Goal: Task Accomplishment & Management: Manage account settings

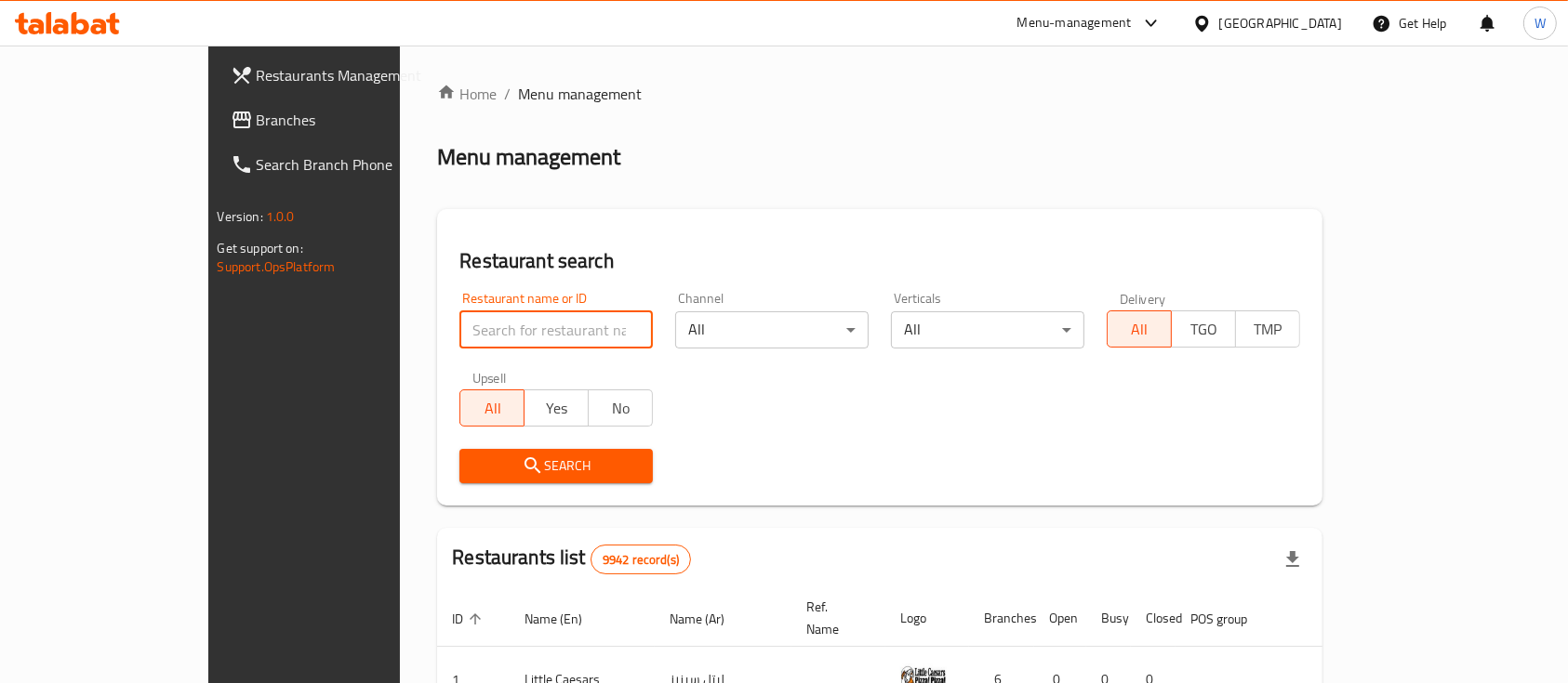
click at [459, 328] on input "search" at bounding box center [556, 329] width 194 height 37
type input "س"
click button "Search" at bounding box center [556, 466] width 194 height 34
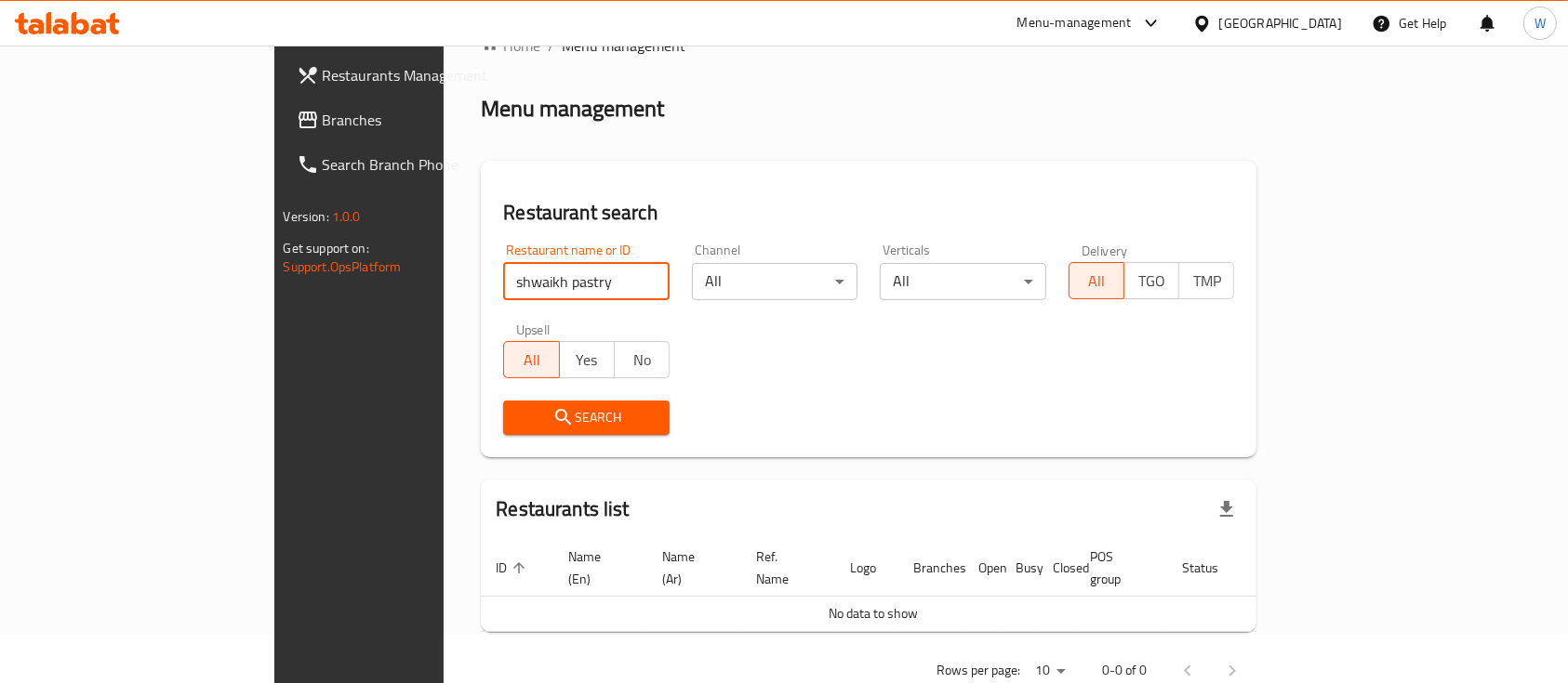
scroll to position [76, 0]
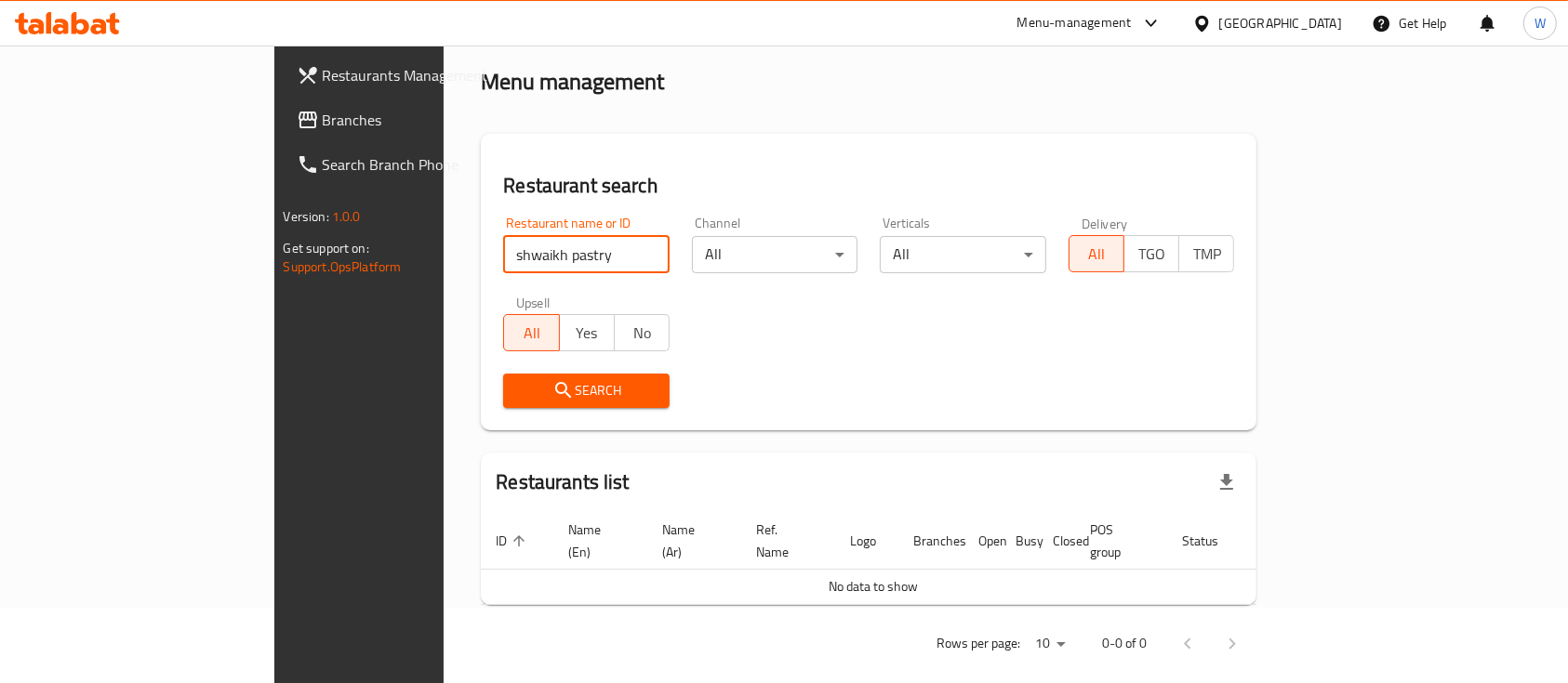
click at [503, 258] on input "shwaikh pastry" at bounding box center [586, 254] width 167 height 37
type input "shuwaikh pastry"
click button "Search" at bounding box center [586, 391] width 167 height 34
click at [584, 259] on input "shuwaikh pastry" at bounding box center [586, 254] width 167 height 37
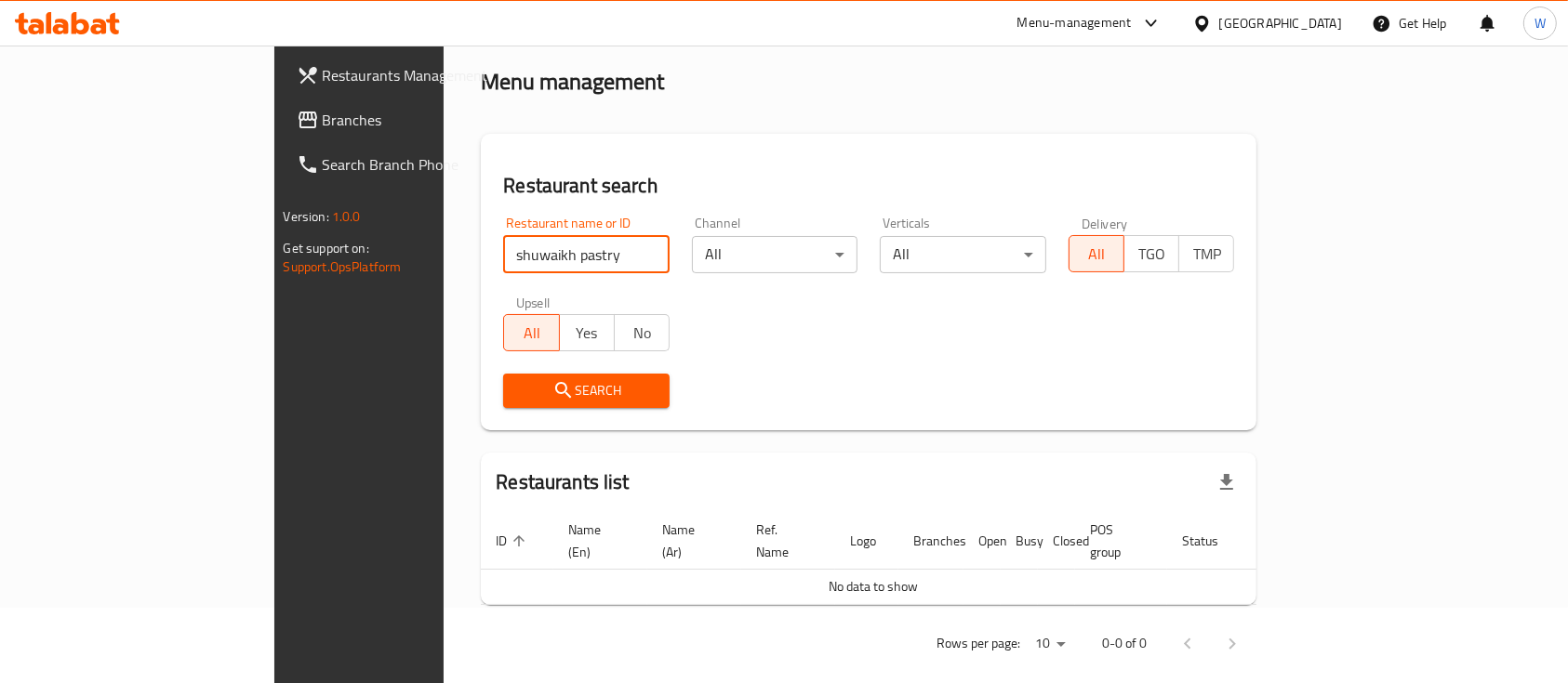
click at [581, 249] on input "shuwaikh pastry" at bounding box center [586, 254] width 167 height 37
click at [566, 256] on input "search" at bounding box center [586, 254] width 167 height 37
type input "شويخ"
click button "Search" at bounding box center [586, 391] width 167 height 34
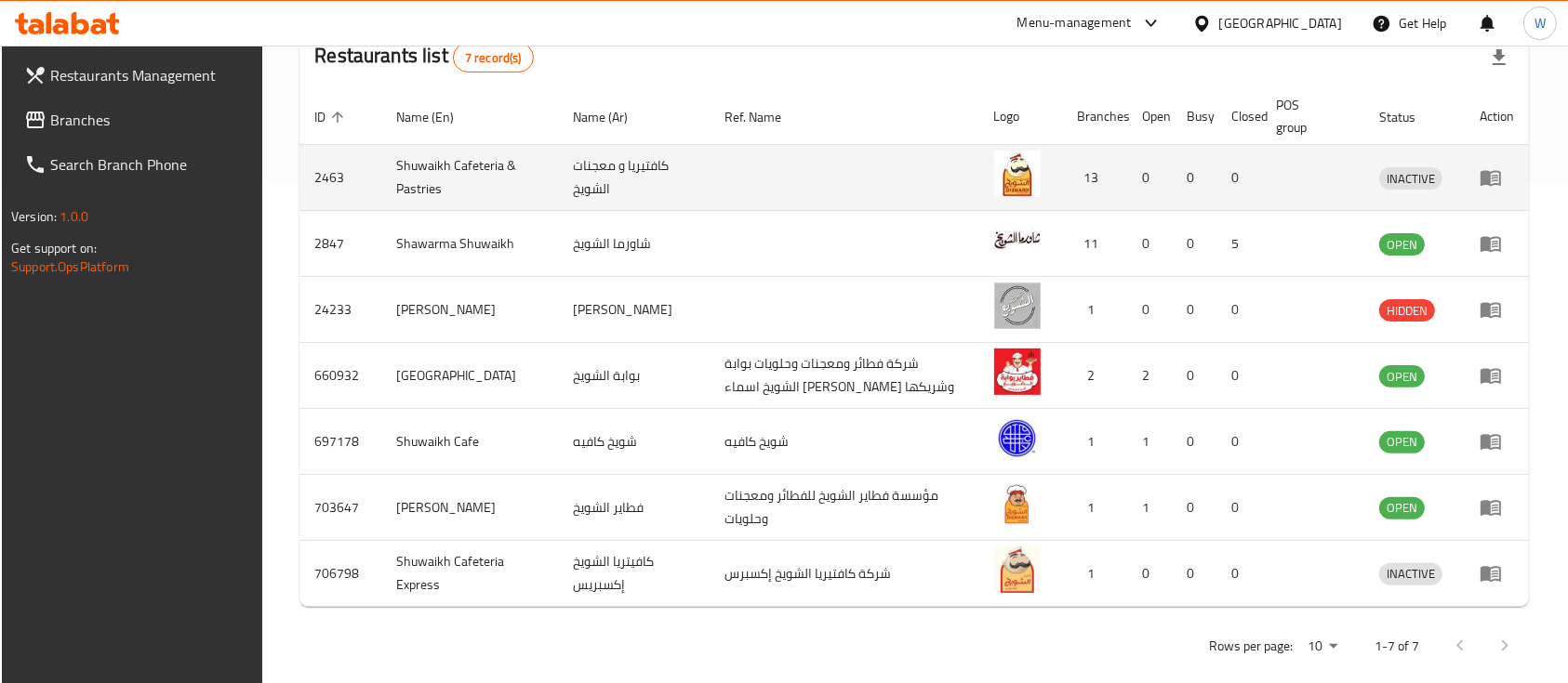
scroll to position [520, 0]
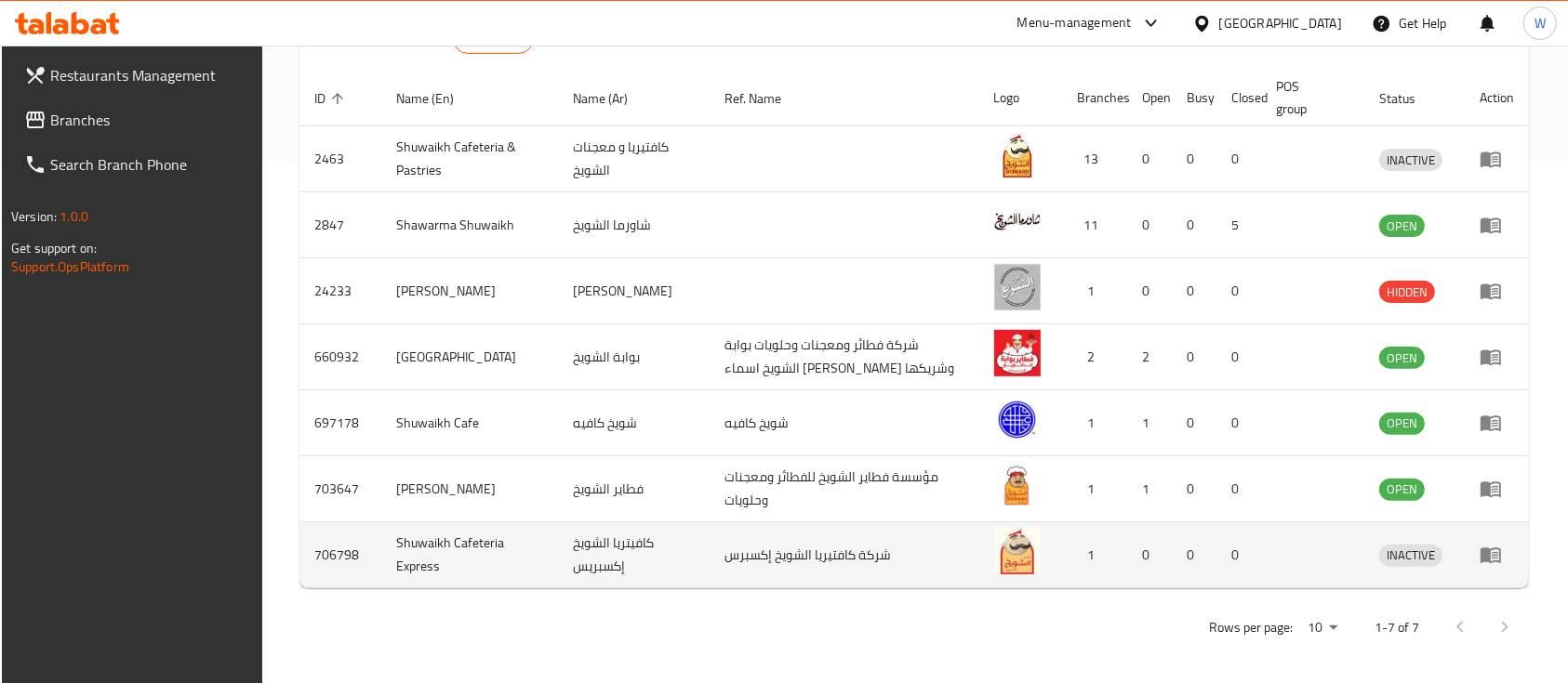
click at [1012, 564] on img "enhanced table" at bounding box center [1016, 550] width 47 height 47
click at [1503, 554] on link "enhanced table" at bounding box center [1496, 554] width 34 height 22
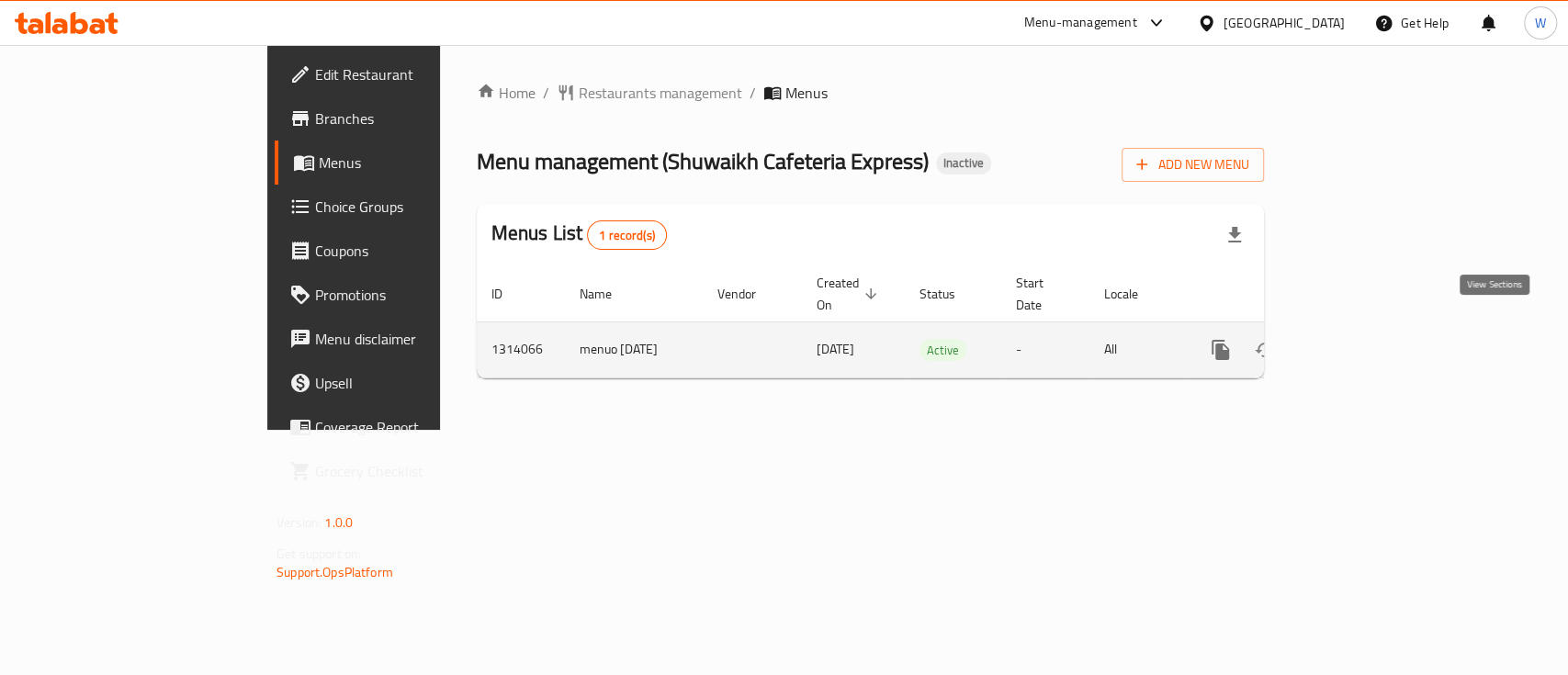
click at [1364, 339] on icon "enhanced table" at bounding box center [1353, 350] width 22 height 22
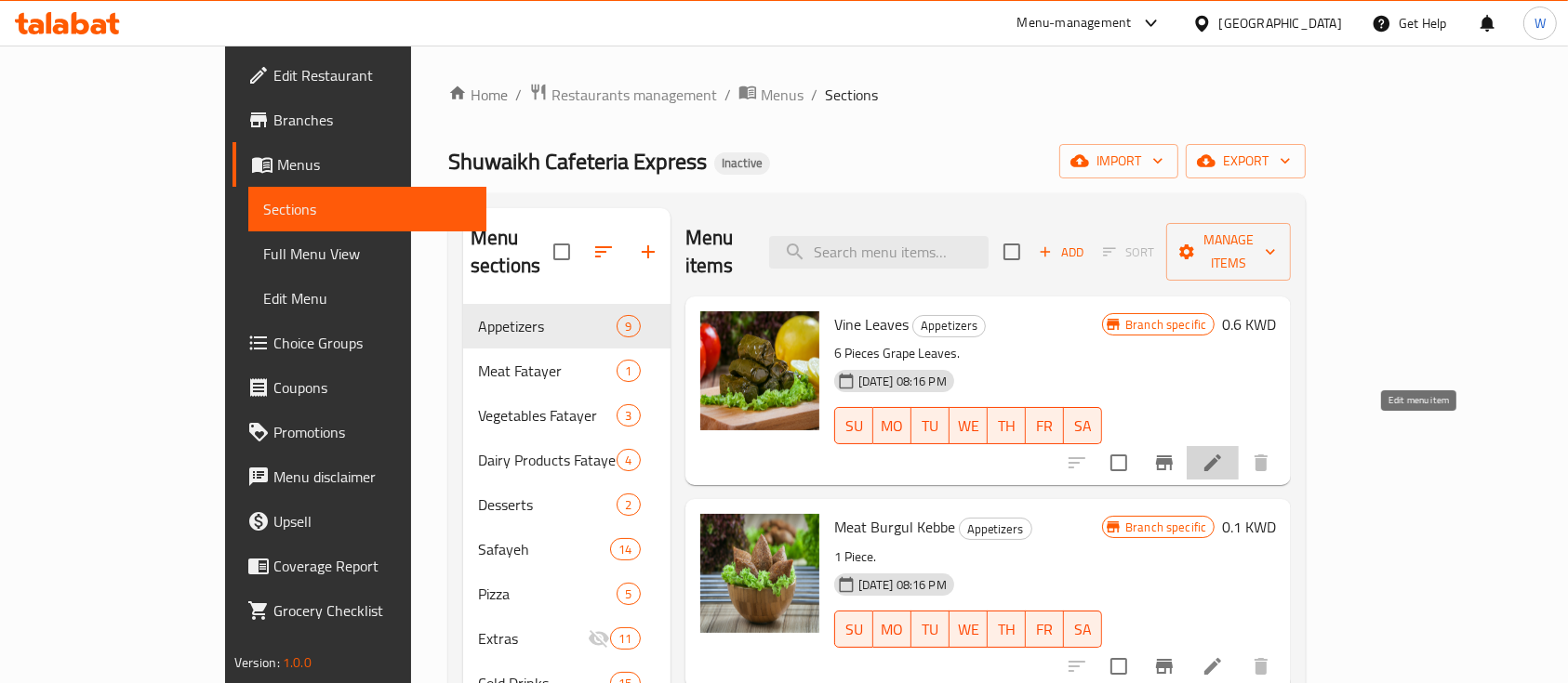
click at [1224, 452] on icon at bounding box center [1212, 463] width 22 height 22
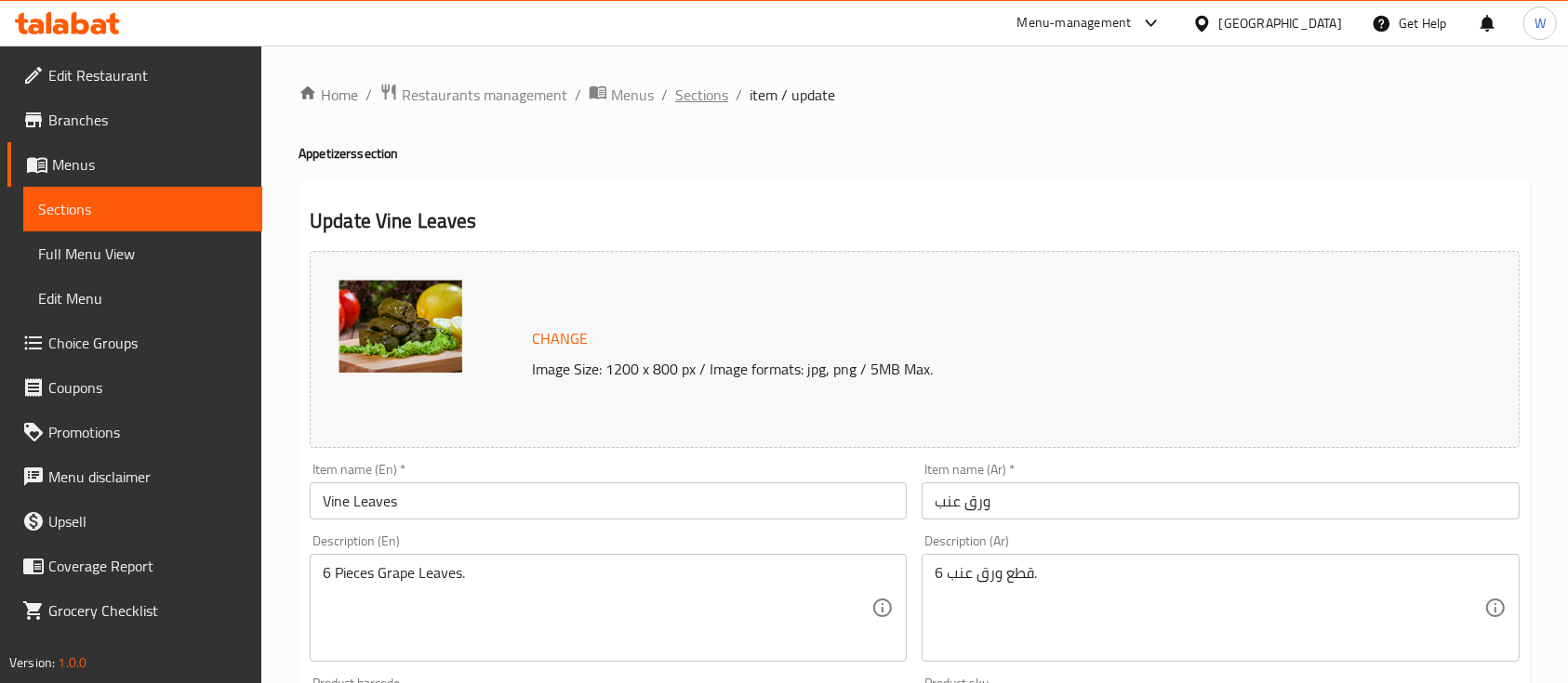
click at [695, 99] on span "Sections" at bounding box center [701, 95] width 53 height 22
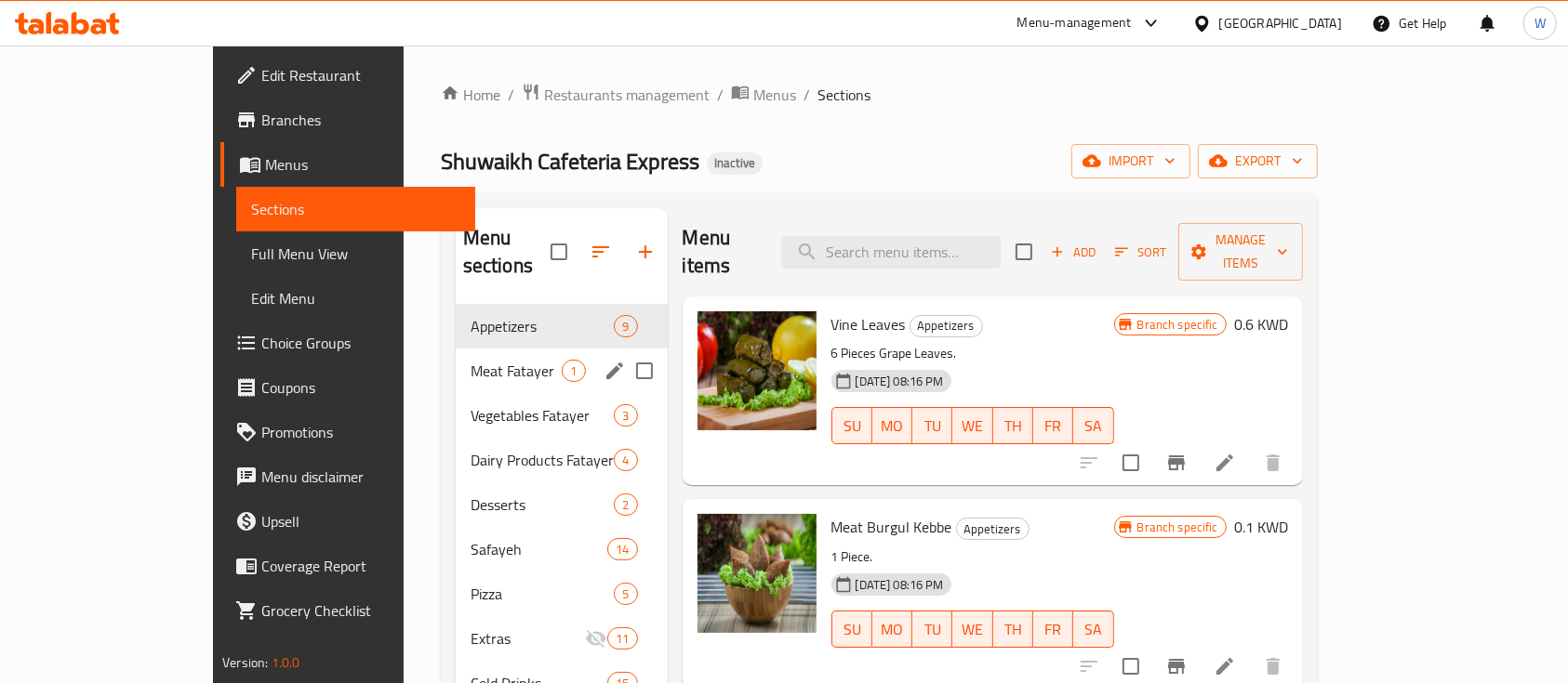
click at [456, 349] on div "Meat Fatayer 1" at bounding box center [562, 371] width 212 height 45
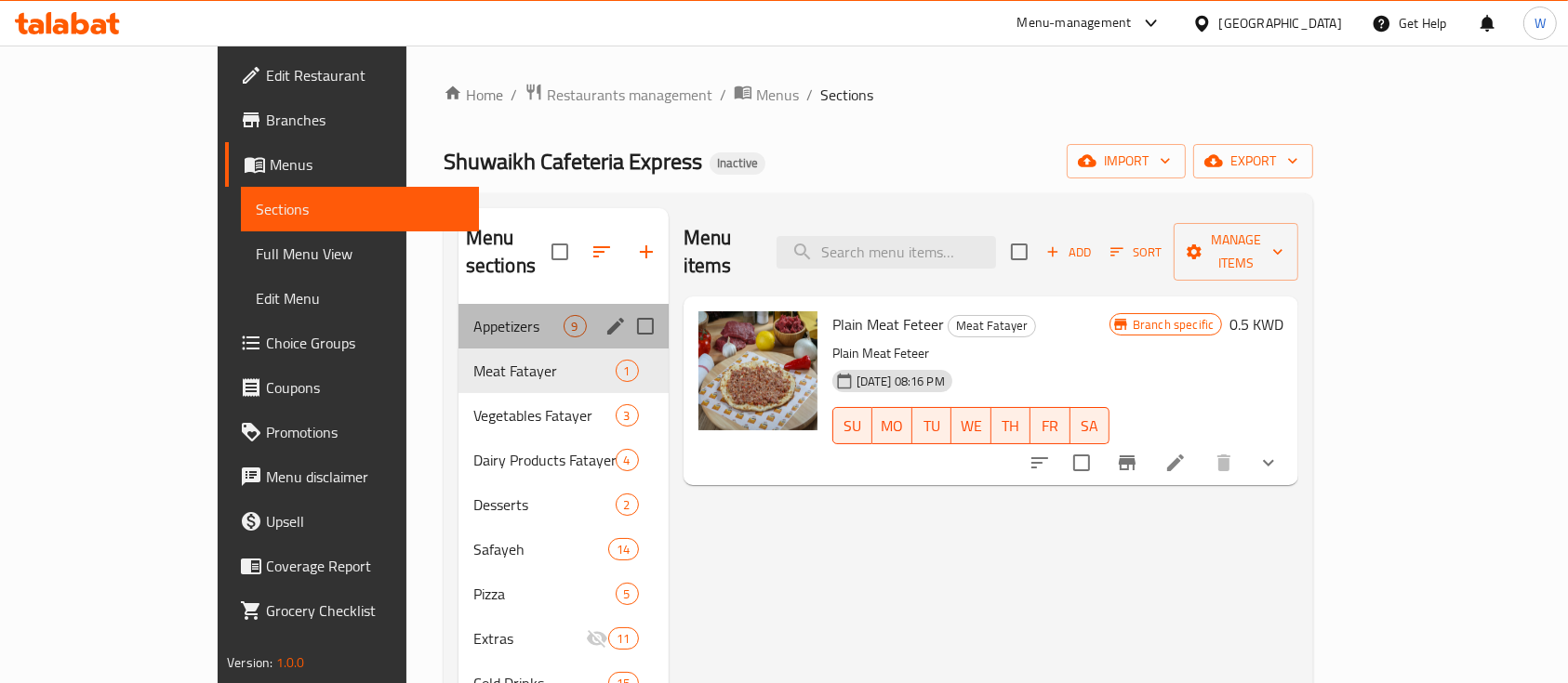
click at [487, 304] on div "Appetizers 9" at bounding box center [564, 326] width 210 height 45
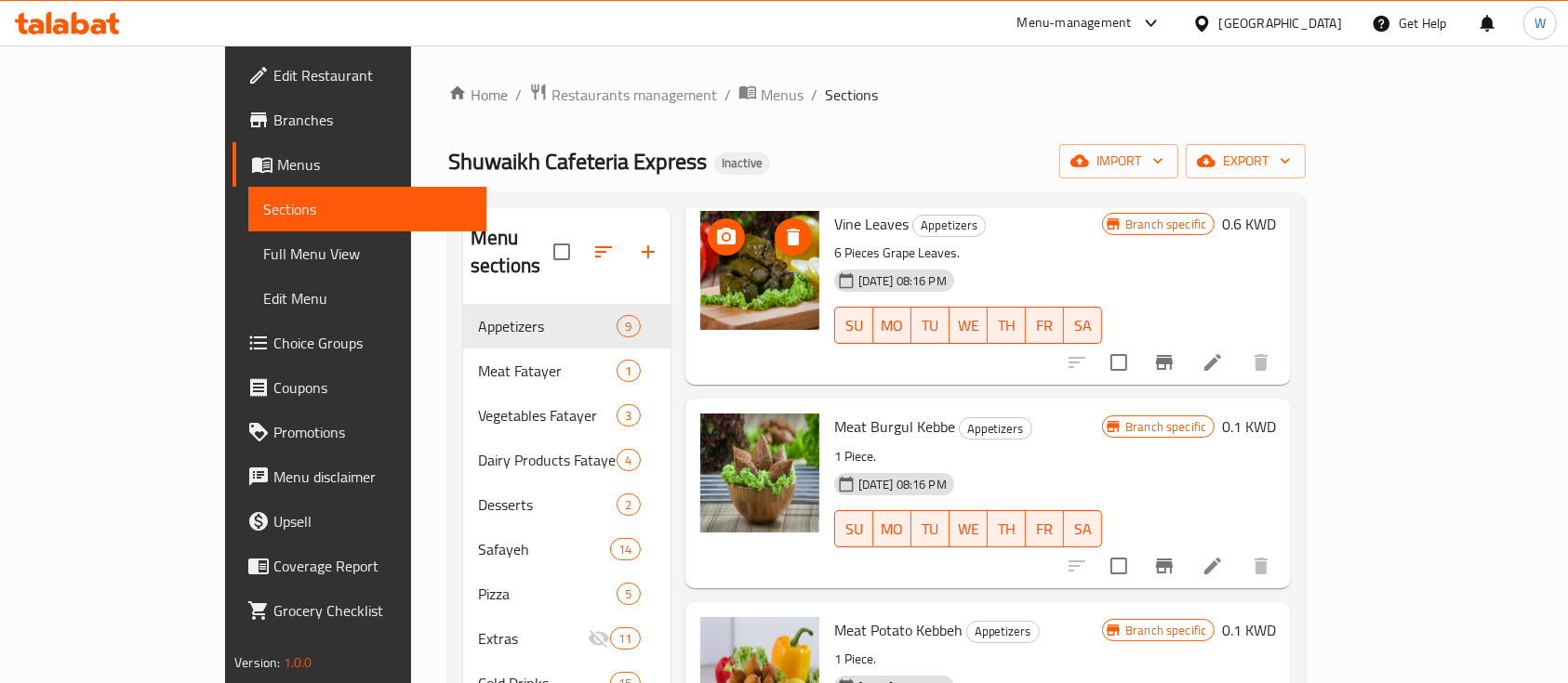
scroll to position [124, 0]
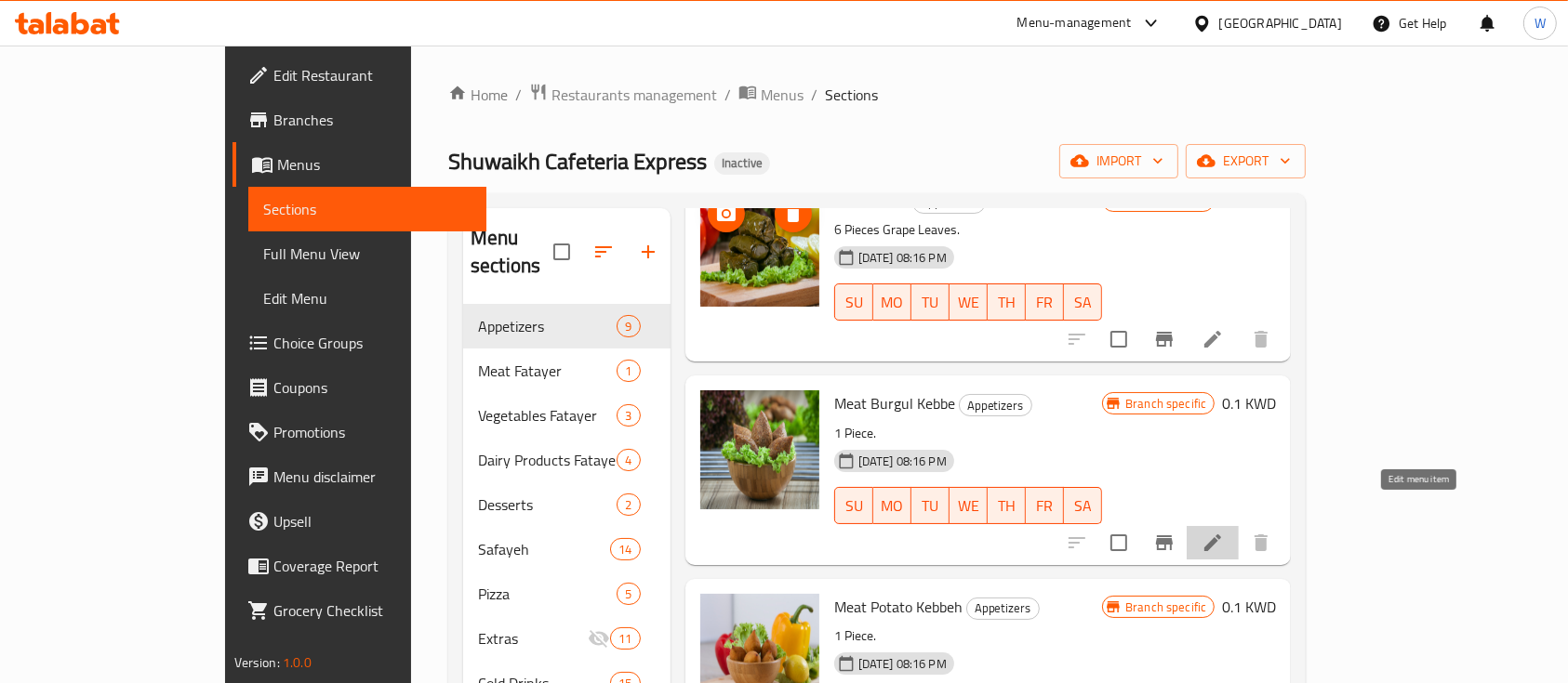
click at [1224, 531] on icon at bounding box center [1212, 542] width 22 height 22
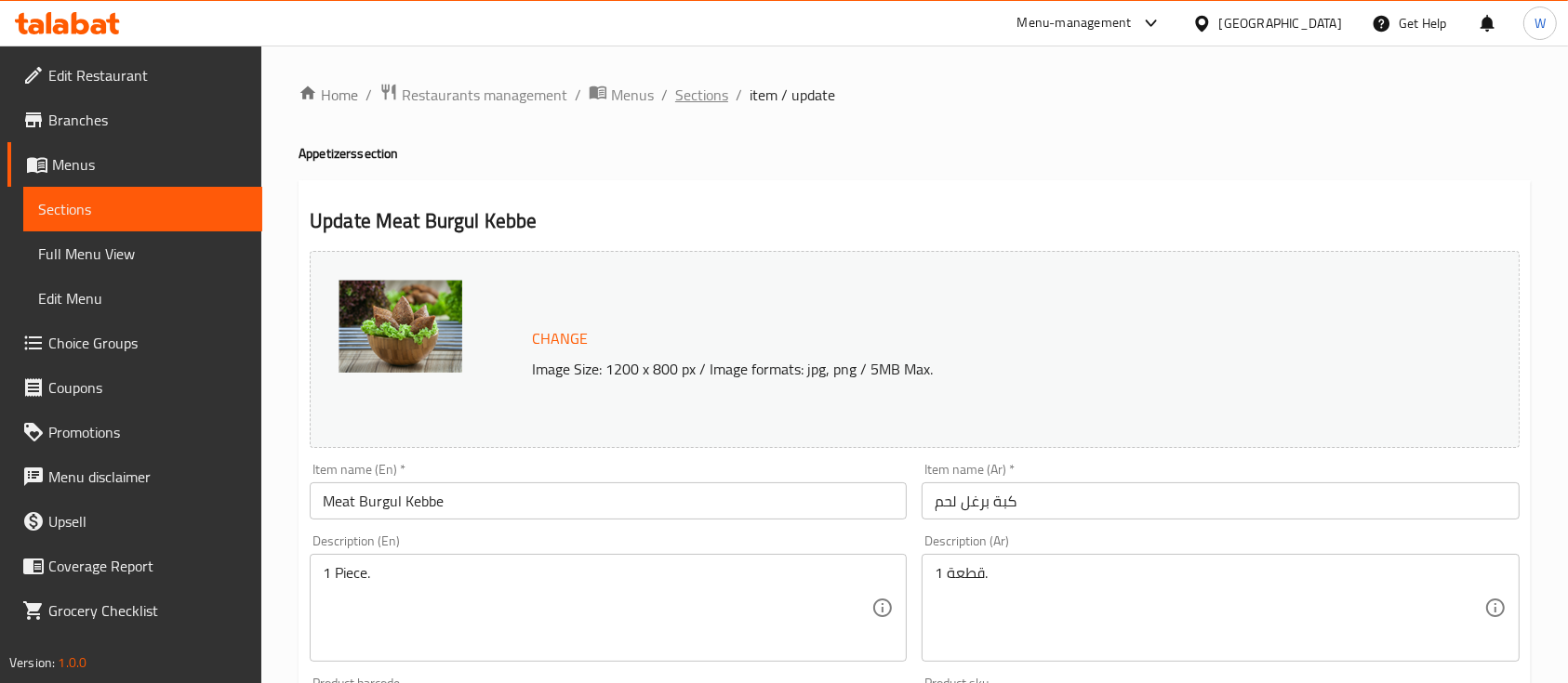
click at [710, 100] on span "Sections" at bounding box center [701, 95] width 53 height 22
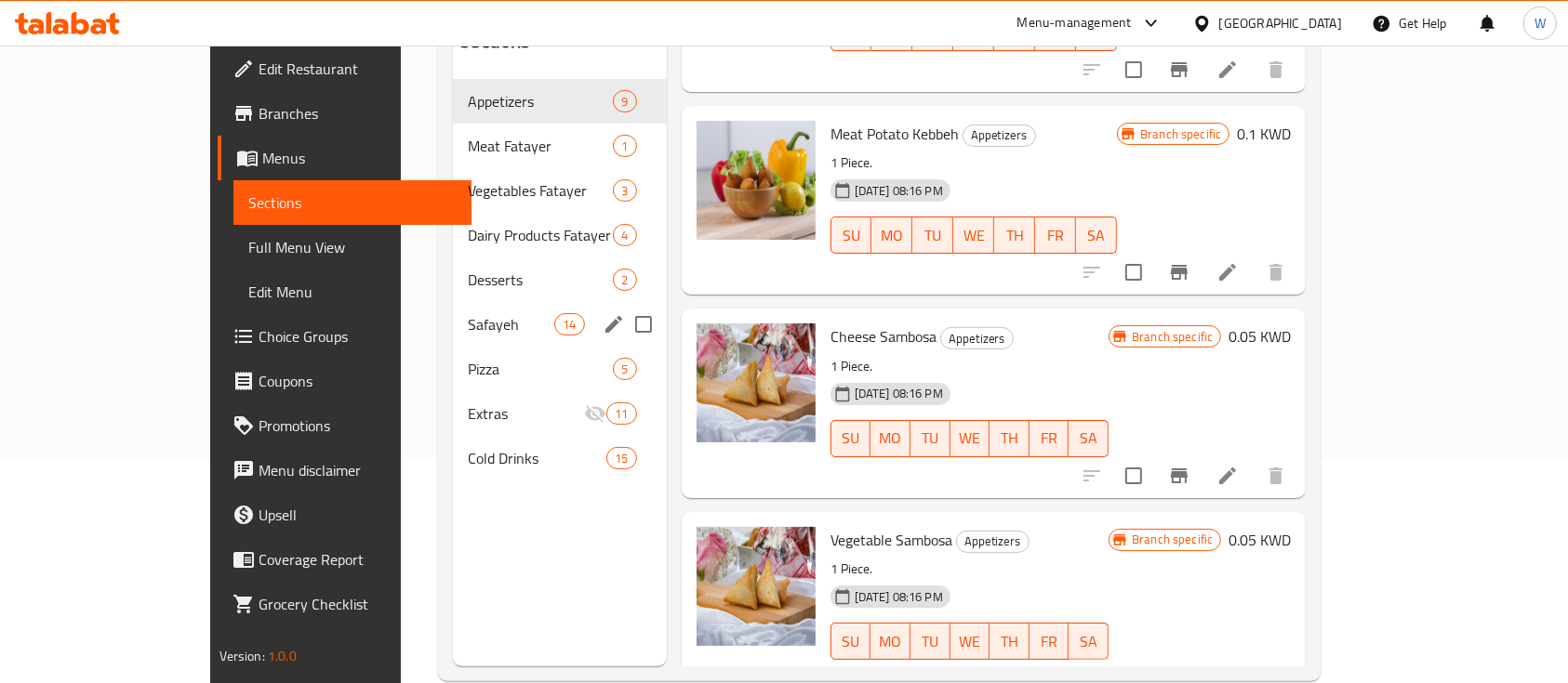
scroll to position [136, 0]
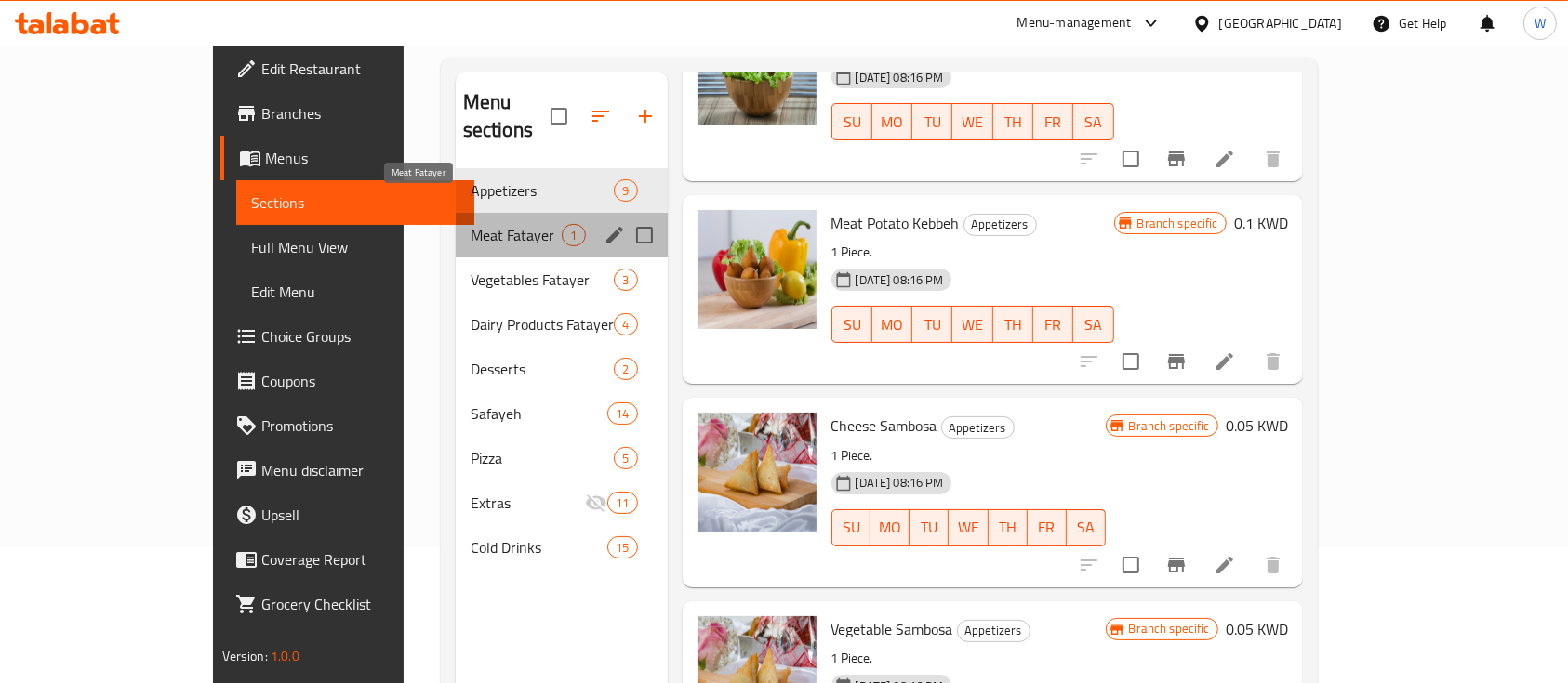
click at [471, 224] on span "Meat Fatayer" at bounding box center [517, 235] width 92 height 22
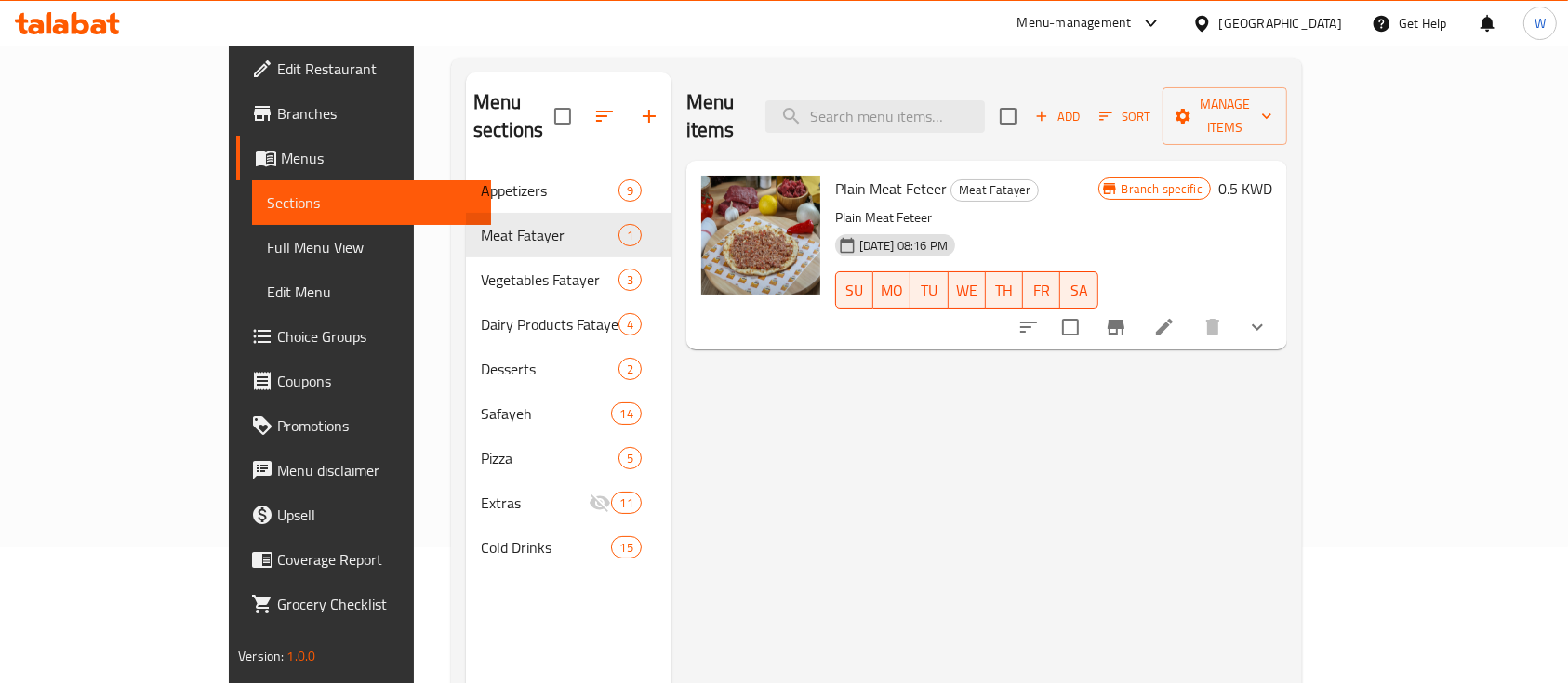
click at [1175, 316] on icon at bounding box center [1164, 327] width 22 height 22
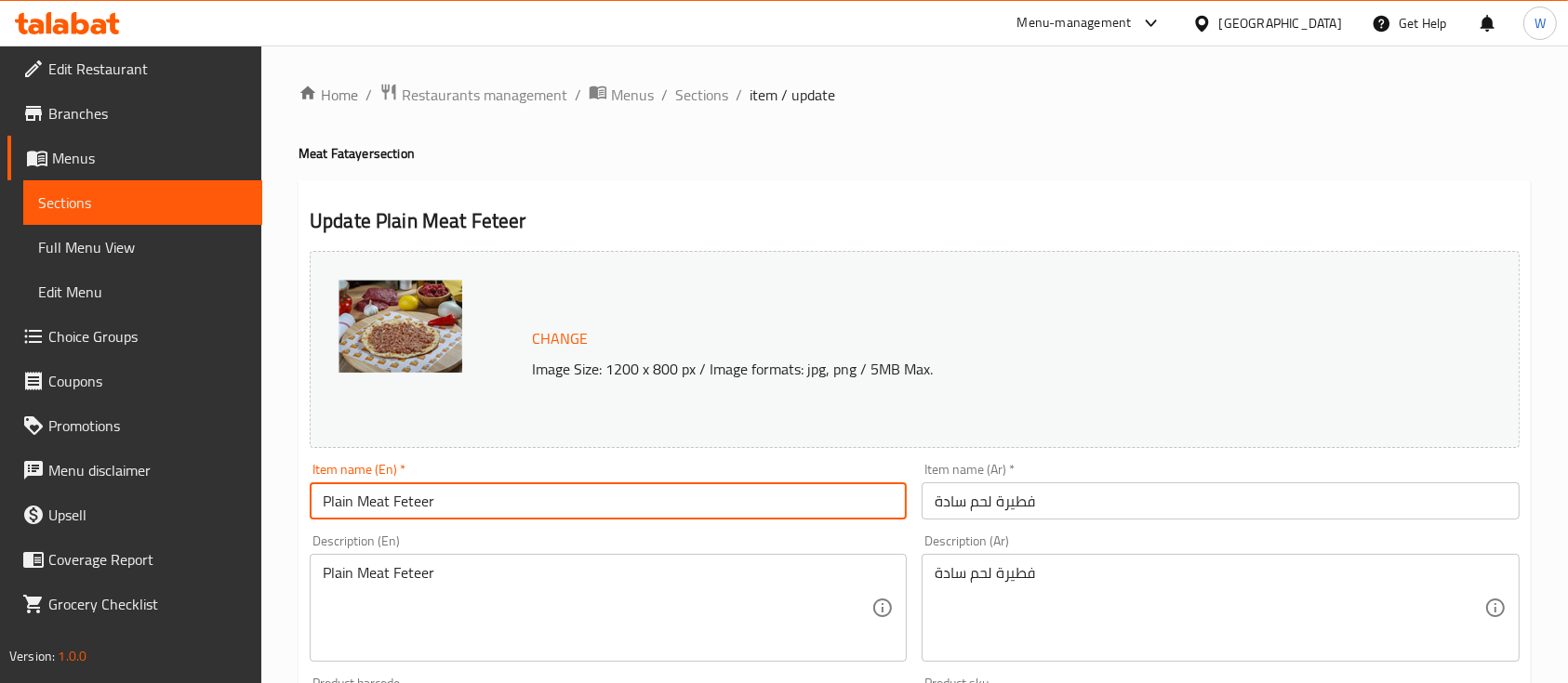
drag, startPoint x: 439, startPoint y: 495, endPoint x: 394, endPoint y: 503, distance: 45.7
click at [394, 503] on input "Plain Meat Feteer" at bounding box center [607, 501] width 596 height 37
type input "Plain Meat"
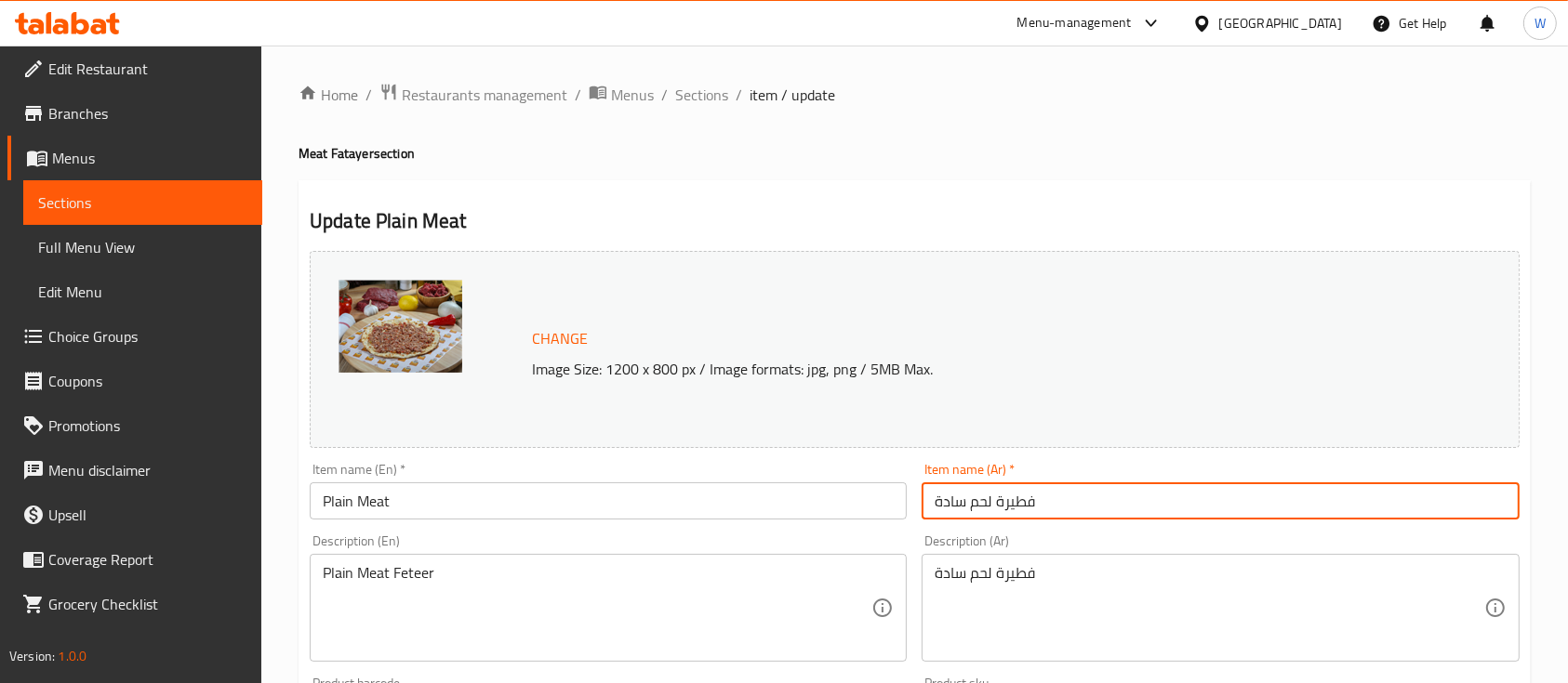
drag, startPoint x: 993, startPoint y: 500, endPoint x: 1086, endPoint y: 510, distance: 93.5
click at [1085, 511] on input "فطيرة لحم سادة" at bounding box center [1220, 501] width 596 height 37
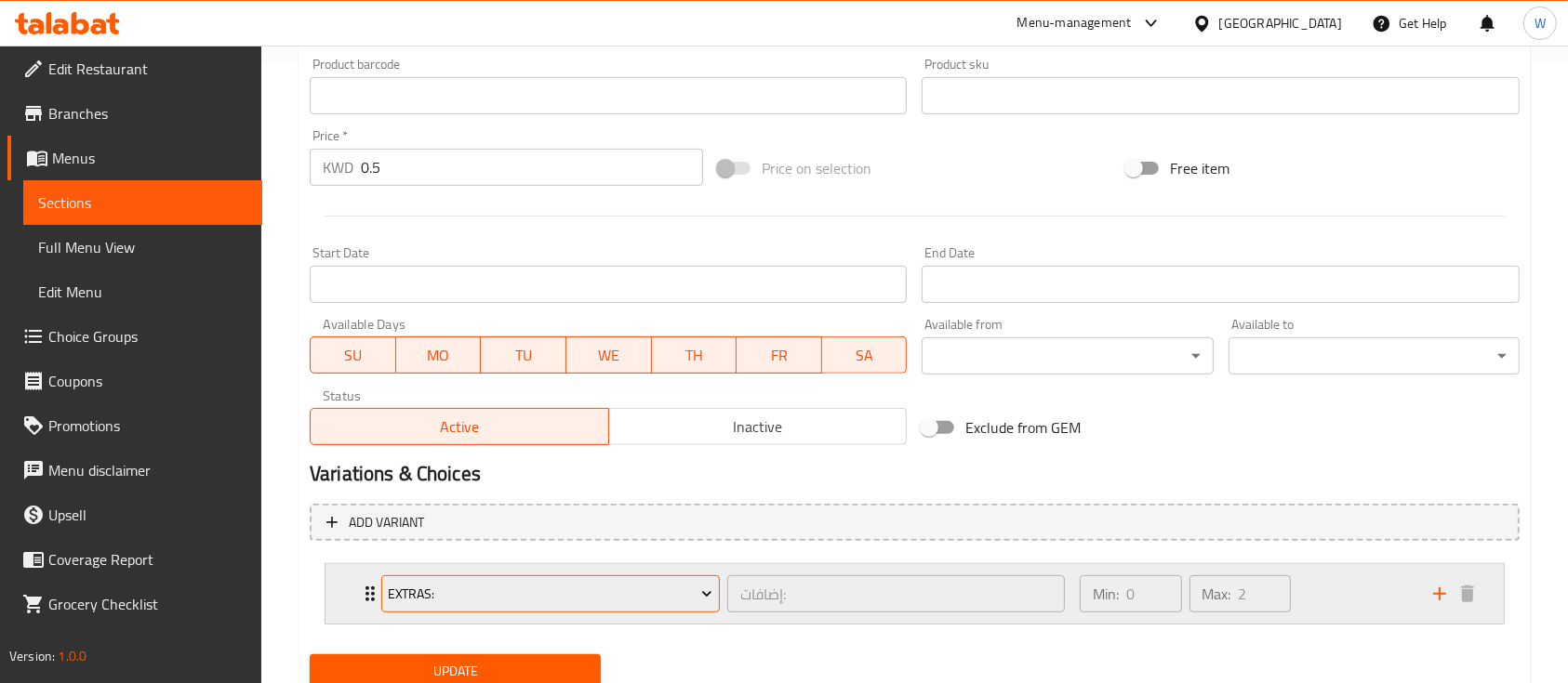
scroll to position [687, 0]
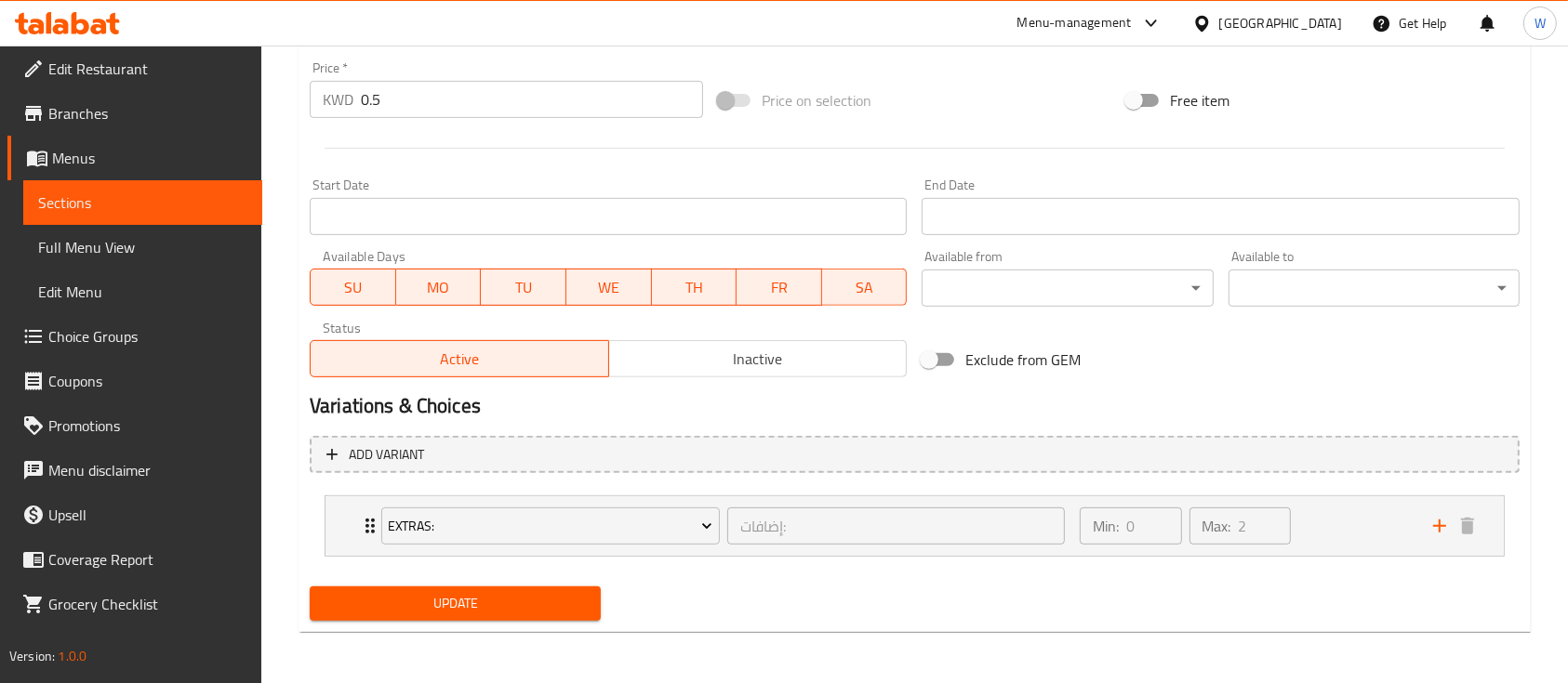
type input "لحم سادة"
click at [454, 605] on span "Update" at bounding box center [455, 603] width 261 height 23
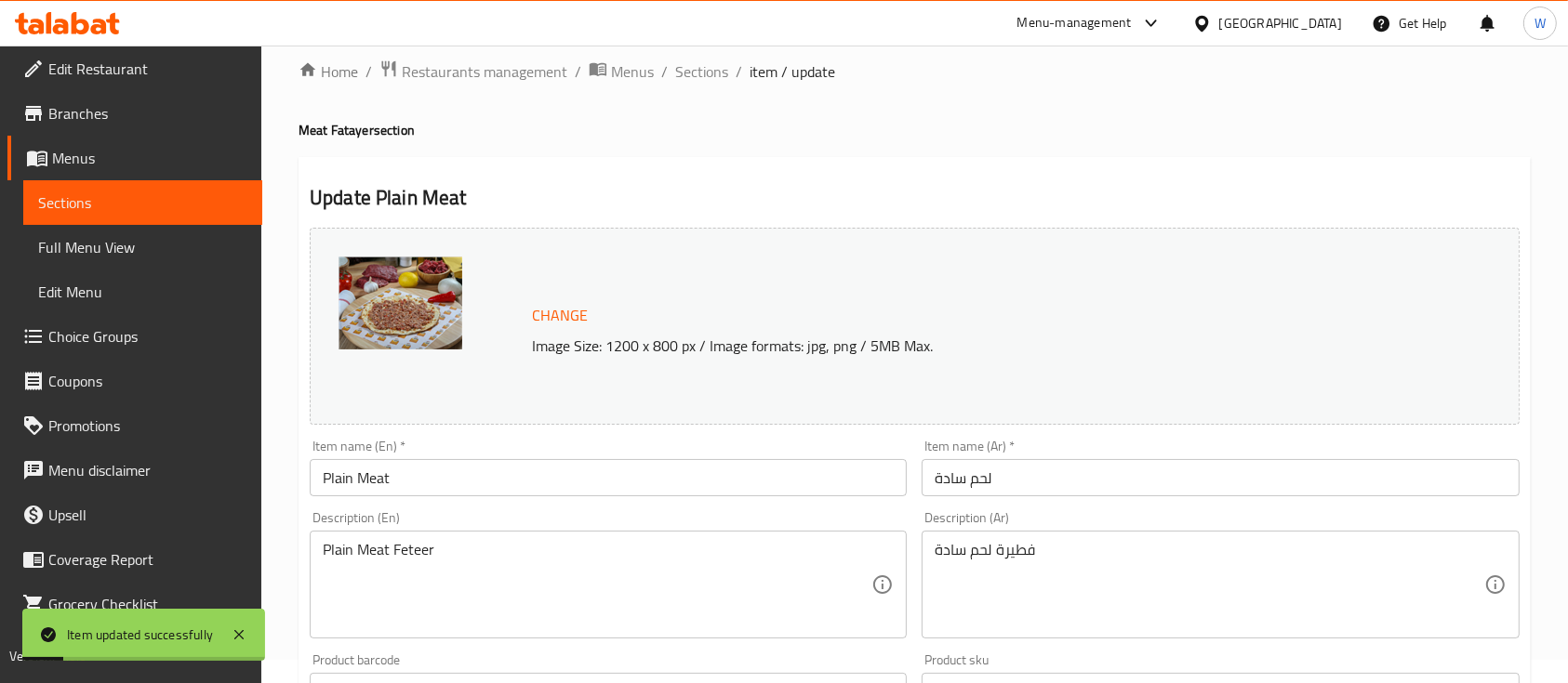
scroll to position [0, 0]
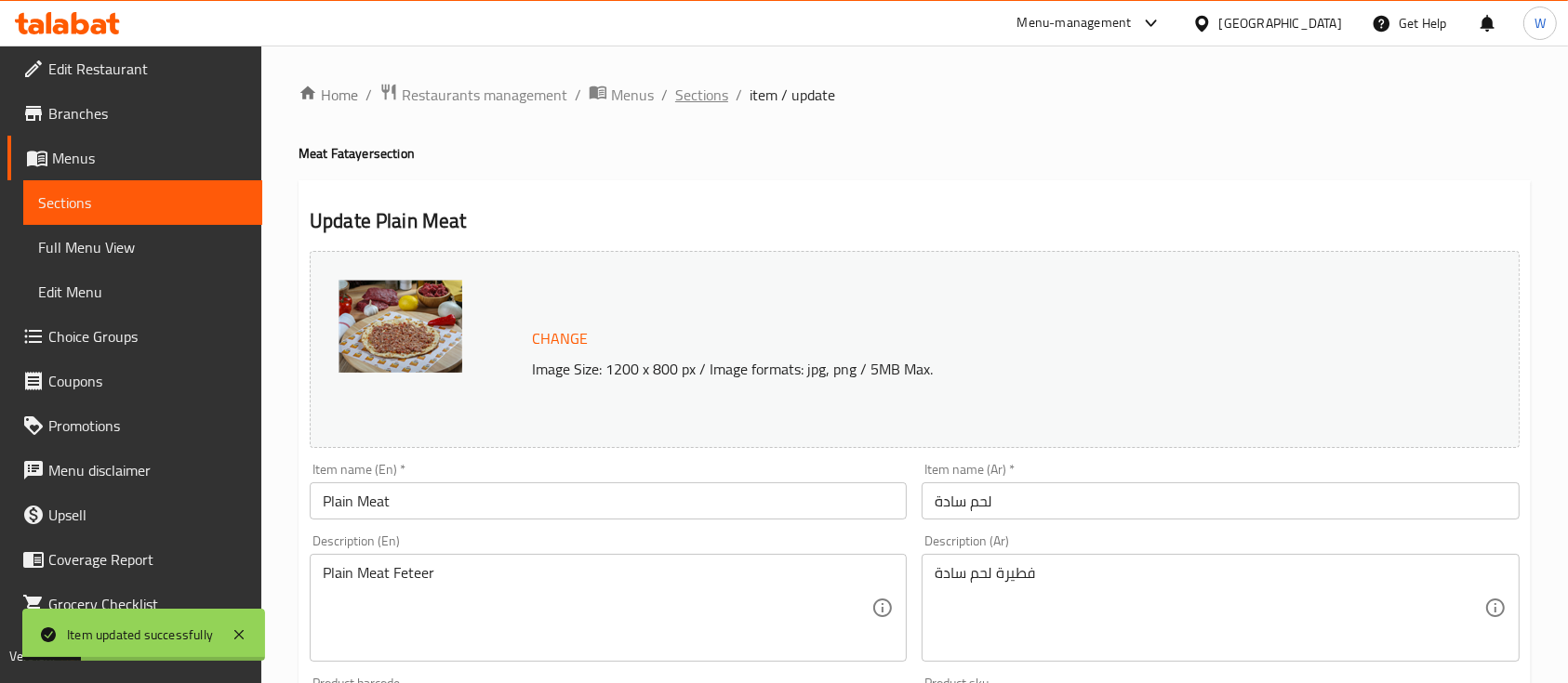
drag, startPoint x: 704, startPoint y: 99, endPoint x: 692, endPoint y: 108, distance: 15.0
click at [704, 99] on span "Sections" at bounding box center [701, 95] width 53 height 22
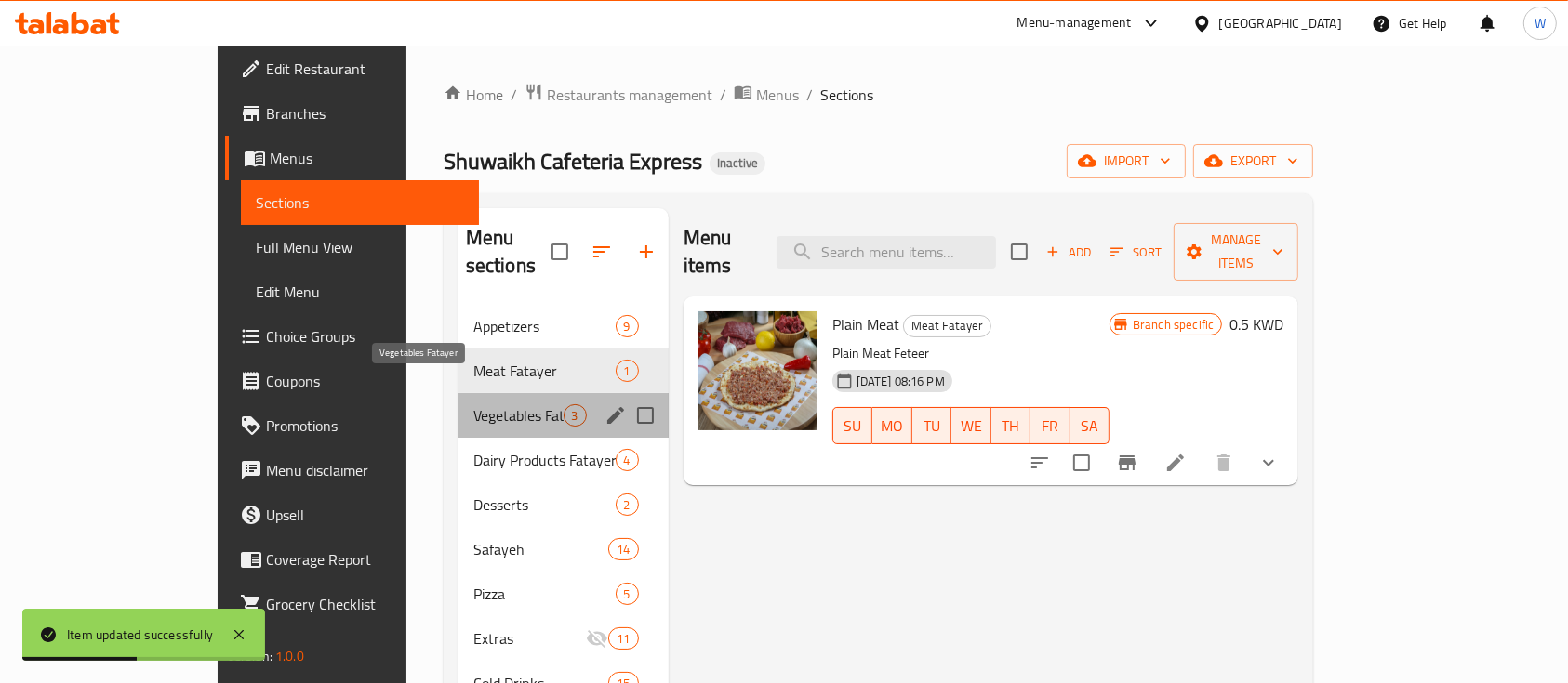
click at [473, 404] on span "Vegetables Fatayer" at bounding box center [518, 415] width 90 height 22
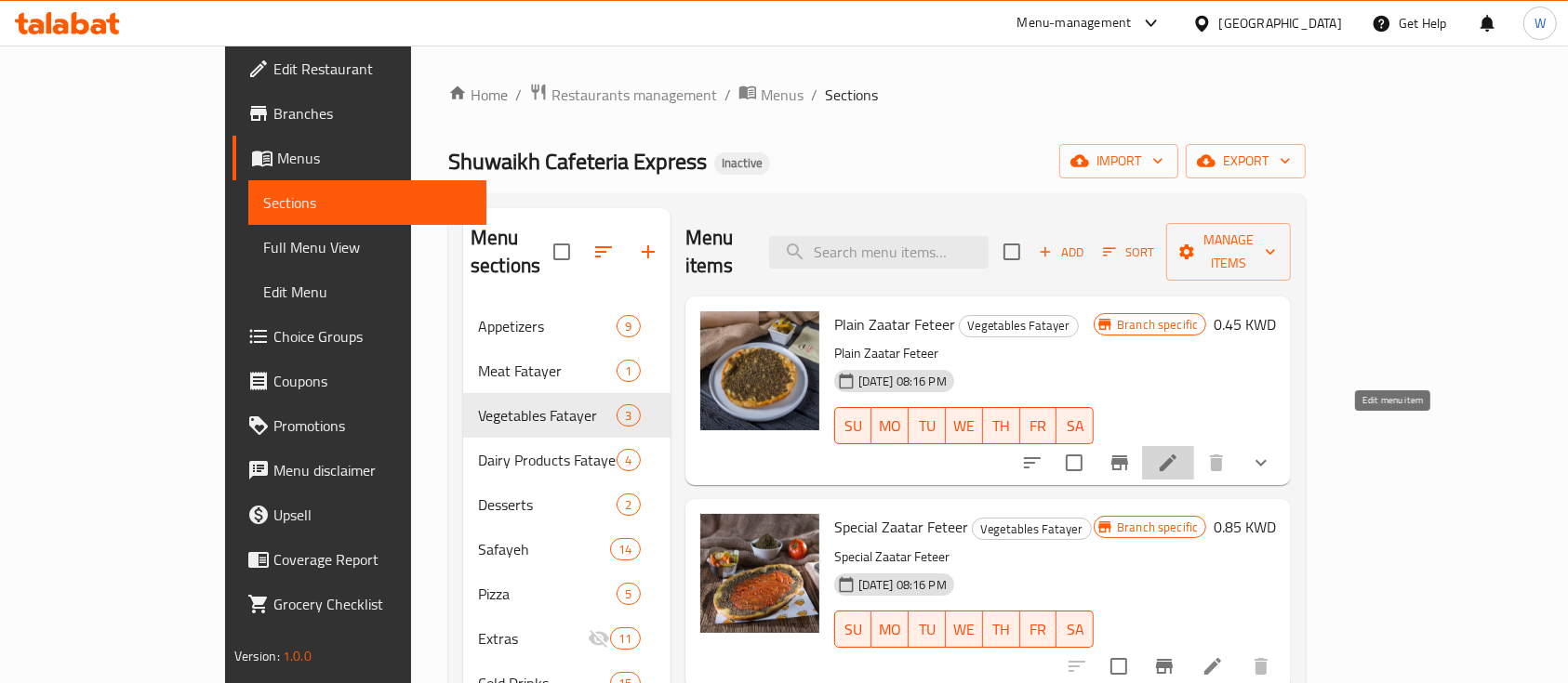
click at [1179, 452] on icon at bounding box center [1168, 463] width 22 height 22
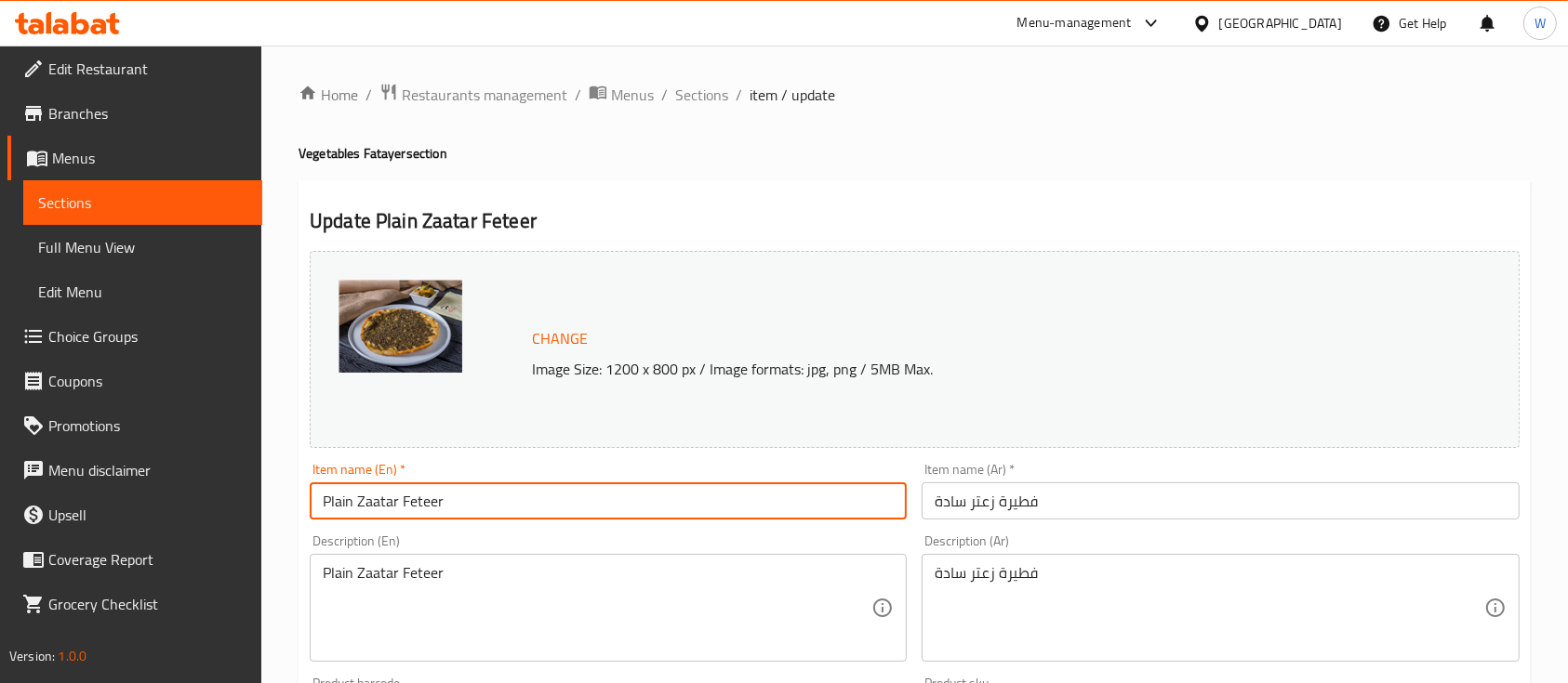
drag, startPoint x: 447, startPoint y: 502, endPoint x: 400, endPoint y: 497, distance: 47.3
click at [400, 497] on input "Plain Zaatar Feteer" at bounding box center [607, 501] width 596 height 37
type input "Plain Zaatar"
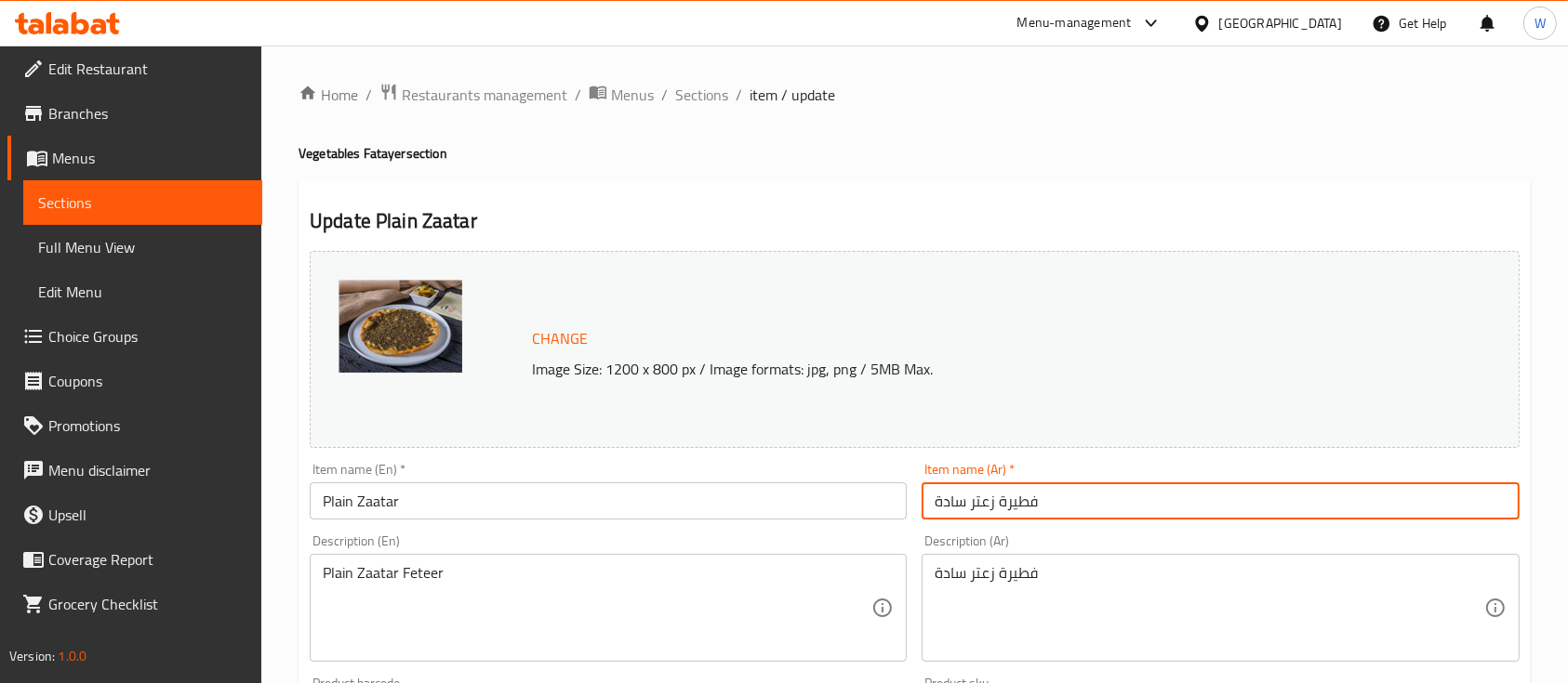
drag, startPoint x: 992, startPoint y: 500, endPoint x: 1135, endPoint y: 507, distance: 143.2
click at [1132, 512] on input "فطيرة زعتر سادة" at bounding box center [1220, 501] width 596 height 37
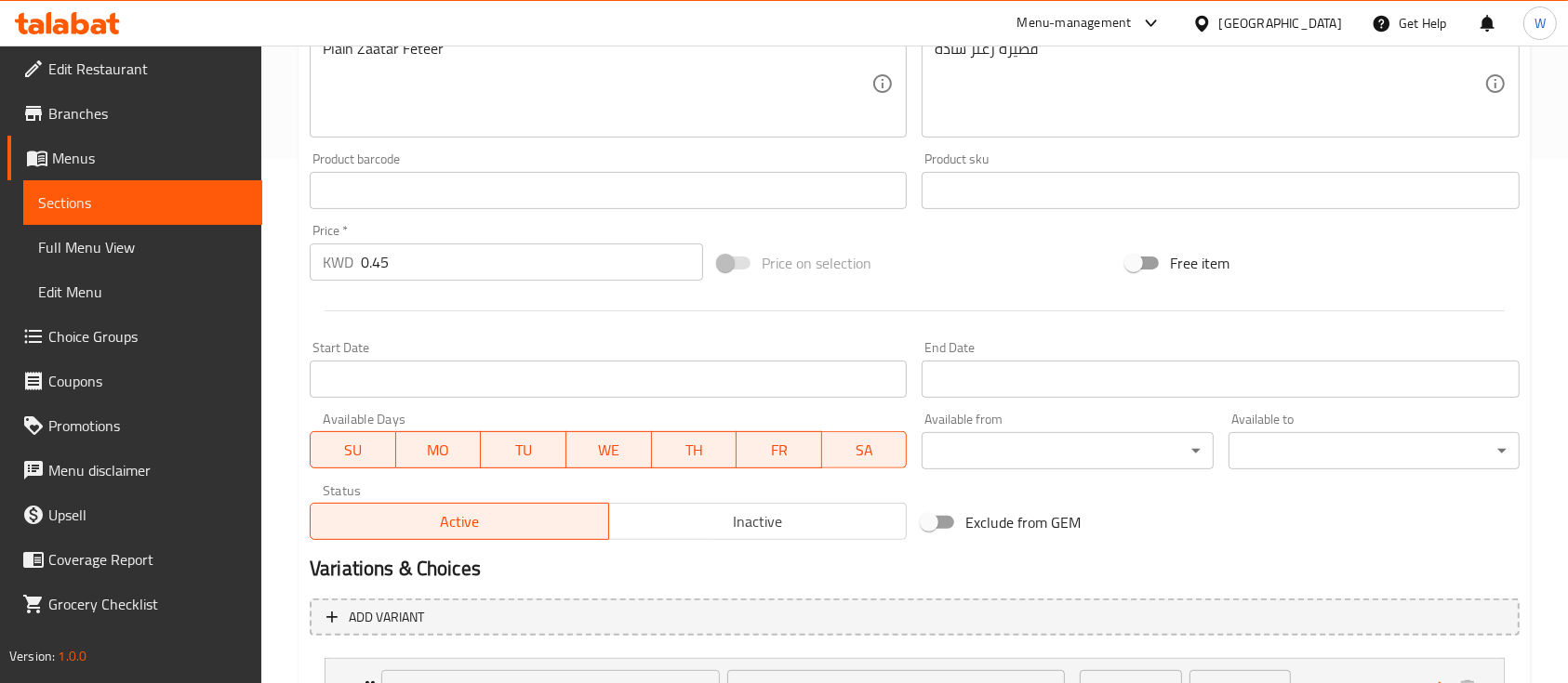
scroll to position [687, 0]
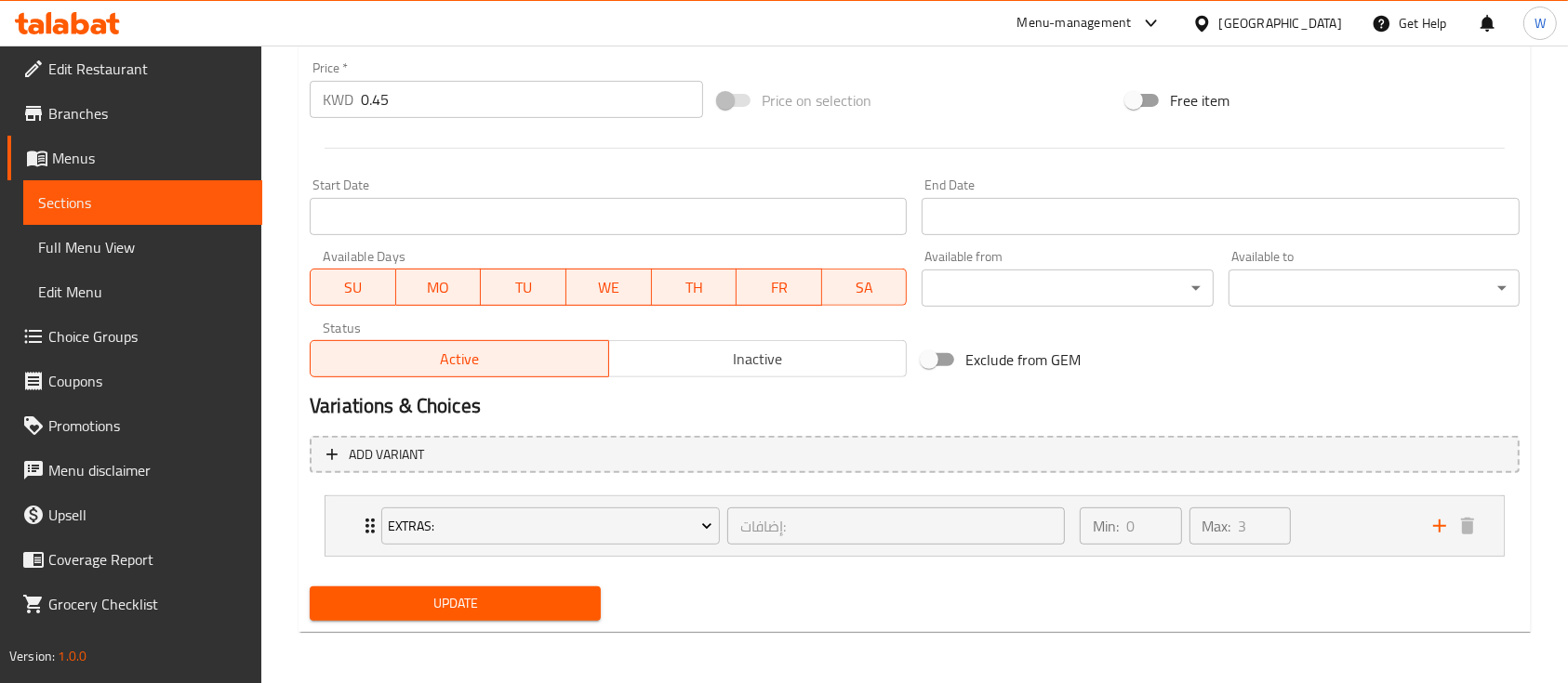
type input "زعتر سادة"
click at [512, 588] on button "Update" at bounding box center [455, 603] width 291 height 34
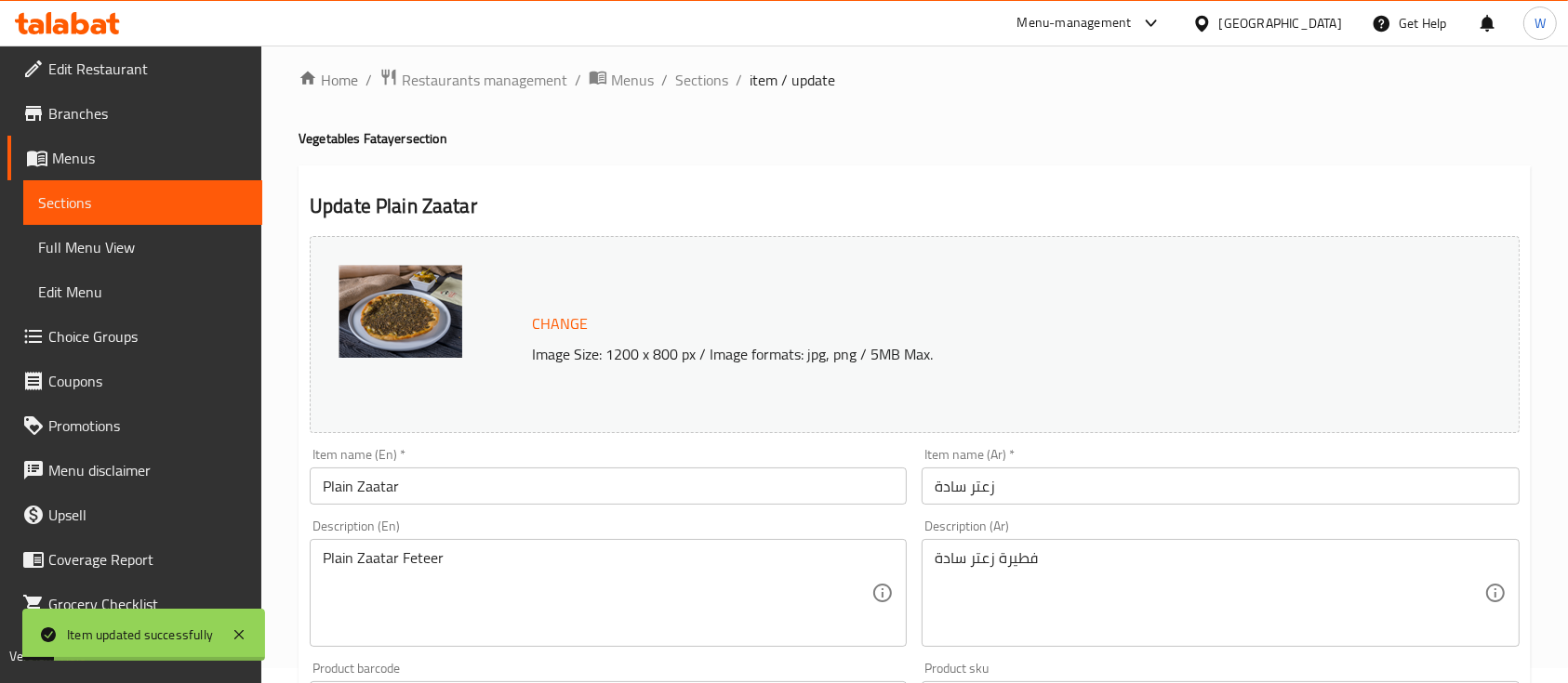
scroll to position [0, 0]
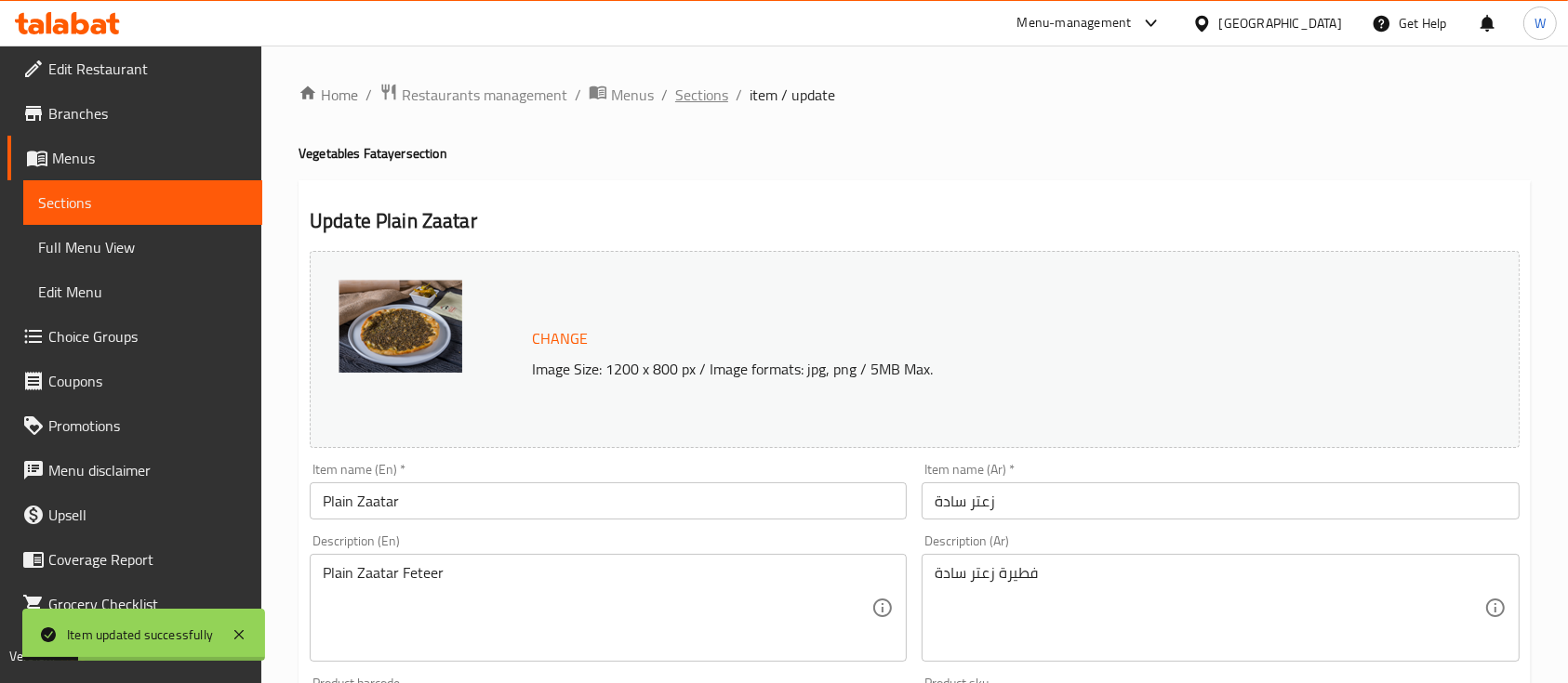
click at [705, 94] on span "Sections" at bounding box center [701, 95] width 53 height 22
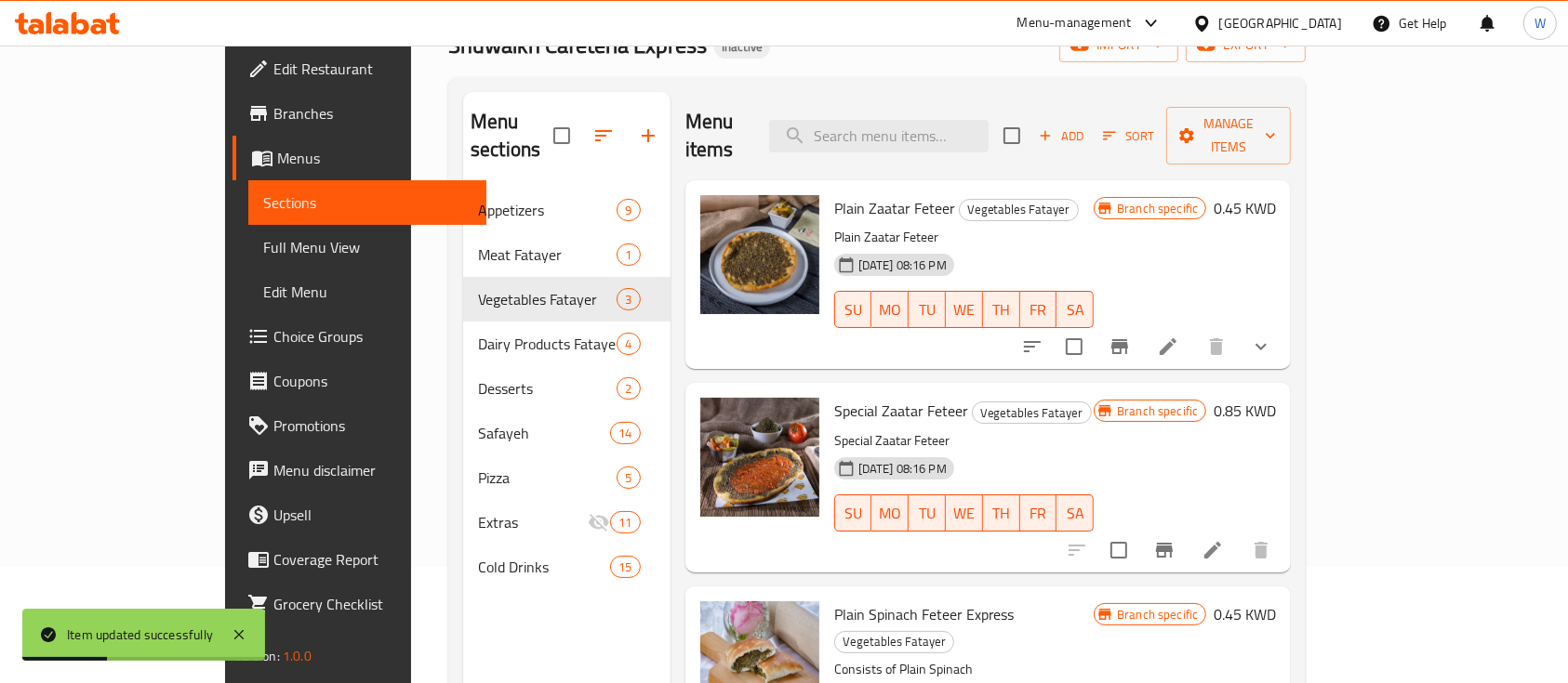
scroll to position [247, 0]
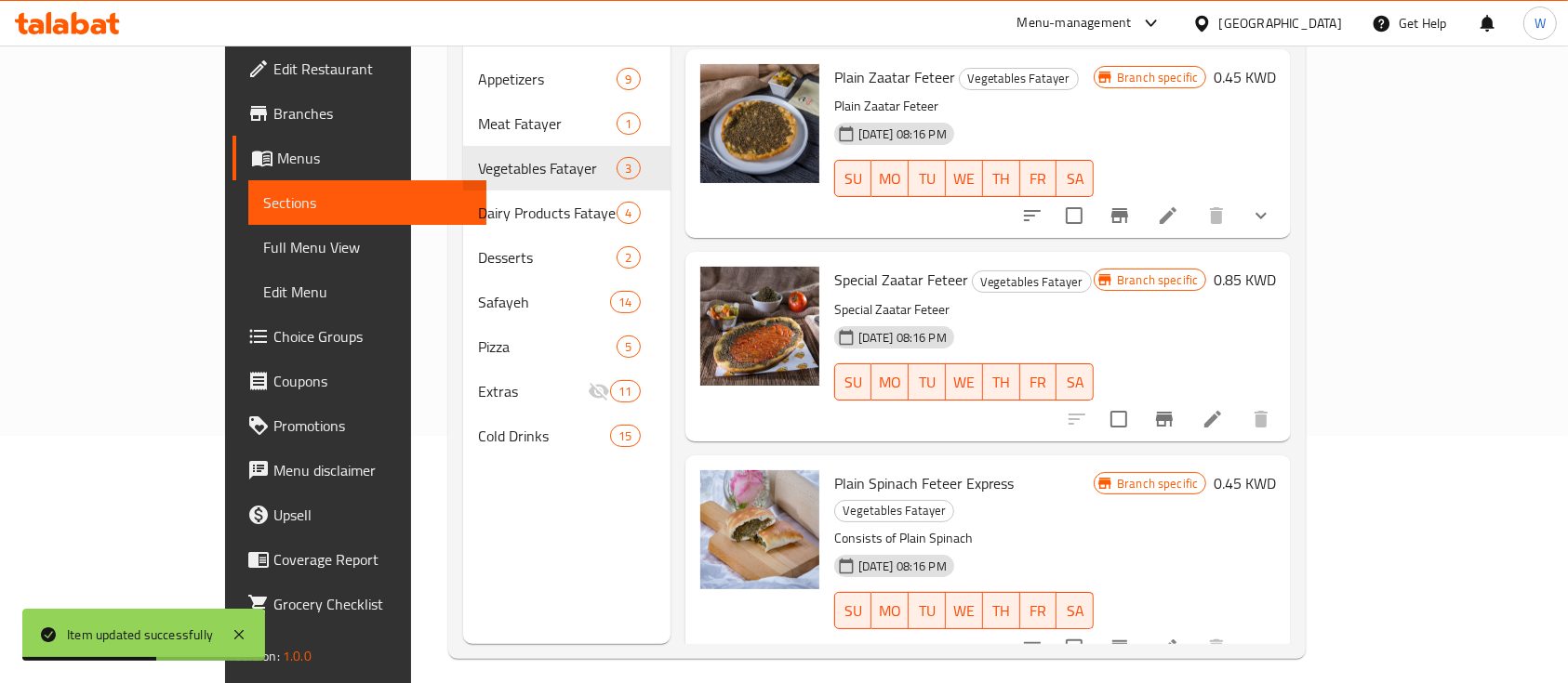
click at [1239, 404] on li at bounding box center [1212, 420] width 52 height 34
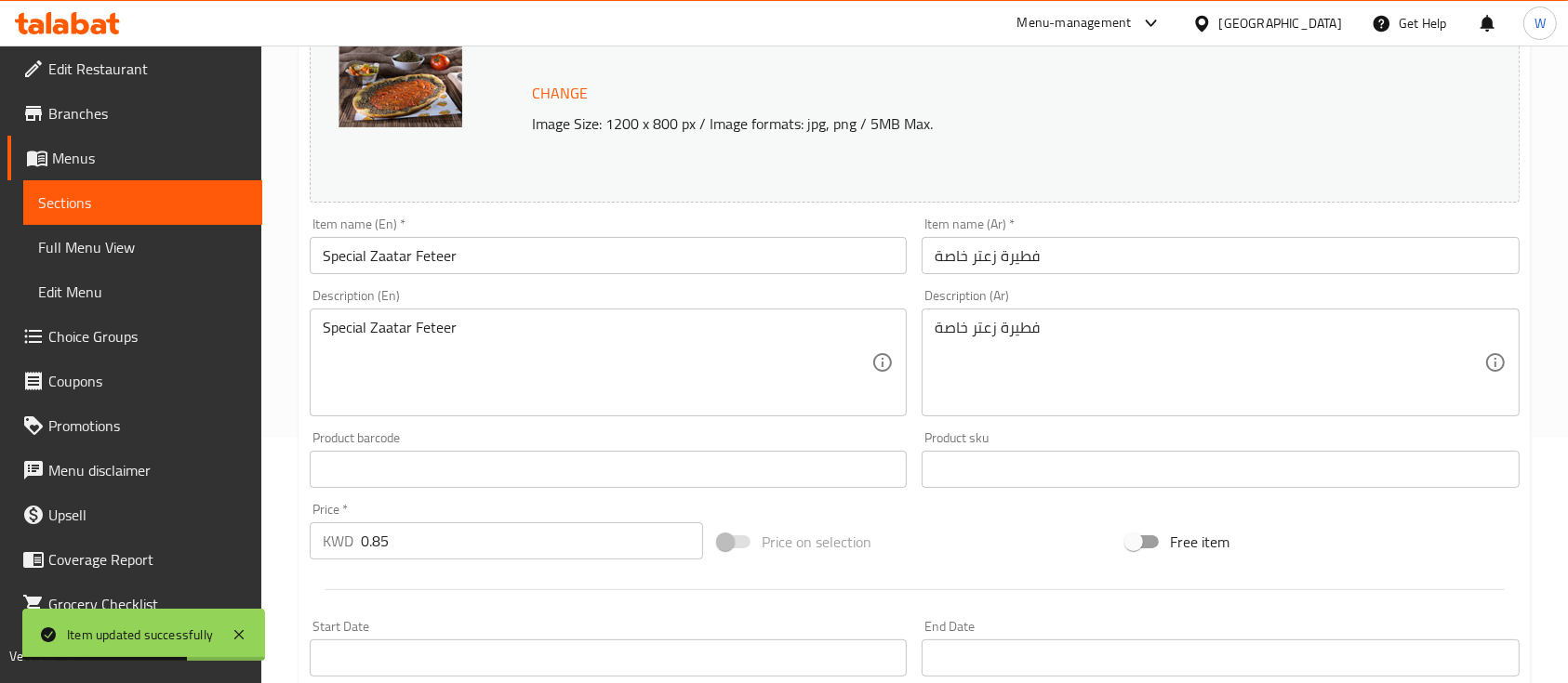
scroll to position [247, 0]
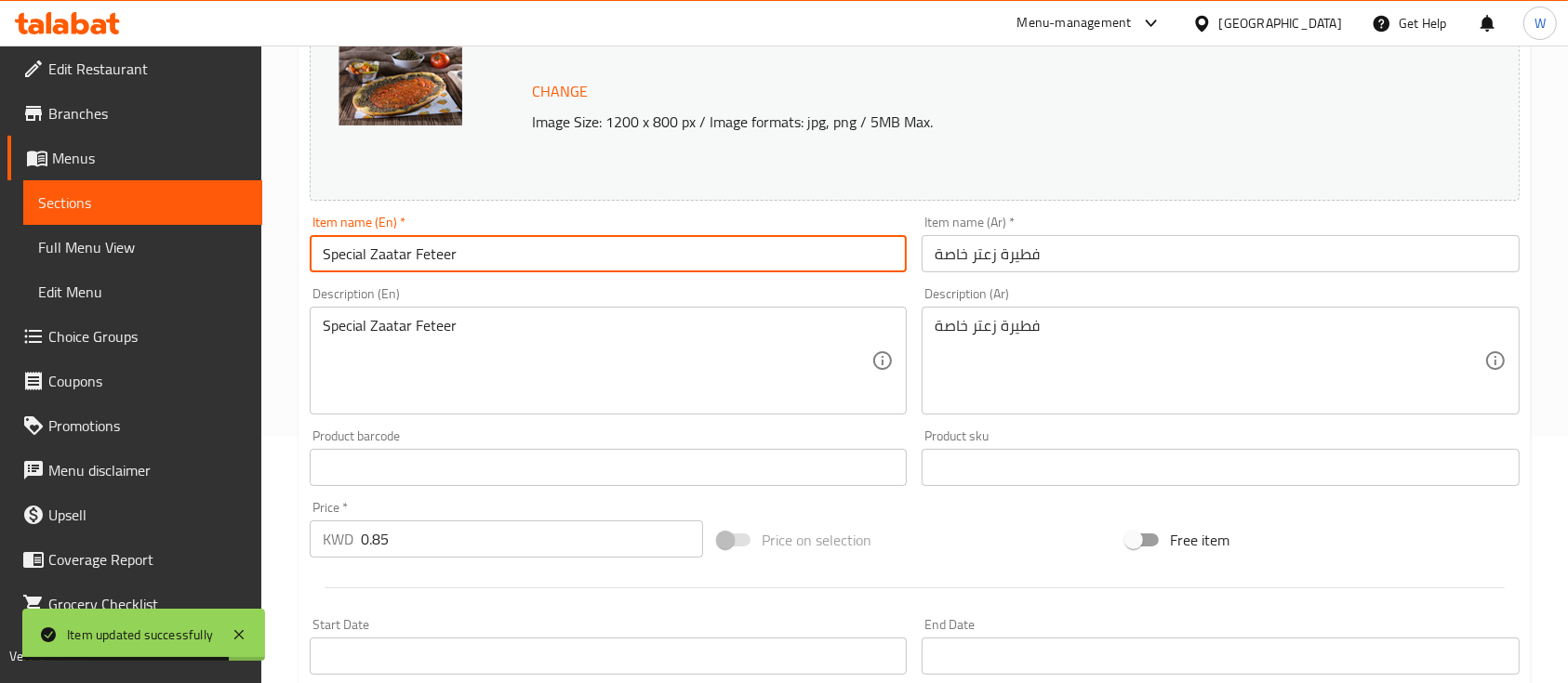
drag, startPoint x: 471, startPoint y: 249, endPoint x: 409, endPoint y: 244, distance: 62.2
click at [409, 244] on input "Special Zaatar Feteer" at bounding box center [607, 253] width 596 height 37
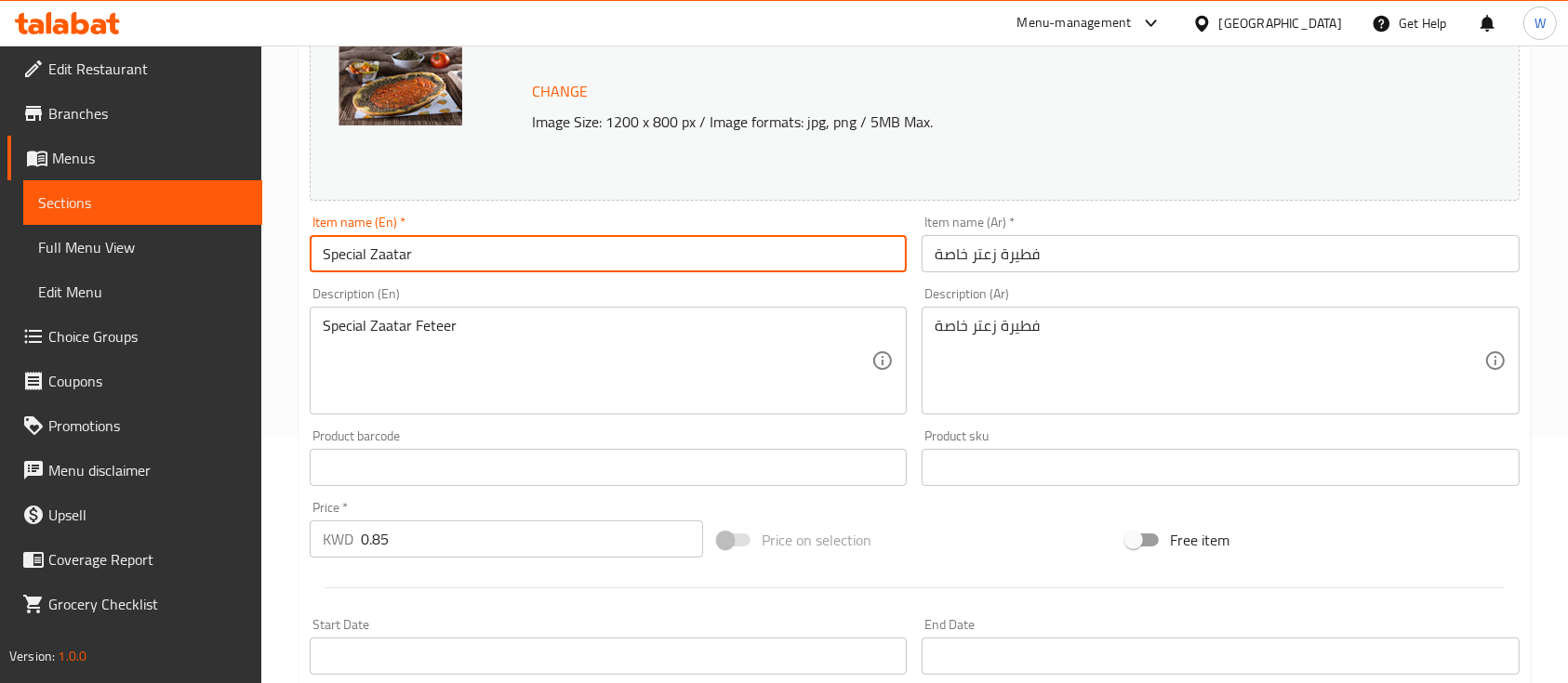
type input "Special Zaatar"
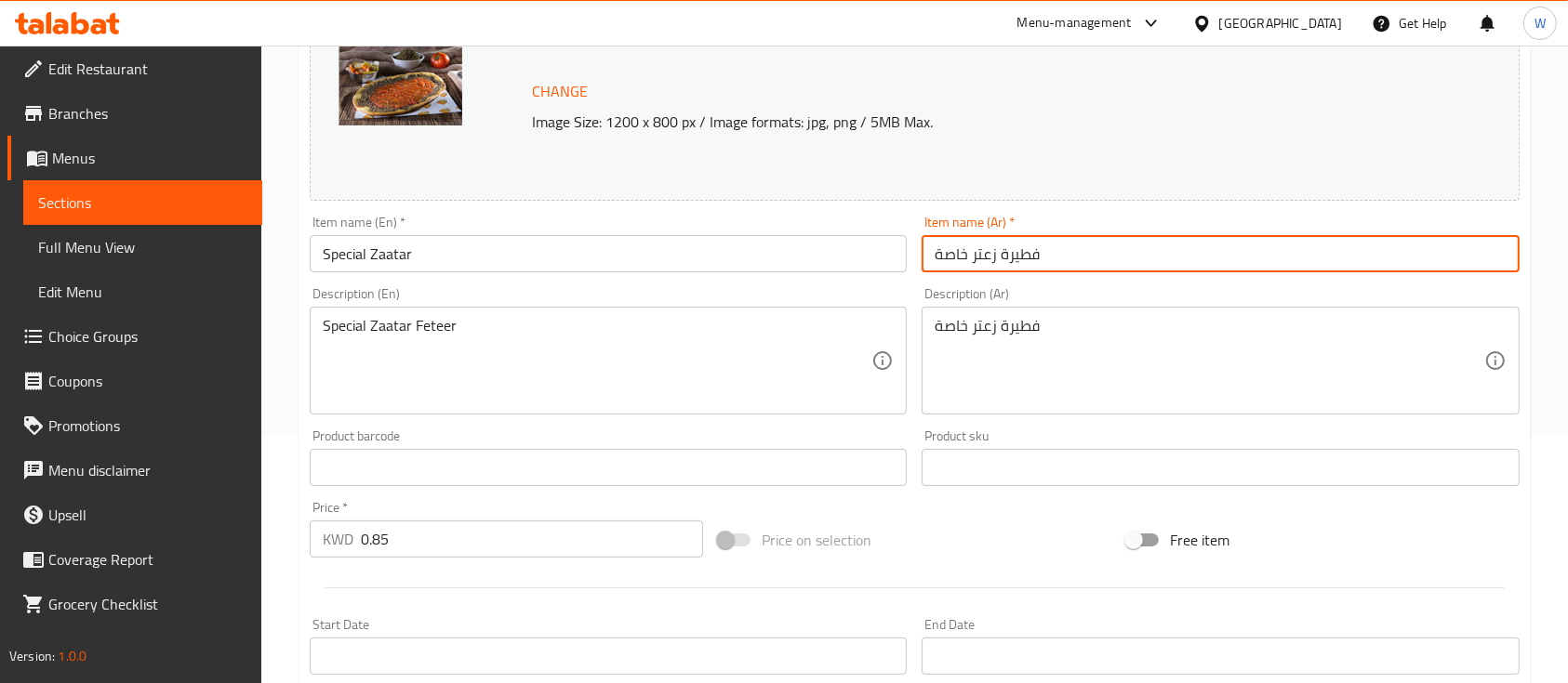
drag, startPoint x: 999, startPoint y: 250, endPoint x: 1071, endPoint y: 254, distance: 72.1
click at [1071, 254] on input "فطيرة زعتر خاصة" at bounding box center [1220, 253] width 596 height 37
type input "زعتر خاصة"
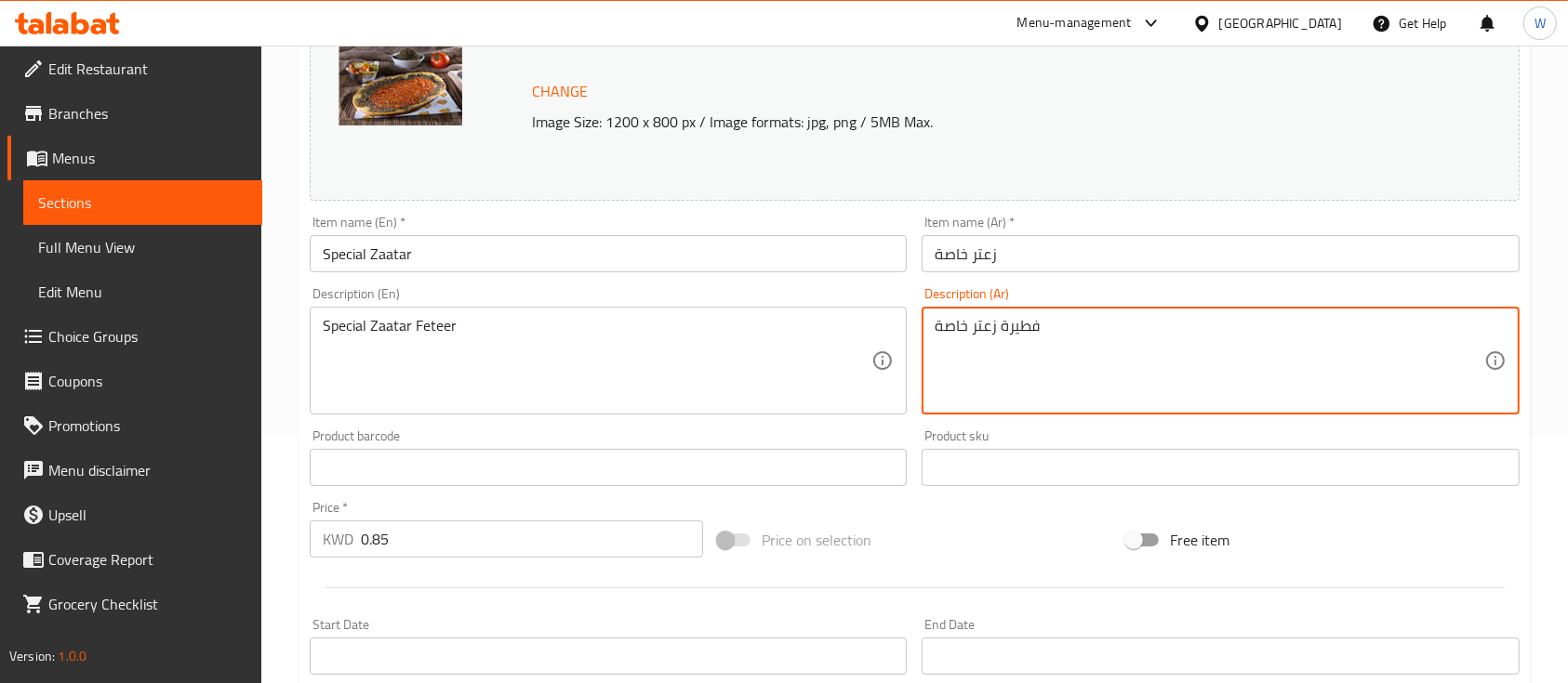
drag, startPoint x: 1040, startPoint y: 332, endPoint x: 997, endPoint y: 326, distance: 43.4
type textarea "زعتر خاصة"
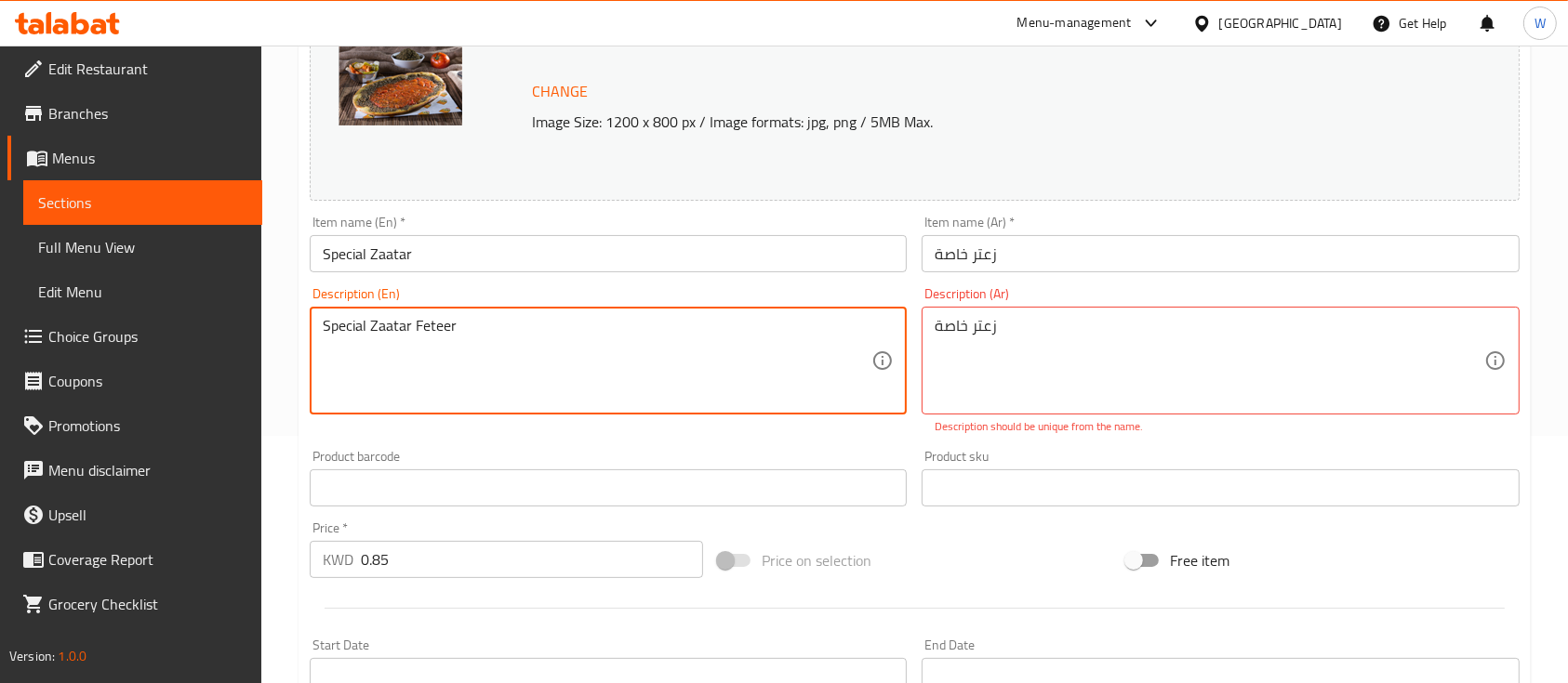
drag, startPoint x: 462, startPoint y: 327, endPoint x: 412, endPoint y: 328, distance: 50.0
click at [681, 359] on textarea "Special Zaatar" at bounding box center [596, 361] width 549 height 89
type textarea "Special Zaatar"
click at [472, 330] on textarea "Special Zaatar" at bounding box center [596, 361] width 549 height 89
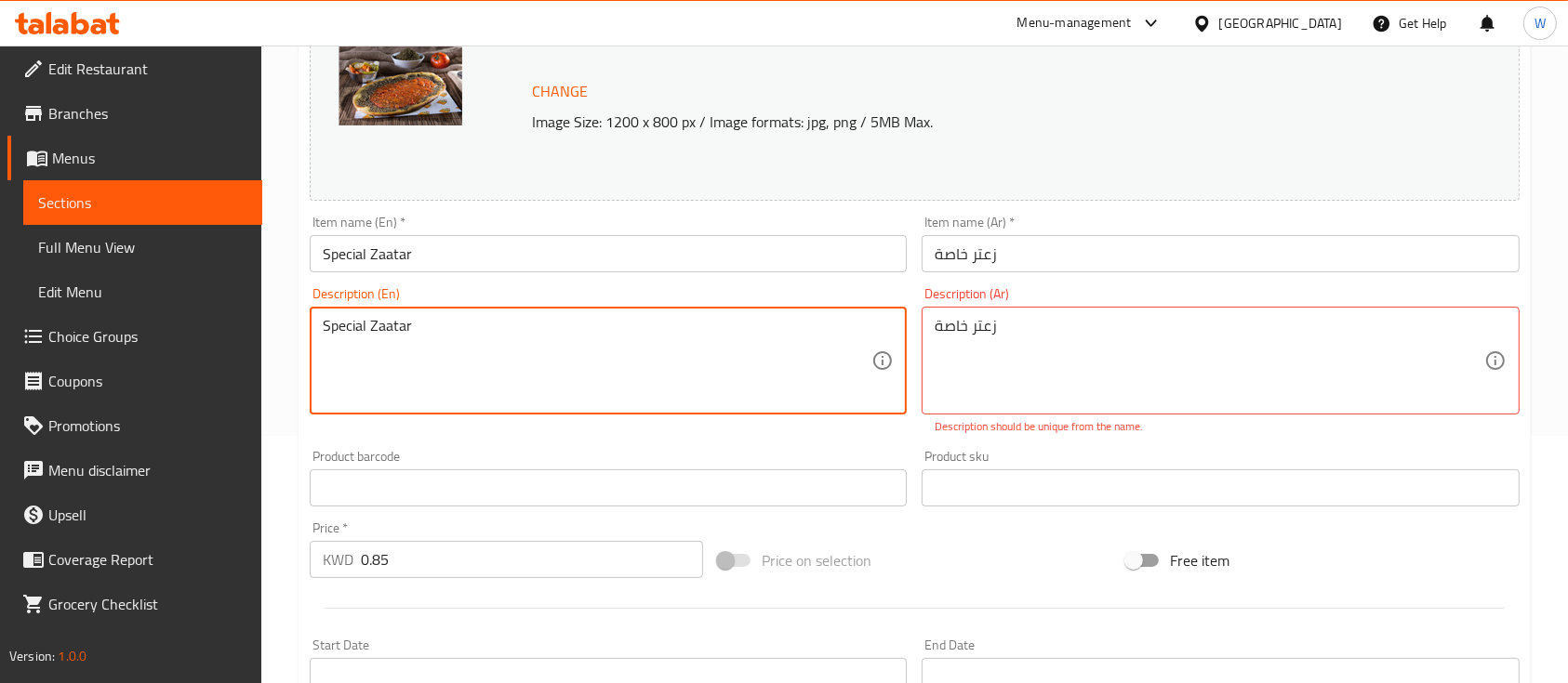
click at [472, 330] on textarea "Special Zaatar" at bounding box center [596, 361] width 549 height 89
type textarea "~"
type textarea "Zataar"
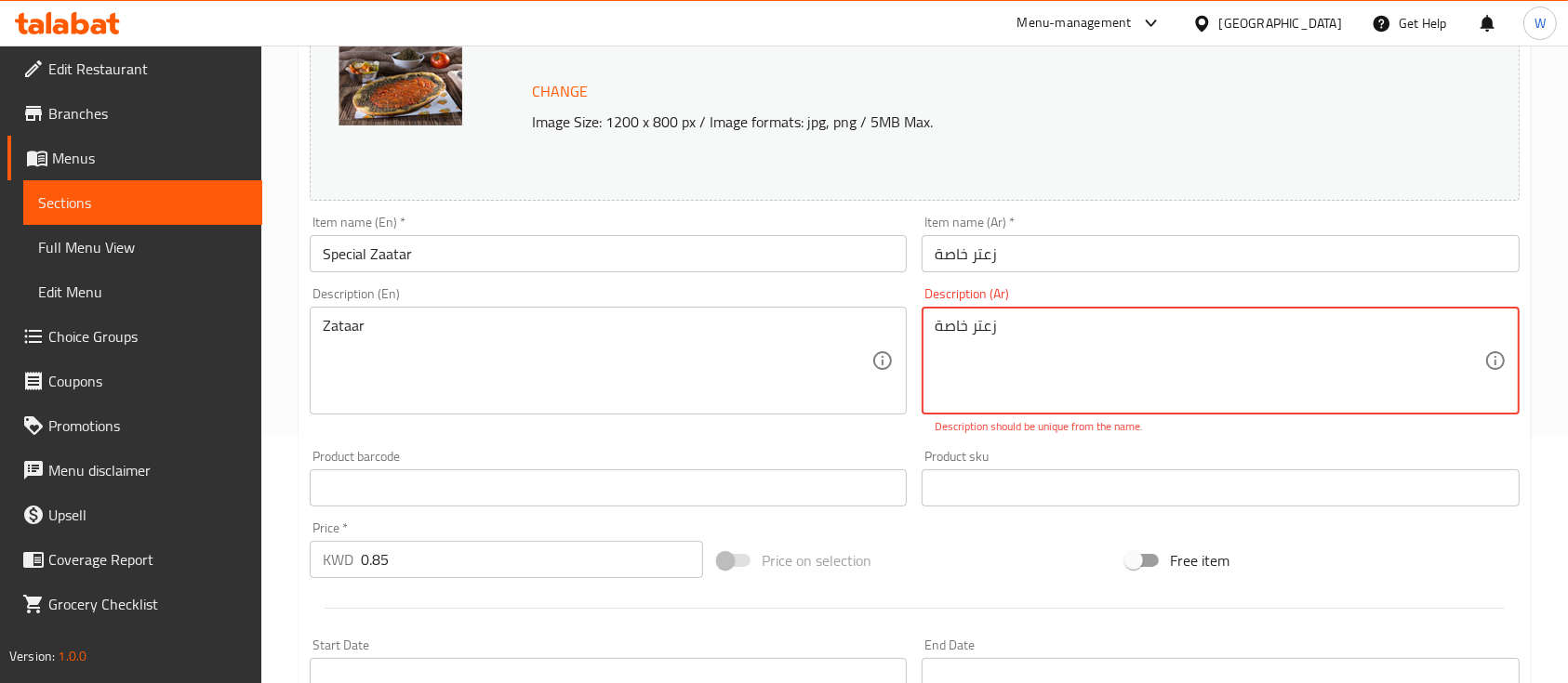
click at [1102, 341] on textarea "زعتر خاصة" at bounding box center [1209, 361] width 549 height 89
click at [1101, 341] on textarea "زعتر خاصة" at bounding box center [1209, 361] width 549 height 89
drag, startPoint x: 936, startPoint y: 324, endPoint x: 1074, endPoint y: 331, distance: 138.2
click at [1072, 332] on textarea "زعتر" at bounding box center [1209, 361] width 549 height 89
type textarea "الزعتر"
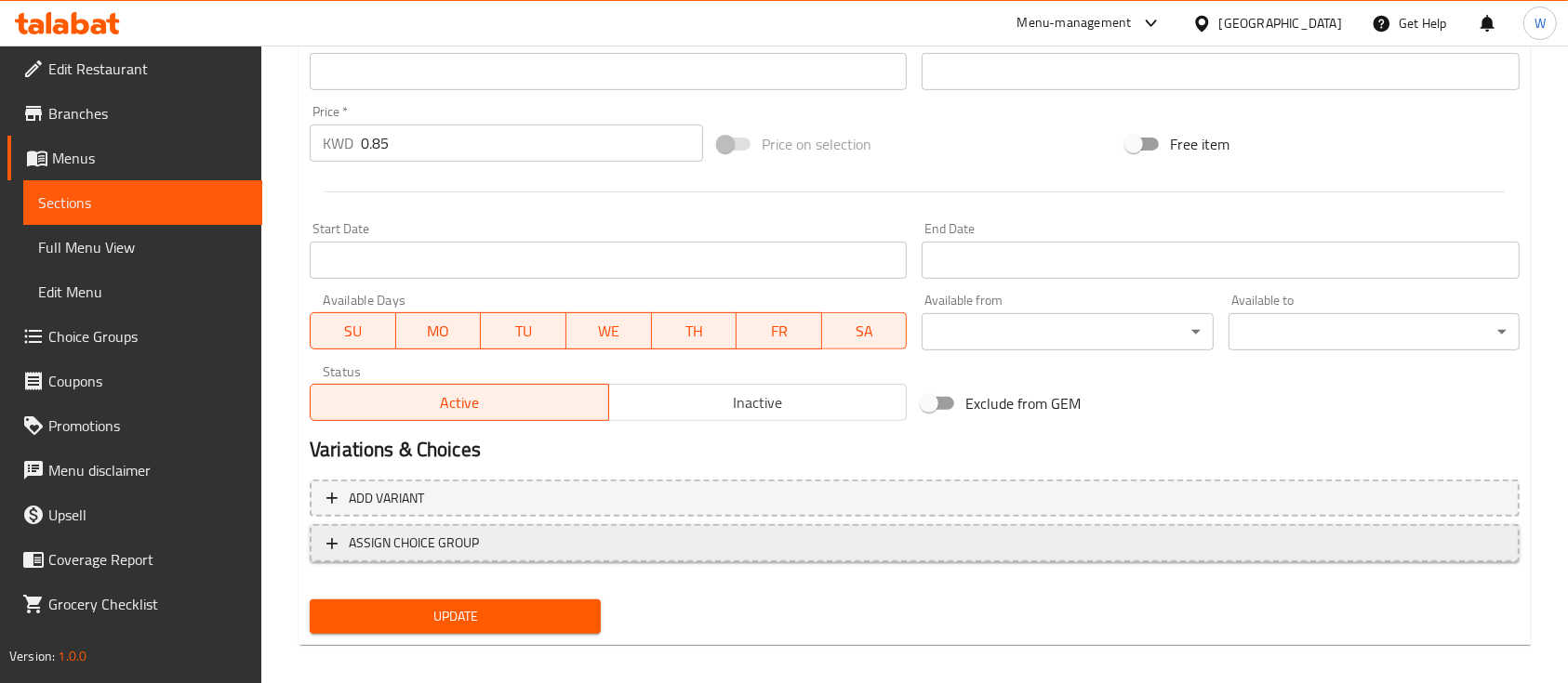
scroll to position [656, 0]
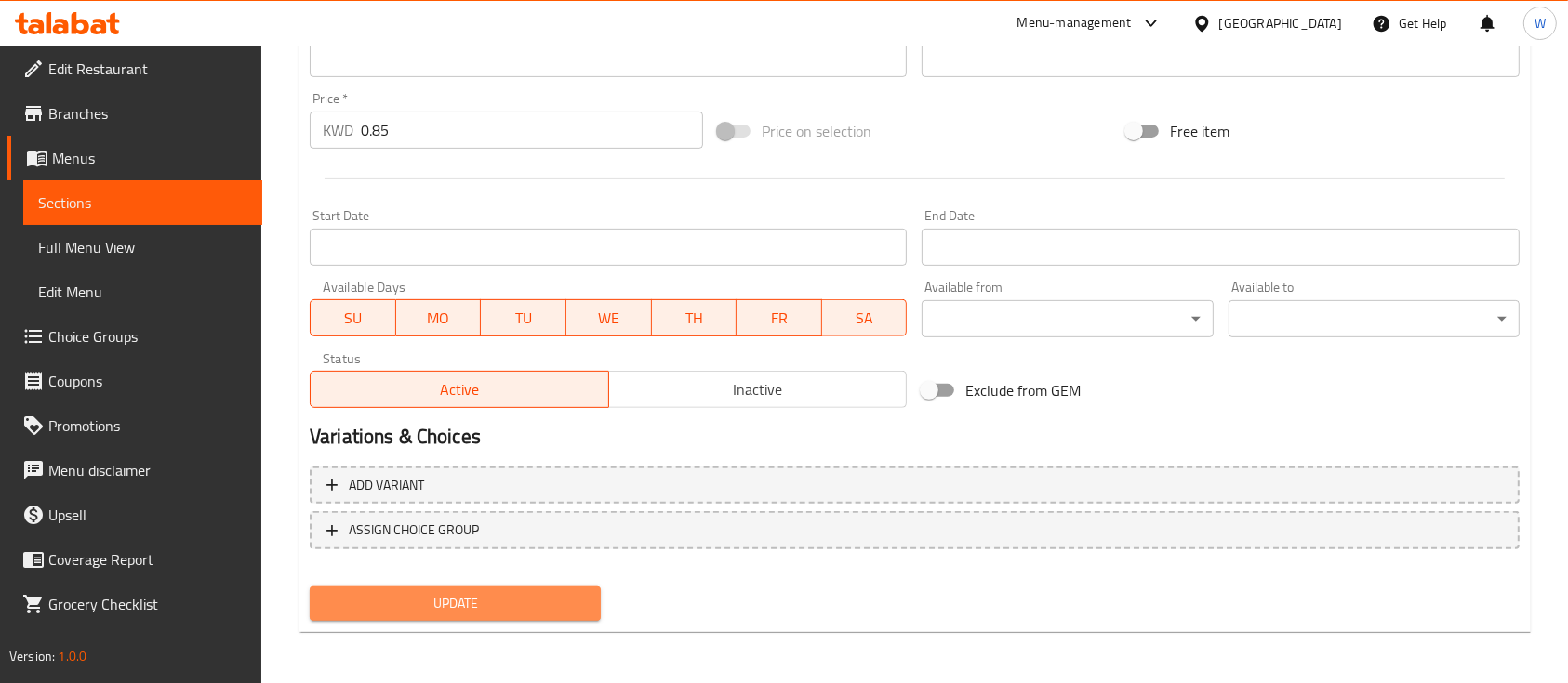
click at [436, 598] on span "Update" at bounding box center [455, 603] width 261 height 23
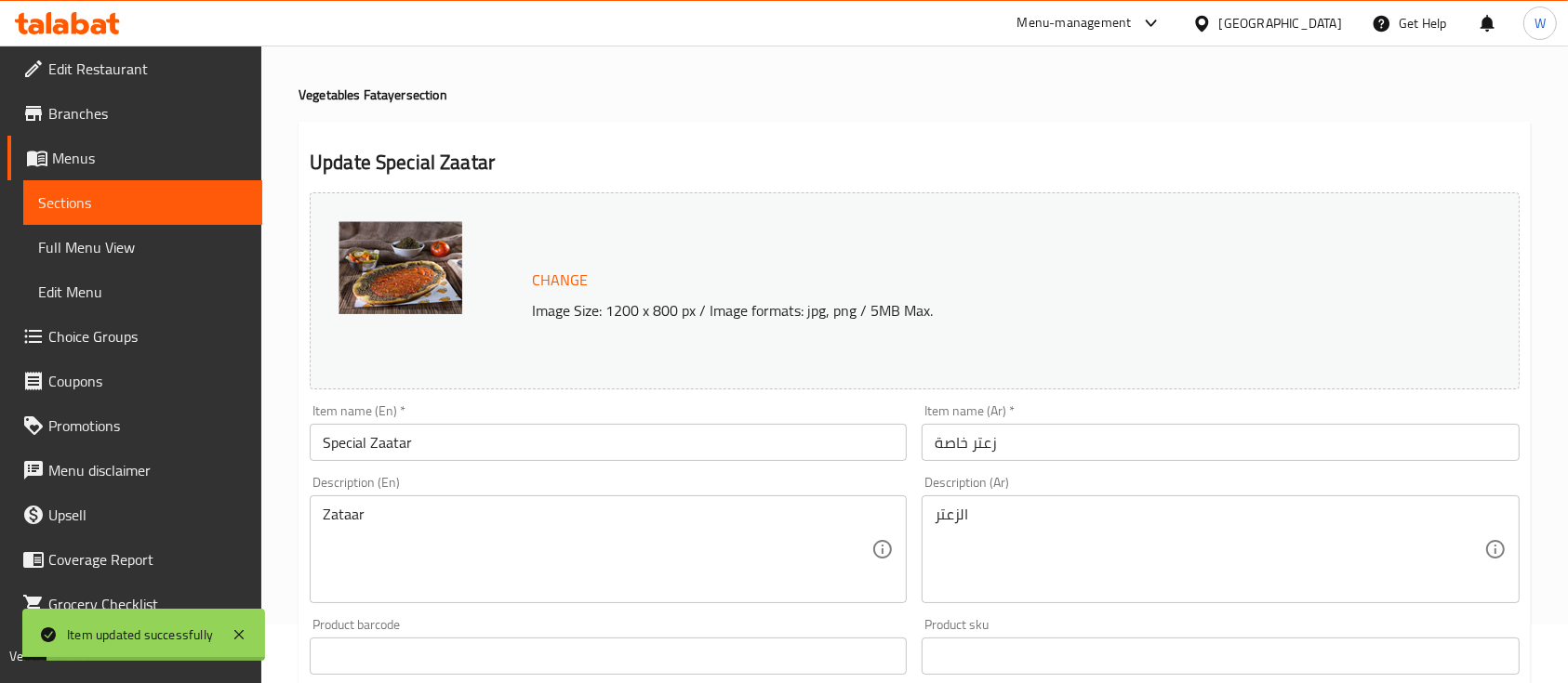
scroll to position [0, 0]
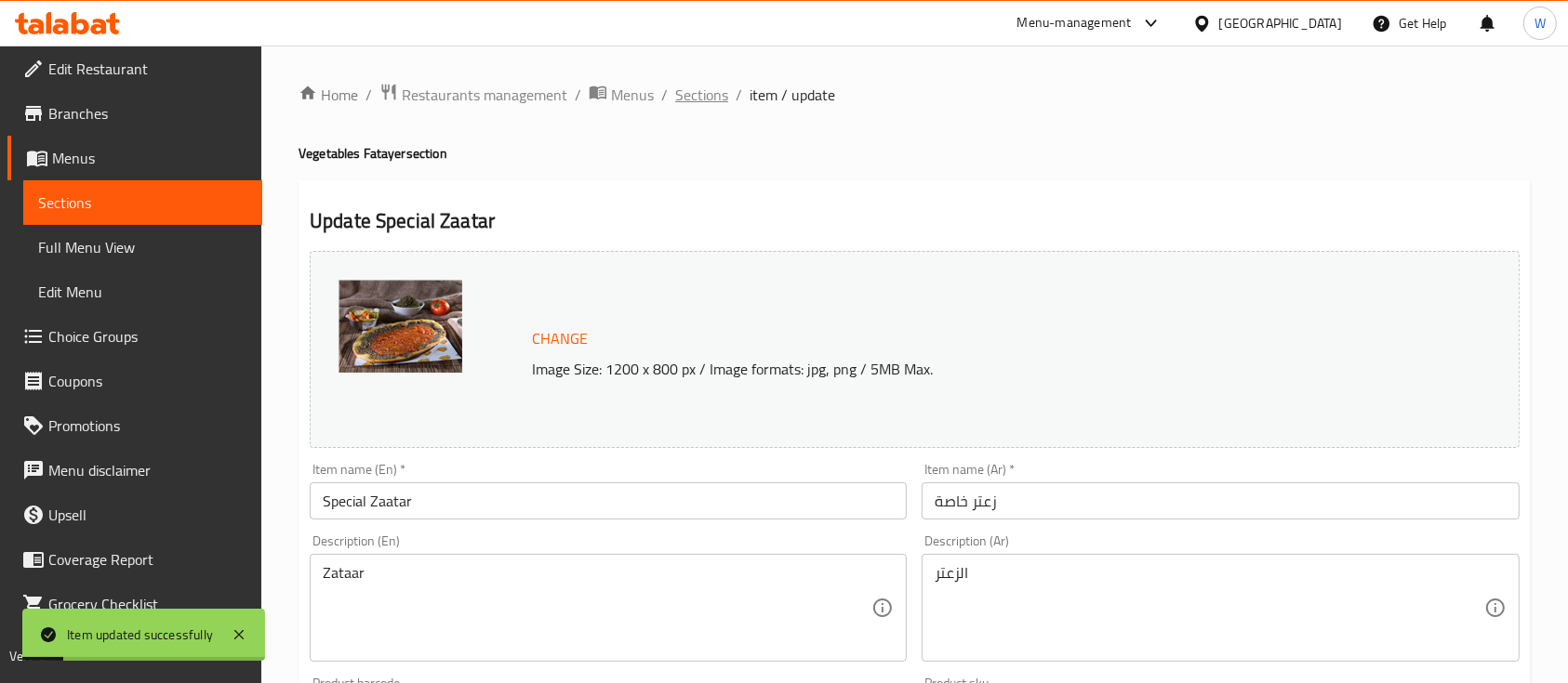
click at [686, 89] on span "Sections" at bounding box center [701, 95] width 53 height 22
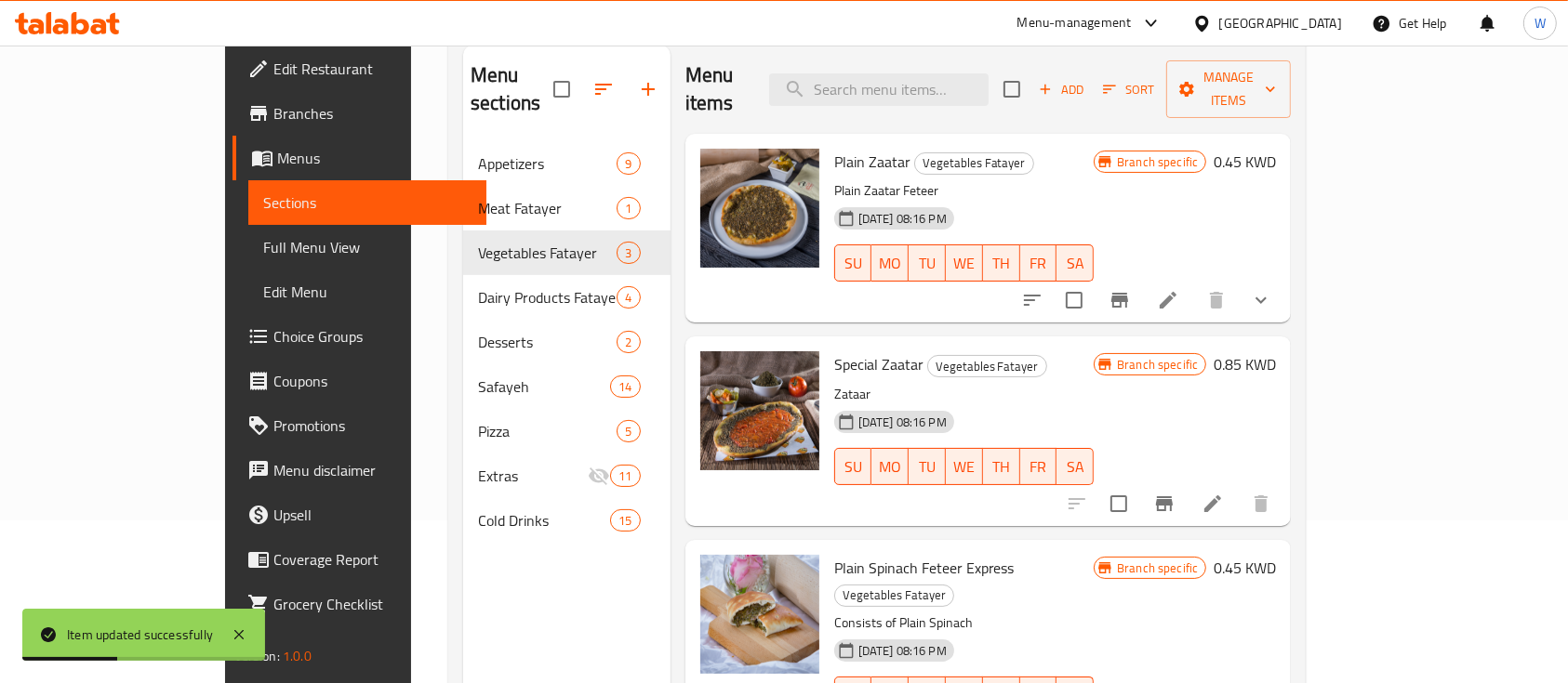
scroll to position [124, 0]
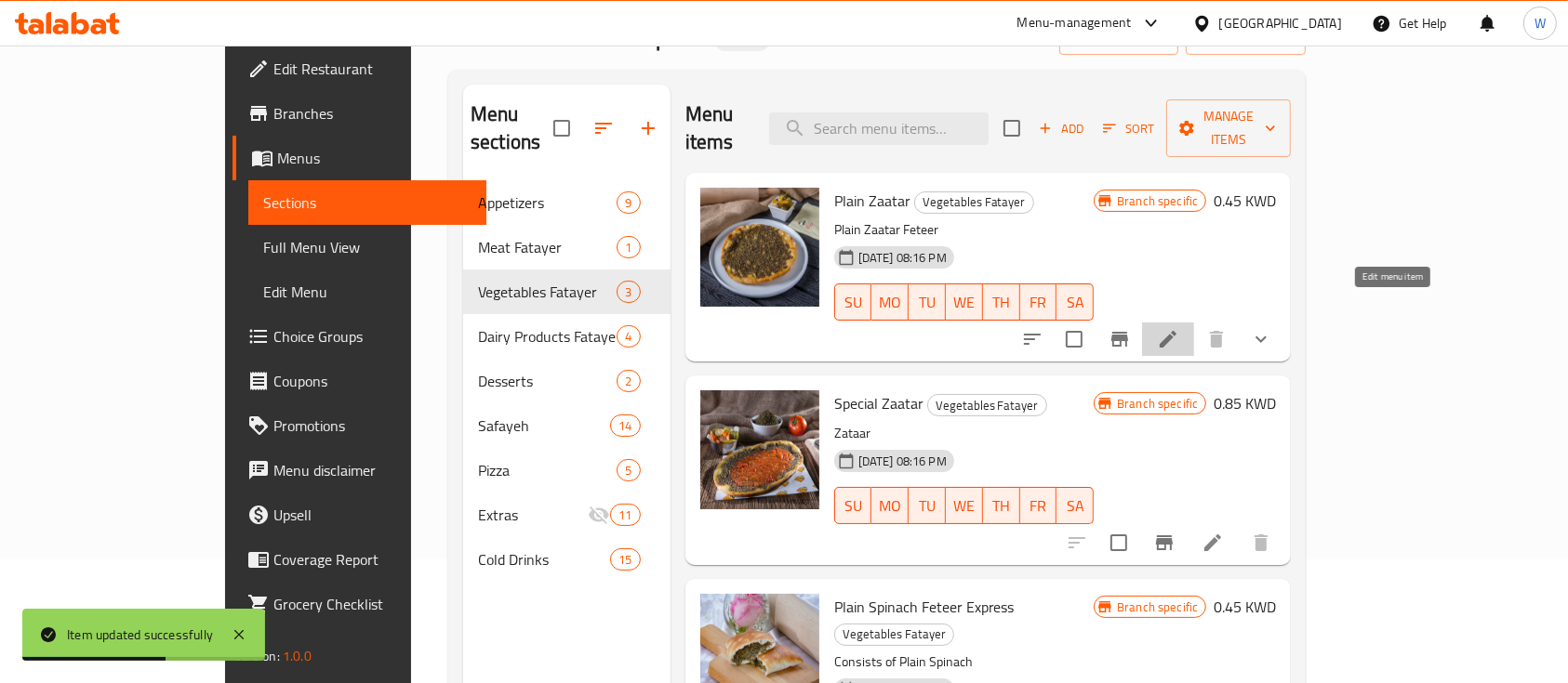
click at [1176, 331] on icon at bounding box center [1167, 339] width 17 height 17
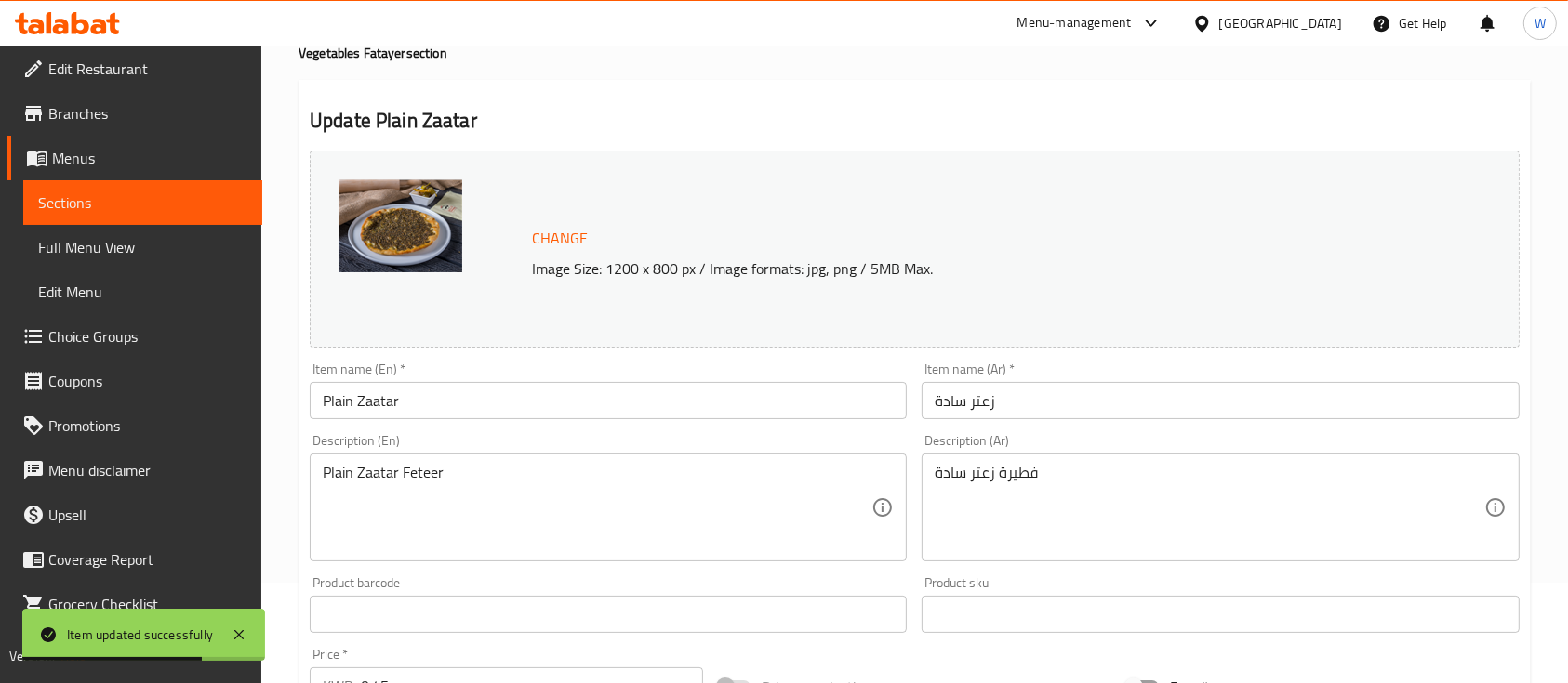
scroll to position [124, 0]
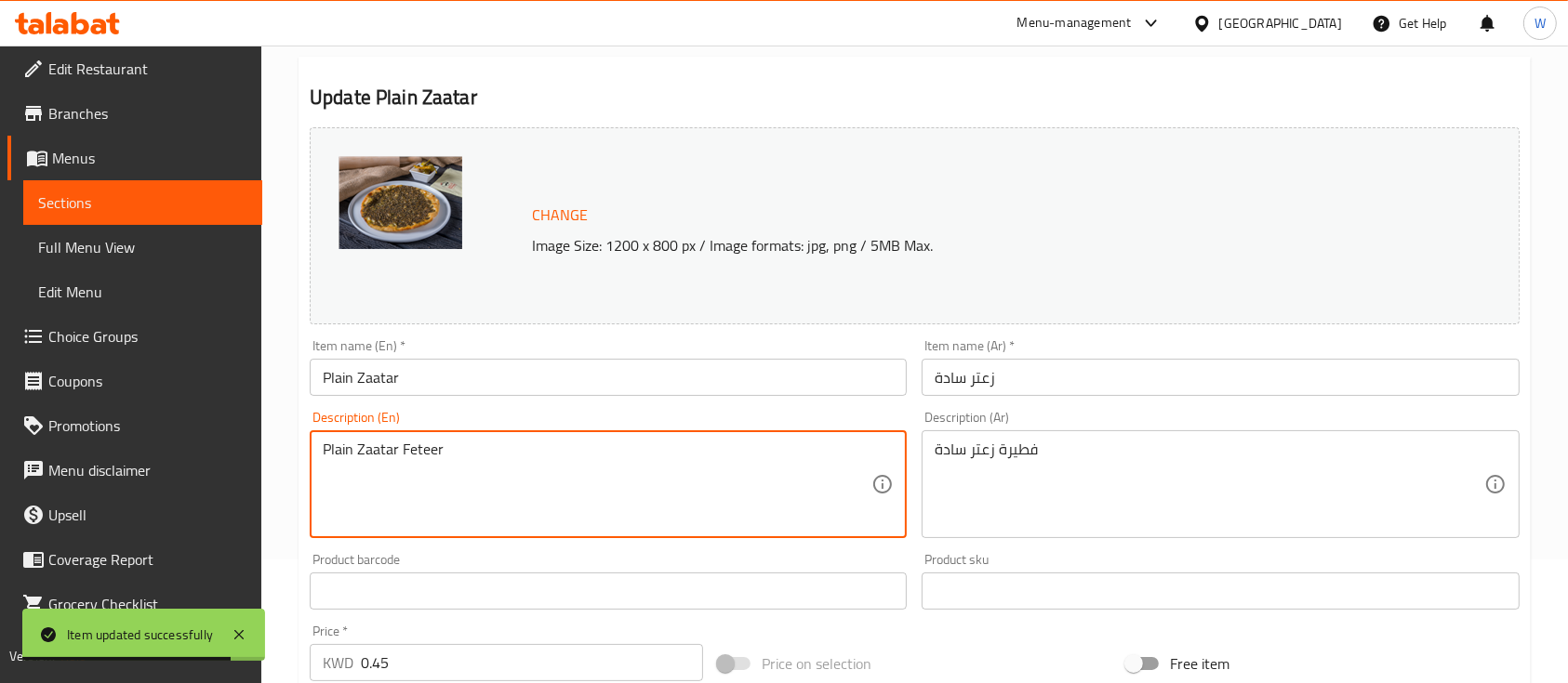
drag, startPoint x: 427, startPoint y: 445, endPoint x: 402, endPoint y: 445, distance: 25.0
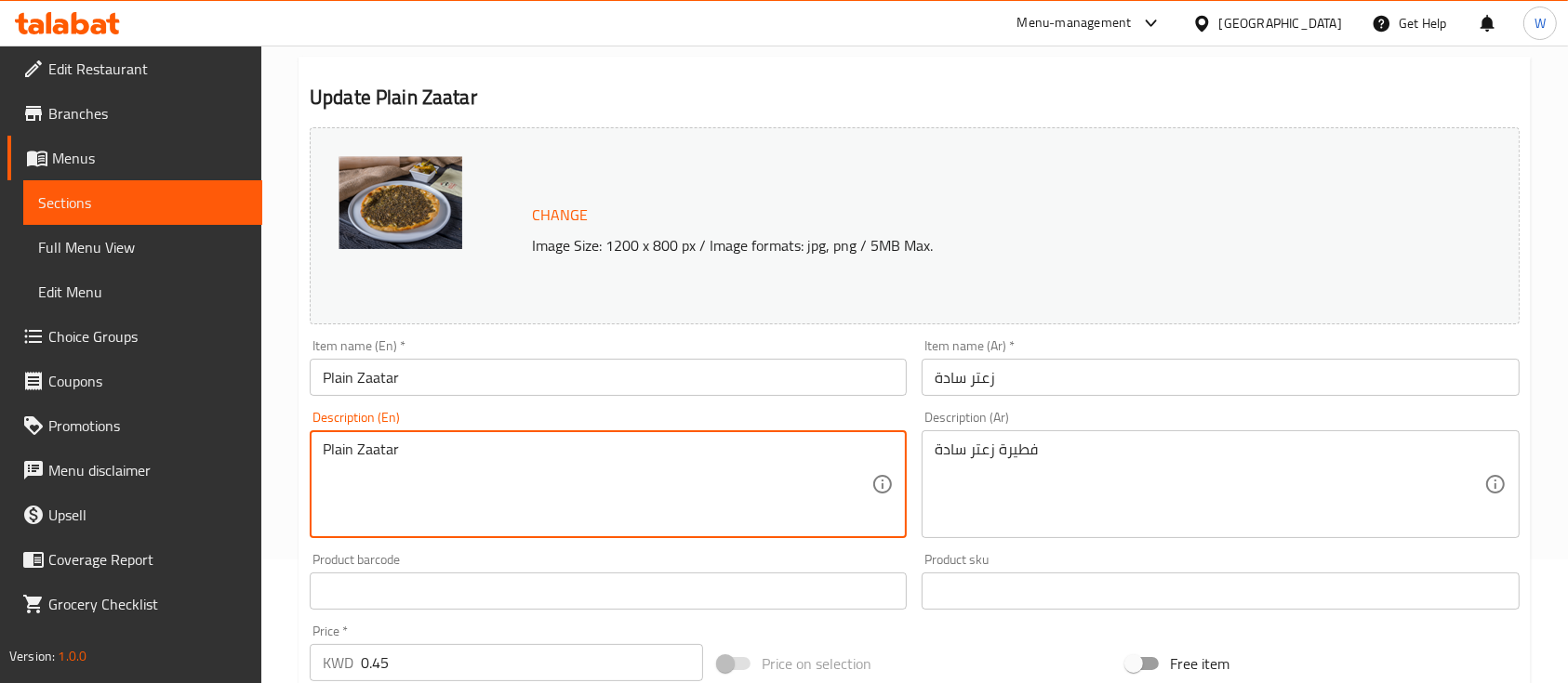
type textarea "Plain Zaatar"
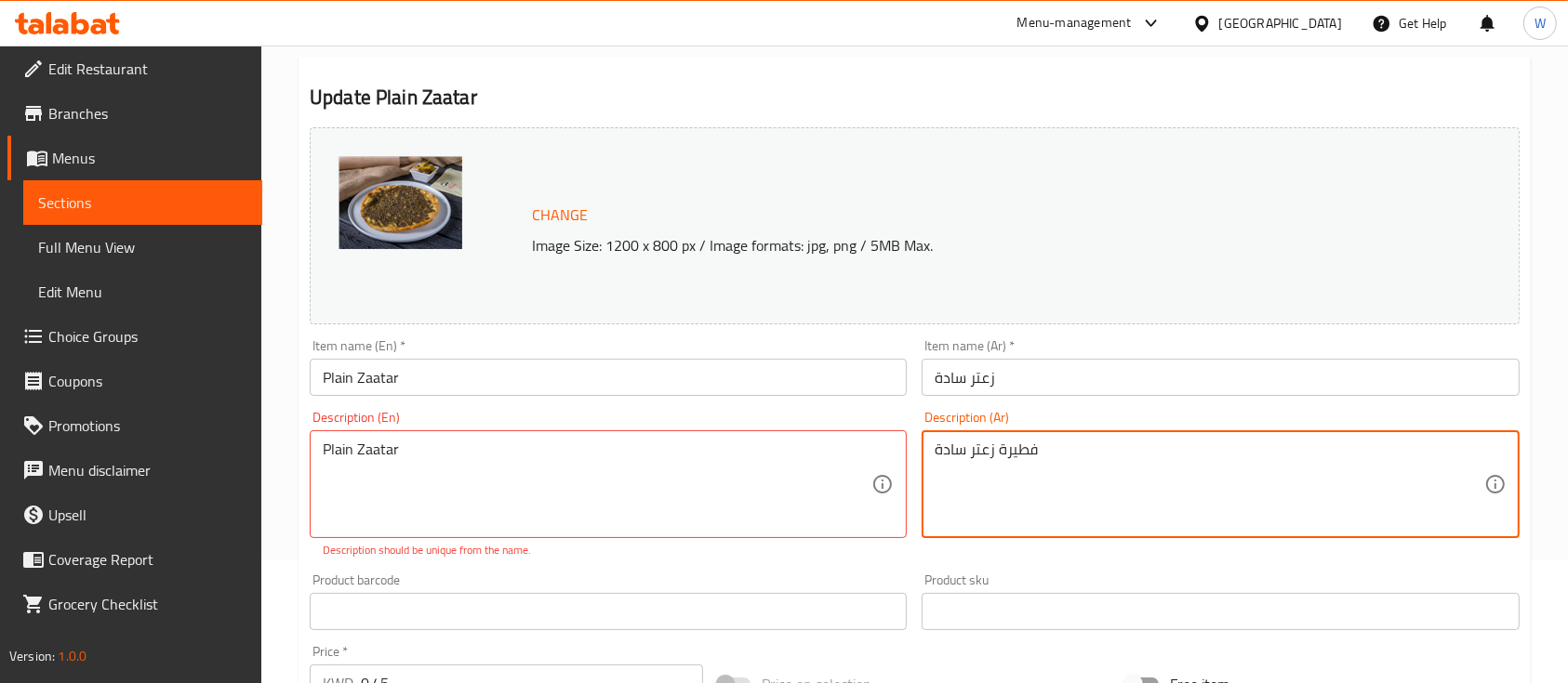
drag, startPoint x: 1030, startPoint y: 452, endPoint x: 994, endPoint y: 450, distance: 36.1
drag, startPoint x: 967, startPoint y: 458, endPoint x: 841, endPoint y: 432, distance: 128.7
drag, startPoint x: 977, startPoint y: 447, endPoint x: 966, endPoint y: 449, distance: 11.2
click at [966, 449] on textarea "الزعتر الساده" at bounding box center [1209, 485] width 549 height 89
type textarea "الزعتر ساده"
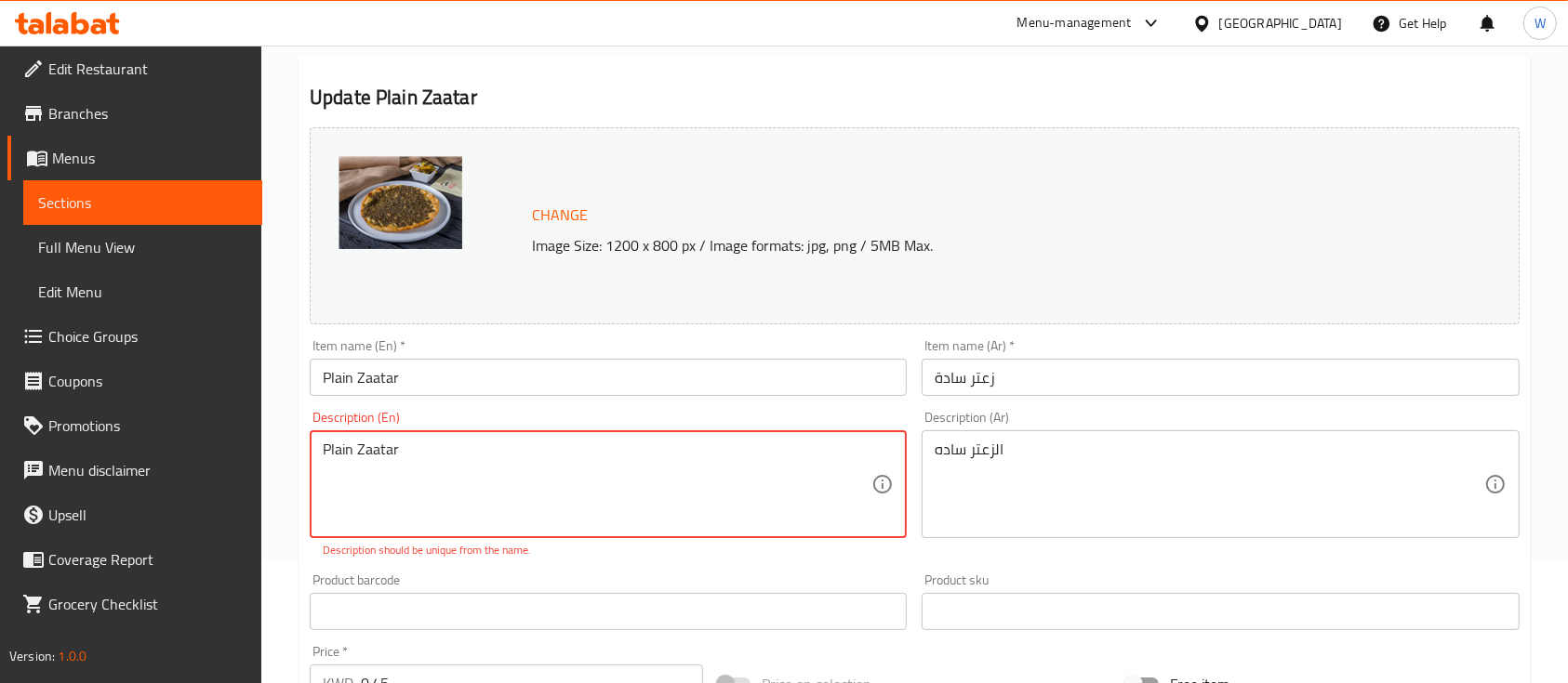
click at [459, 443] on textarea "Plain Zaatar" at bounding box center [596, 485] width 549 height 89
click at [367, 444] on textarea "Plain Zaatar" at bounding box center [596, 485] width 549 height 89
click at [381, 450] on textarea "Plain Zatar" at bounding box center [596, 485] width 549 height 89
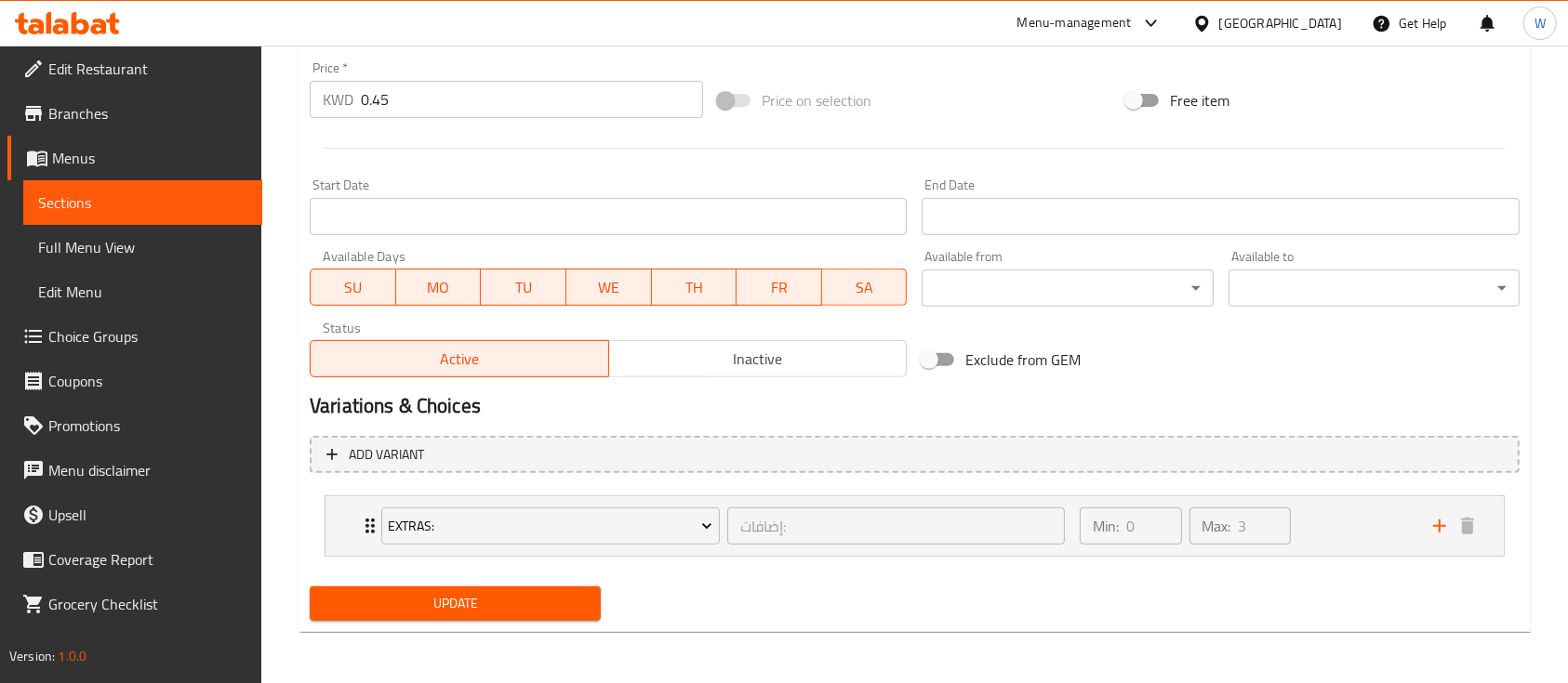
type textarea "Plain Zataar"
click at [473, 615] on button "Update" at bounding box center [455, 603] width 291 height 34
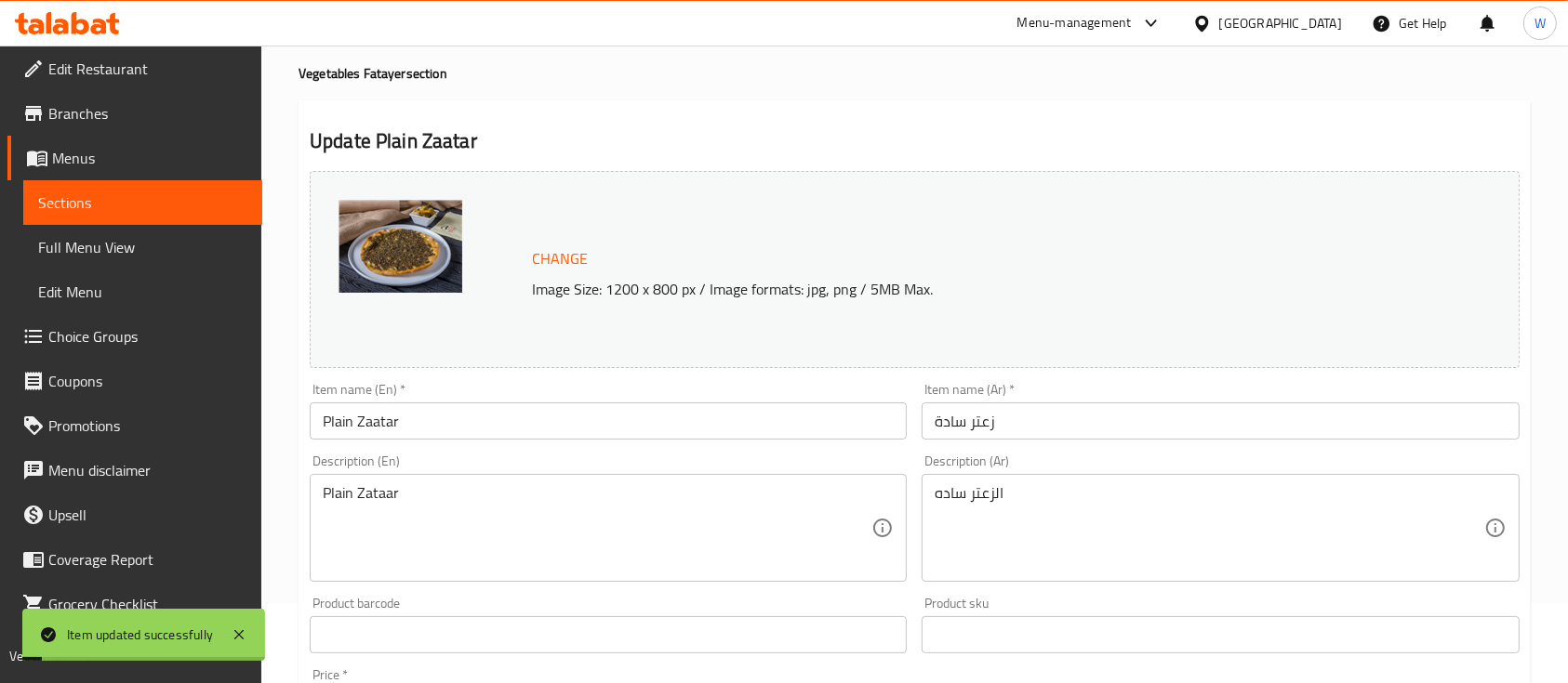
scroll to position [0, 0]
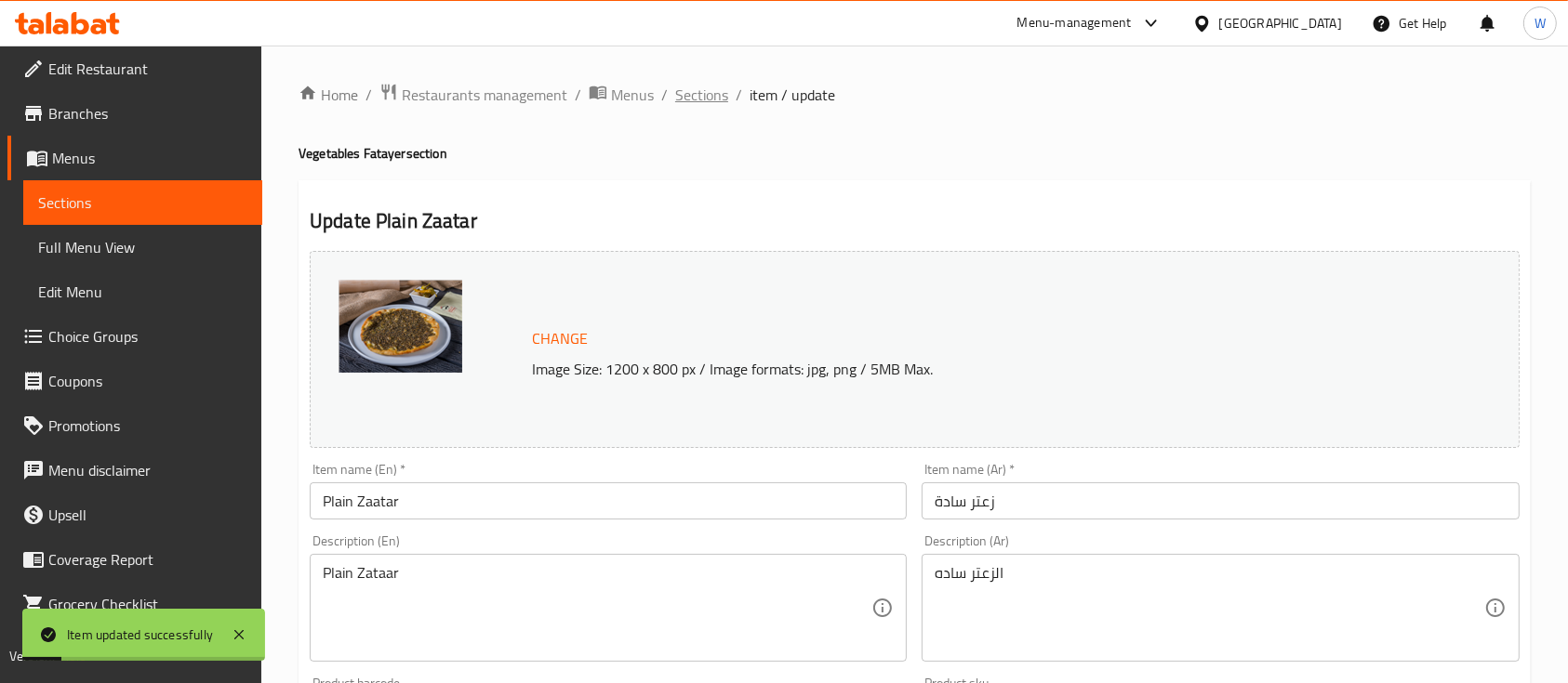
click at [698, 87] on span "Sections" at bounding box center [701, 95] width 53 height 22
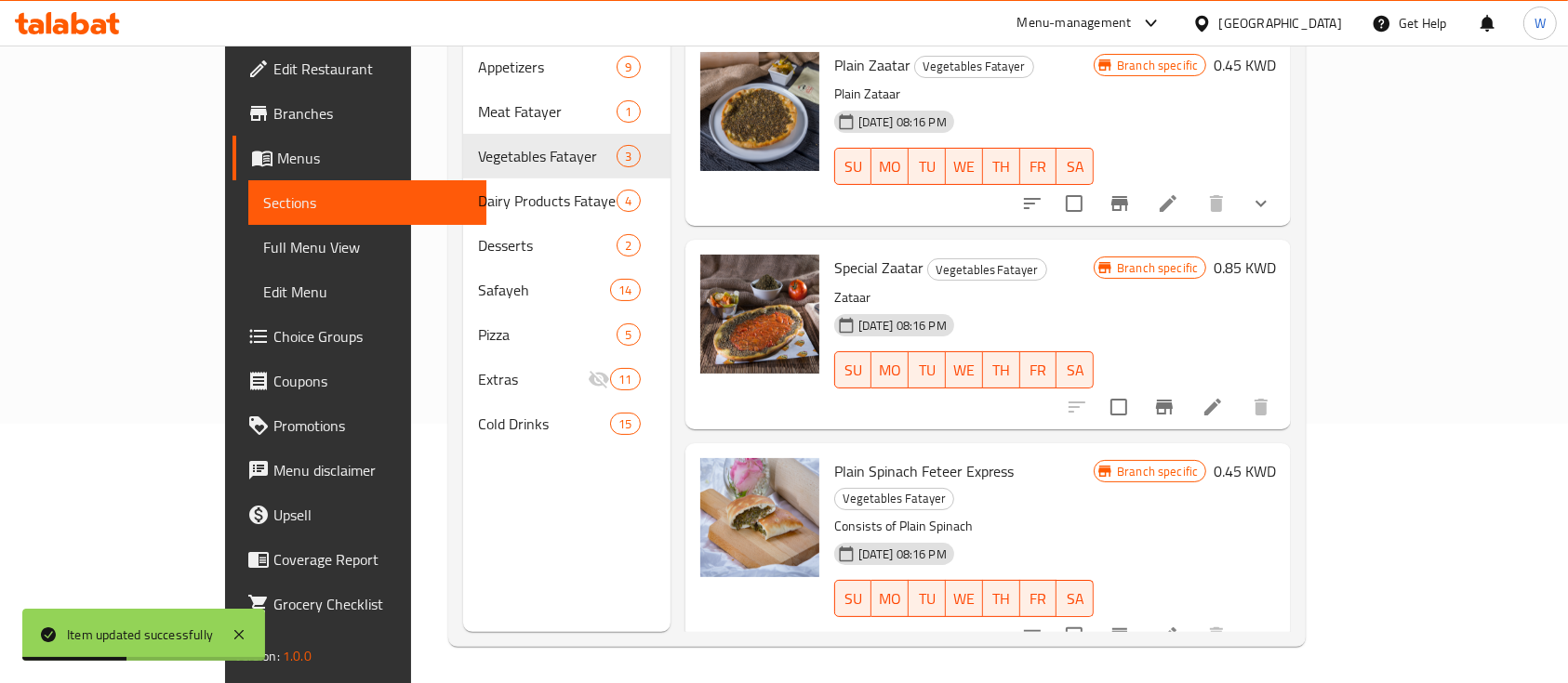
scroll to position [260, 0]
click at [1194, 618] on li at bounding box center [1168, 635] width 52 height 34
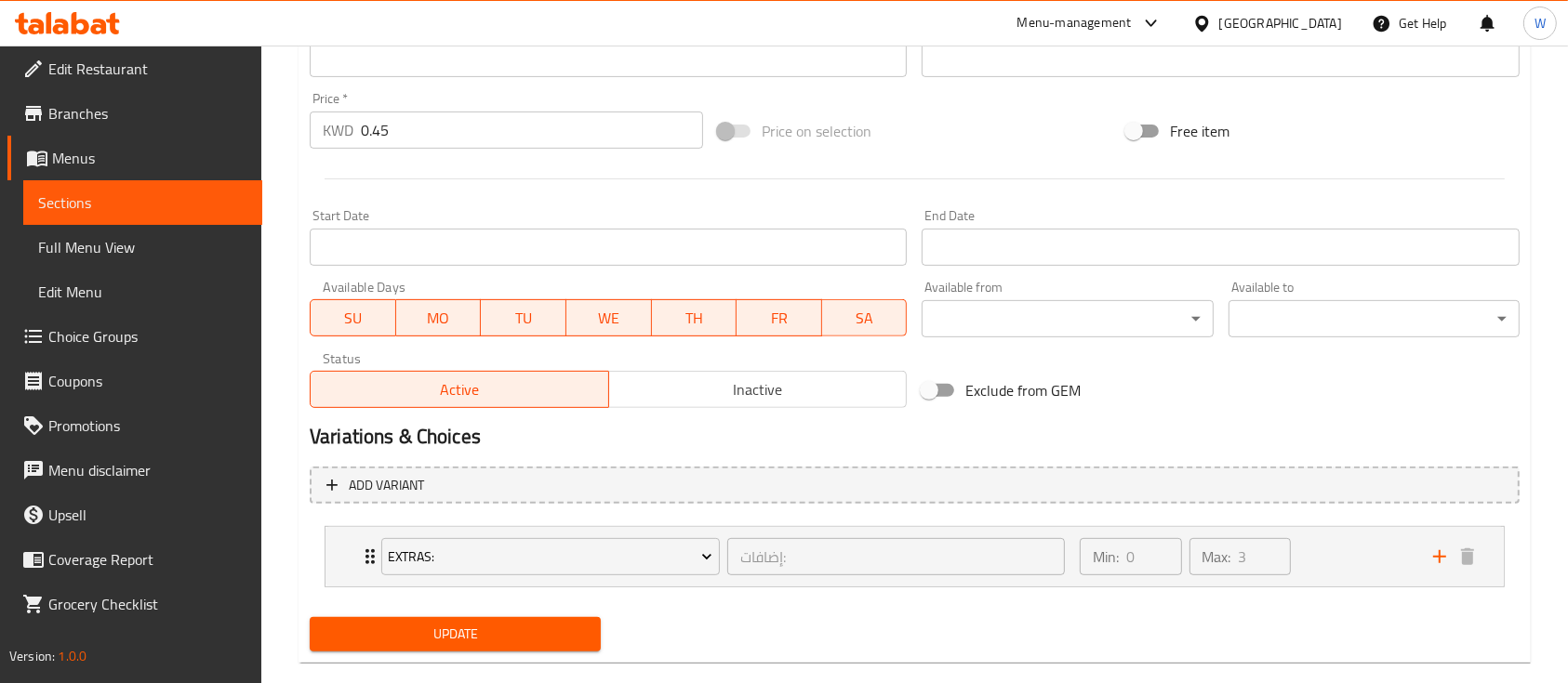
scroll to position [687, 0]
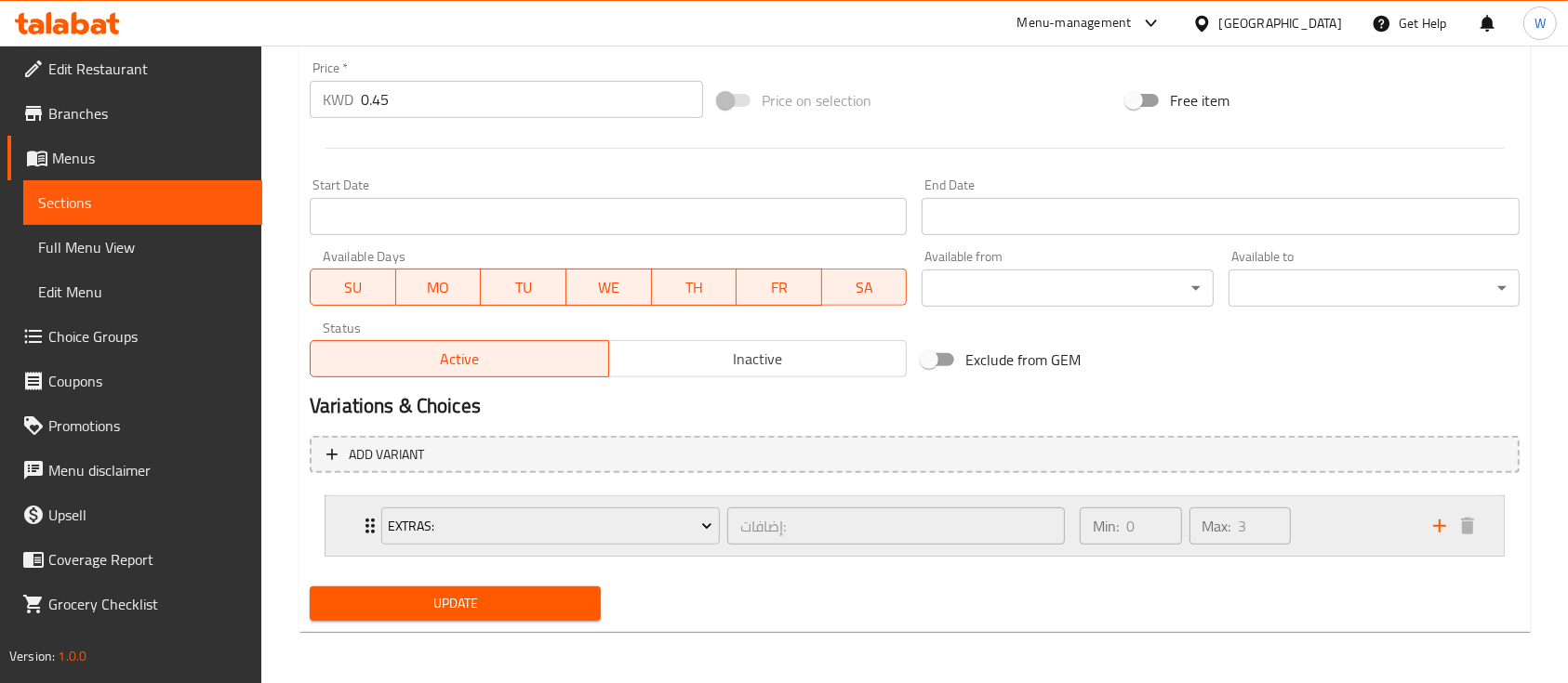
click at [357, 526] on div "Extras: إضافات: ​ Min: 0 ​ Max: 3 ​" at bounding box center [914, 526] width 1178 height 60
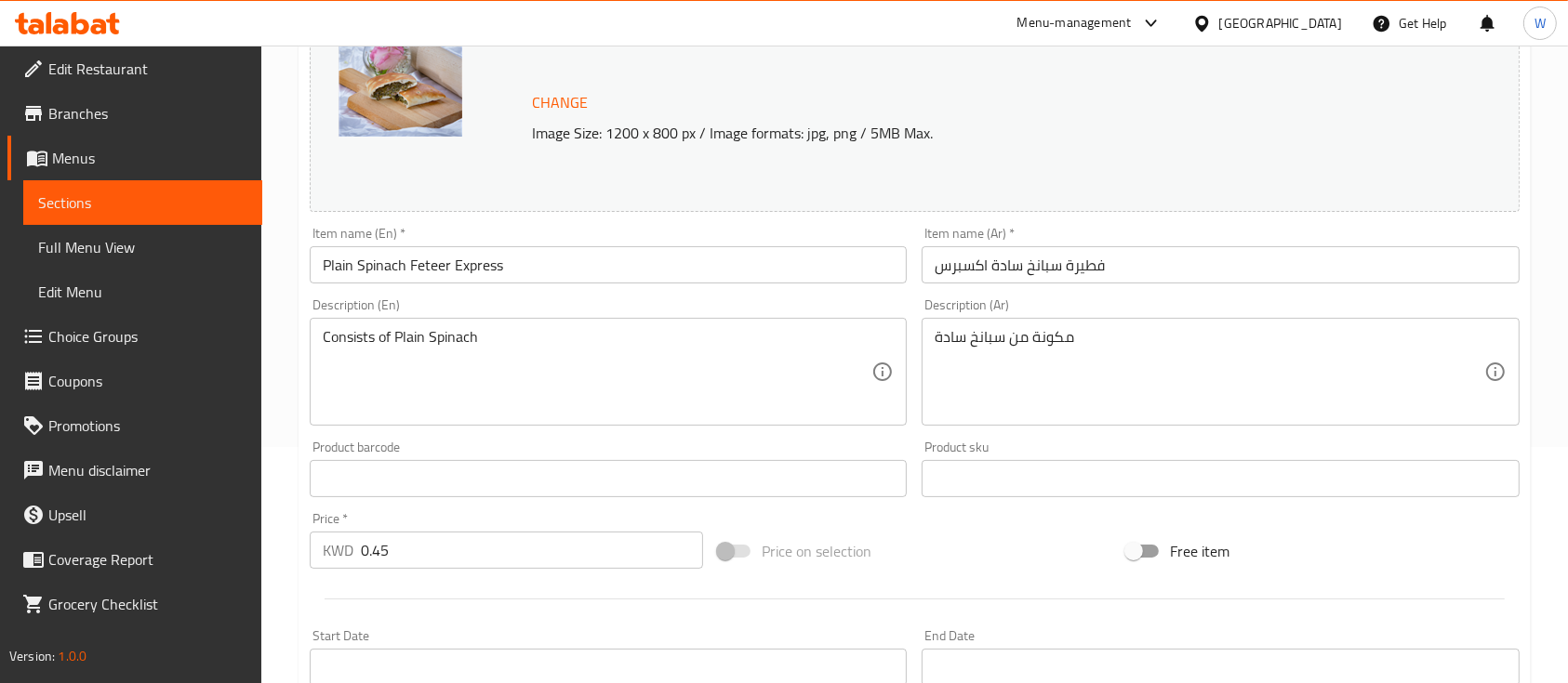
scroll to position [0, 0]
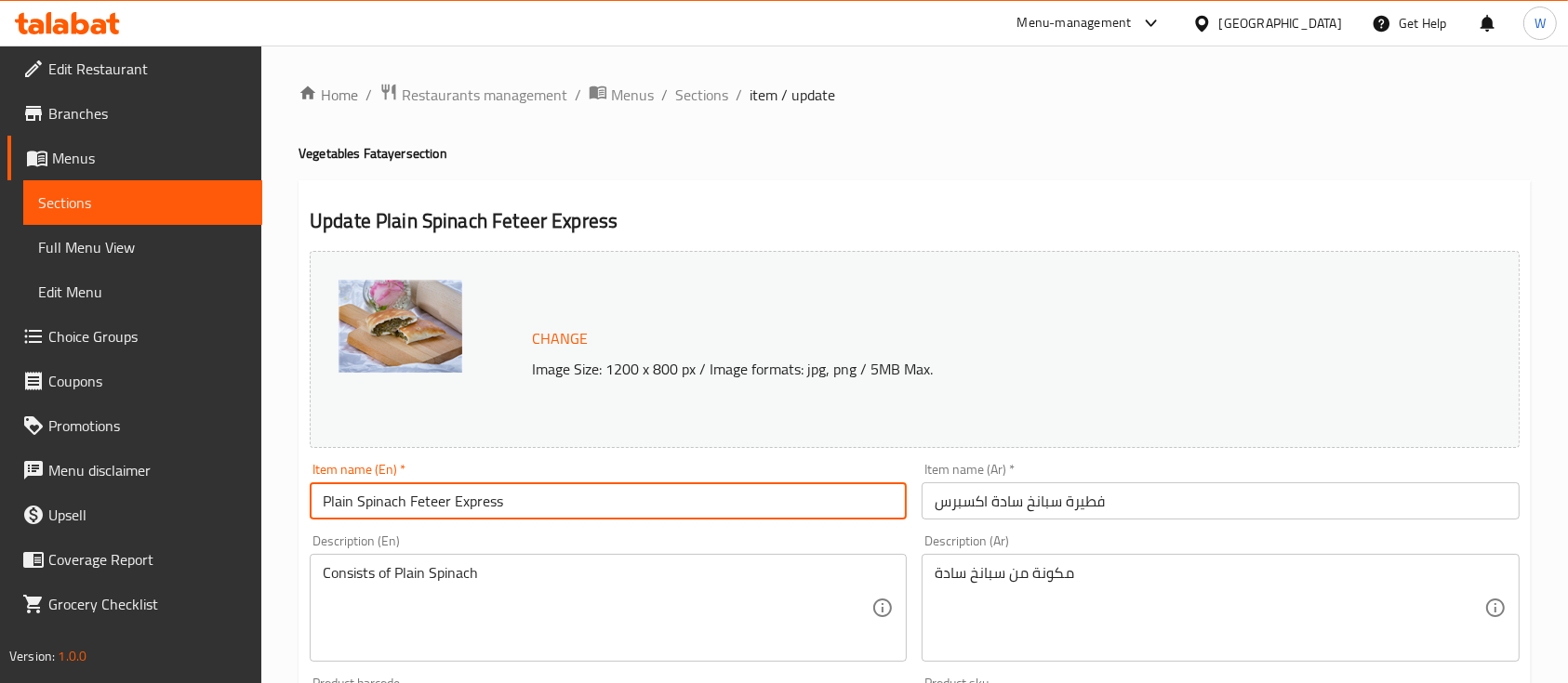
drag, startPoint x: 449, startPoint y: 502, endPoint x: 412, endPoint y: 501, distance: 37.0
click at [412, 501] on input "Plain Spinach Feteer Express" at bounding box center [607, 501] width 596 height 37
type input "Plain Spinach Express"
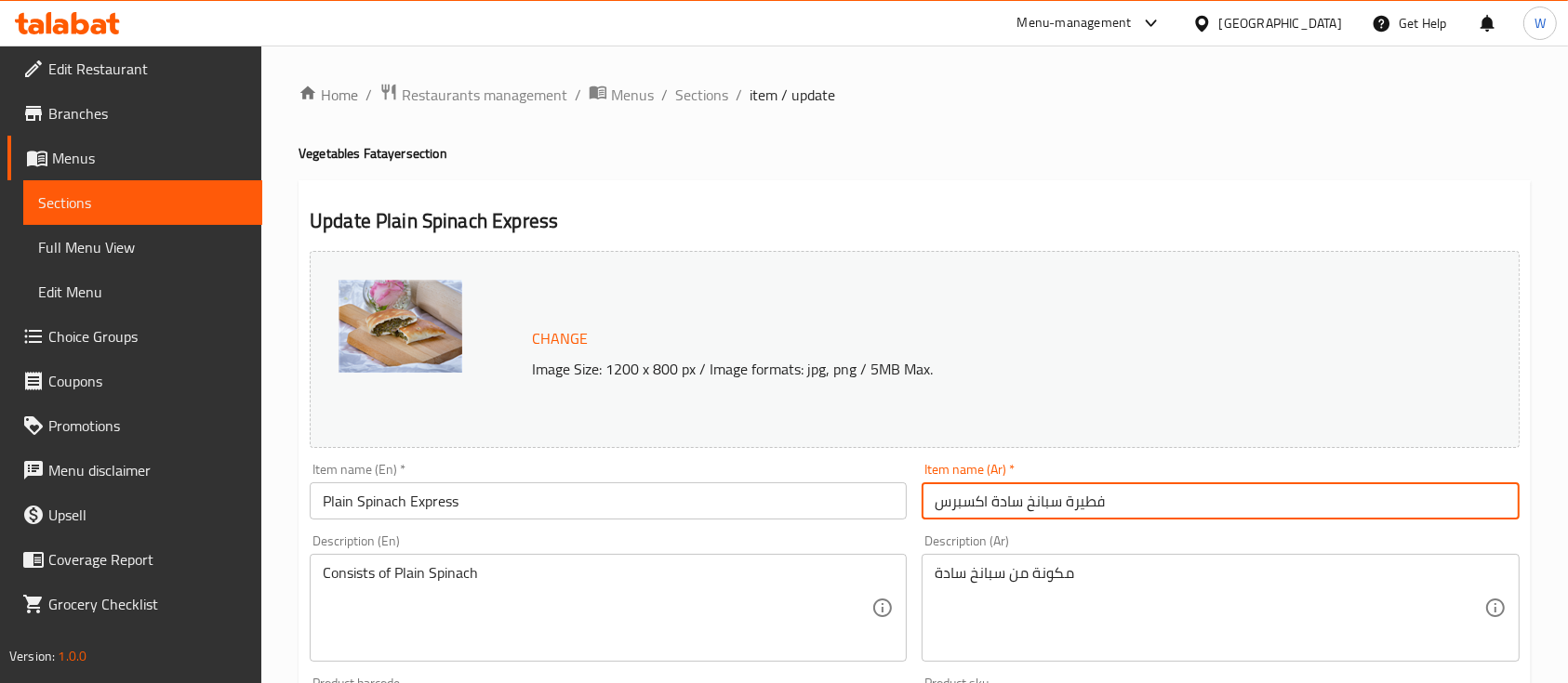
drag, startPoint x: 1112, startPoint y: 501, endPoint x: 1069, endPoint y: 502, distance: 43.0
click at [1069, 502] on input "فطيرة سبانخ سادة اكسبرس" at bounding box center [1220, 501] width 596 height 37
click at [1104, 507] on input "فطيرة سبانخ سادة اكسبرس" at bounding box center [1220, 501] width 596 height 37
click at [1083, 500] on input "فطيرة سبانخ سادة اكسبرس" at bounding box center [1220, 501] width 596 height 37
drag, startPoint x: 1066, startPoint y: 502, endPoint x: 1107, endPoint y: 505, distance: 41.1
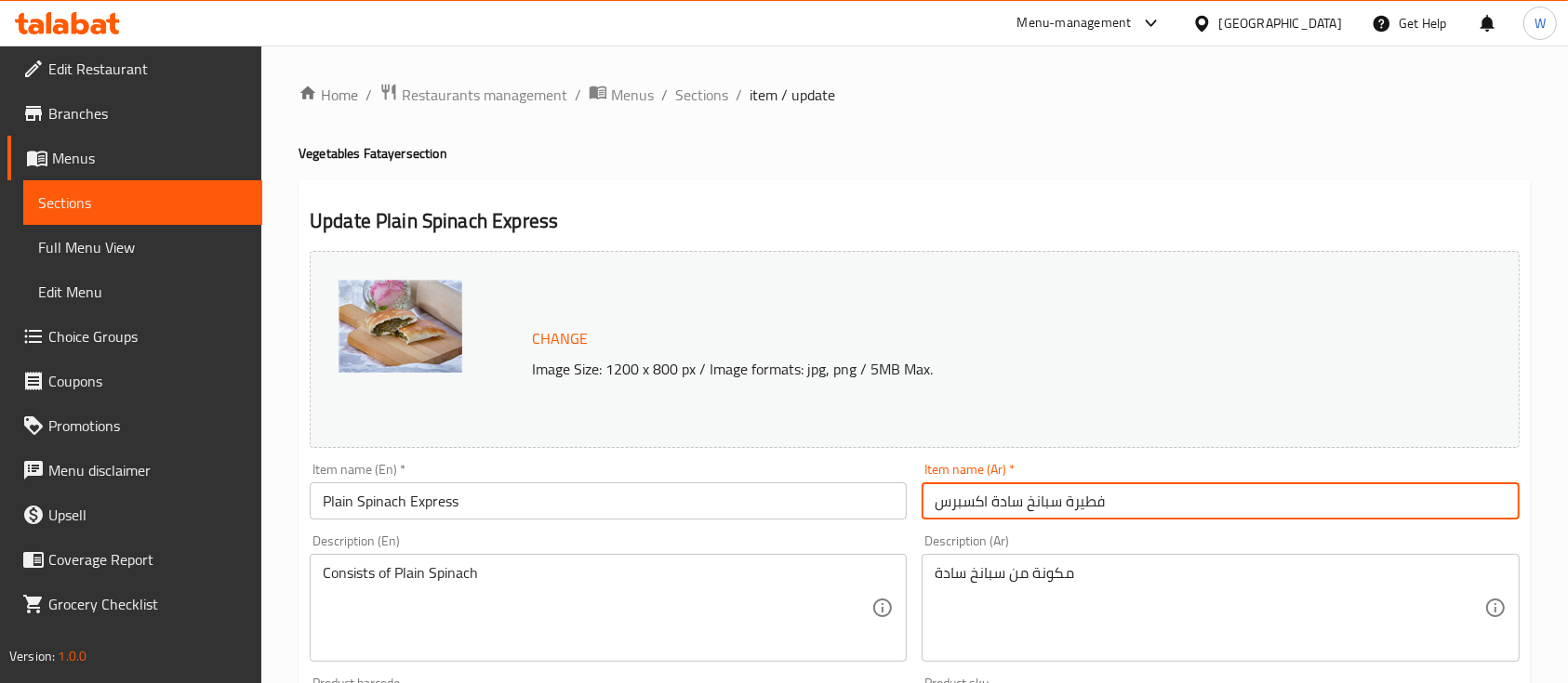
click at [1107, 505] on input "فطيرة سبانخ سادة اكسبرس" at bounding box center [1220, 501] width 596 height 37
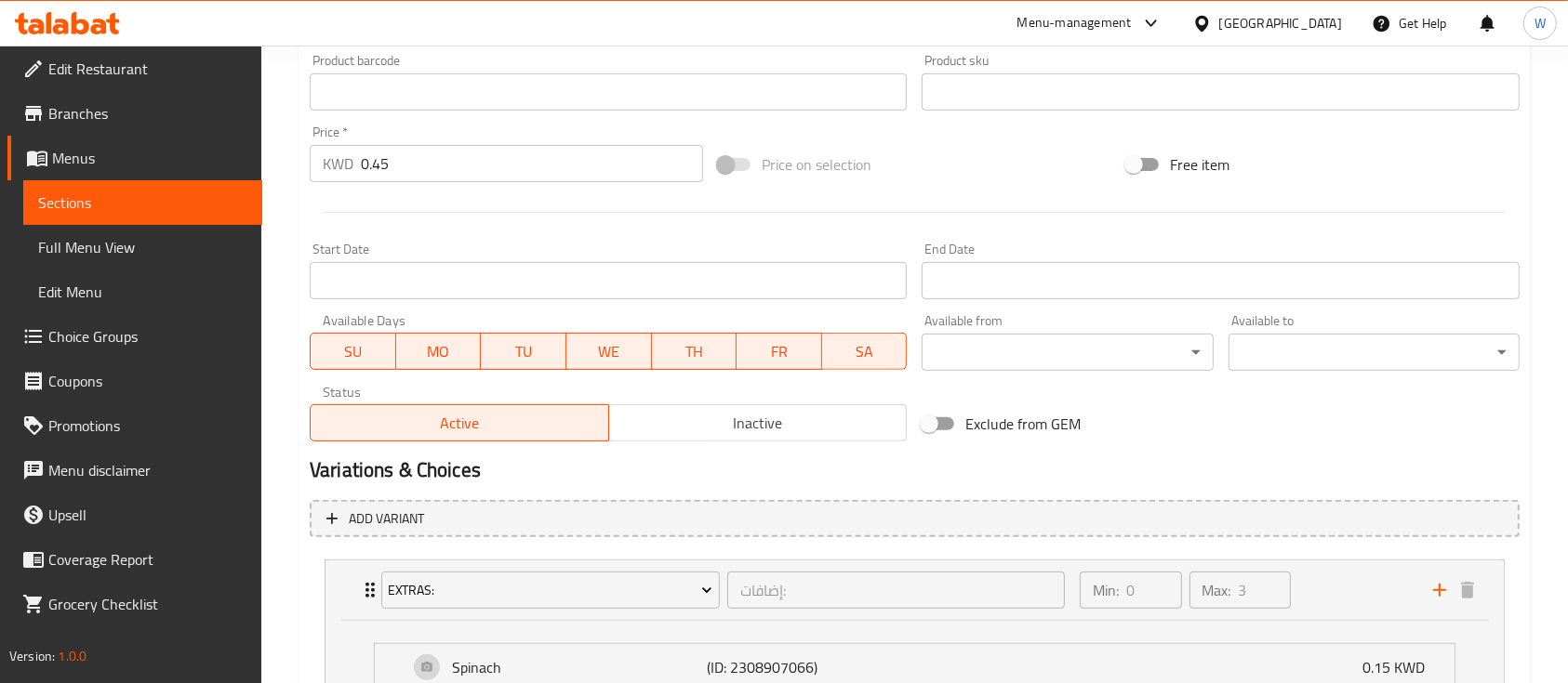
scroll to position [867, 0]
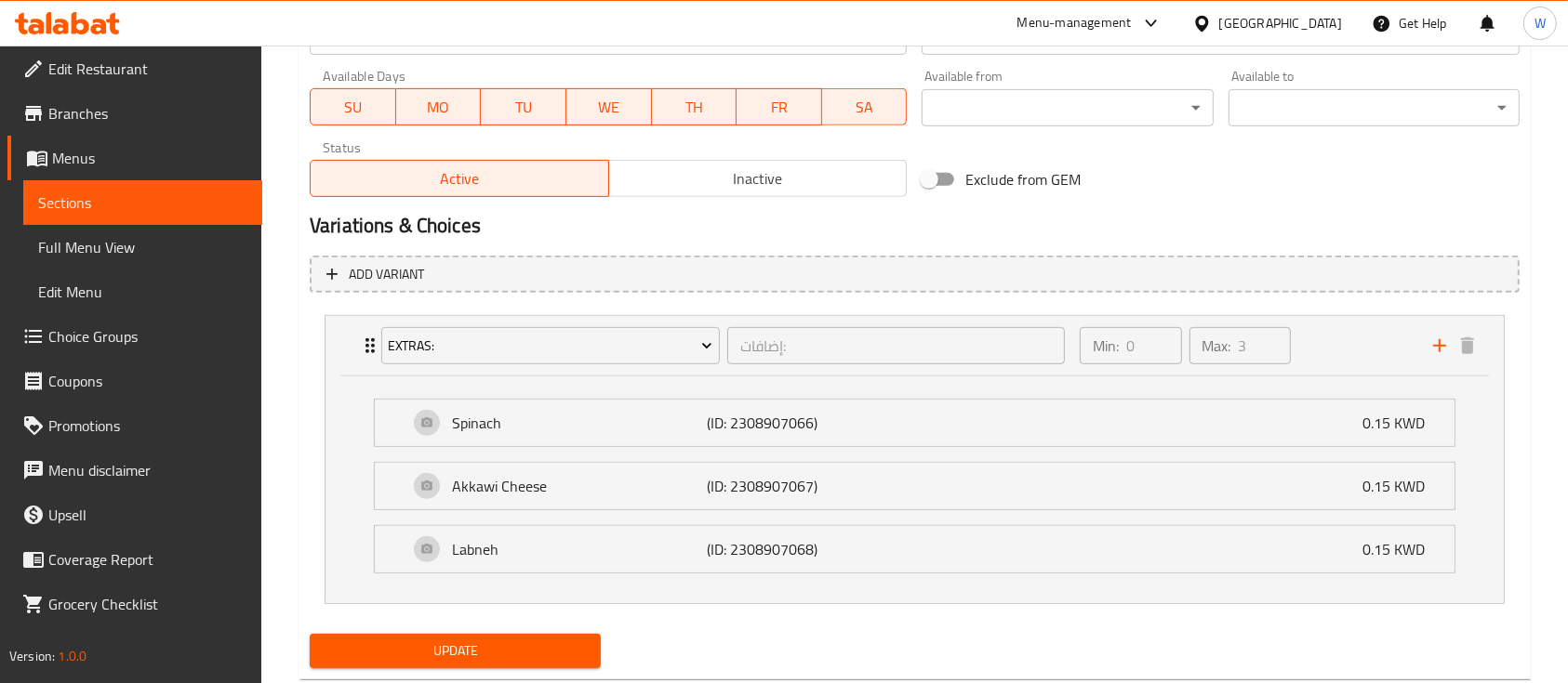
type input "سبانخ سادة اكسبرس"
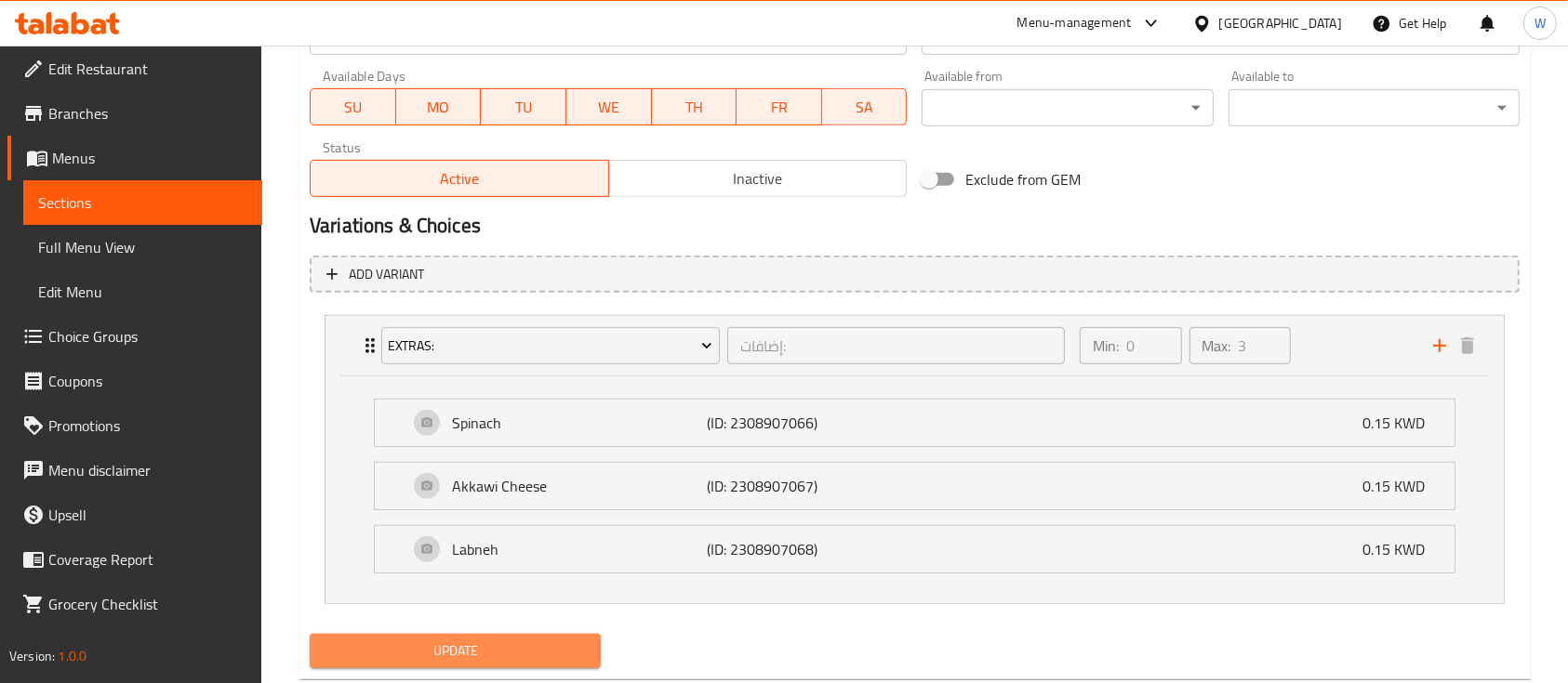
click at [437, 645] on span "Update" at bounding box center [455, 650] width 261 height 23
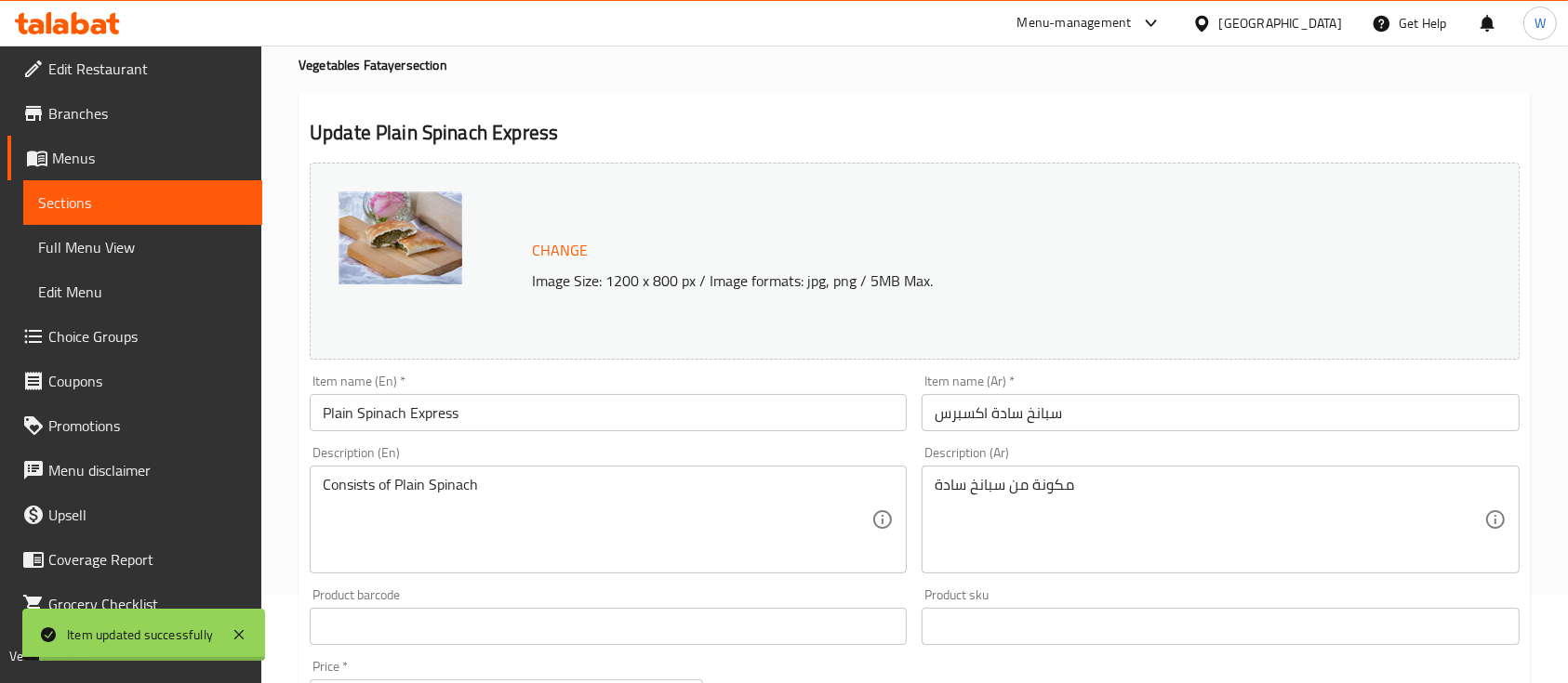
scroll to position [0, 0]
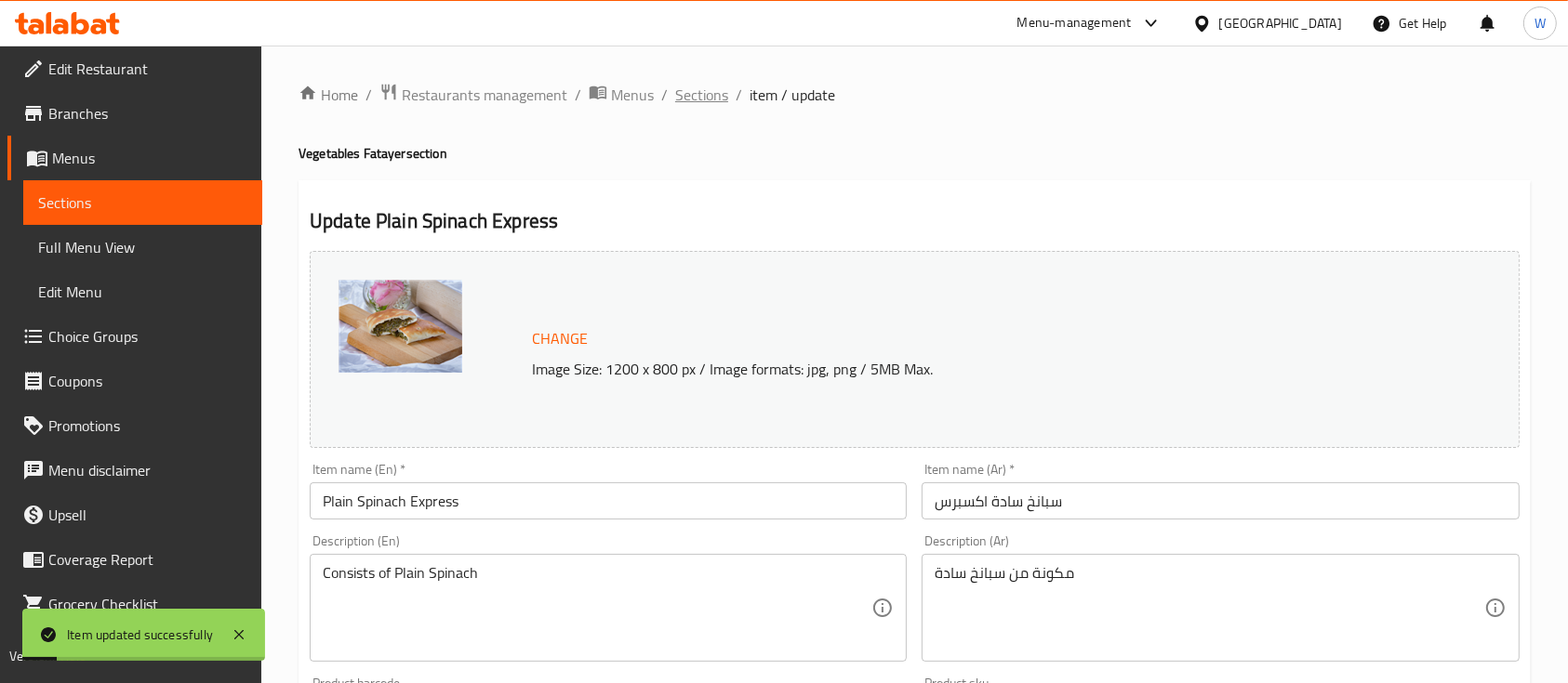
click at [698, 87] on span "Sections" at bounding box center [701, 95] width 53 height 22
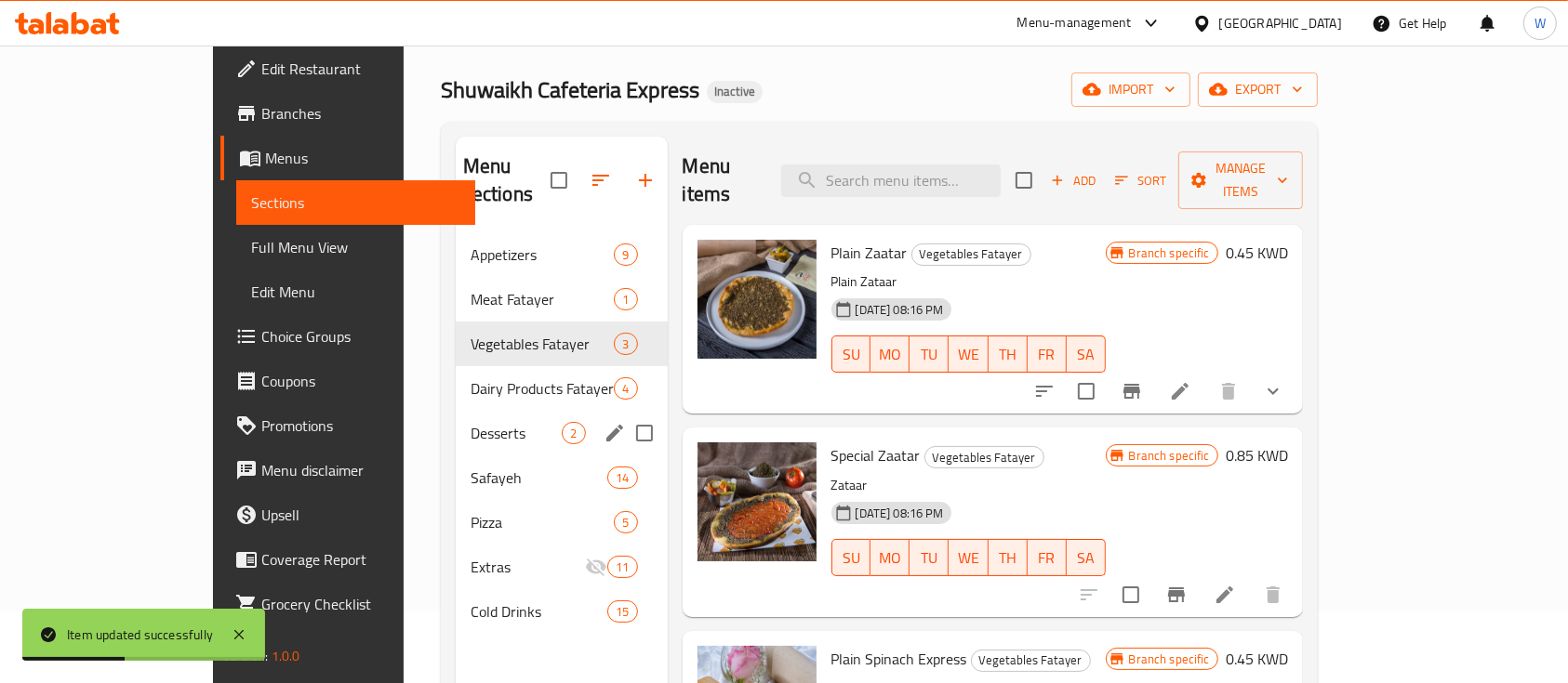
scroll to position [12, 0]
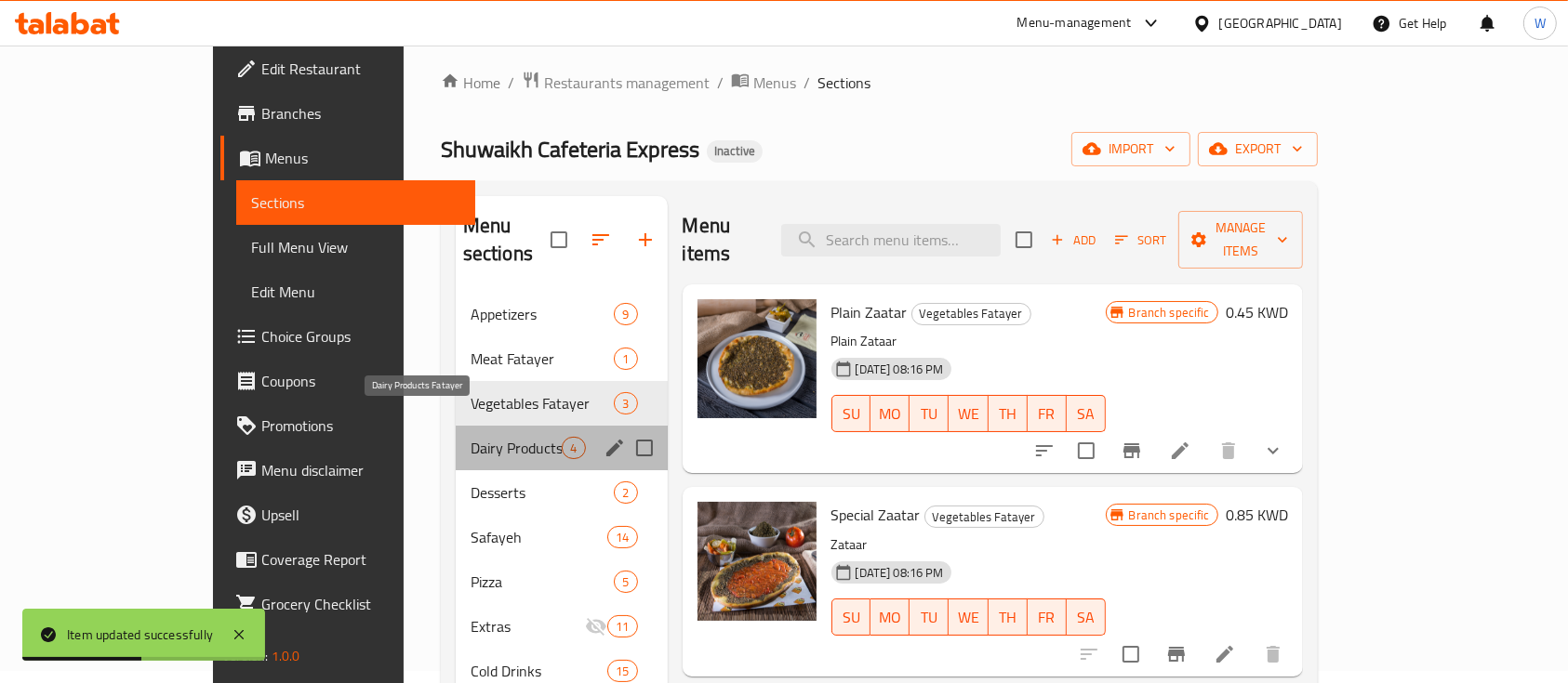
click at [471, 437] on span "Dairy Products Fatayer" at bounding box center [517, 448] width 92 height 22
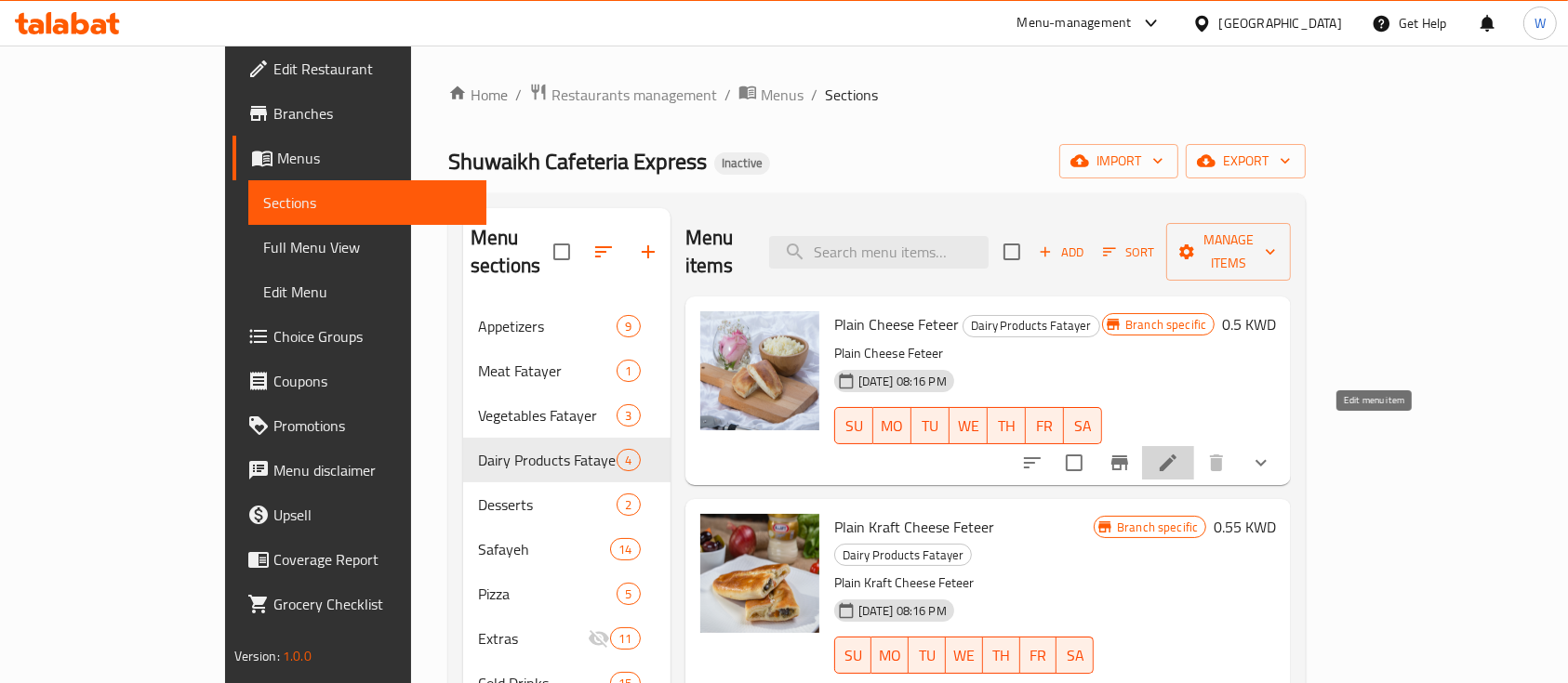
click at [1179, 452] on icon at bounding box center [1168, 463] width 22 height 22
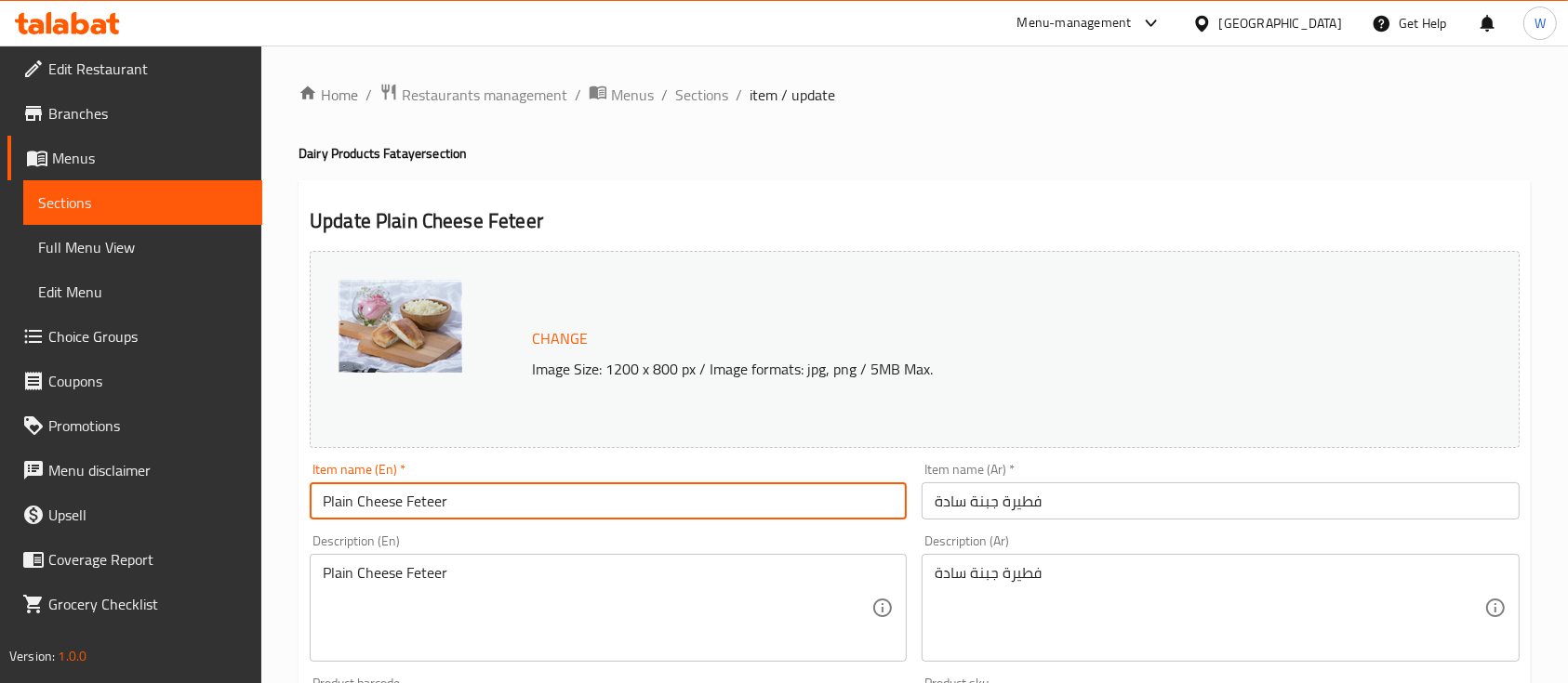
drag, startPoint x: 404, startPoint y: 502, endPoint x: 500, endPoint y: 515, distance: 96.9
click at [500, 514] on input "Plain Cheese Feteer" at bounding box center [607, 501] width 596 height 37
drag, startPoint x: 322, startPoint y: 504, endPoint x: 309, endPoint y: 507, distance: 13.3
click at [305, 507] on div "Item name (En)   * Plain Cheese Item name (En) *" at bounding box center [607, 492] width 611 height 72
type input "Plain Cheese"
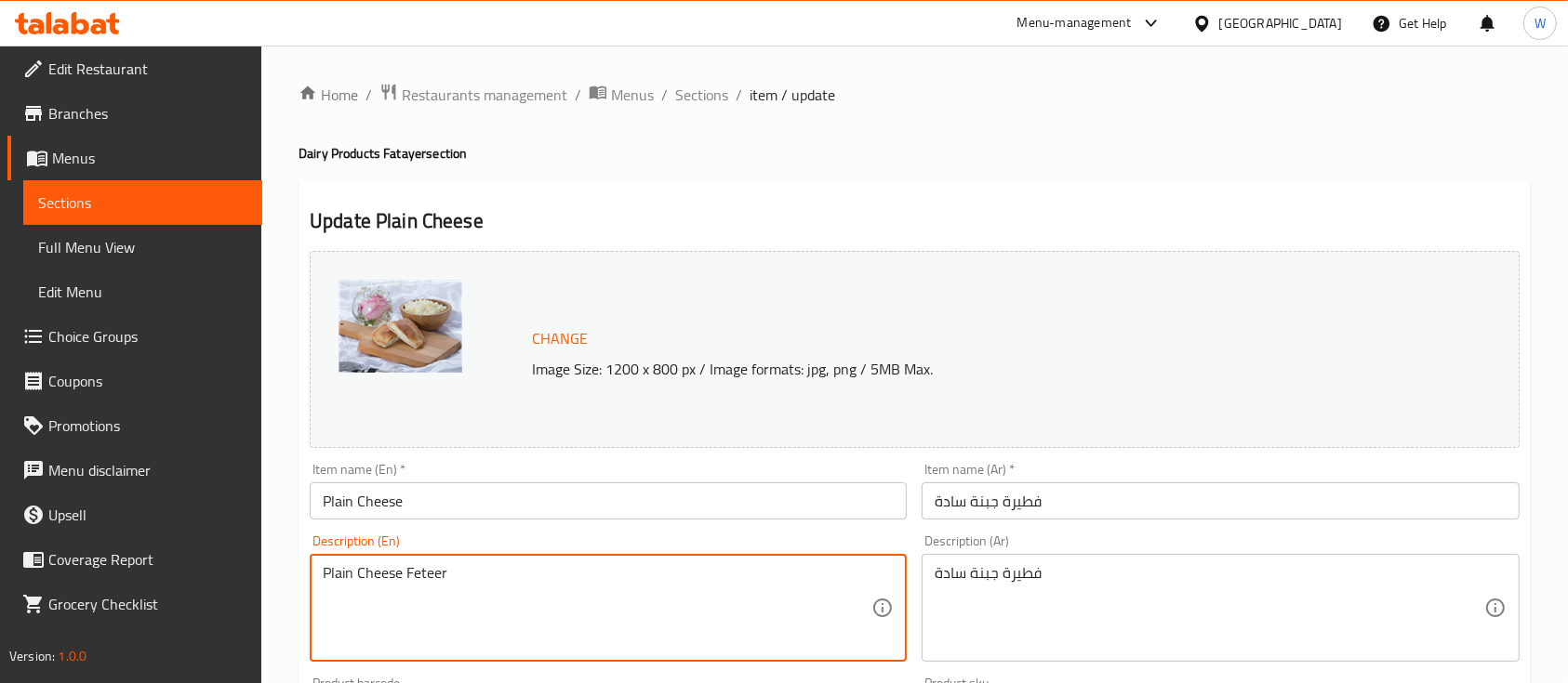
drag, startPoint x: 463, startPoint y: 575, endPoint x: 418, endPoint y: 569, distance: 45.4
type textarea "Plain Cheese Fatayer"
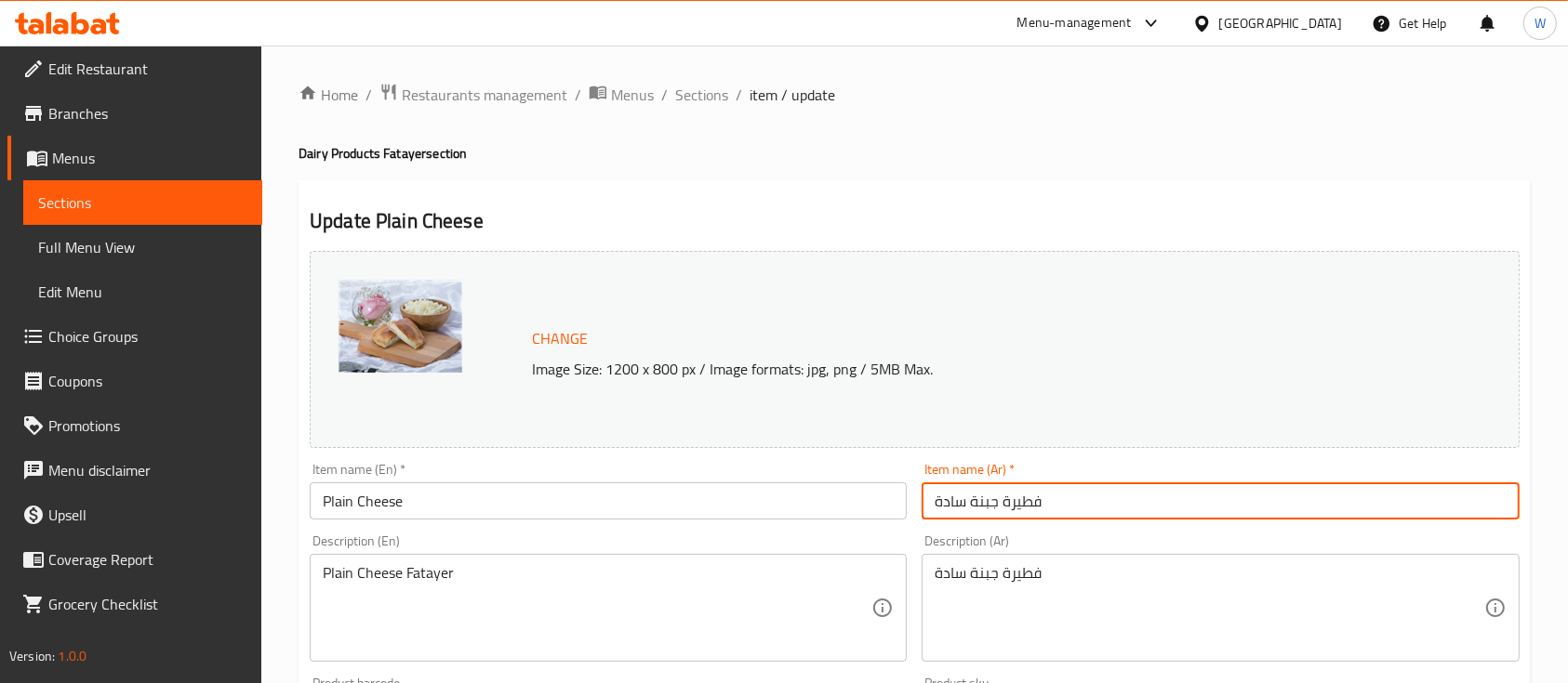
drag, startPoint x: 1082, startPoint y: 500, endPoint x: 1091, endPoint y: 508, distance: 12.0
click at [1019, 512] on input "فطيرة جبنة سادة" at bounding box center [1220, 501] width 596 height 37
click at [1094, 505] on input "فطيرة جبنة سادة" at bounding box center [1220, 501] width 596 height 37
click at [1019, 513] on input "فطيرة جبنة سادة" at bounding box center [1220, 501] width 596 height 37
drag, startPoint x: 999, startPoint y: 501, endPoint x: 1041, endPoint y: 500, distance: 42.0
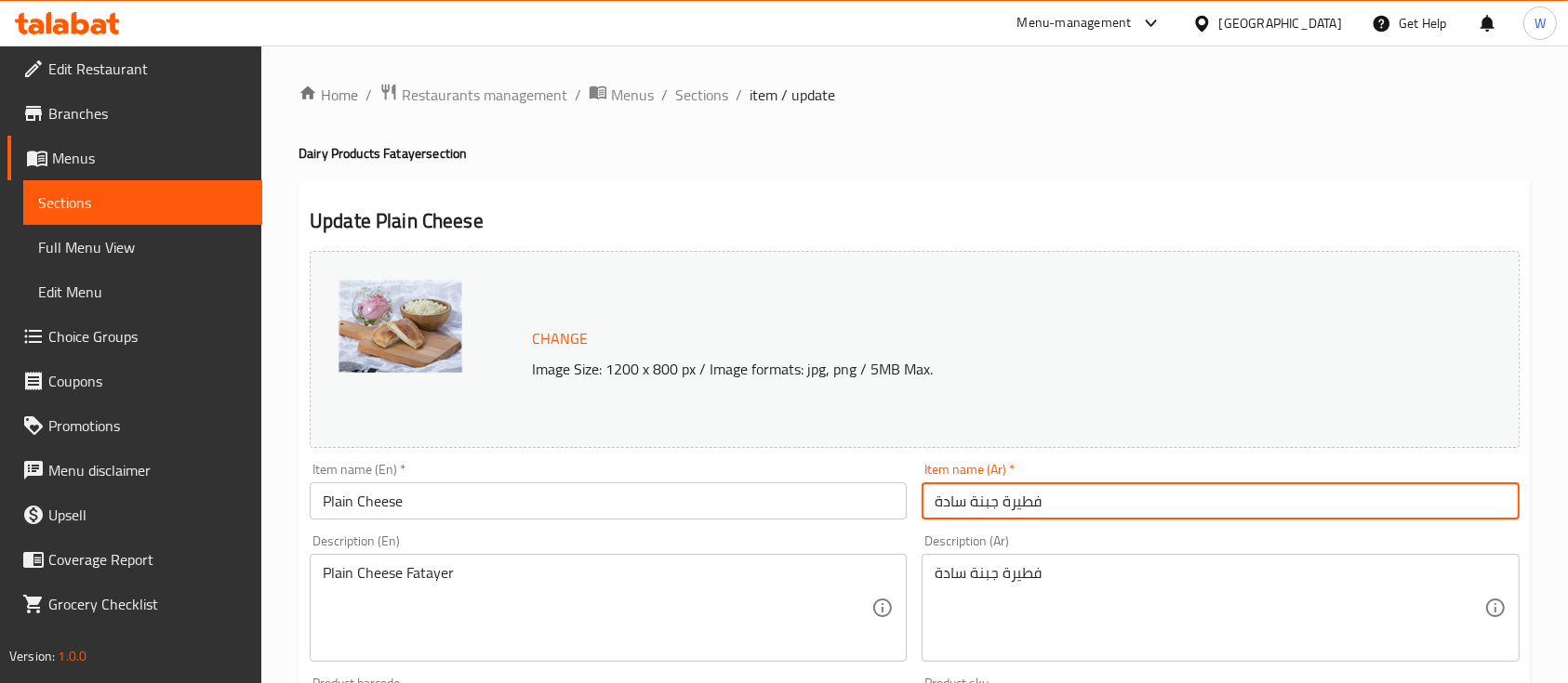
click at [1041, 500] on input "فطيرة جبنة سادة" at bounding box center [1220, 501] width 596 height 37
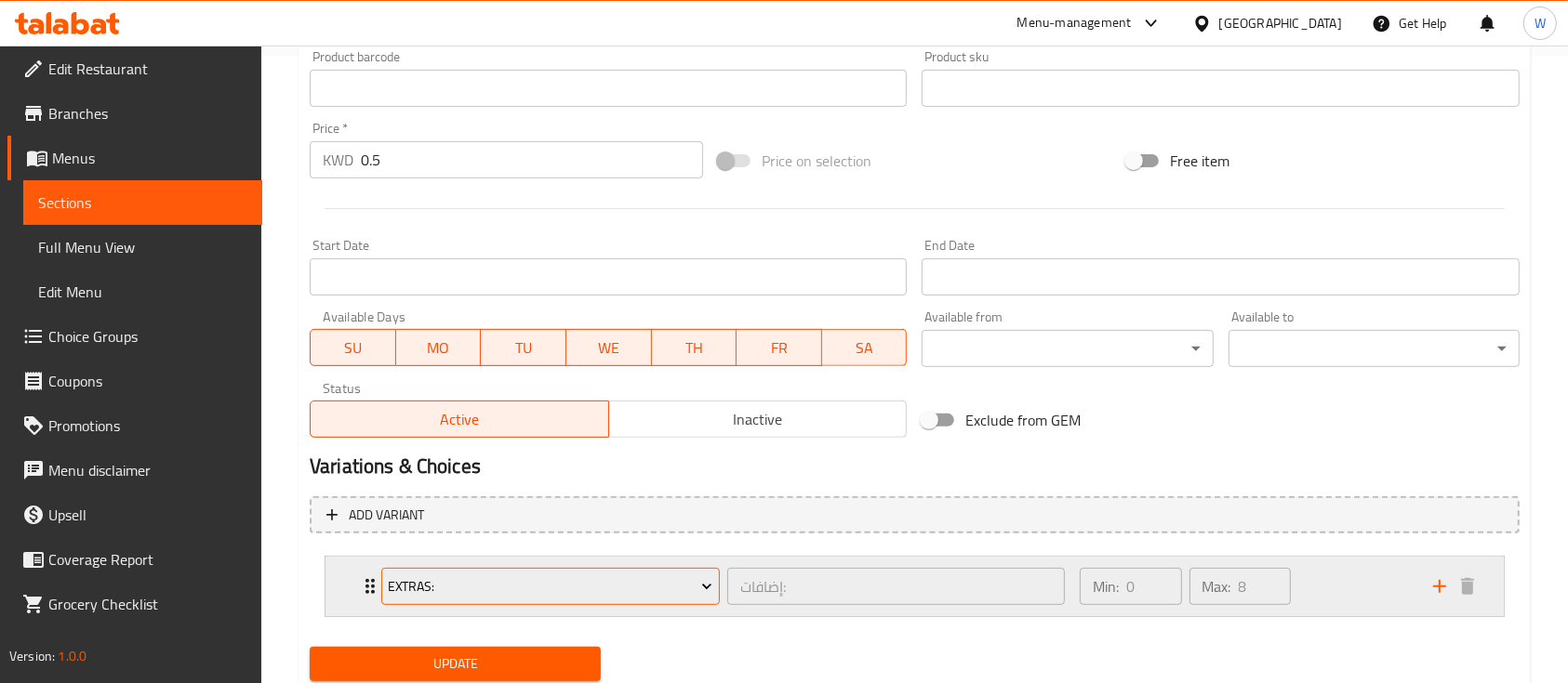
scroll to position [687, 0]
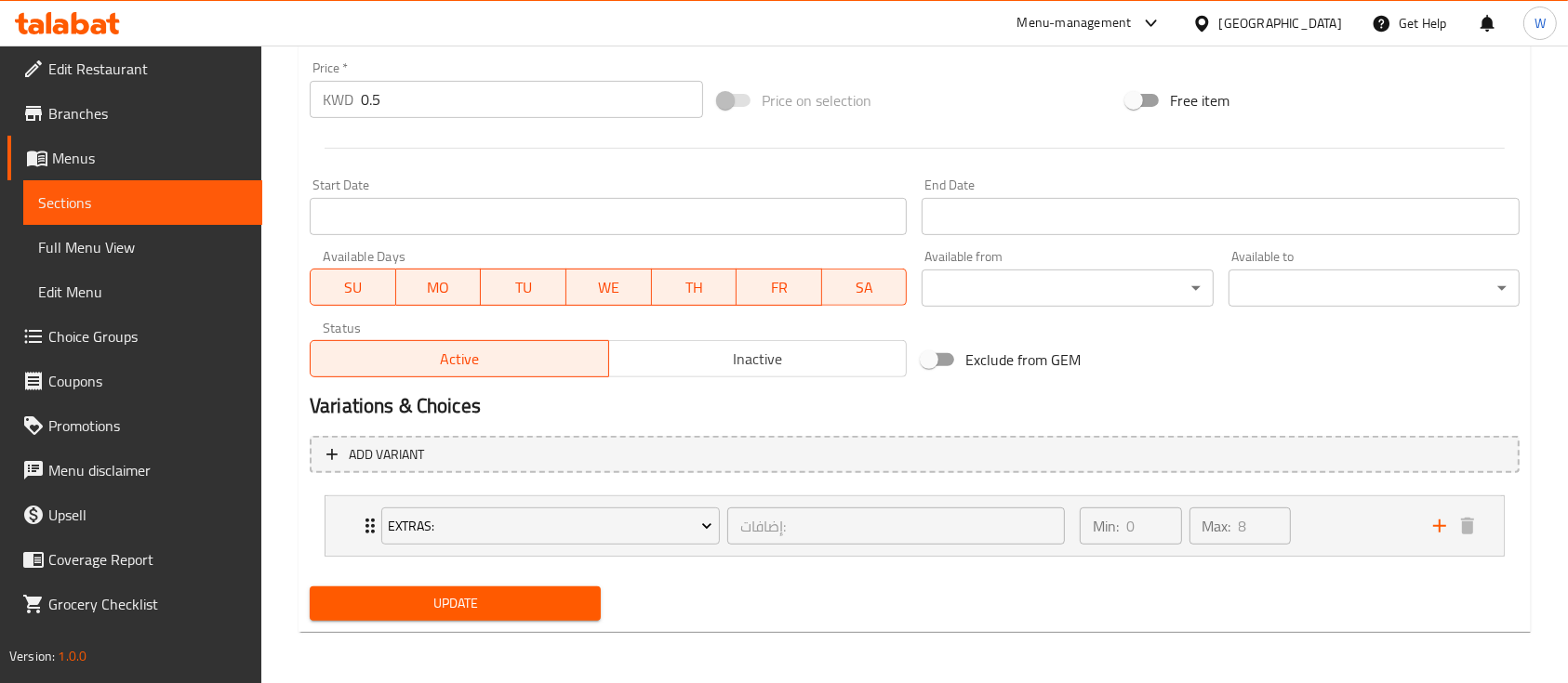
type input "جبنة سادة"
click at [439, 606] on span "Update" at bounding box center [455, 603] width 261 height 23
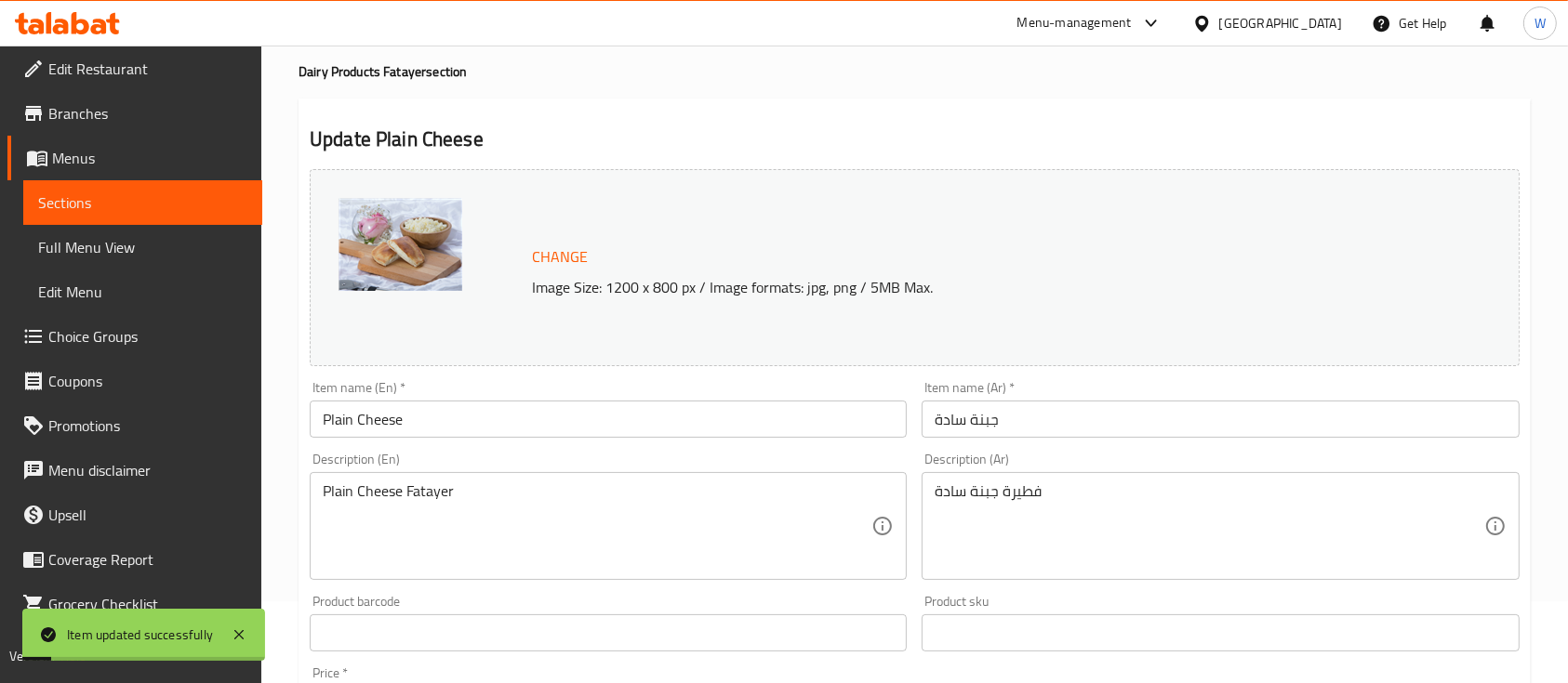
scroll to position [0, 0]
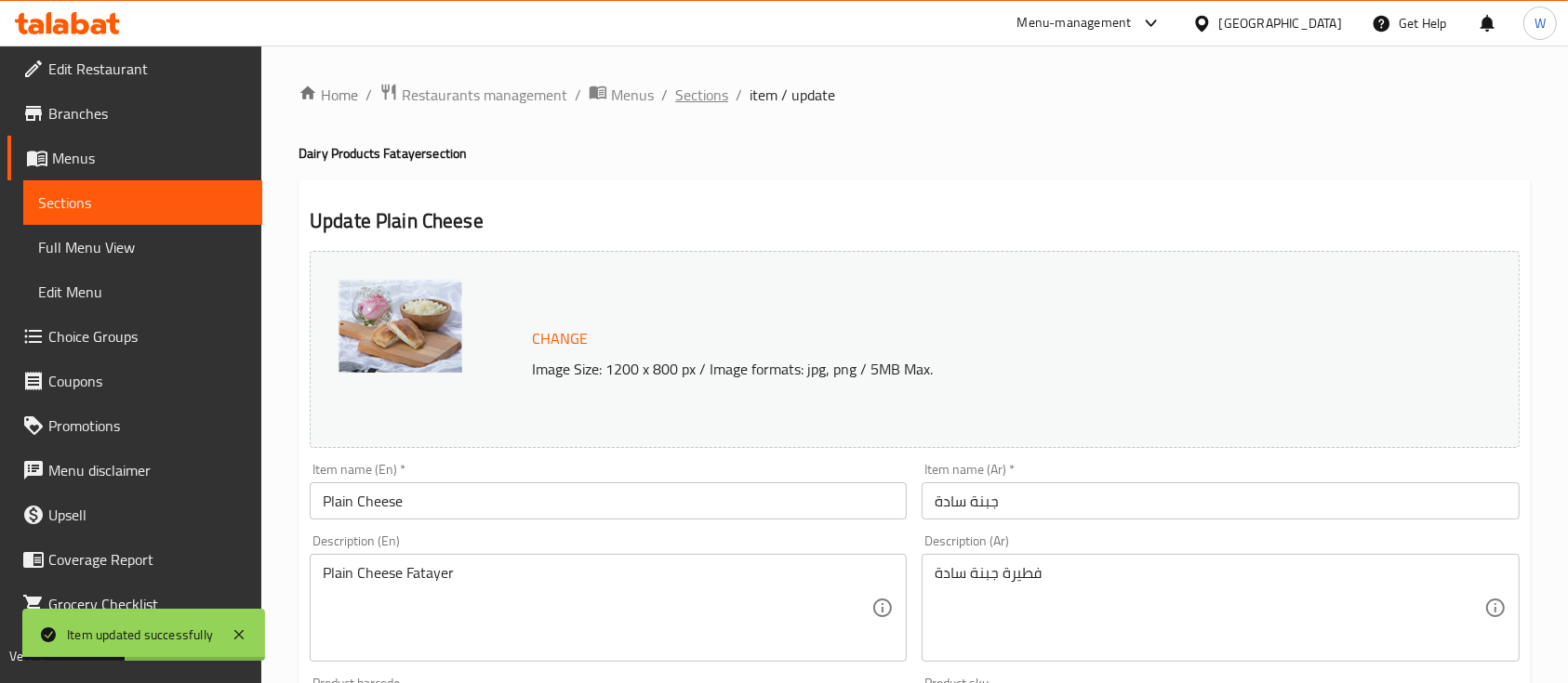
click at [699, 96] on span "Sections" at bounding box center [701, 95] width 53 height 22
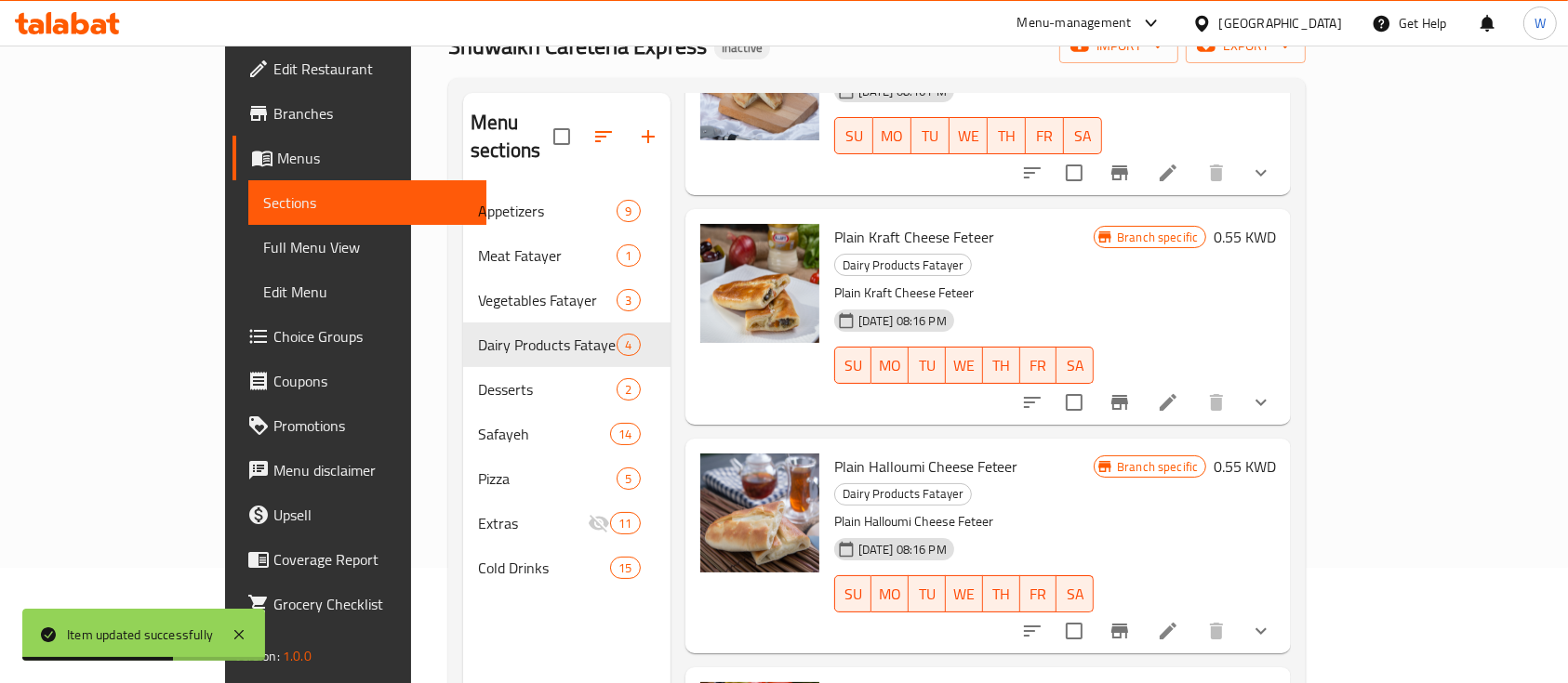
scroll to position [260, 0]
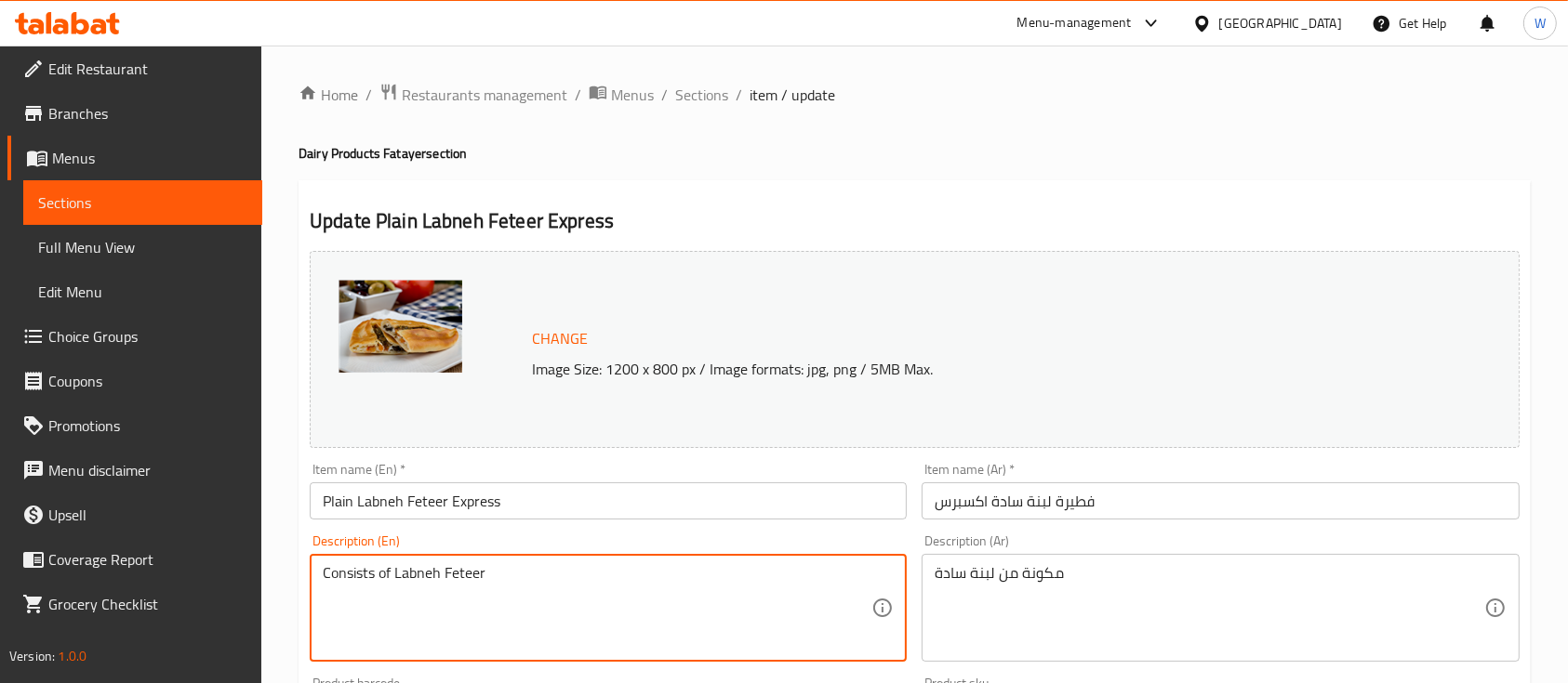
drag, startPoint x: 486, startPoint y: 568, endPoint x: 441, endPoint y: 567, distance: 45.0
type textarea "Consists of Labneh"
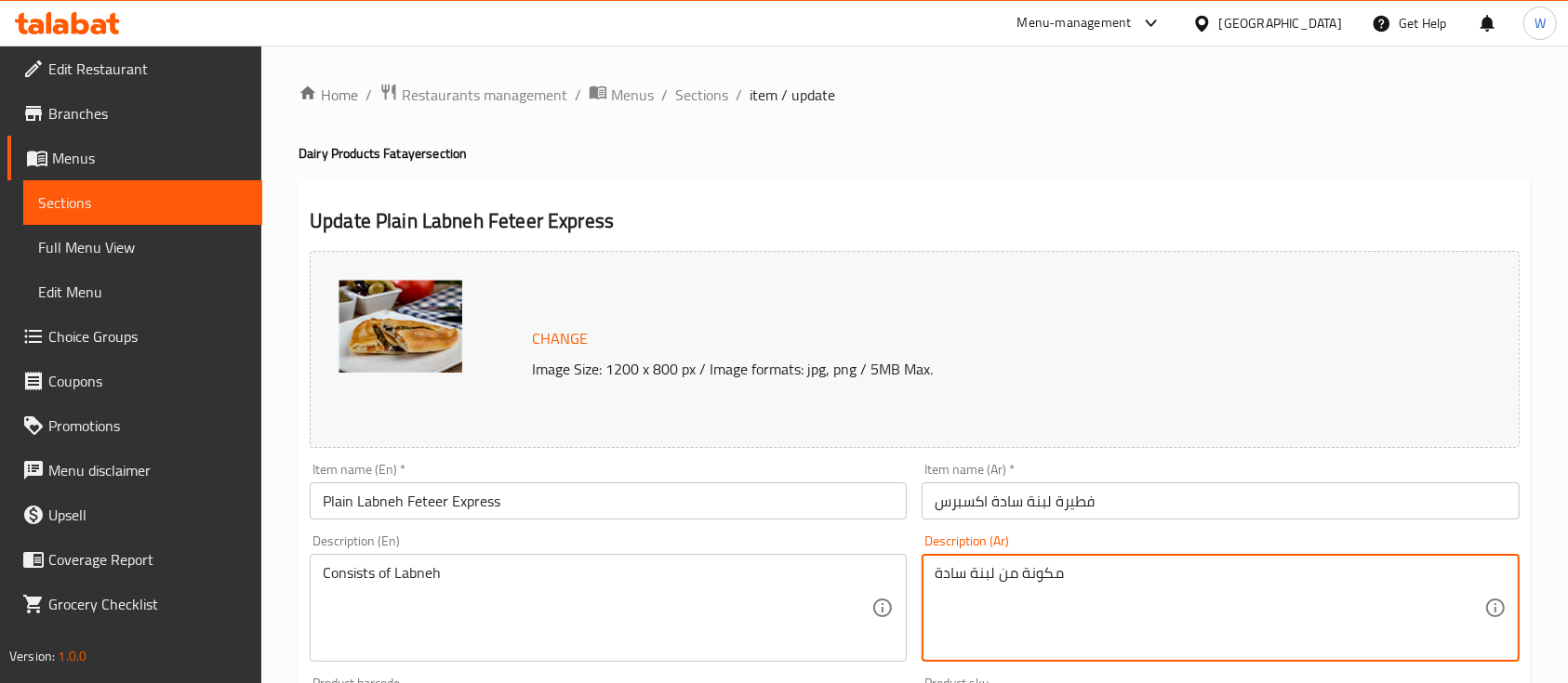
drag, startPoint x: 972, startPoint y: 579, endPoint x: 917, endPoint y: 574, distance: 55.2
type textarea "مكونة من لبنة"
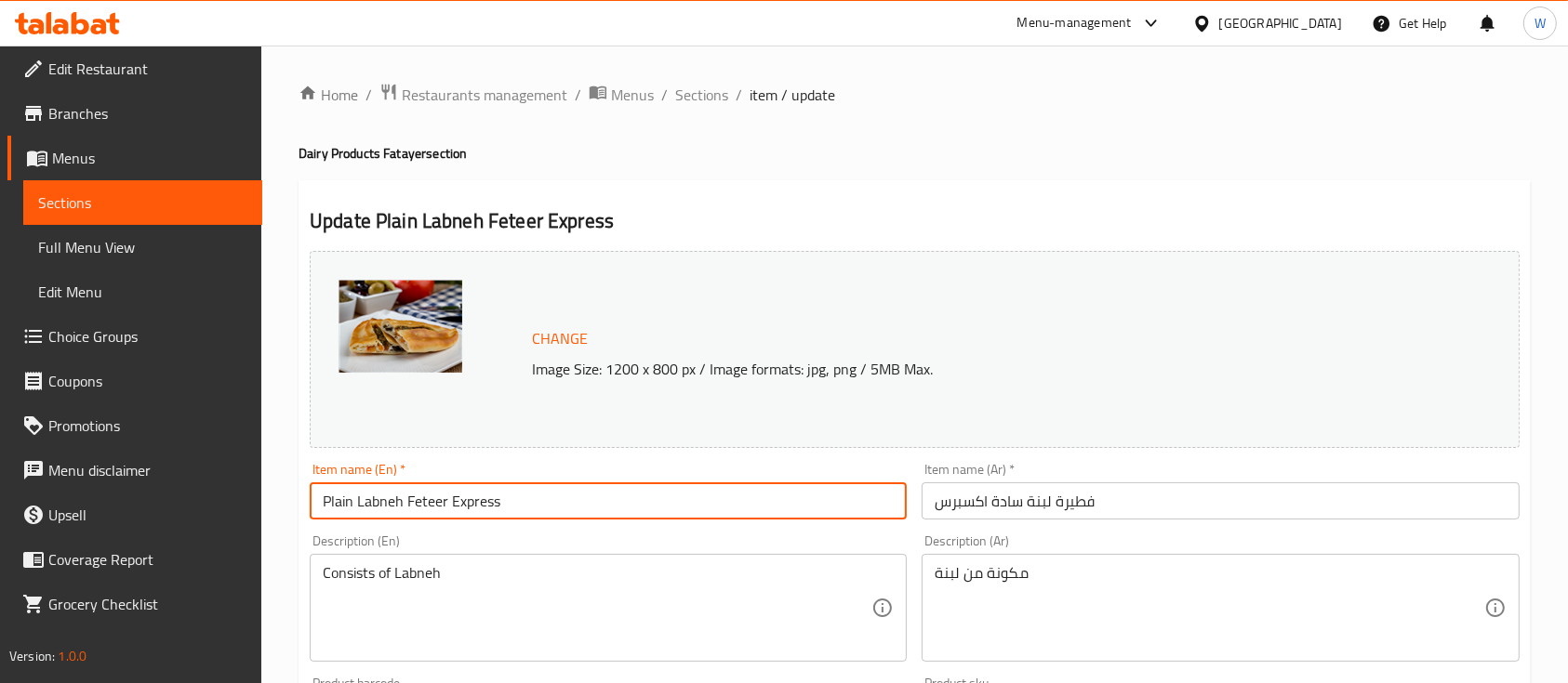
drag, startPoint x: 448, startPoint y: 500, endPoint x: 404, endPoint y: 500, distance: 44.0
click at [404, 500] on input "Plain Labneh Feteer Express" at bounding box center [607, 501] width 596 height 37
type input "Plain Labneh Express"
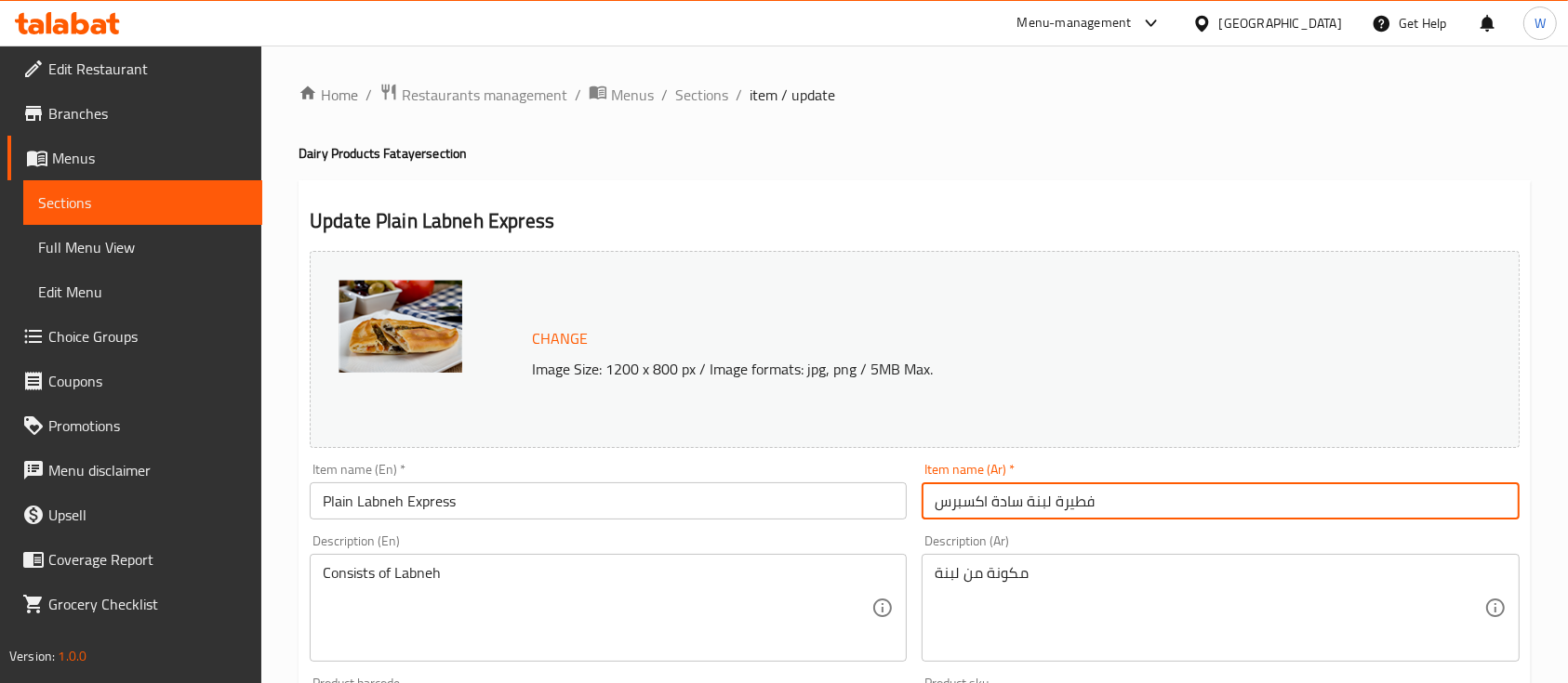
drag, startPoint x: 1099, startPoint y: 500, endPoint x: 1054, endPoint y: 502, distance: 45.0
click at [1054, 502] on input "فطيرة لبنة سادة اكسبرس" at bounding box center [1220, 501] width 596 height 37
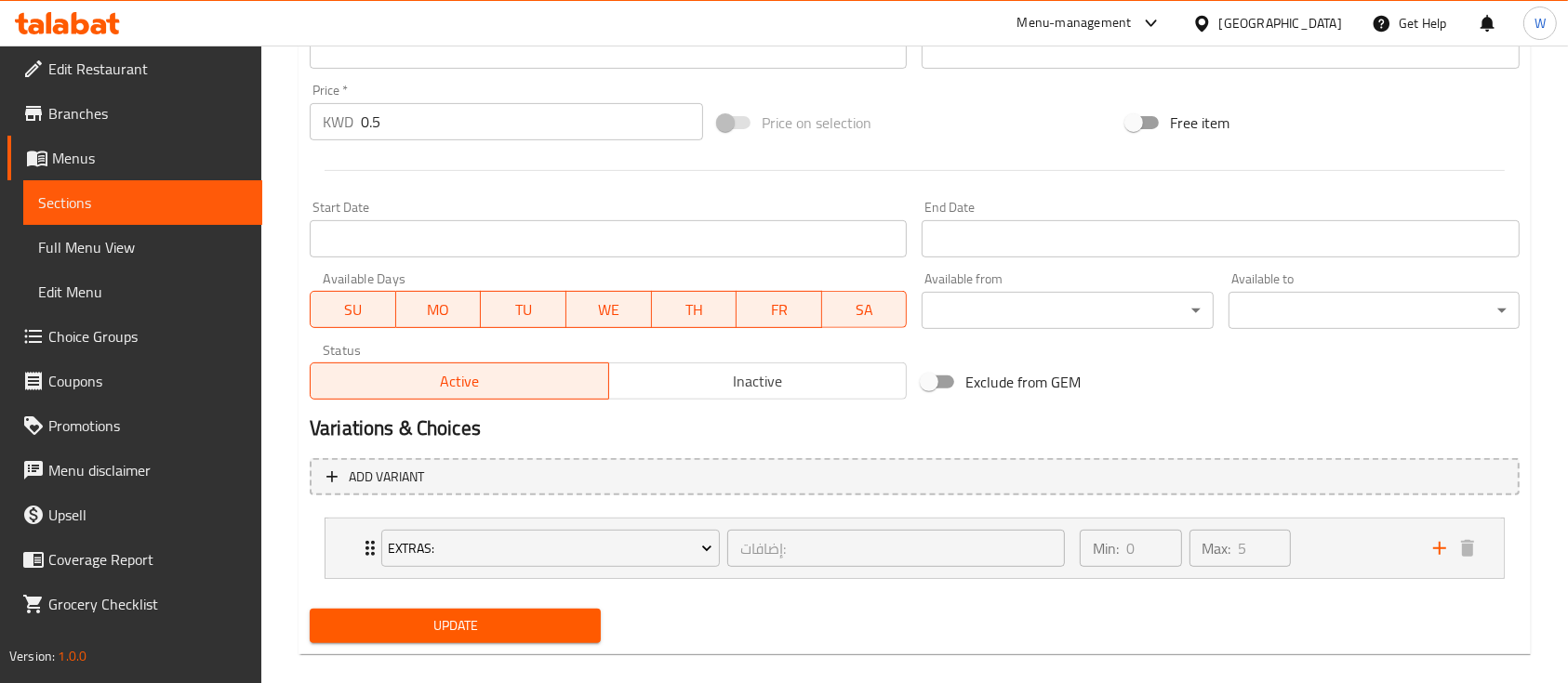
scroll to position [687, 0]
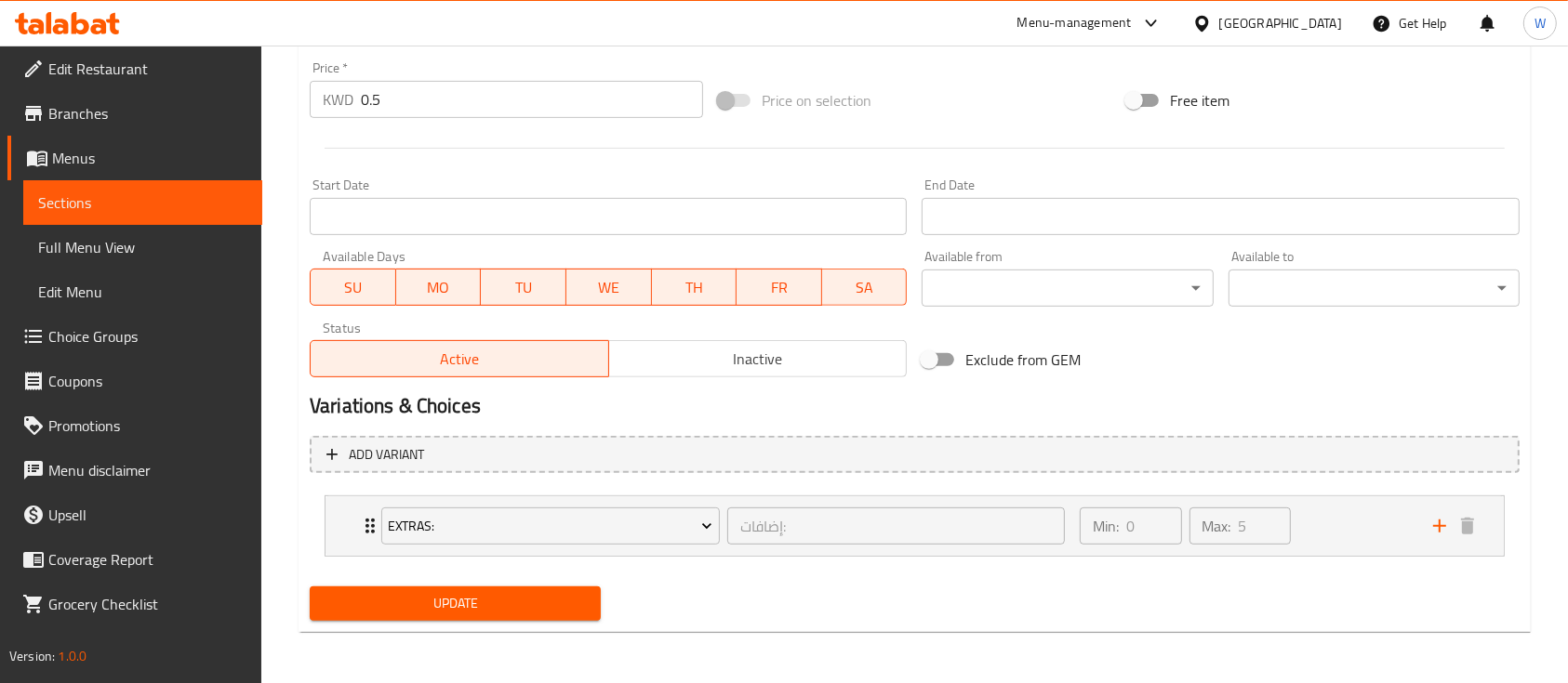
type input "لبنة سادة اكسبرس"
click at [448, 594] on span "Update" at bounding box center [455, 603] width 261 height 23
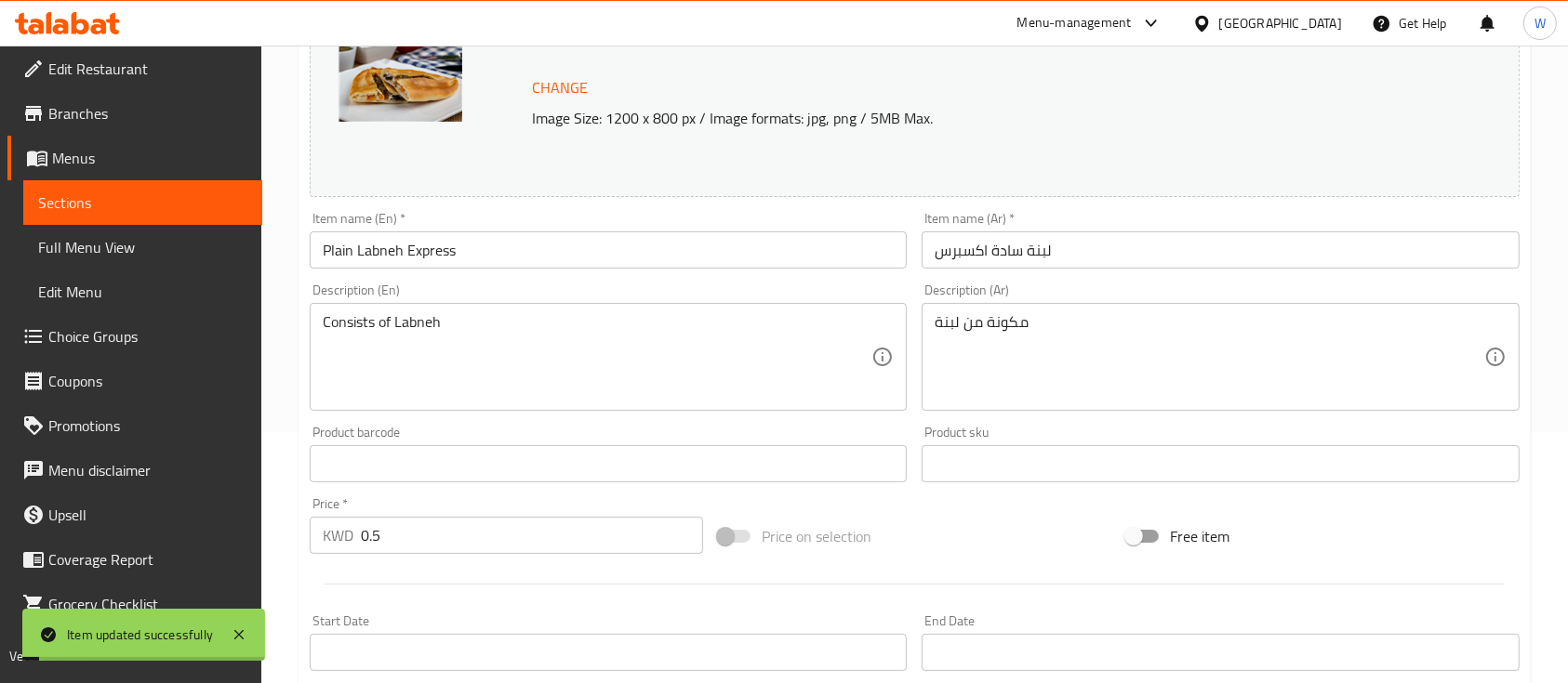
scroll to position [0, 0]
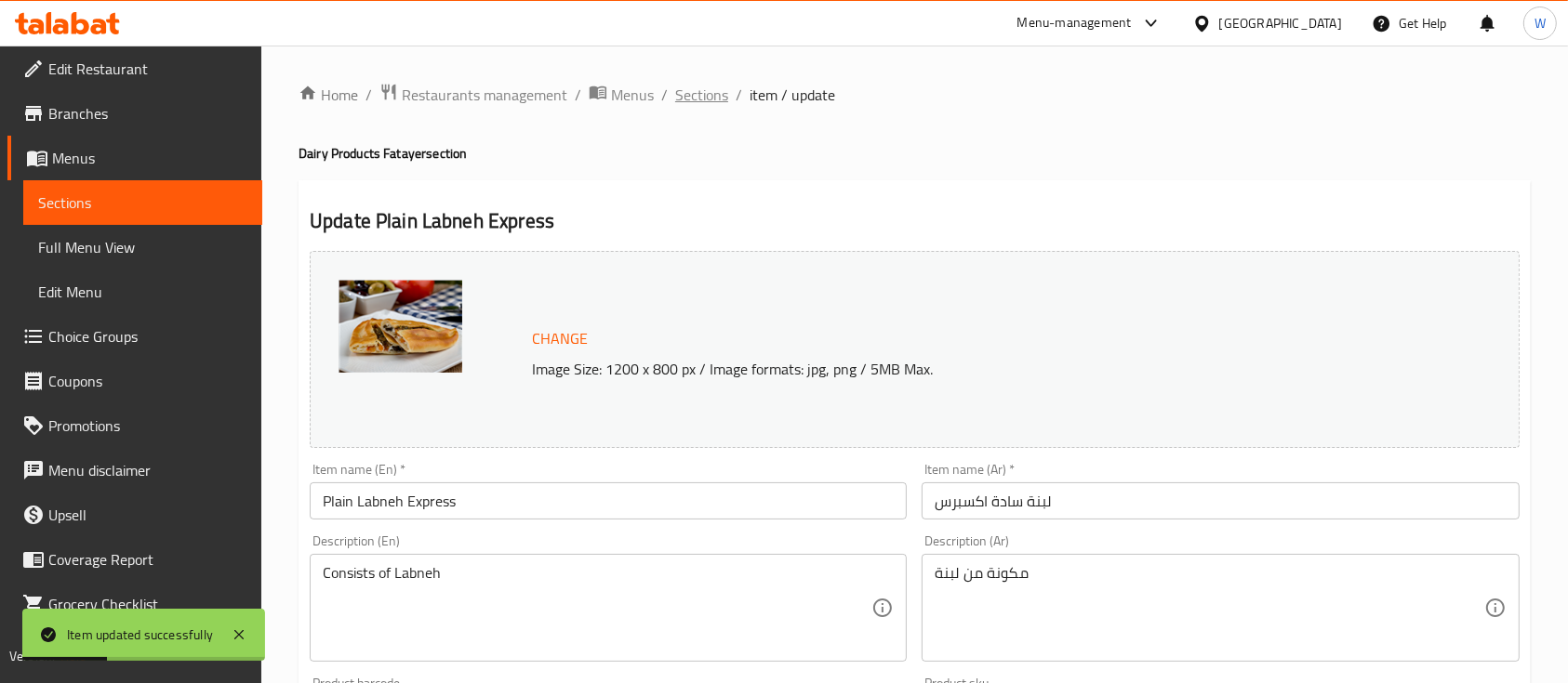
click at [703, 90] on span "Sections" at bounding box center [701, 95] width 53 height 22
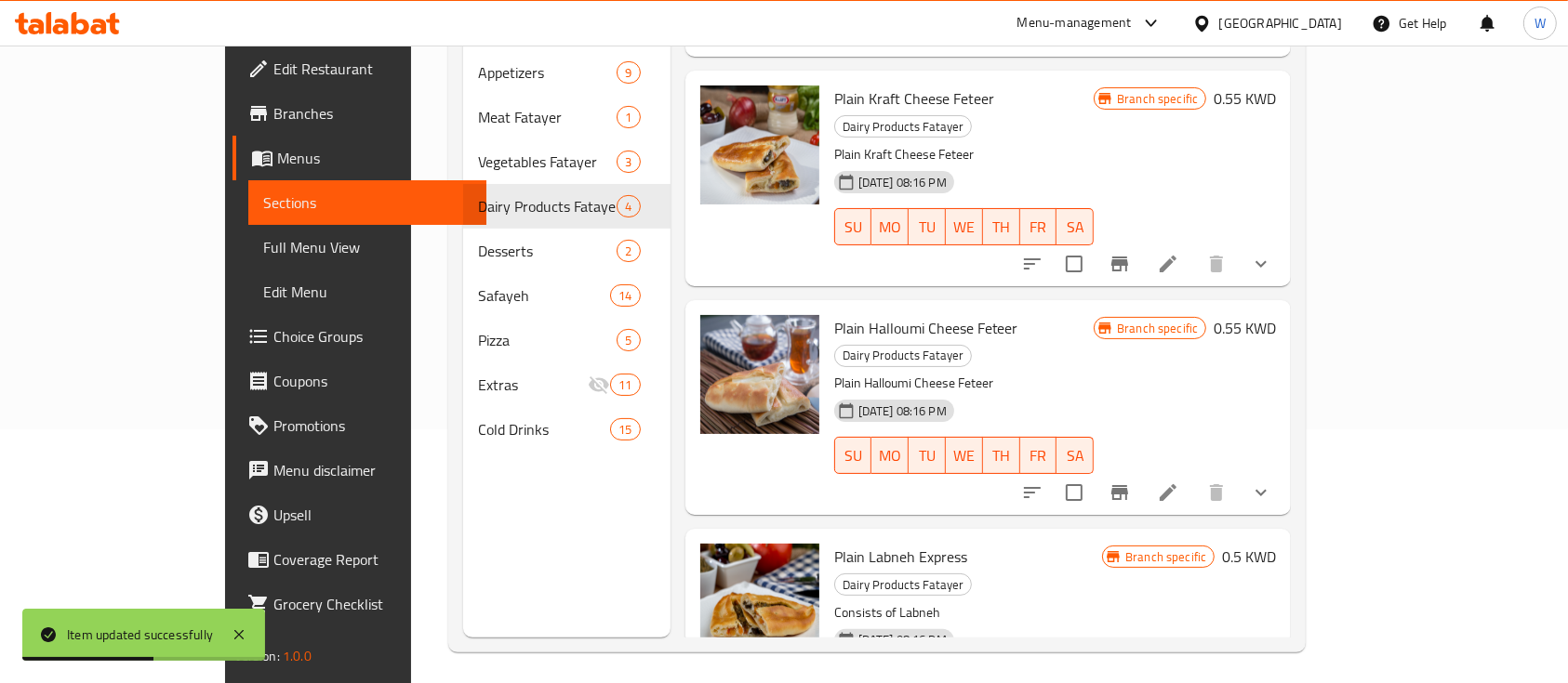
scroll to position [260, 0]
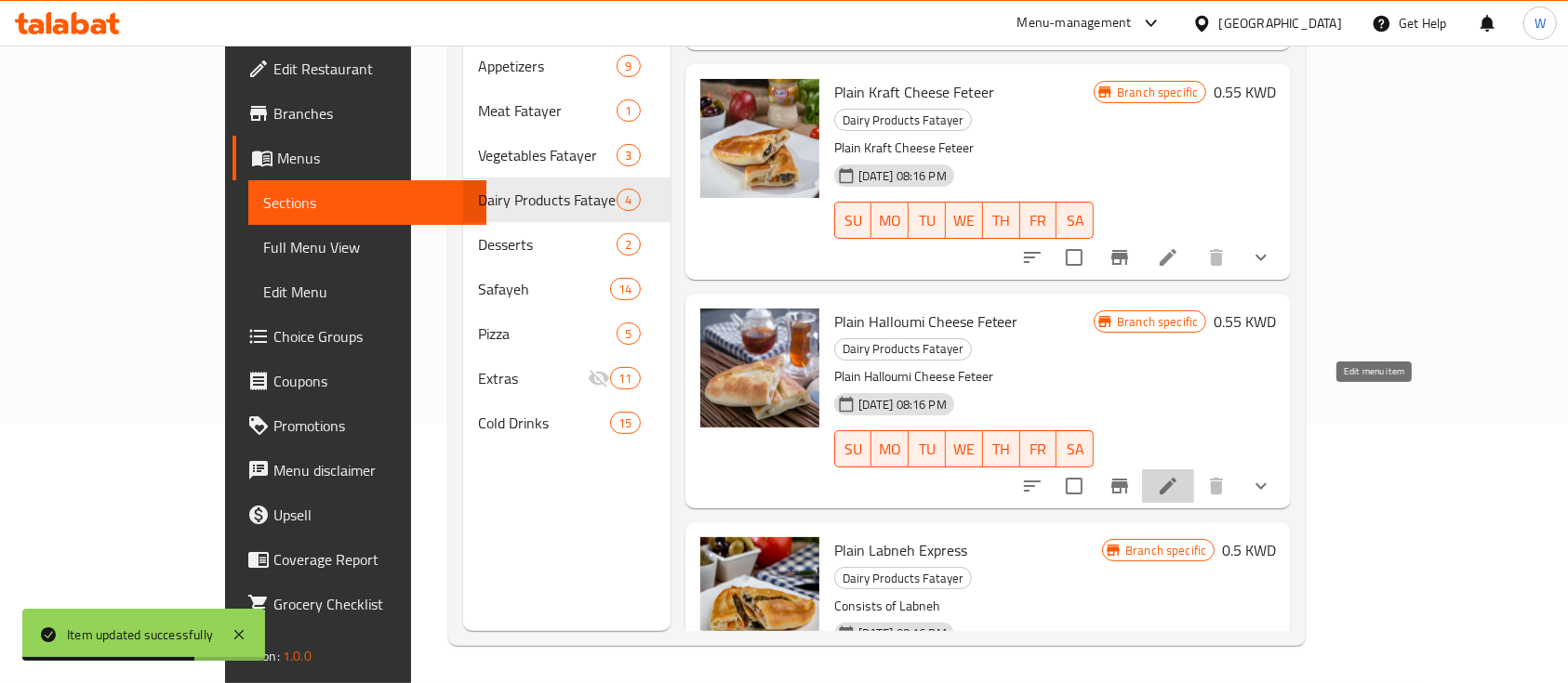
click at [1179, 475] on icon at bounding box center [1168, 486] width 22 height 22
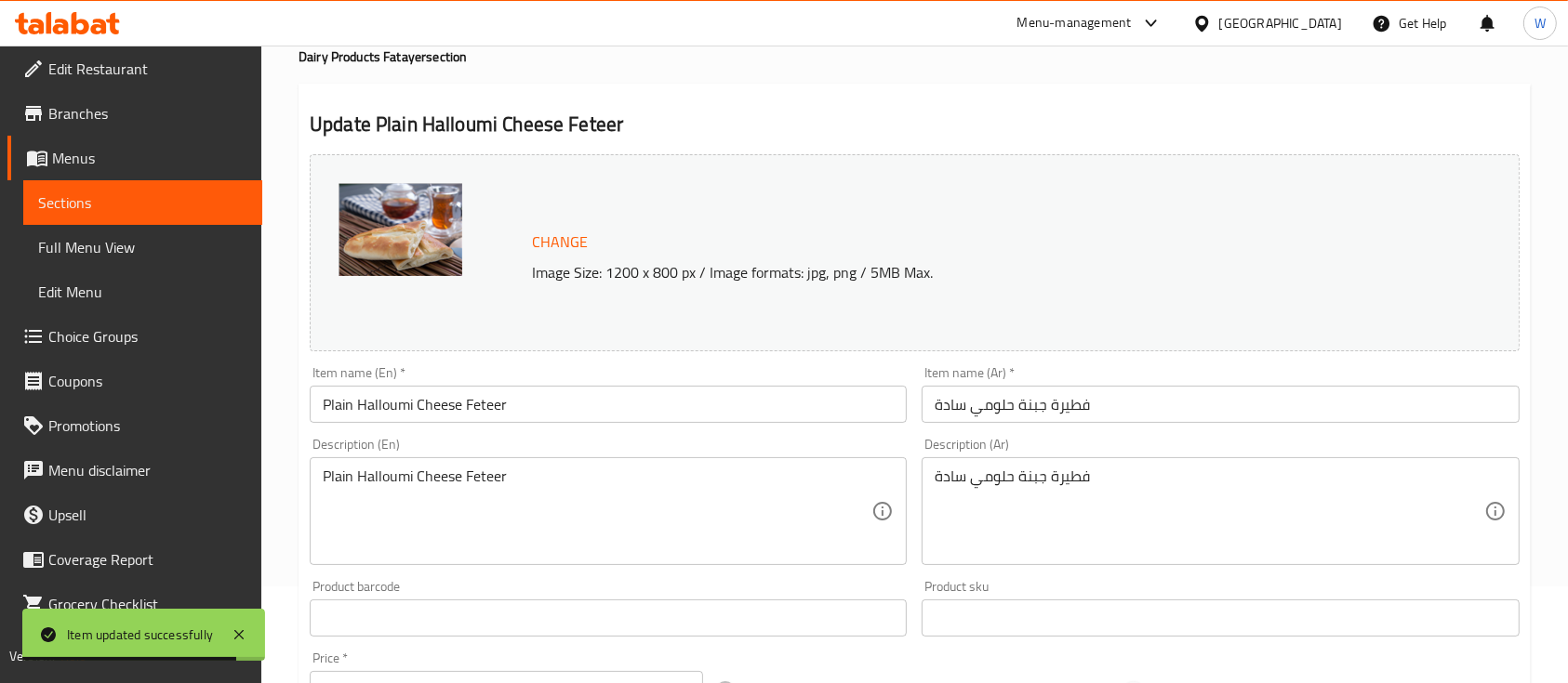
scroll to position [247, 0]
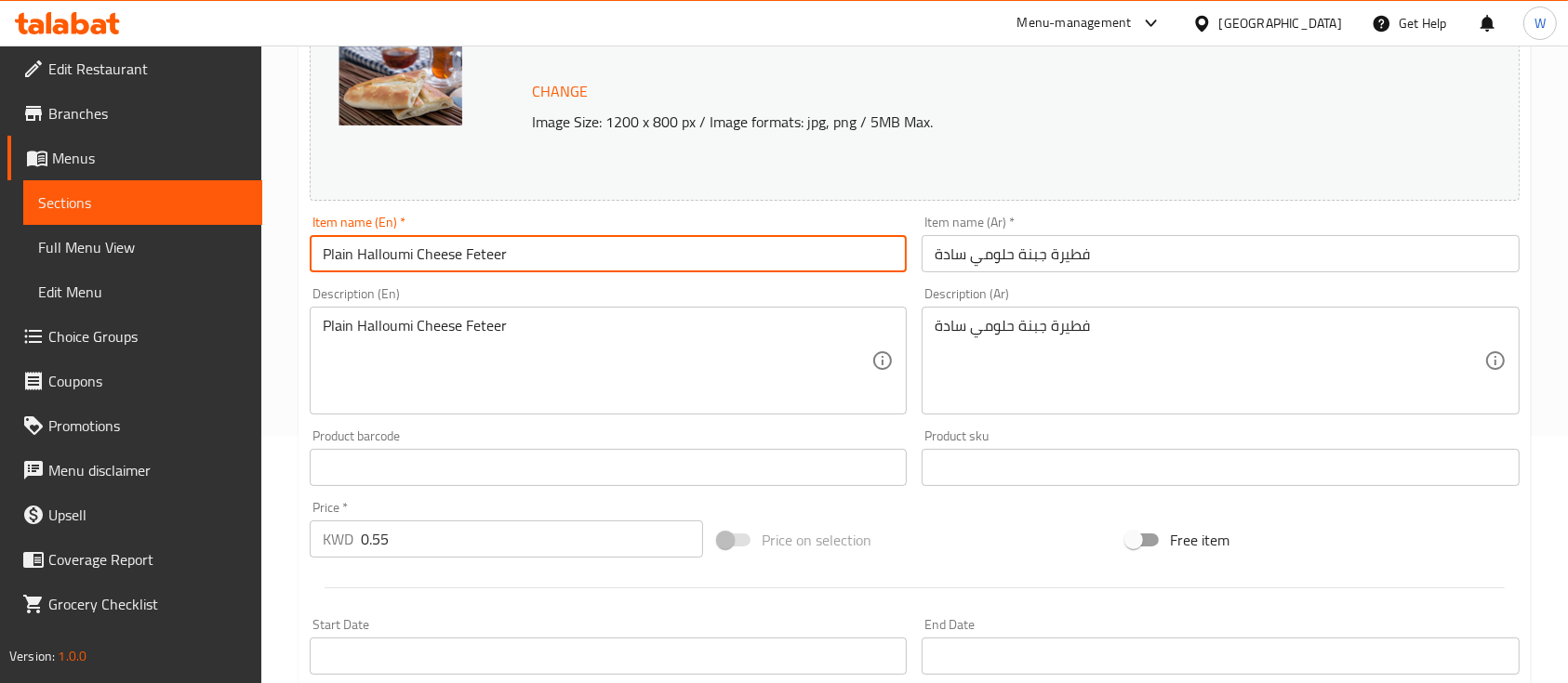
drag, startPoint x: 461, startPoint y: 252, endPoint x: 543, endPoint y: 254, distance: 82.0
click at [543, 254] on input "Plain Halloumi Cheese Feteer" at bounding box center [607, 253] width 596 height 37
type input "Plain Halloumi Cheese"
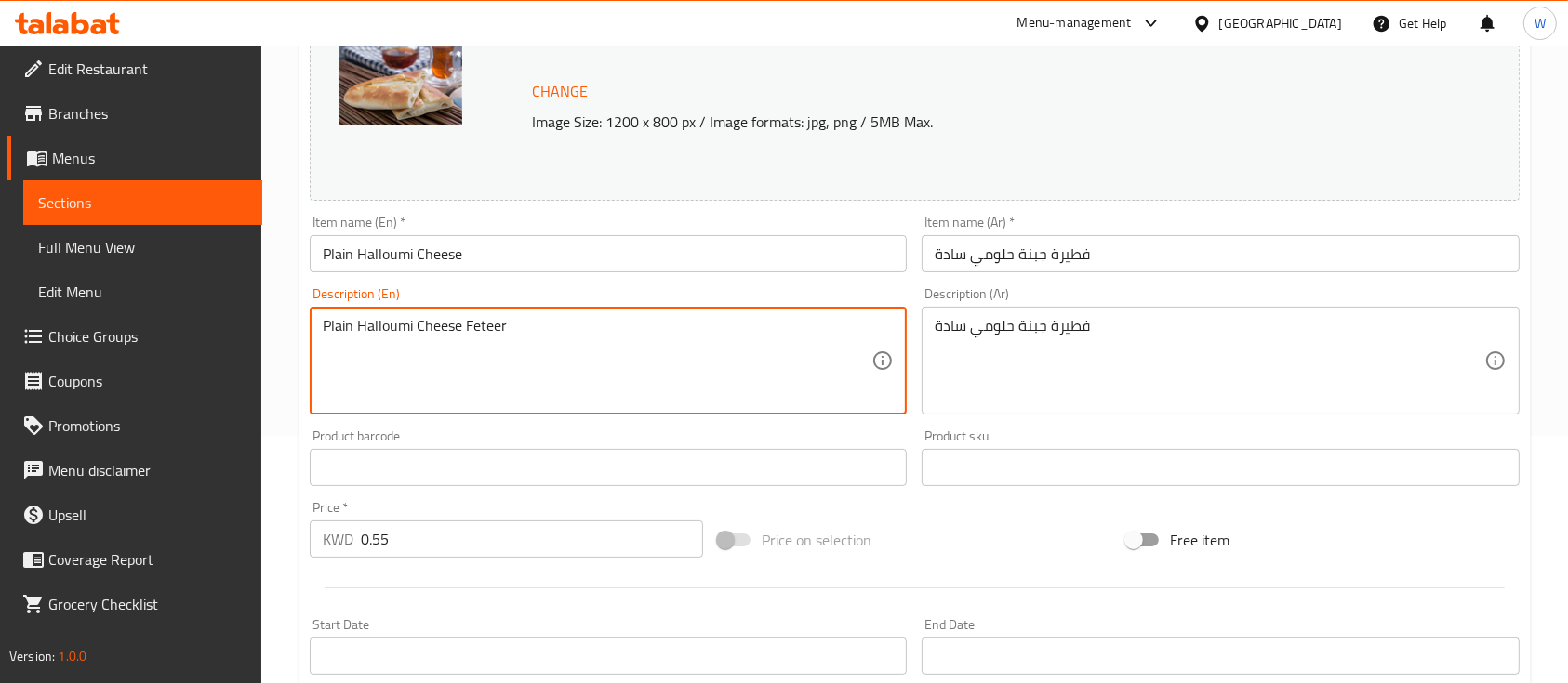
drag, startPoint x: 509, startPoint y: 325, endPoint x: 458, endPoint y: 315, distance: 52.0
drag, startPoint x: 356, startPoint y: 324, endPoint x: 245, endPoint y: 303, distance: 113.0
type textarea "Halloumi Cheese"
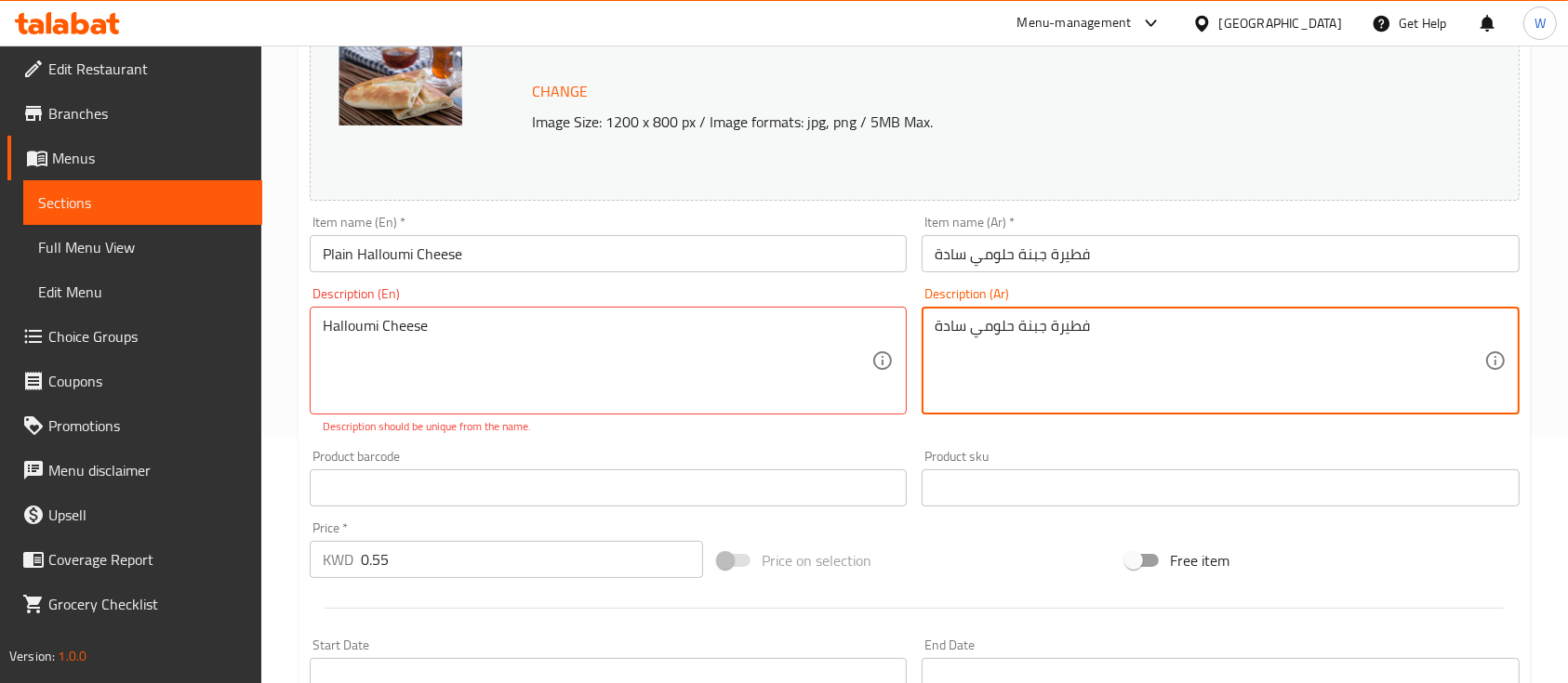
drag, startPoint x: 1046, startPoint y: 331, endPoint x: 1115, endPoint y: 332, distance: 69.0
drag, startPoint x: 973, startPoint y: 329, endPoint x: 938, endPoint y: 323, distance: 35.5
click at [938, 322] on textarea "جبنة حلومي سادة" at bounding box center [1209, 361] width 549 height 89
drag, startPoint x: 951, startPoint y: 332, endPoint x: 940, endPoint y: 332, distance: 11.0
click at [940, 332] on textarea "جبنة حلومي" at bounding box center [1209, 361] width 549 height 89
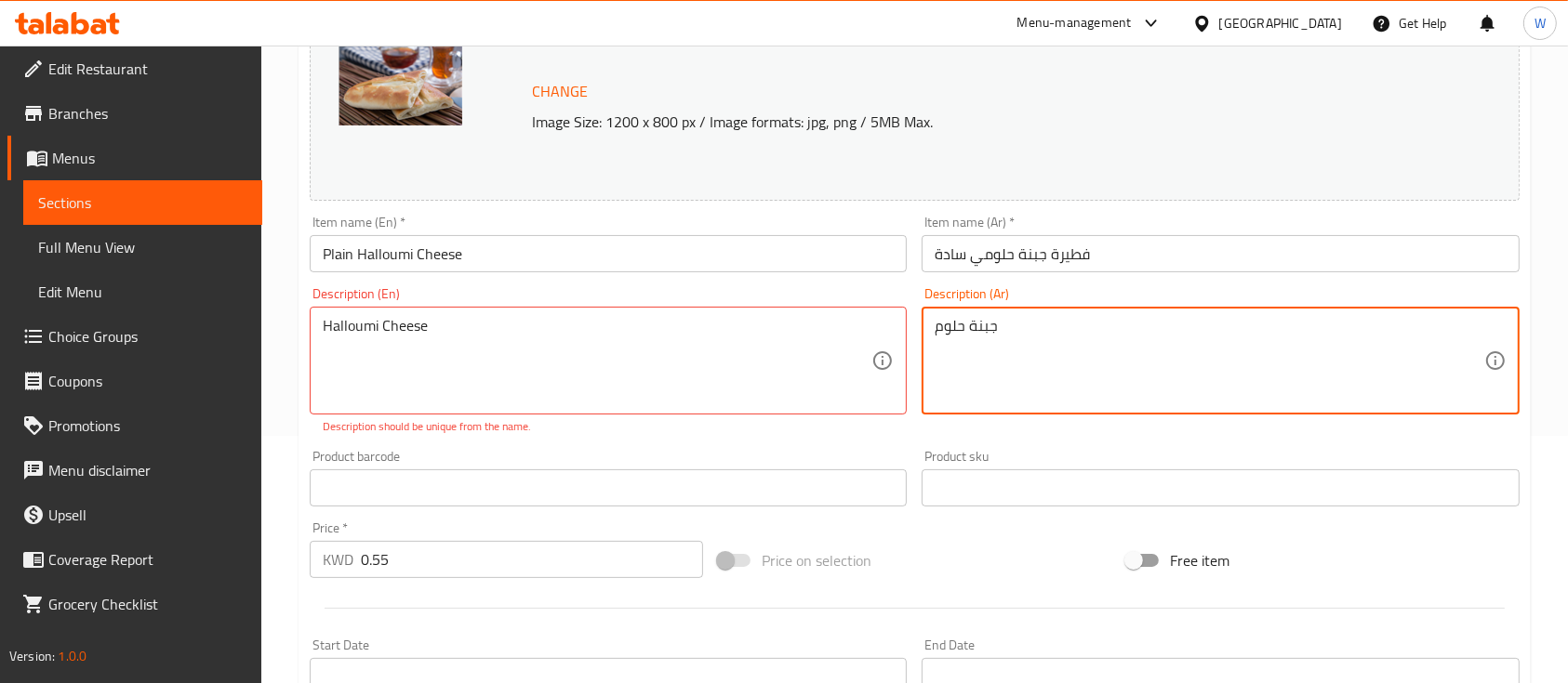
type textarea "جبنة حلوم"
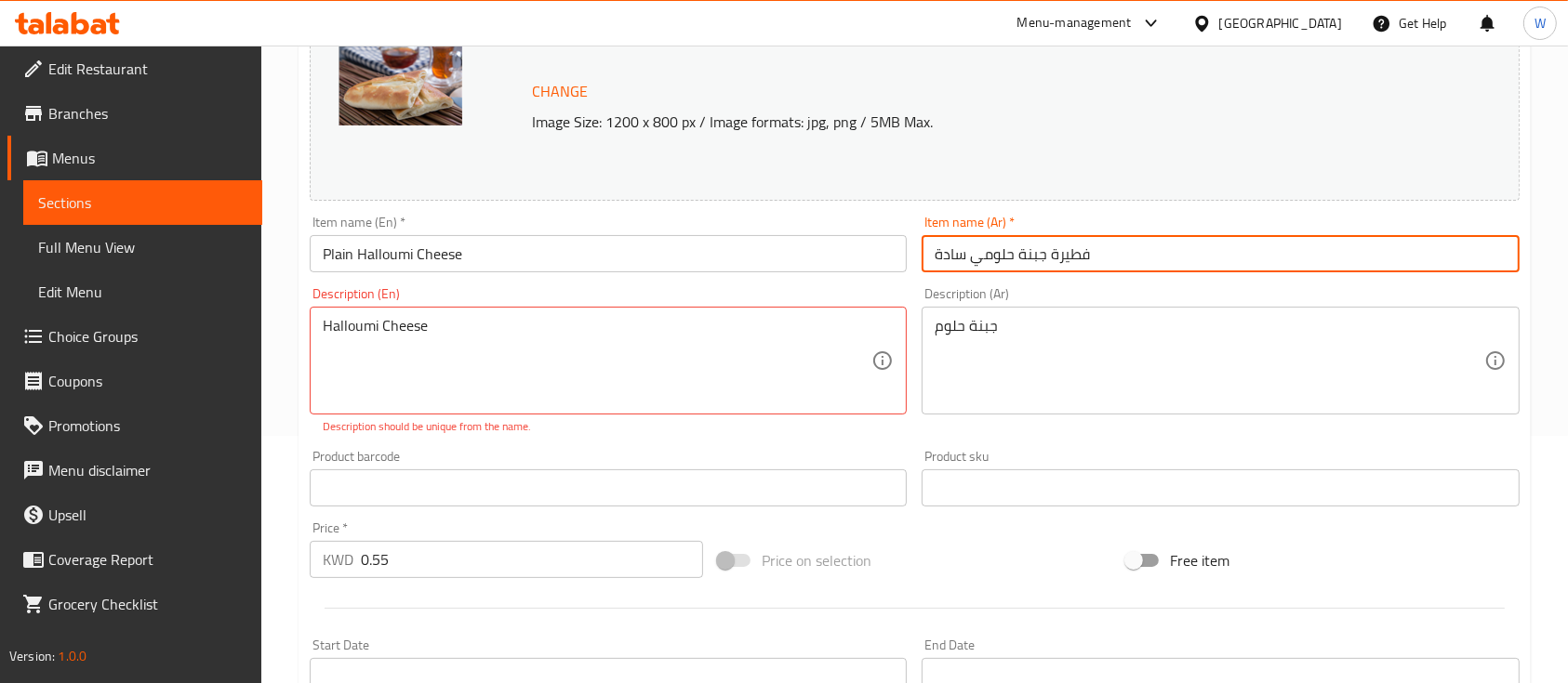
drag, startPoint x: 1105, startPoint y: 249, endPoint x: 1046, endPoint y: 254, distance: 59.2
click at [1046, 254] on input "فطيرة جبنة حلومي سادة" at bounding box center [1220, 253] width 596 height 37
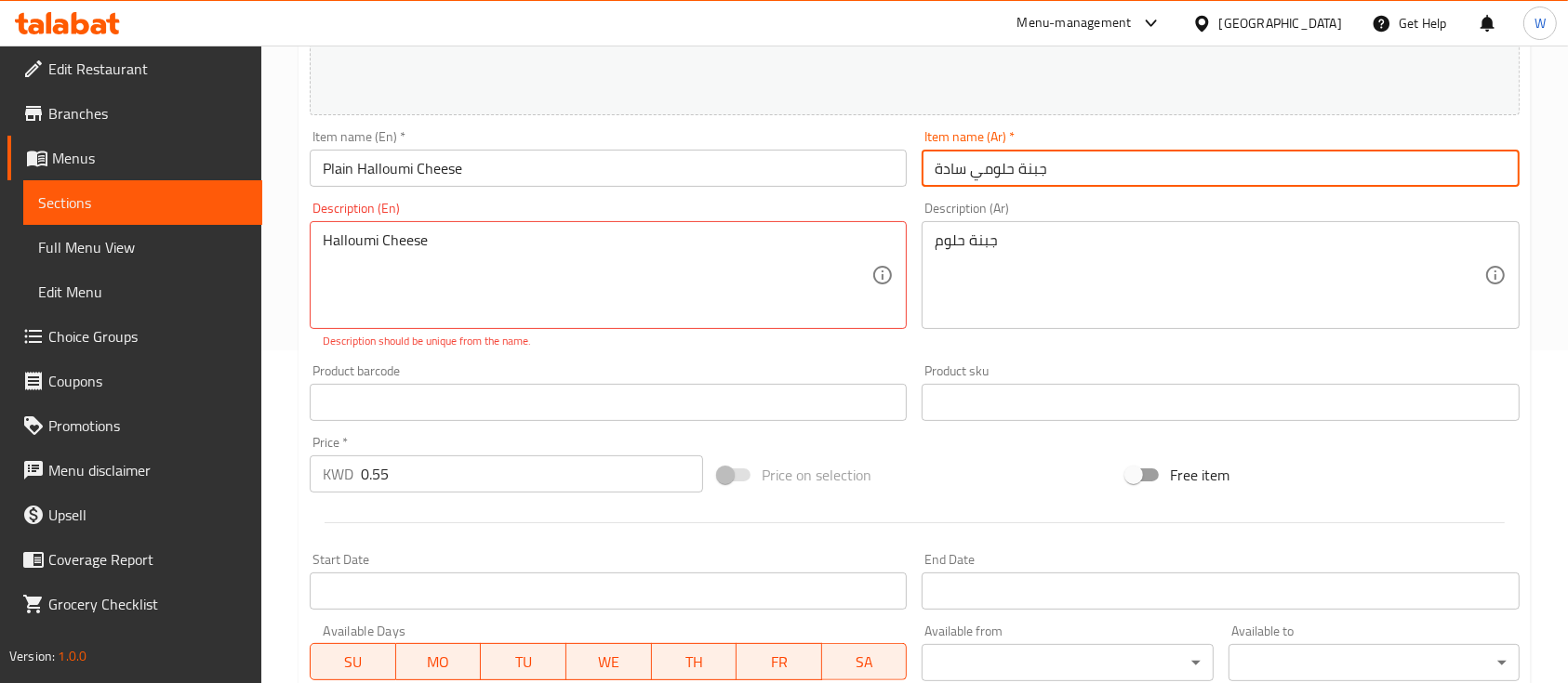
scroll to position [372, 0]
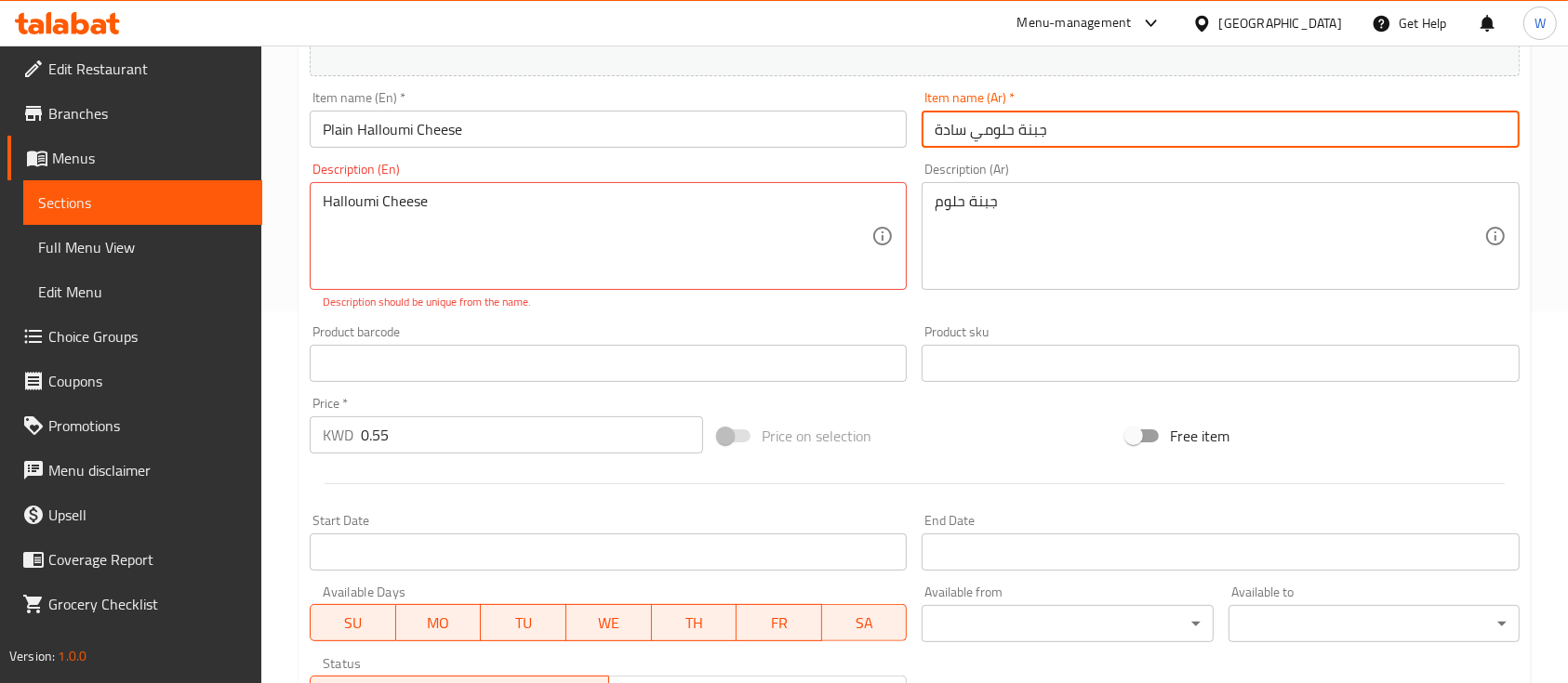
type input "جبنة حلومي سادة"
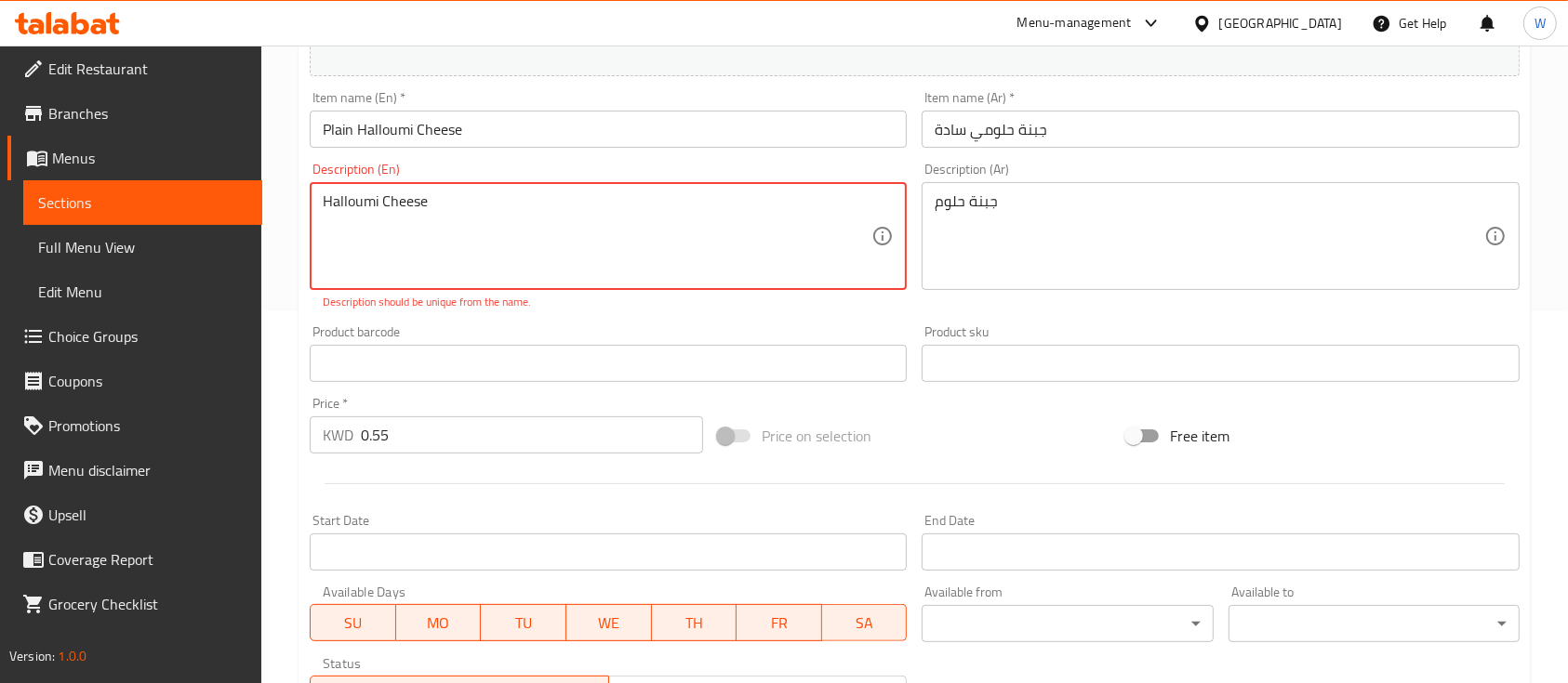
click at [325, 199] on textarea "Halloumi Cheese" at bounding box center [596, 236] width 549 height 89
click at [319, 204] on div "Halloumi Cheese Description (En)" at bounding box center [607, 236] width 596 height 108
type textarea "Consists Halloumi Cheese"
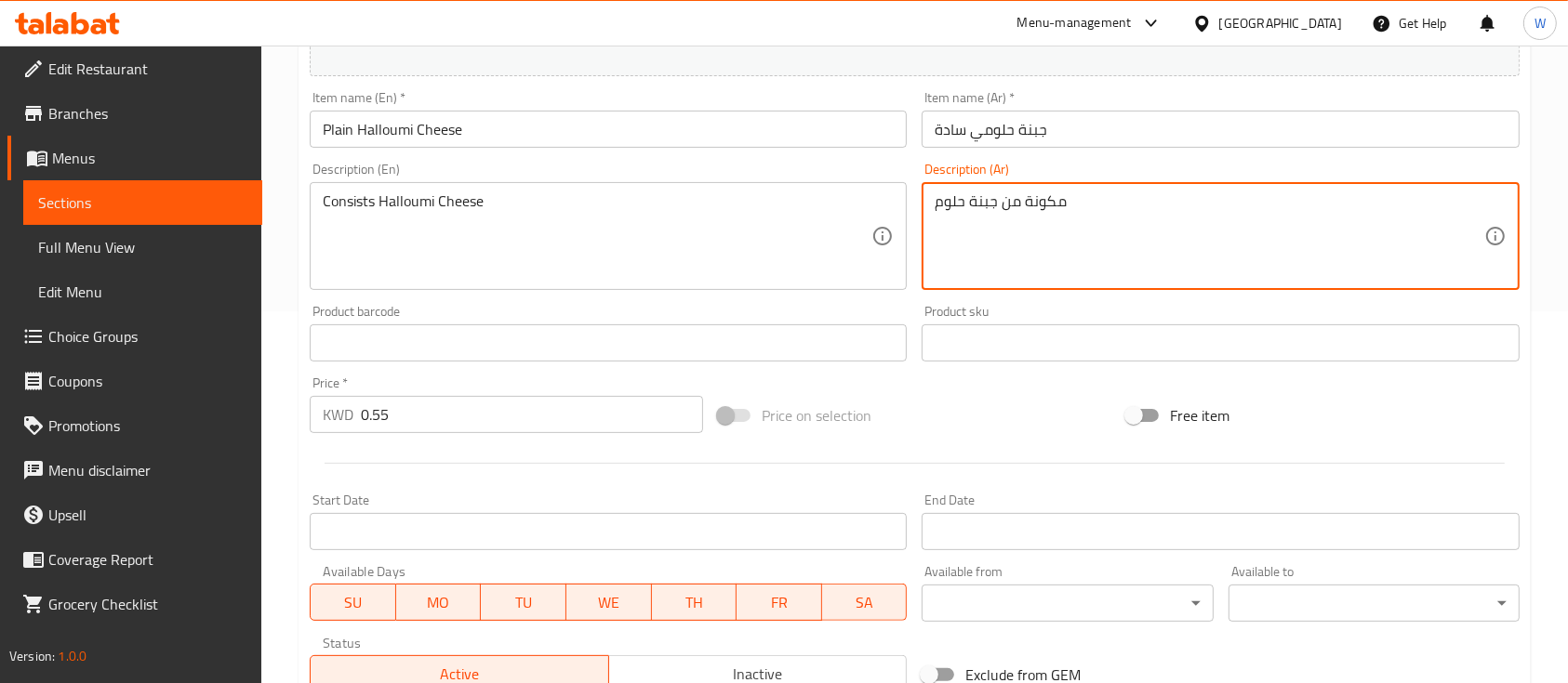
type textarea "مكونة من جبنة حلوم"
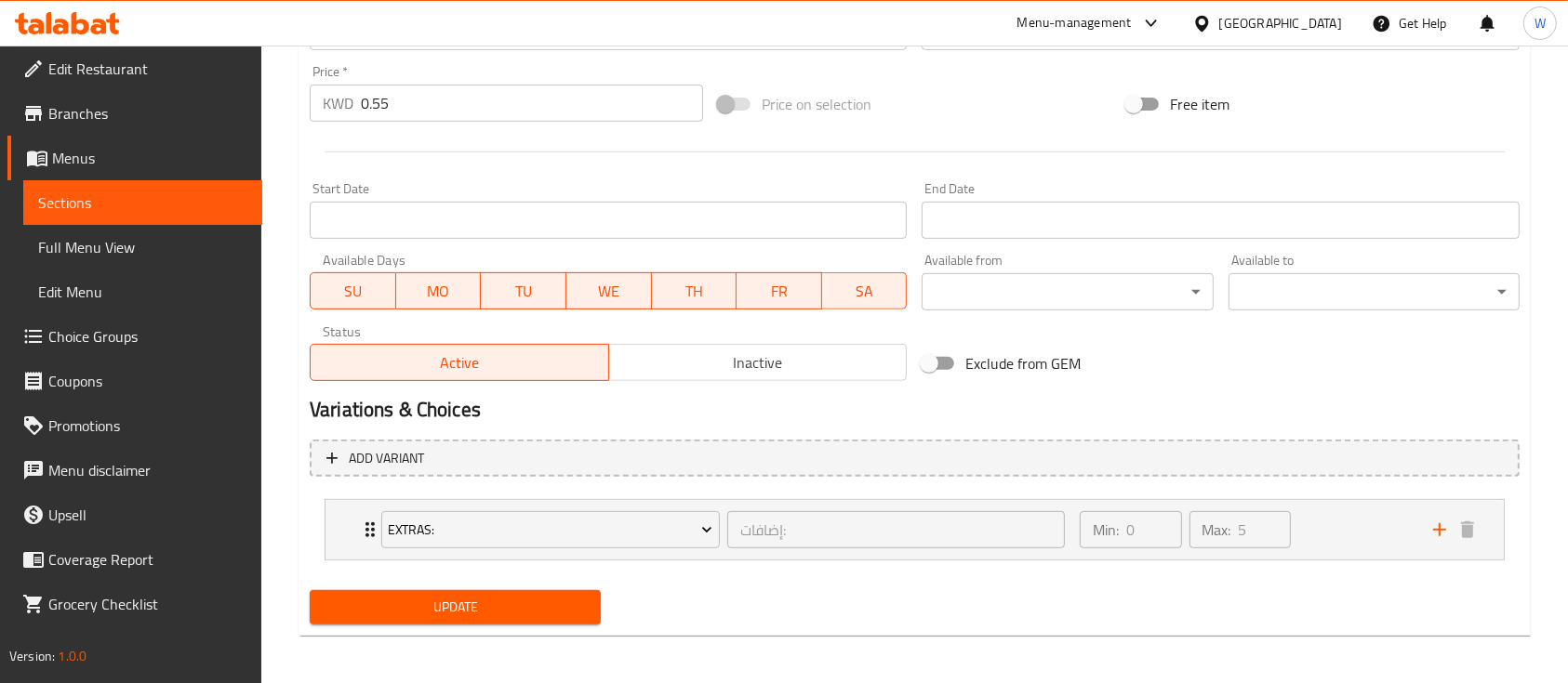
scroll to position [687, 0]
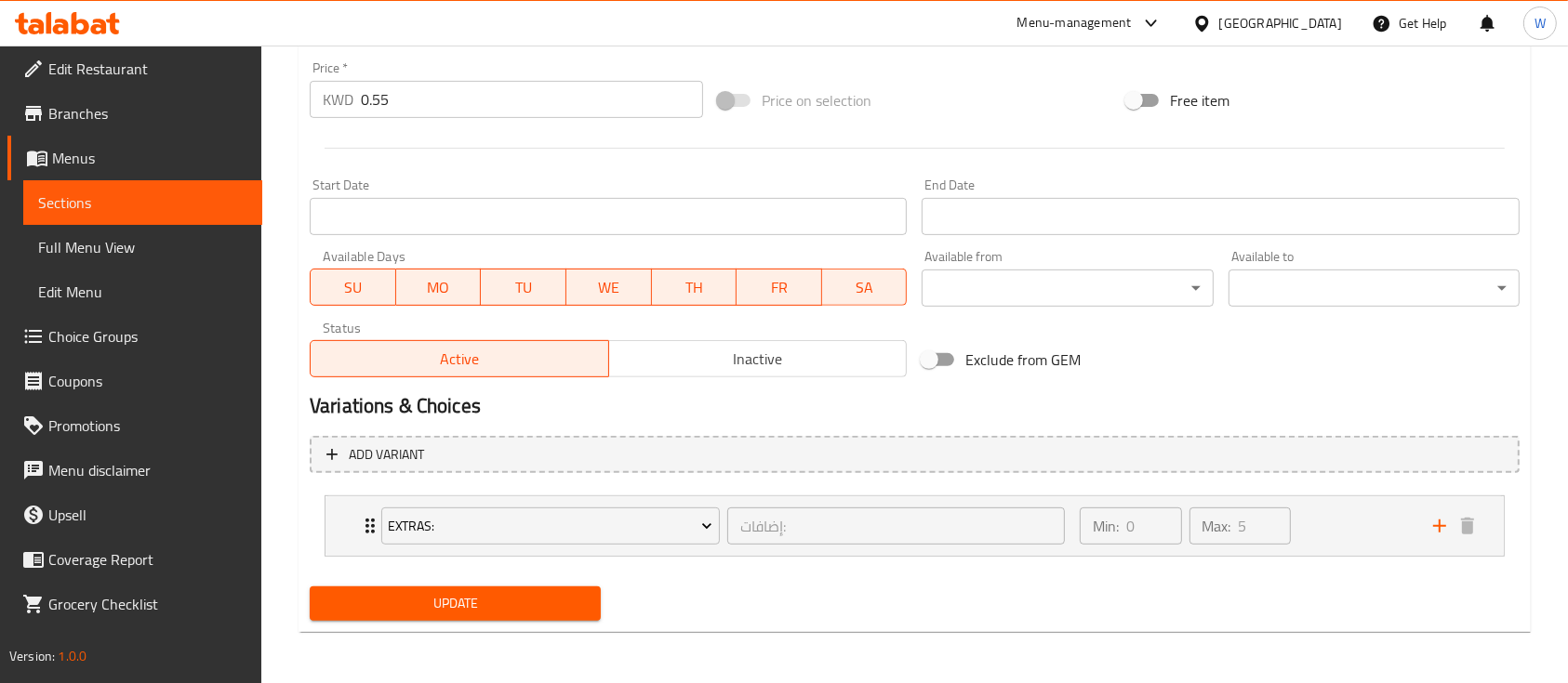
type textarea "Consists of Halloumi Cheese"
click at [459, 611] on span "Update" at bounding box center [455, 603] width 261 height 23
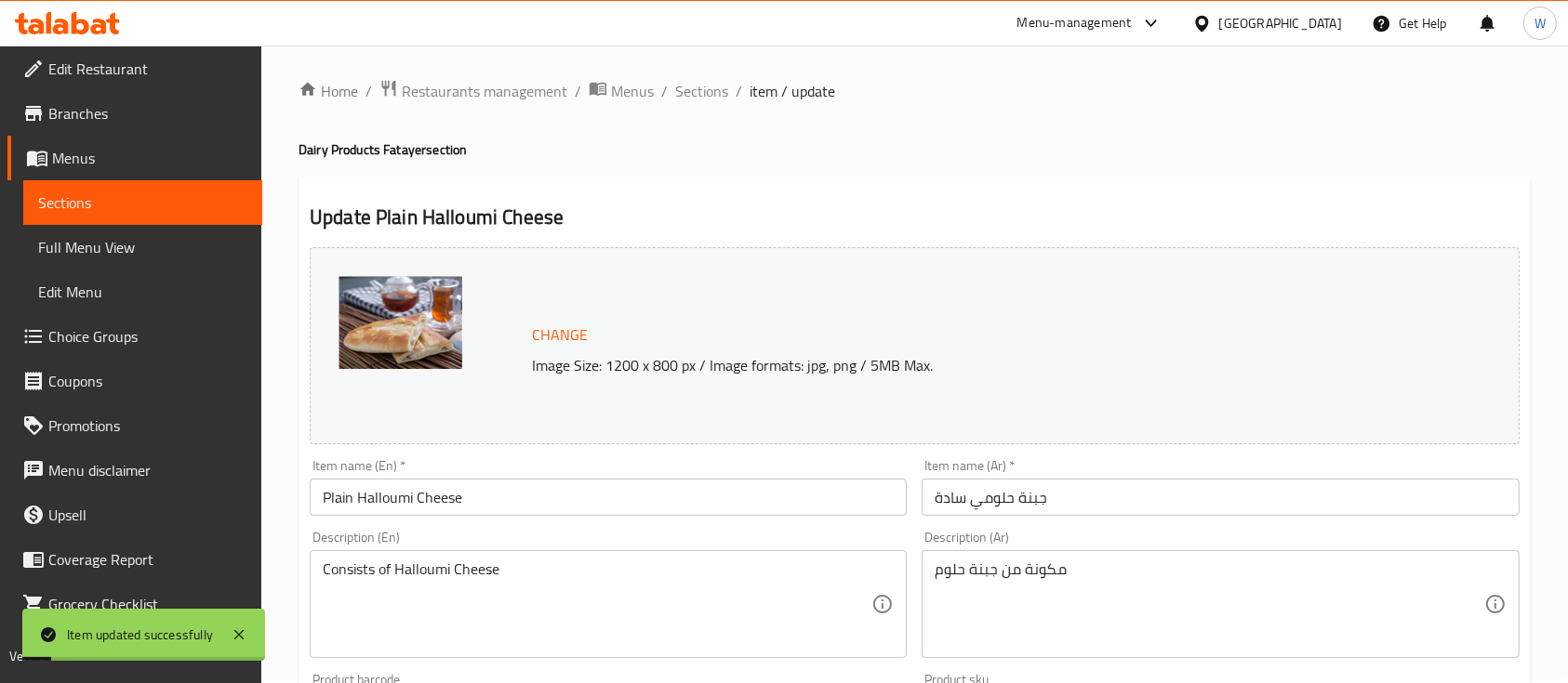
scroll to position [0, 0]
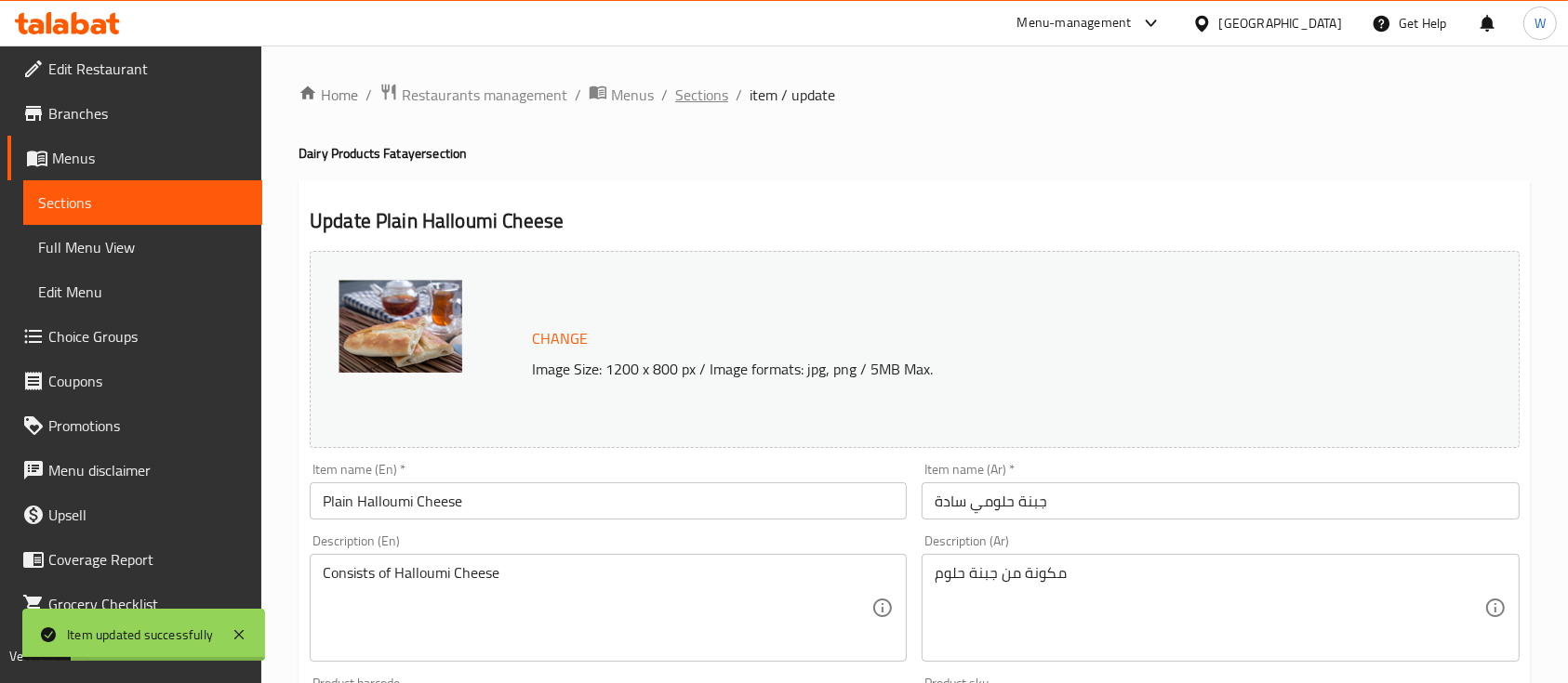
click at [723, 93] on span "Sections" at bounding box center [701, 95] width 53 height 22
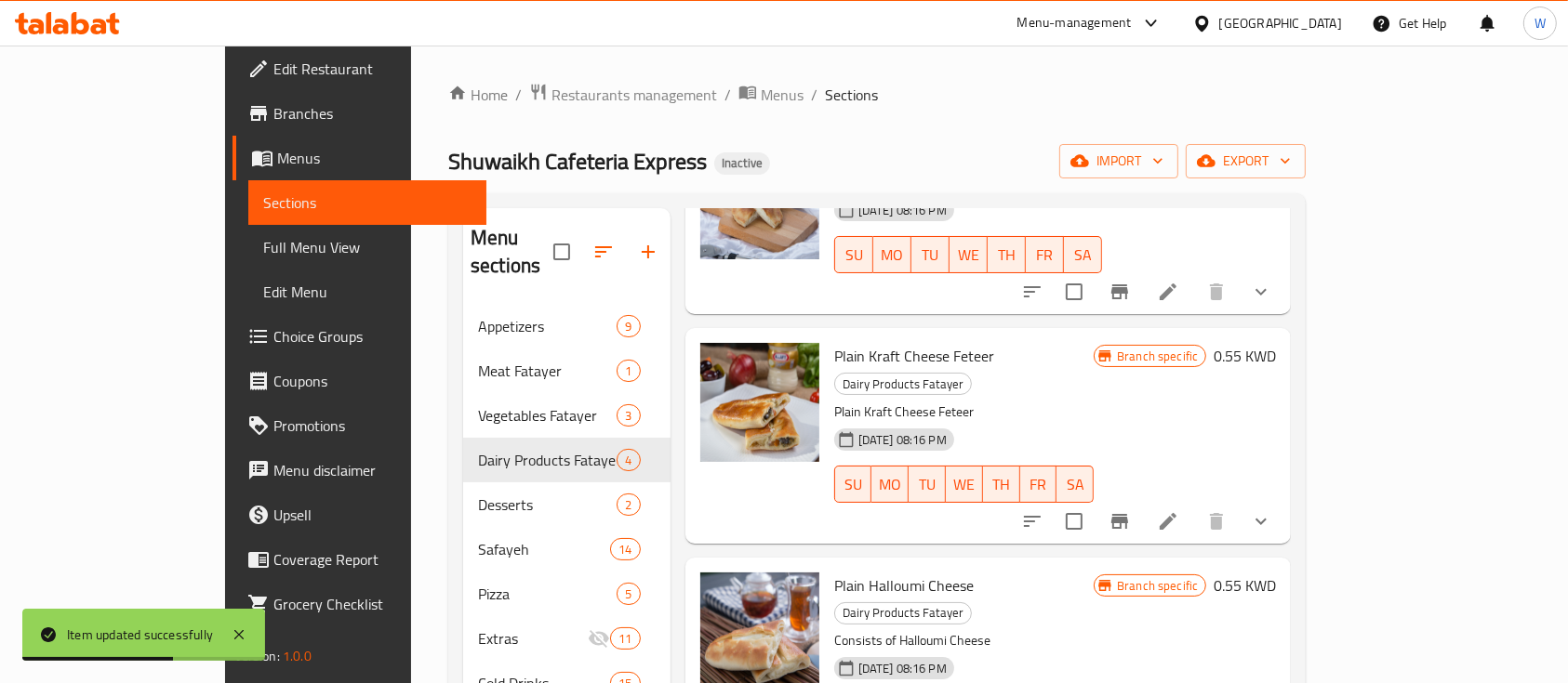
scroll to position [174, 0]
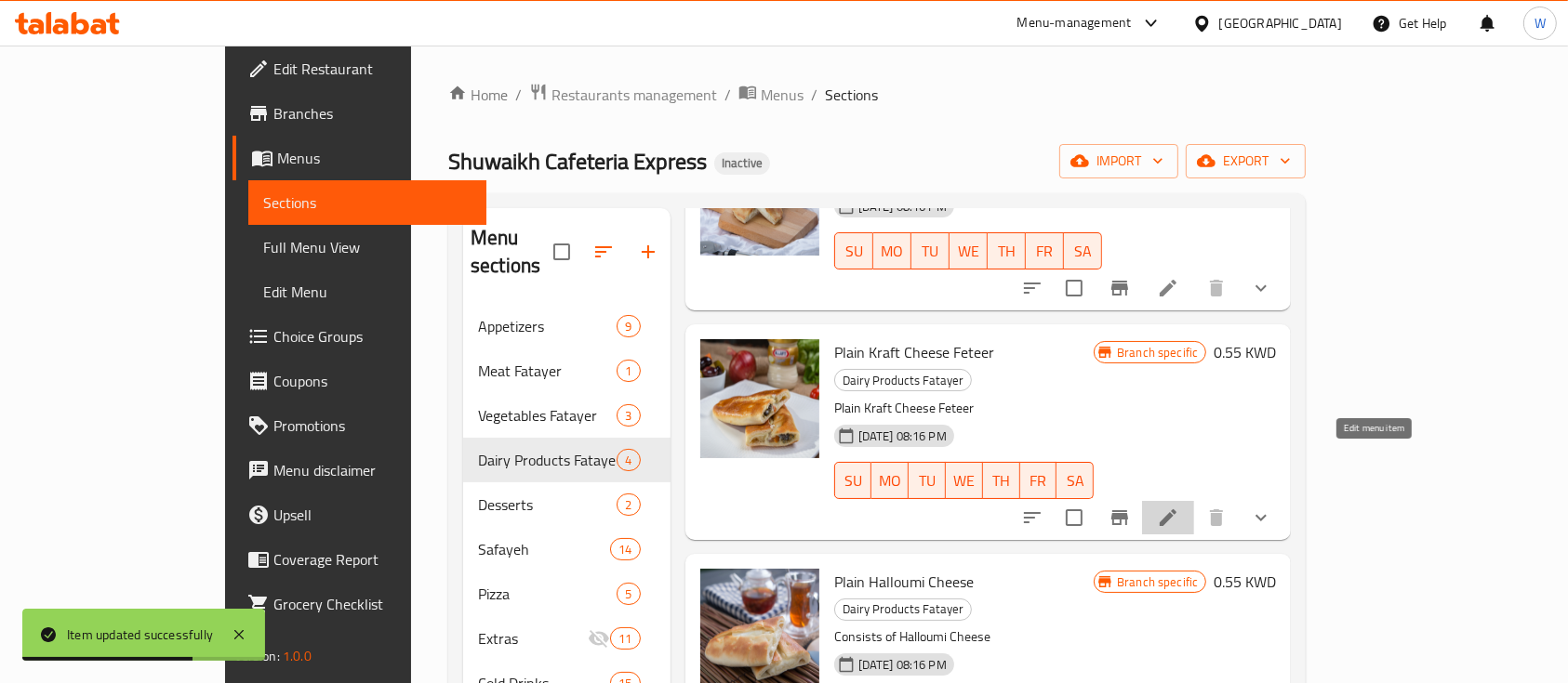
click at [1179, 507] on icon at bounding box center [1168, 517] width 22 height 22
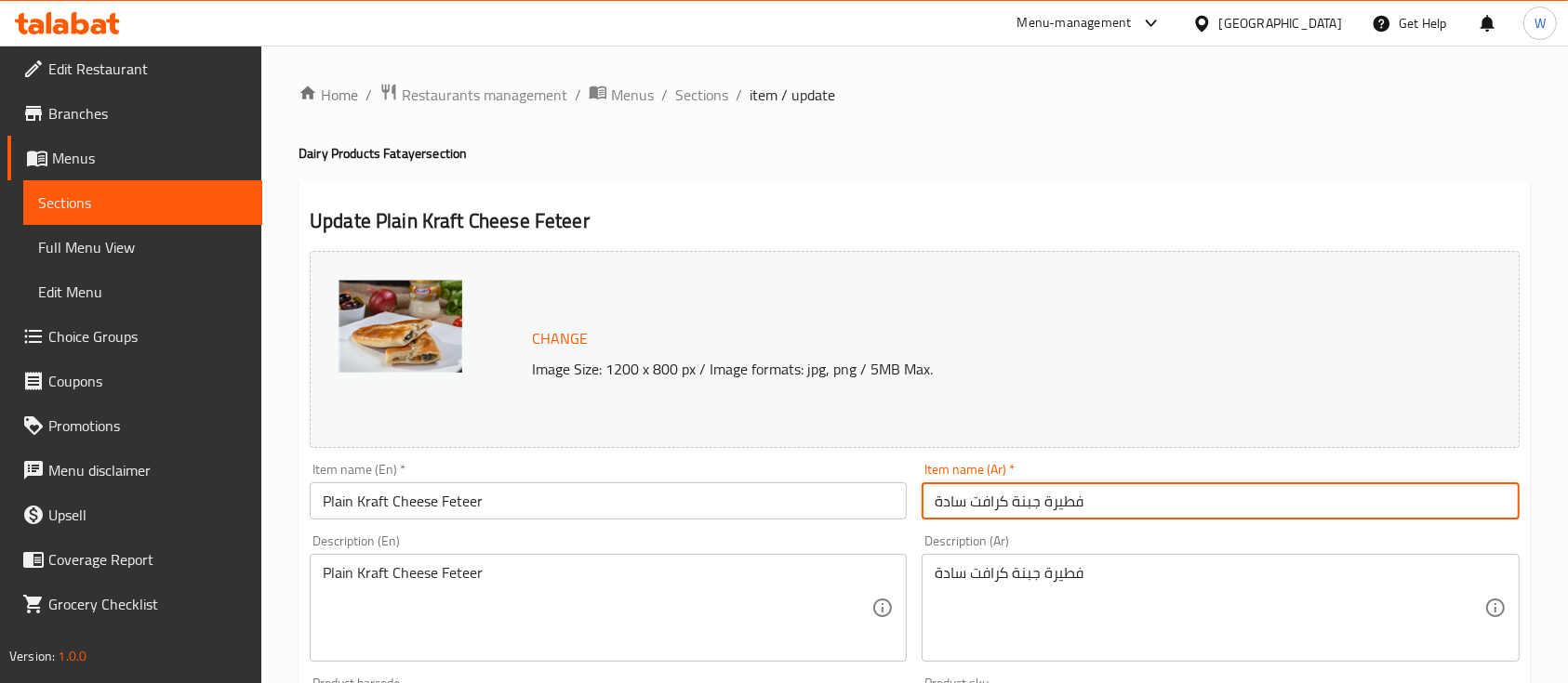
drag, startPoint x: 1041, startPoint y: 502, endPoint x: 1179, endPoint y: 508, distance: 138.1
click at [1182, 503] on input "فطيرة جبنة كرافت سادة" at bounding box center [1220, 501] width 596 height 37
type input "جبنة كرافت سادة"
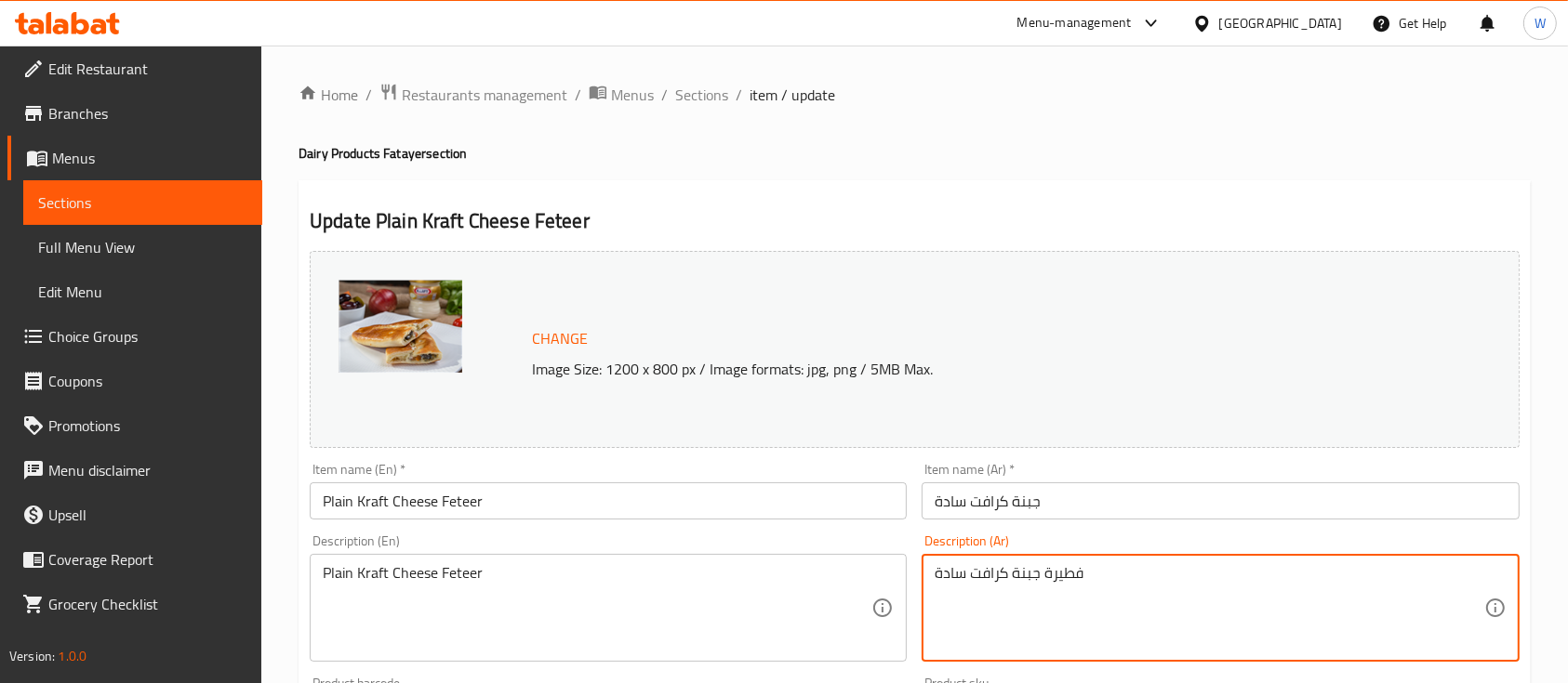
drag, startPoint x: 1041, startPoint y: 578, endPoint x: 1168, endPoint y: 578, distance: 127.0
type textarea "جبنة كرافت سادة"
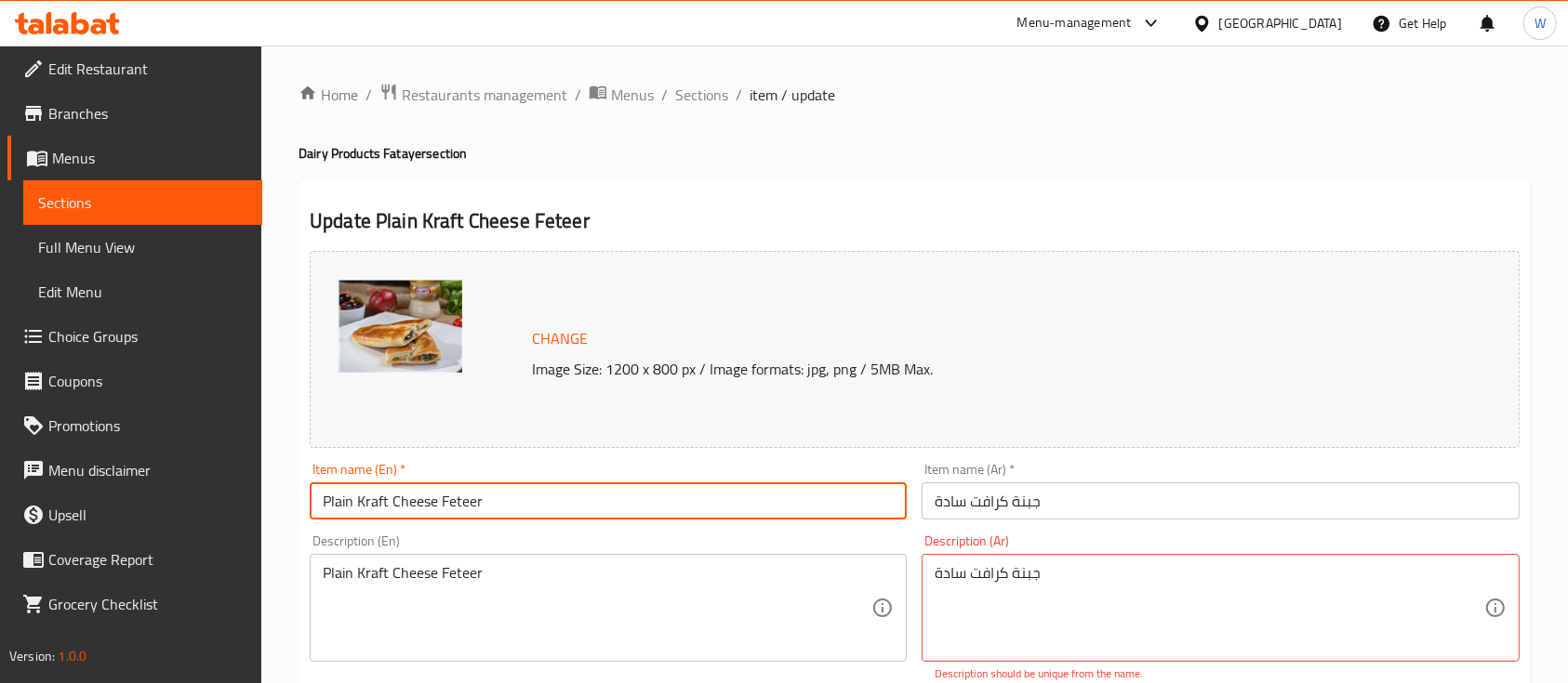
drag, startPoint x: 486, startPoint y: 502, endPoint x: 437, endPoint y: 495, distance: 49.5
click at [437, 495] on input "Plain Kraft Cheese Feteer" at bounding box center [607, 501] width 596 height 37
type input "Plain Kraft Cheese"
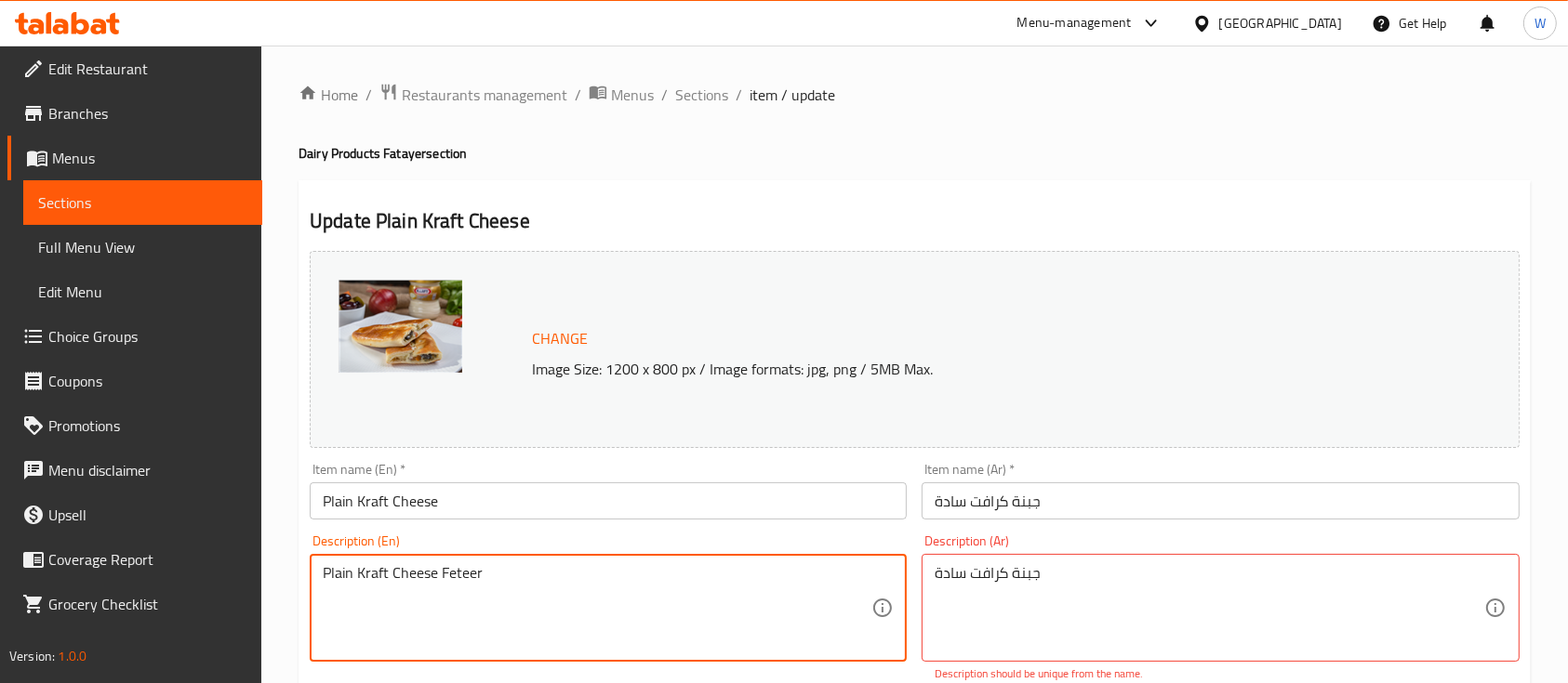
drag, startPoint x: 482, startPoint y: 569, endPoint x: 438, endPoint y: 567, distance: 44.0
drag, startPoint x: 438, startPoint y: 576, endPoint x: 424, endPoint y: 574, distance: 14.1
click at [425, 574] on textarea "Plain Kraft Cheese" at bounding box center [596, 608] width 549 height 89
click at [352, 570] on textarea "Plain Kraft Cheese" at bounding box center [596, 608] width 549 height 89
click at [355, 570] on textarea "Plain Kraft Cheese" at bounding box center [596, 608] width 549 height 89
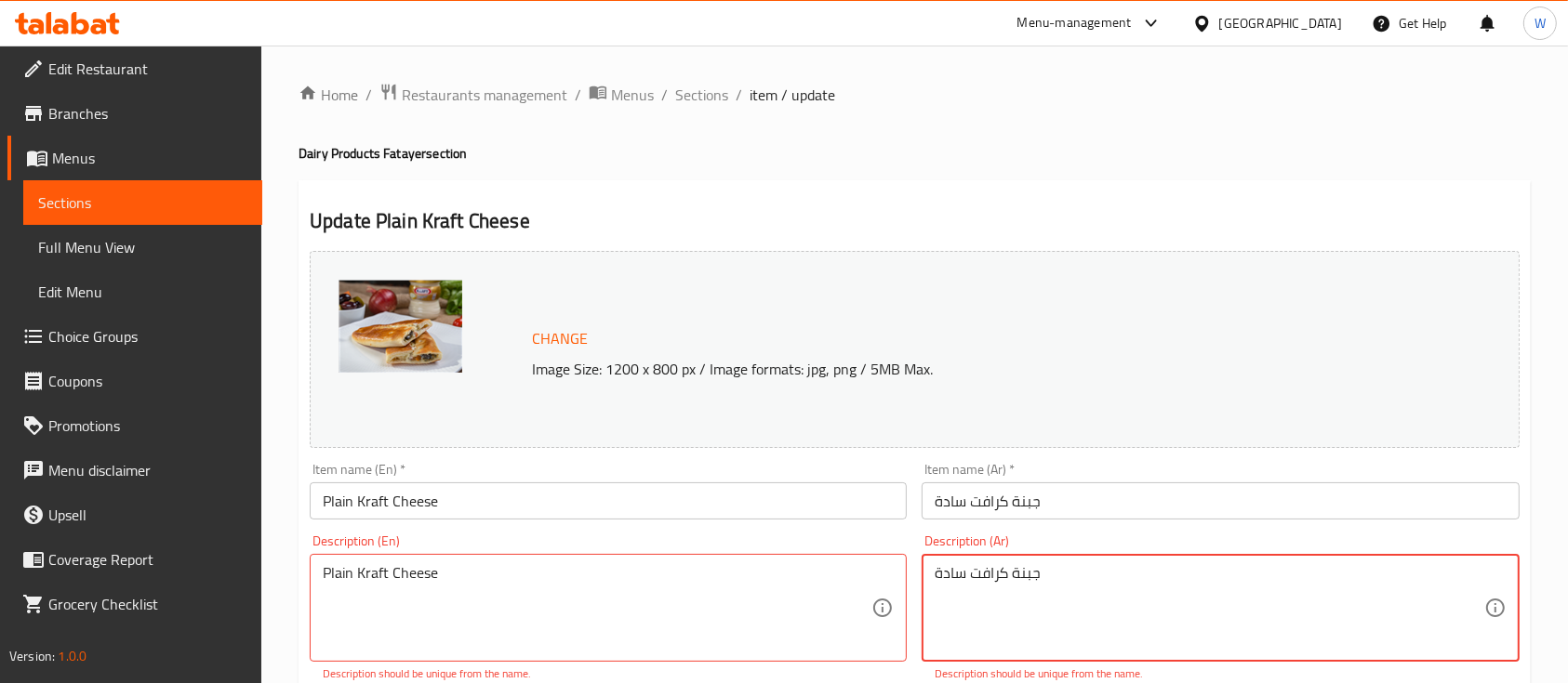
drag, startPoint x: 1063, startPoint y: 575, endPoint x: 1078, endPoint y: 576, distance: 15.0
click at [317, 571] on div "Plain Kraft Cheese Description (En)" at bounding box center [607, 608] width 596 height 108
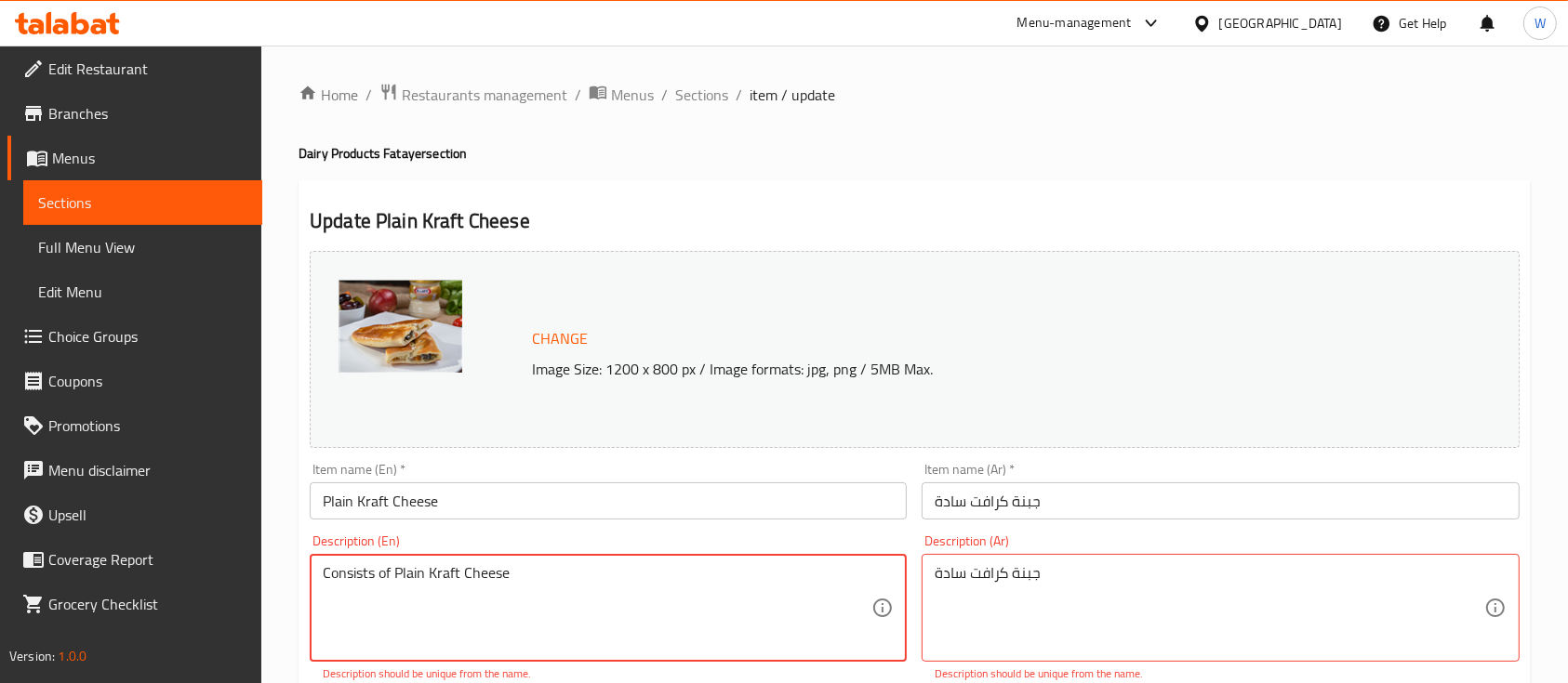
type textarea "Consists of Plain Kraft Cheese"
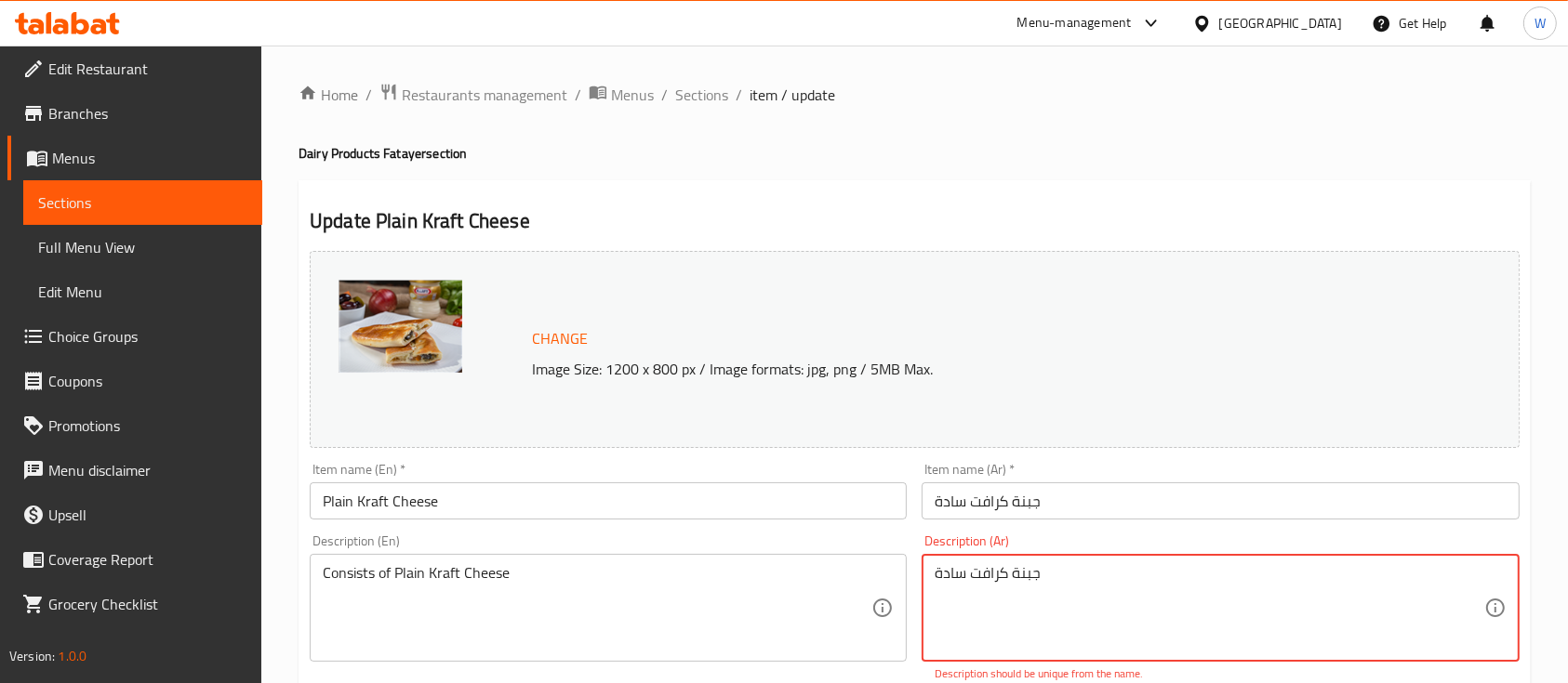
click at [1130, 572] on textarea "جبنة كرافت سادة" at bounding box center [1209, 608] width 549 height 89
type textarea "ج"
type textarea "جبنة كرافت سادة"
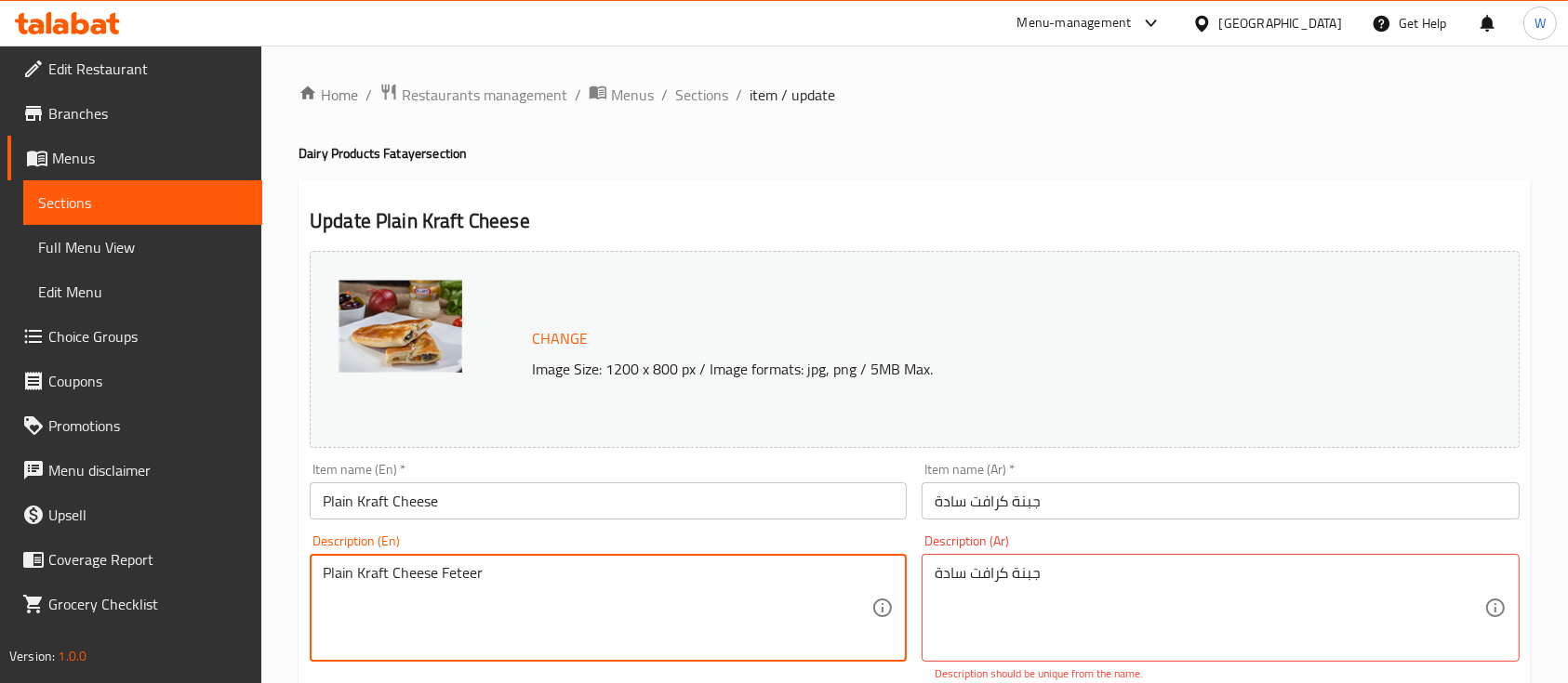
type textarea "Plain Kraft Cheese Feteer"
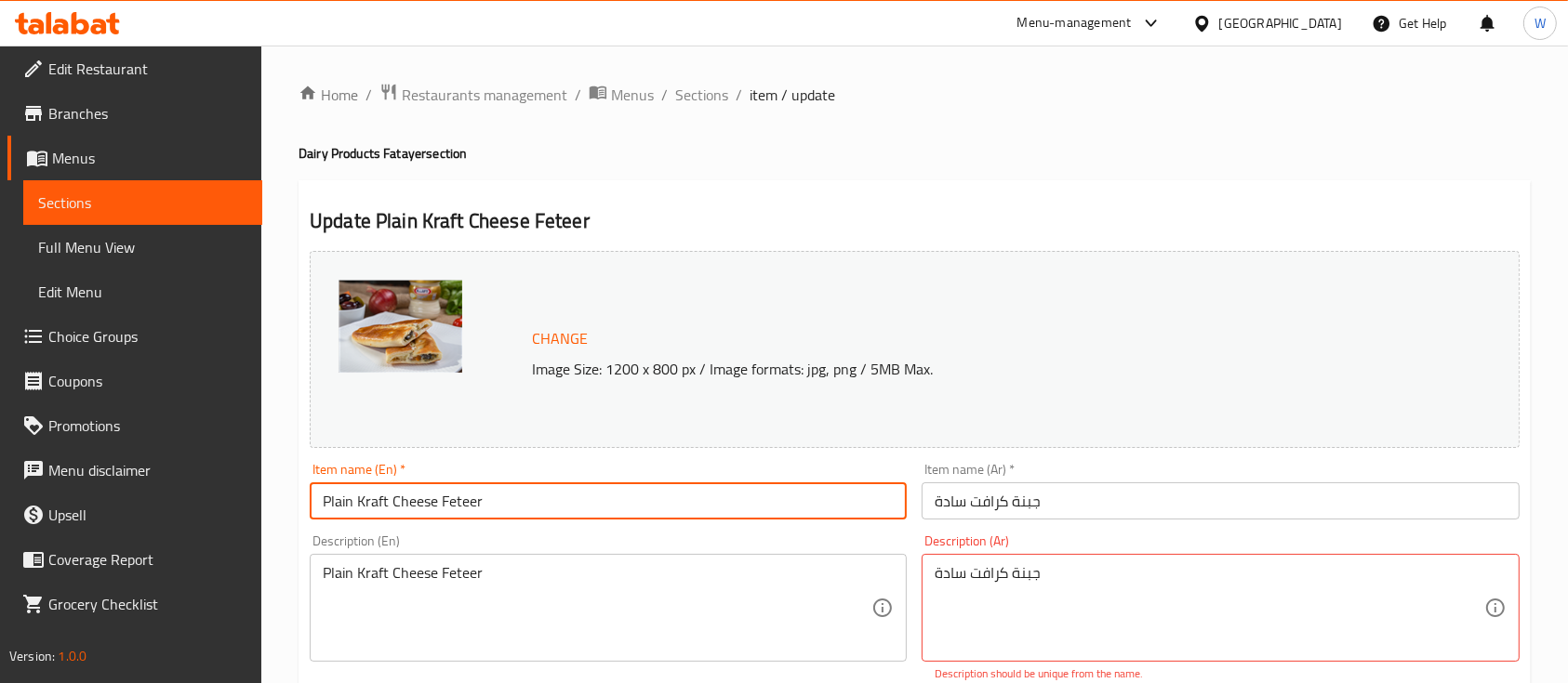
type input "Plain Kraft Cheese"
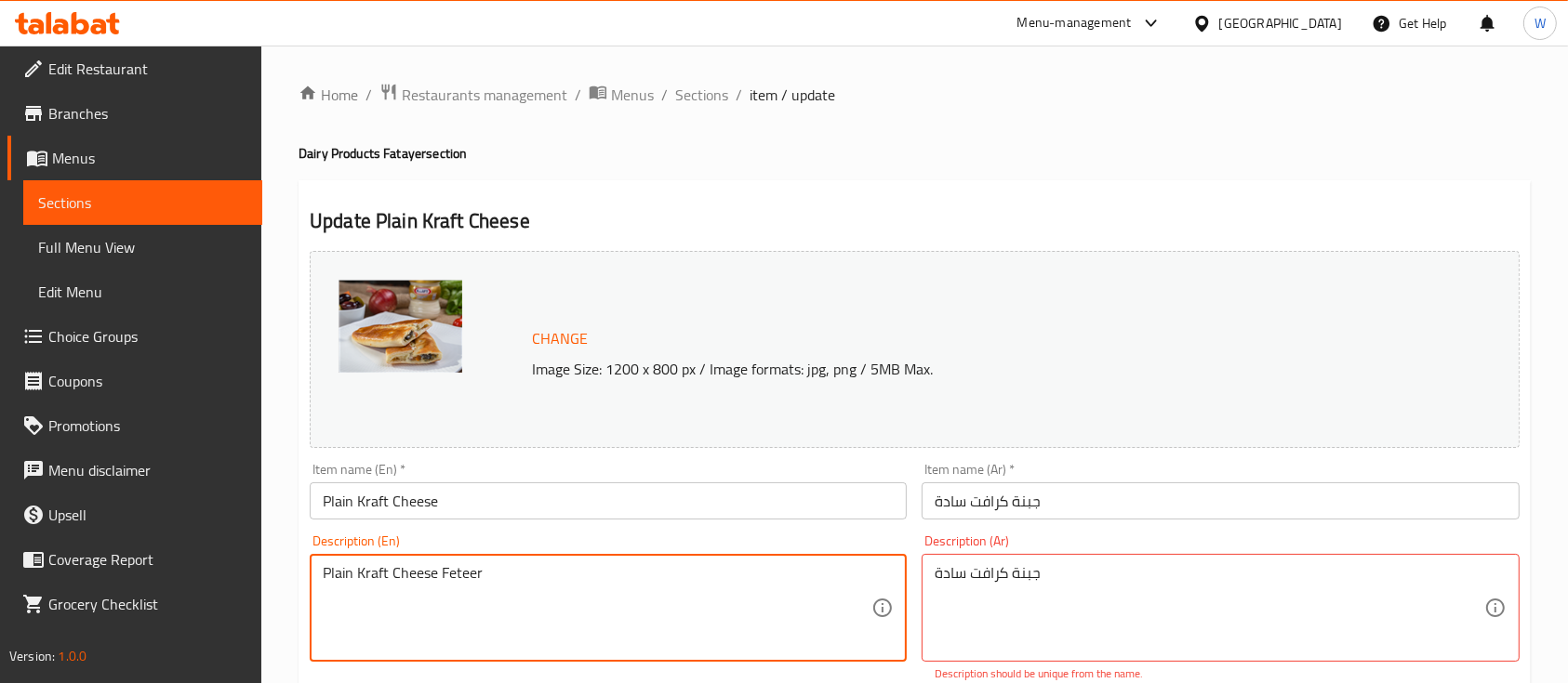
drag, startPoint x: 503, startPoint y: 576, endPoint x: 436, endPoint y: 565, distance: 67.9
click at [325, 570] on textarea "Plain Kraft Cheese" at bounding box center [596, 608] width 549 height 89
type textarea "Consists of Plain Kraft Cheese"
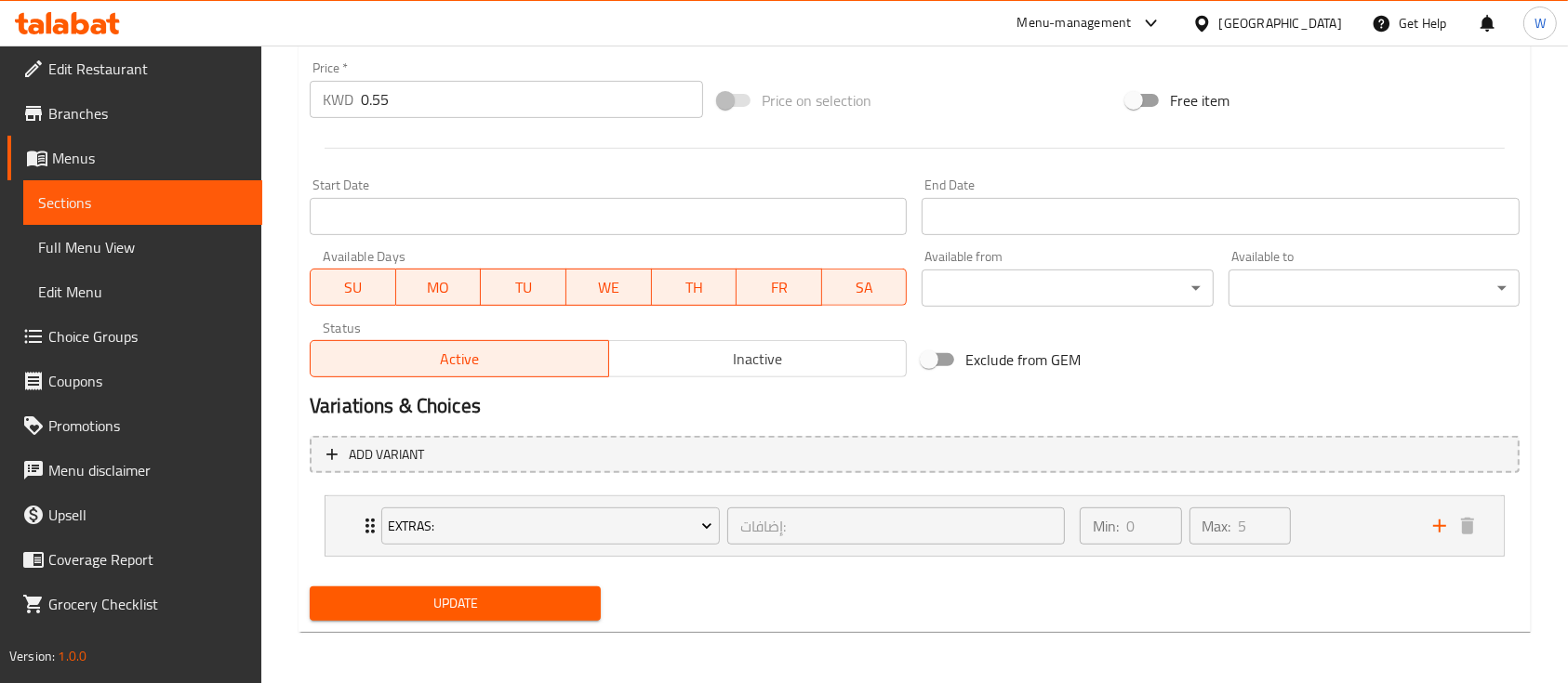
type textarea "مكونه من جبنة كرافت سادة"
click at [431, 611] on span "Update" at bounding box center [455, 603] width 261 height 23
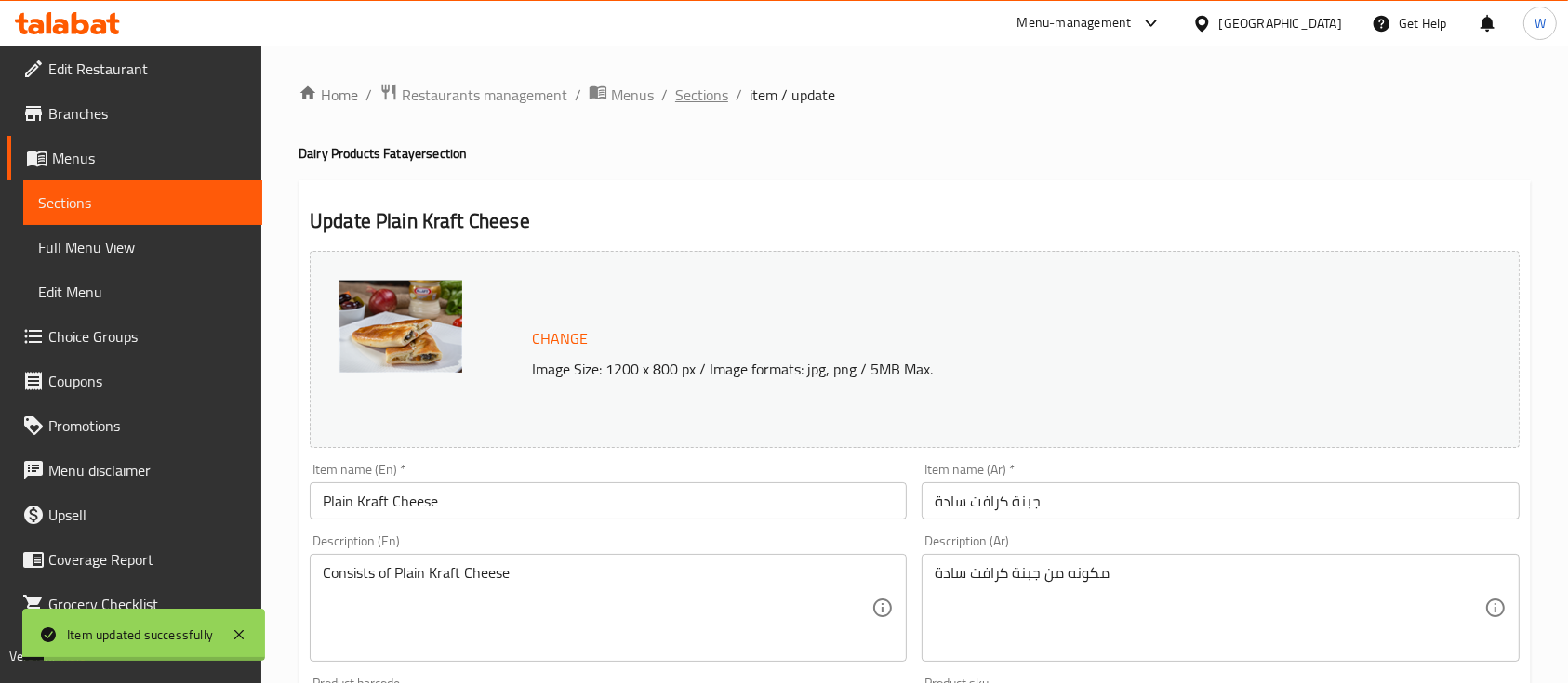
click at [675, 88] on span "Sections" at bounding box center [701, 95] width 53 height 22
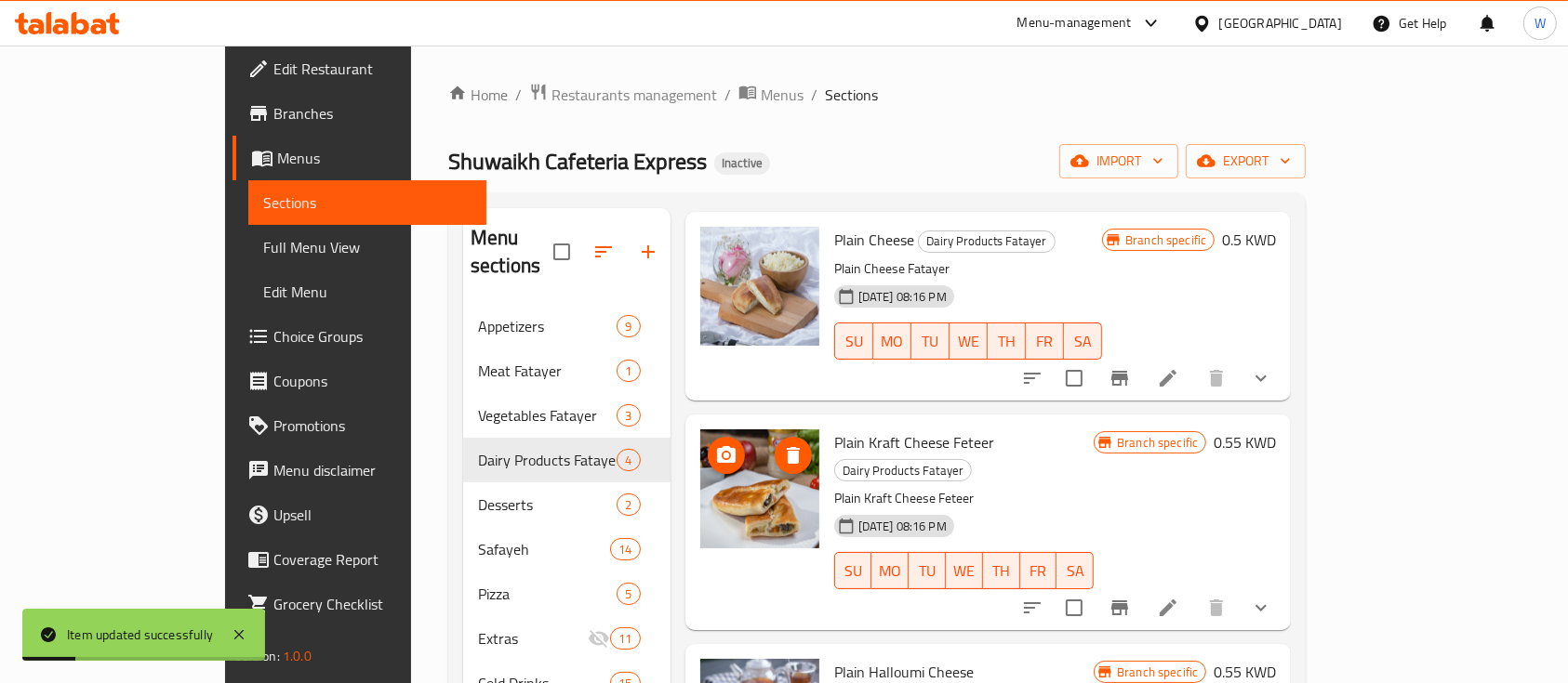
scroll to position [124, 0]
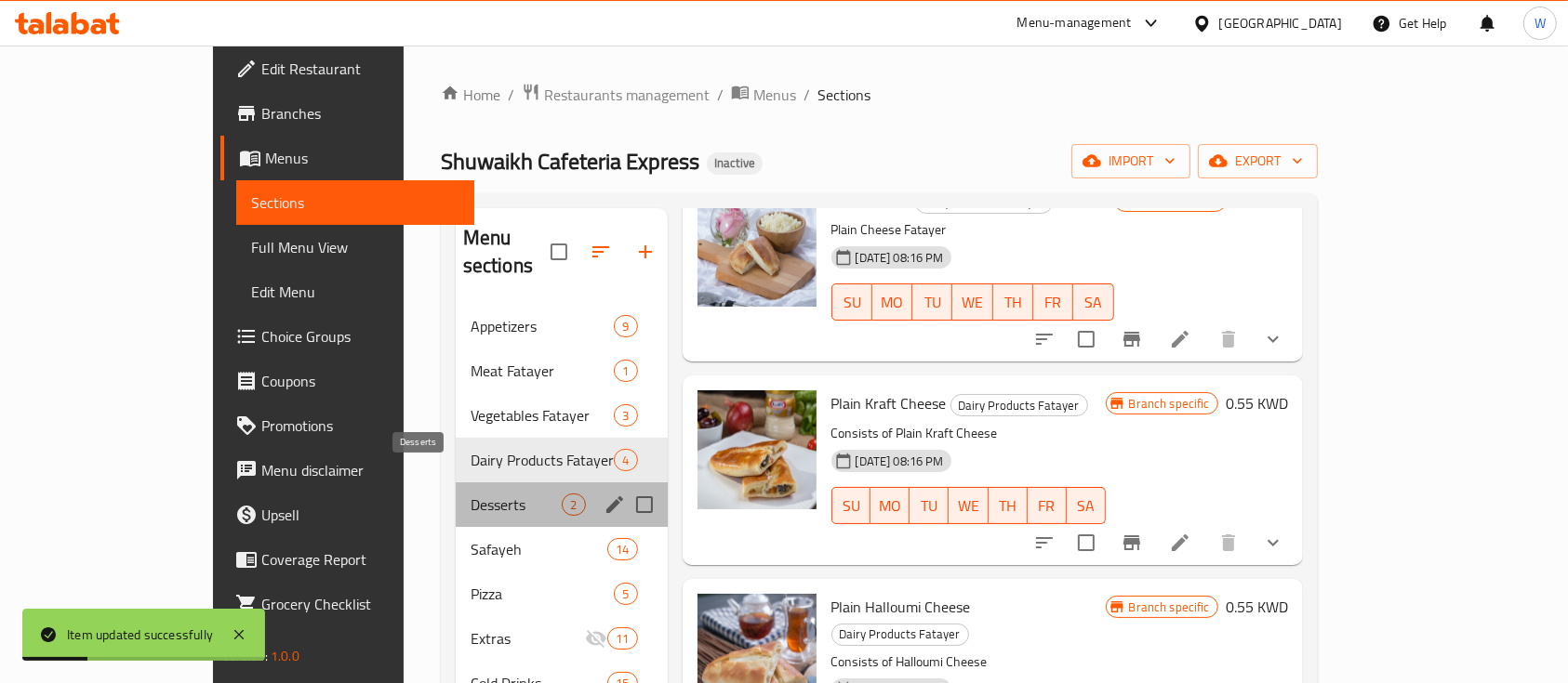
click at [471, 494] on span "Desserts" at bounding box center [517, 505] width 92 height 22
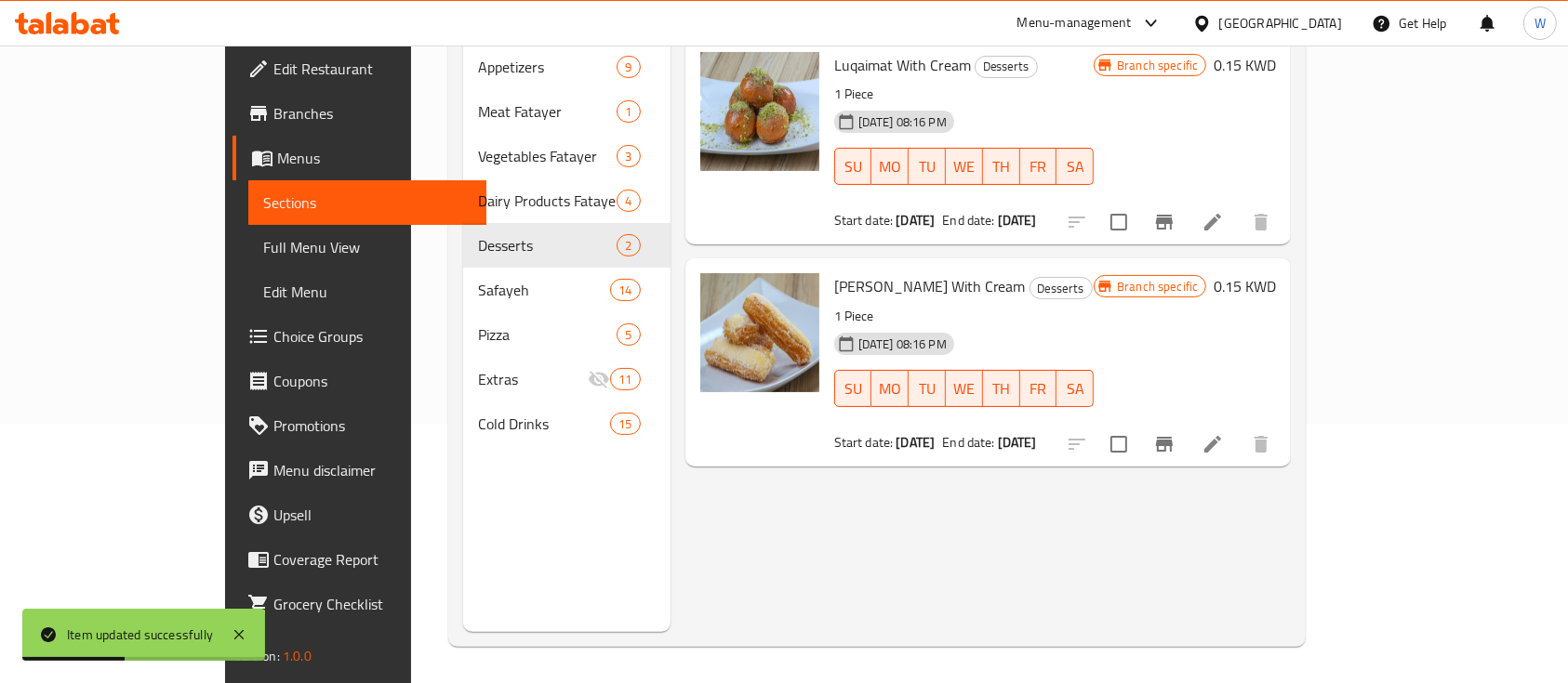
scroll to position [260, 0]
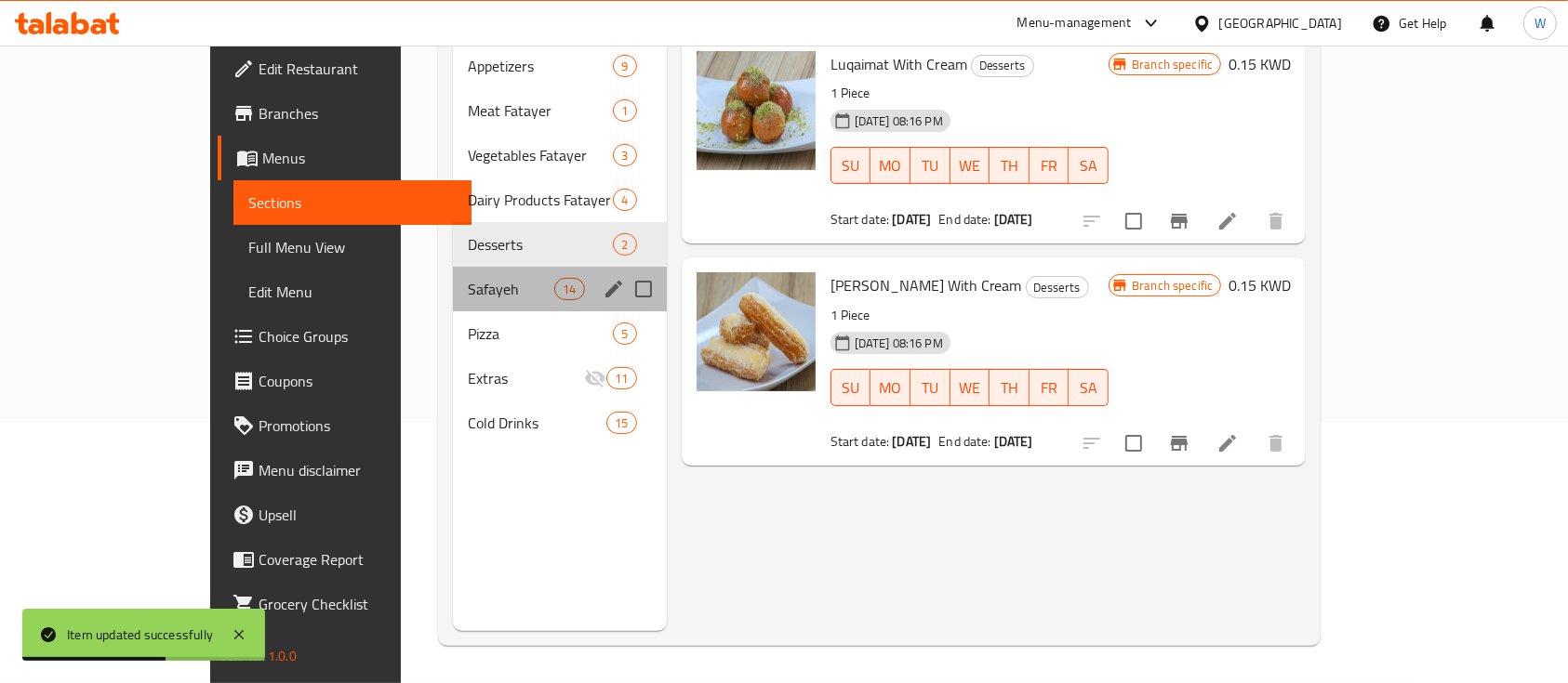
click at [453, 267] on div "Safayeh 14" at bounding box center [559, 289] width 212 height 45
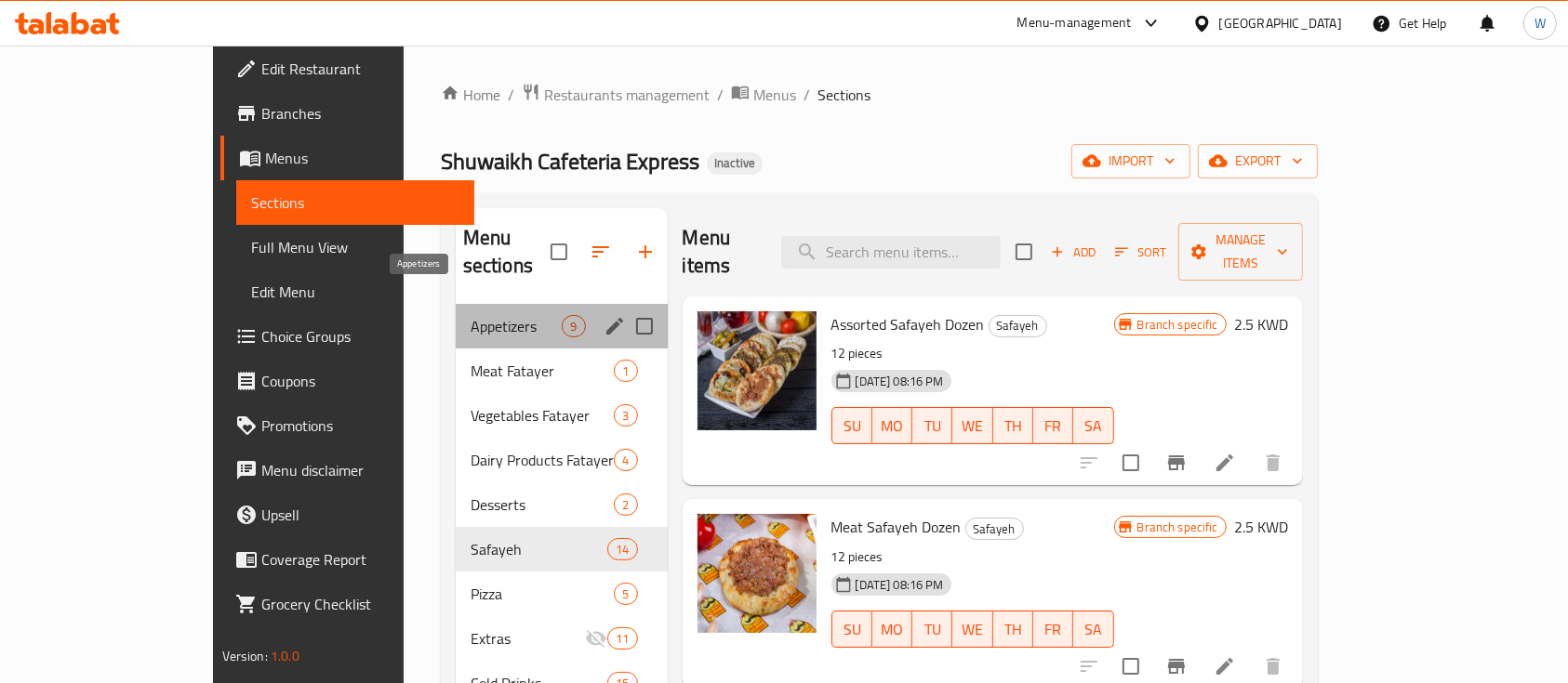
click at [471, 315] on span "Appetizers" at bounding box center [517, 326] width 92 height 22
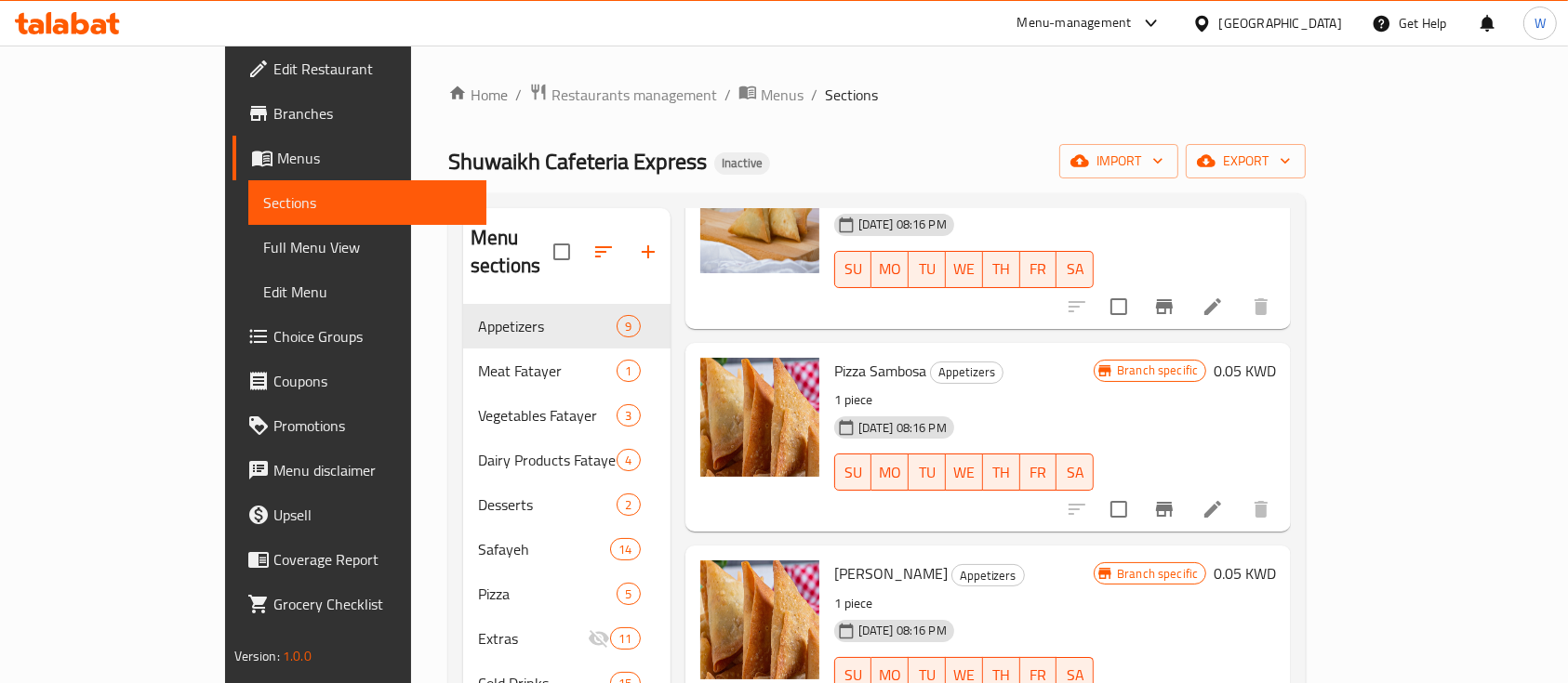
scroll to position [1190, 0]
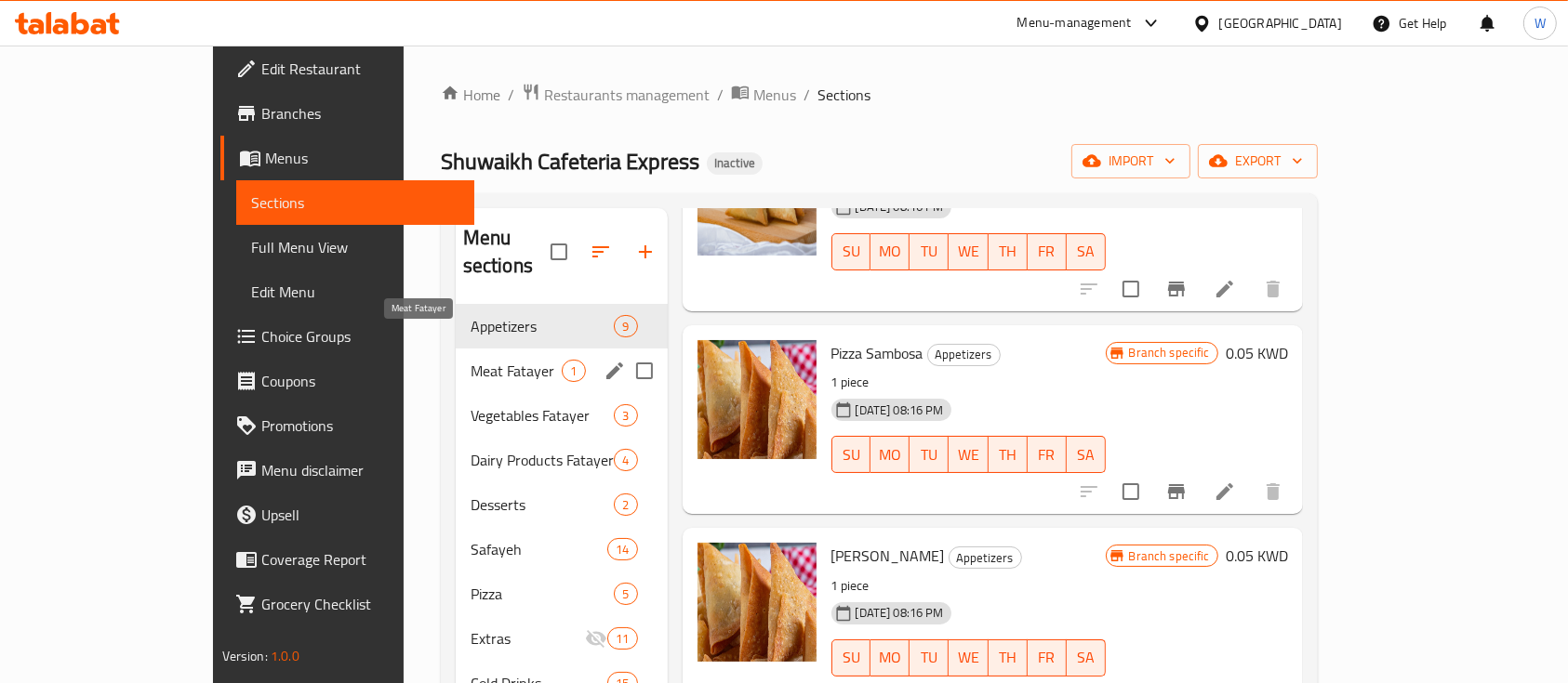
click at [471, 360] on span "Meat Fatayer" at bounding box center [517, 371] width 92 height 22
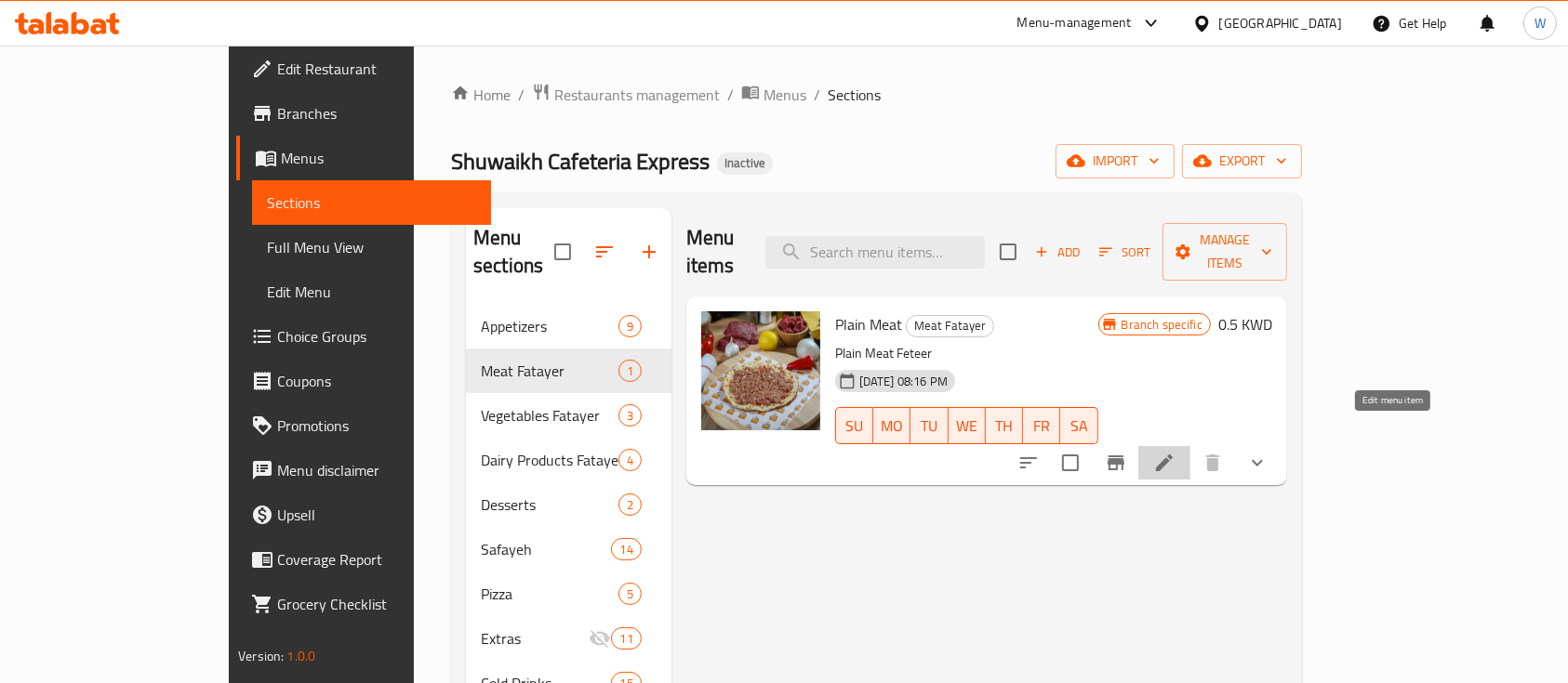
click at [1172, 455] on icon at bounding box center [1164, 463] width 17 height 17
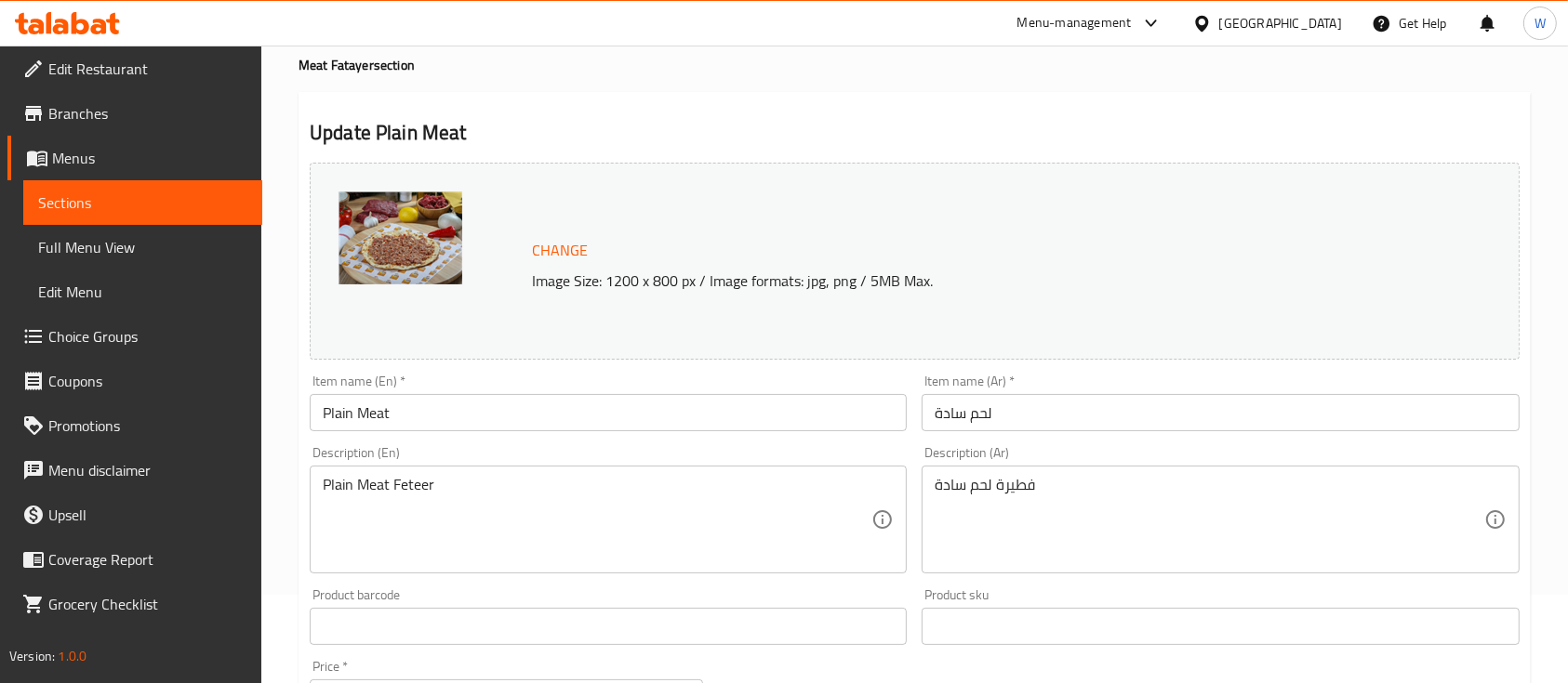
scroll to position [124, 0]
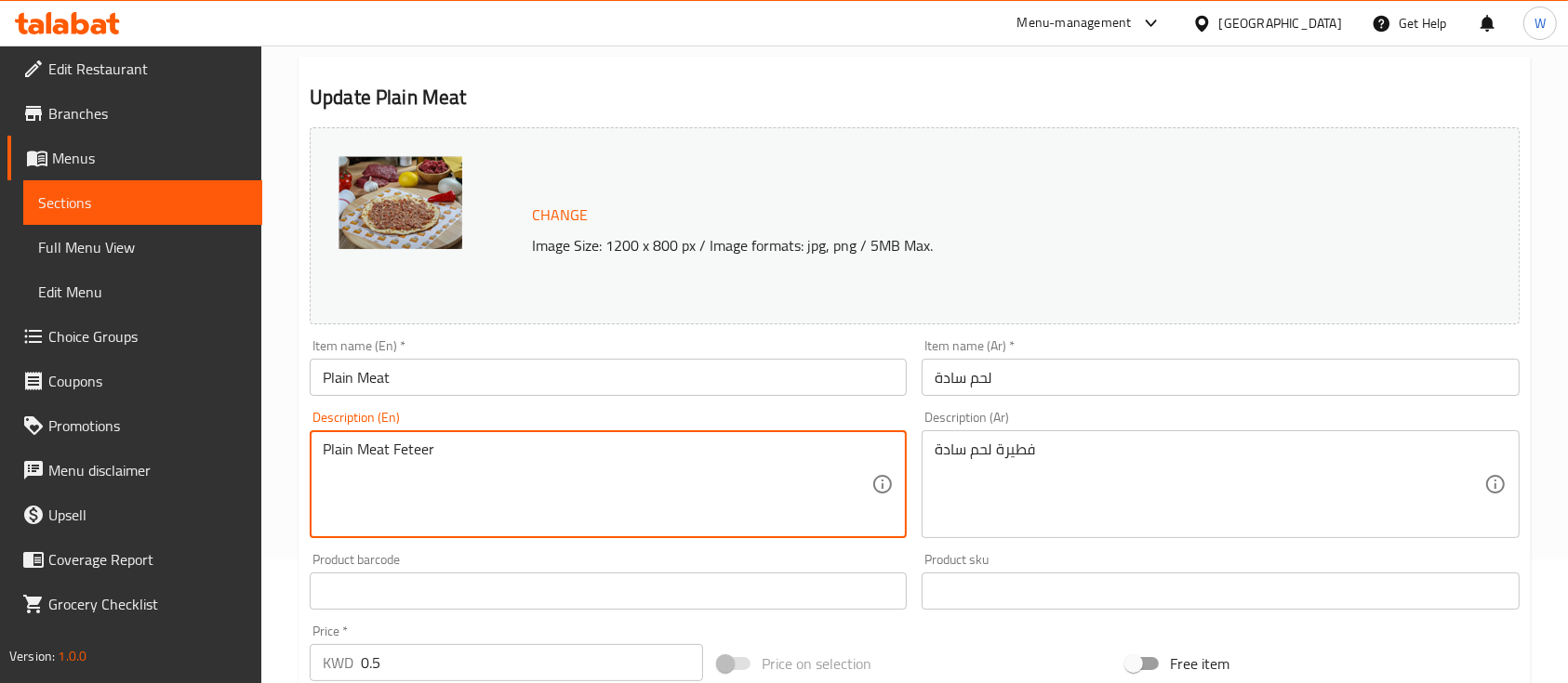
drag, startPoint x: 466, startPoint y: 450, endPoint x: 273, endPoint y: 438, distance: 193.4
type textarea "ة"
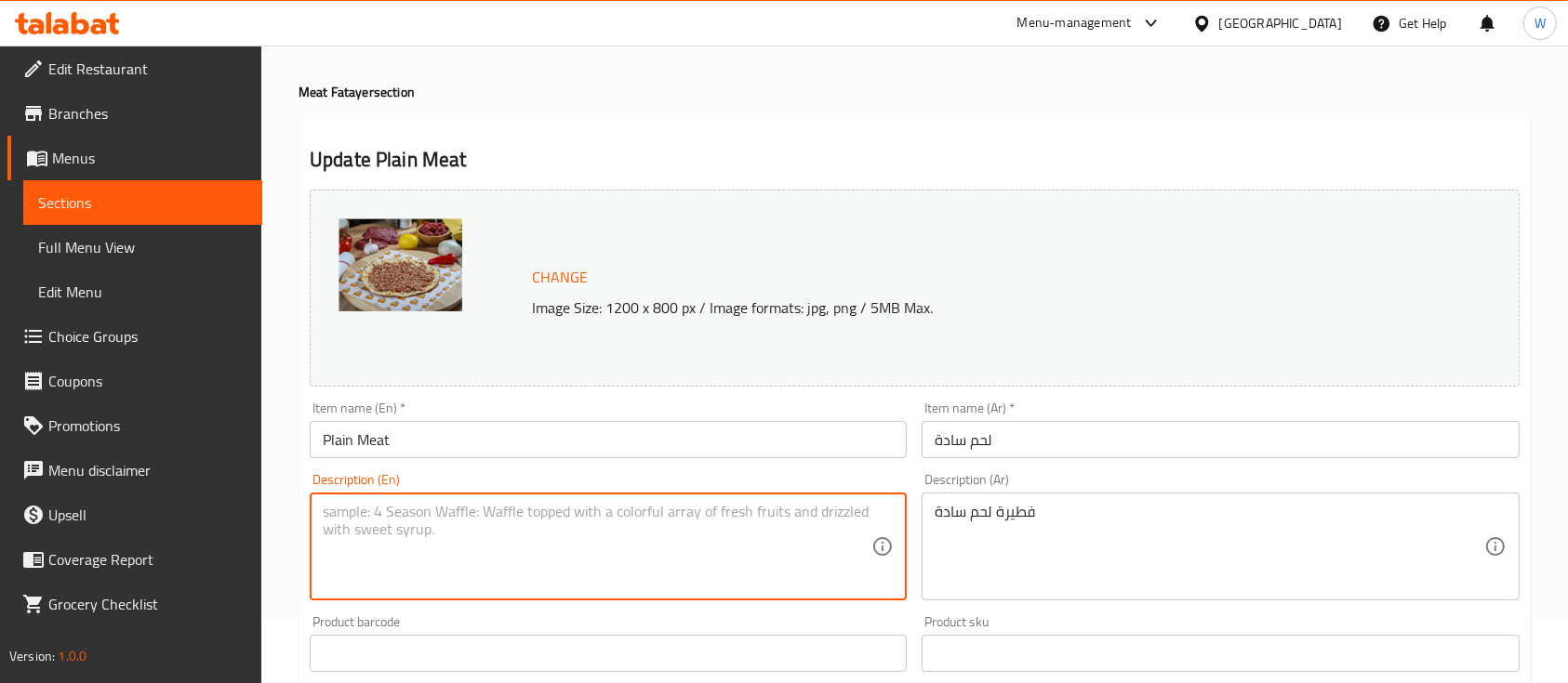
scroll to position [0, 0]
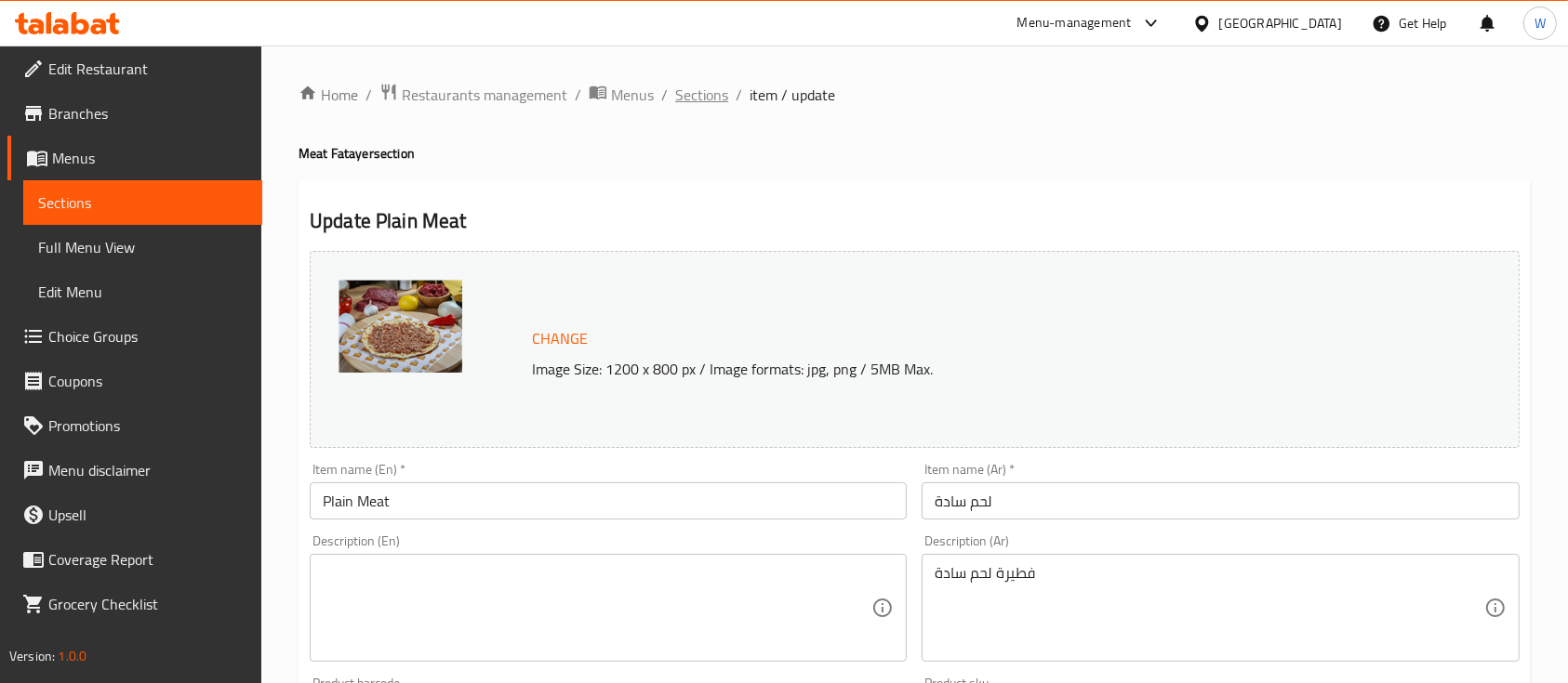
click at [700, 100] on span "Sections" at bounding box center [701, 95] width 53 height 22
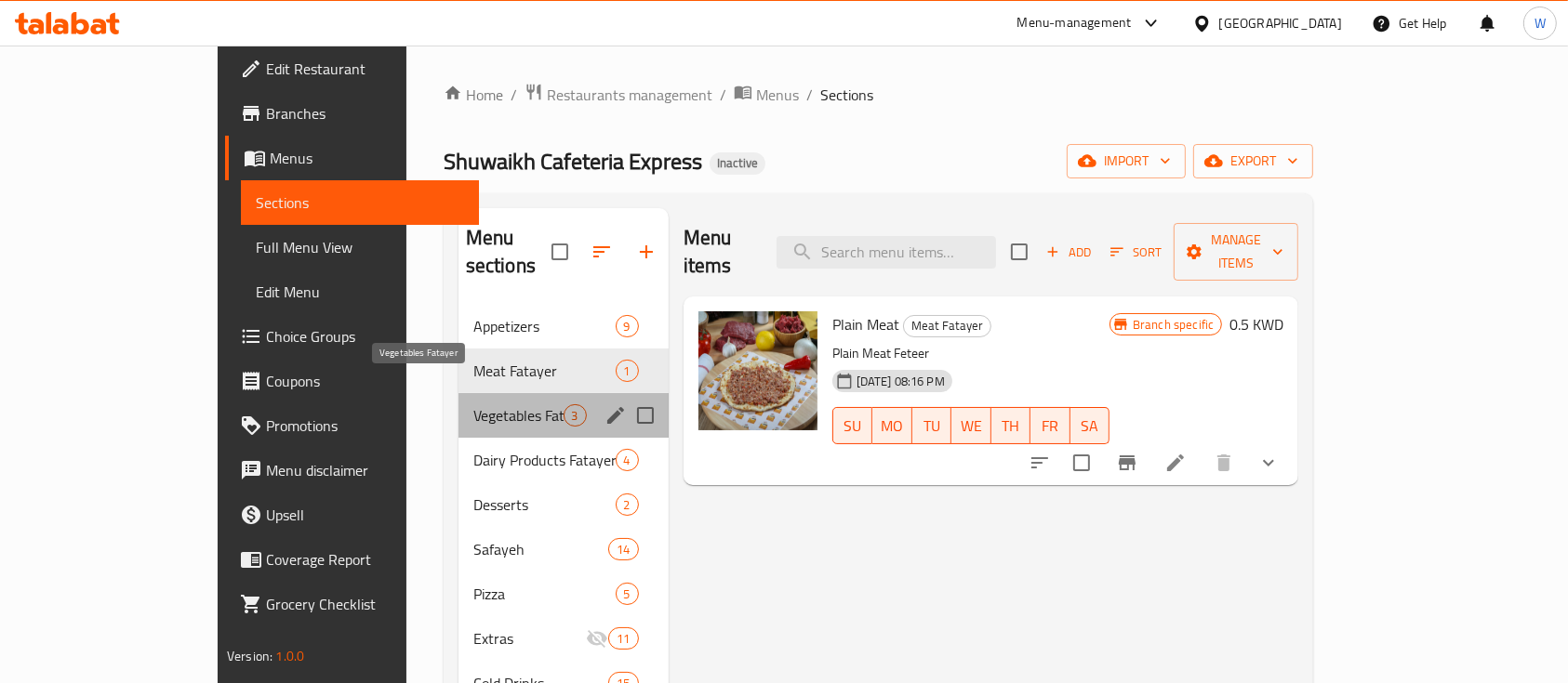
click at [473, 404] on span "Vegetables Fatayer" at bounding box center [518, 415] width 90 height 22
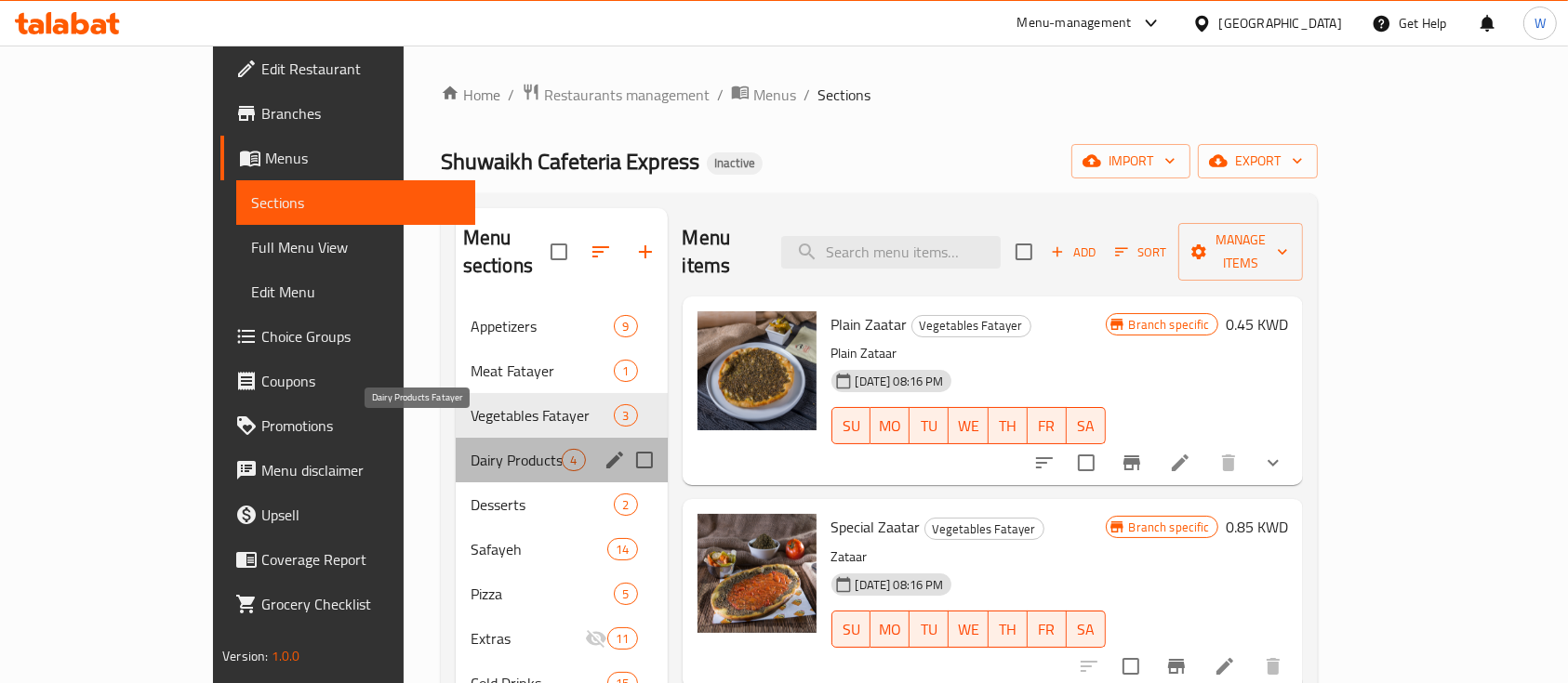
click at [471, 449] on span "Dairy Products Fatayer" at bounding box center [517, 460] width 92 height 22
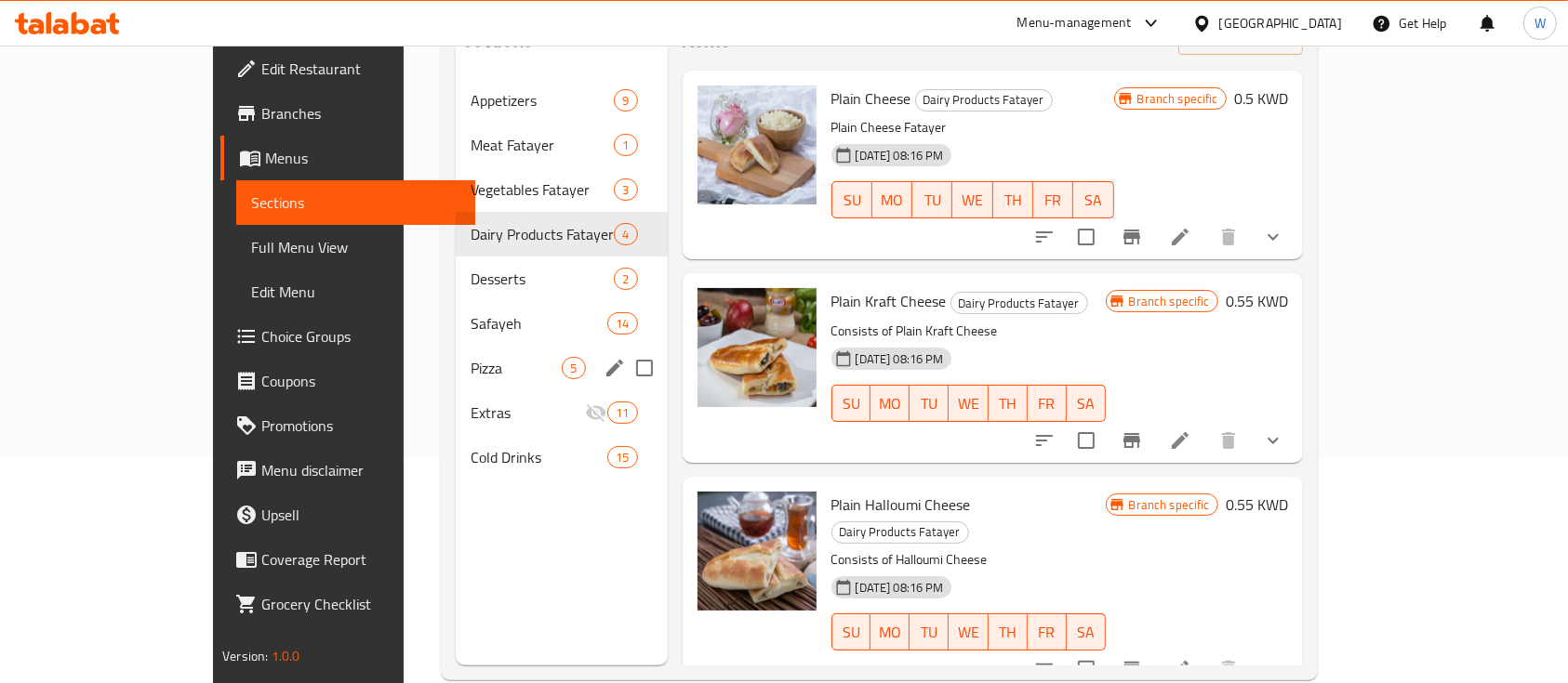
scroll to position [247, 0]
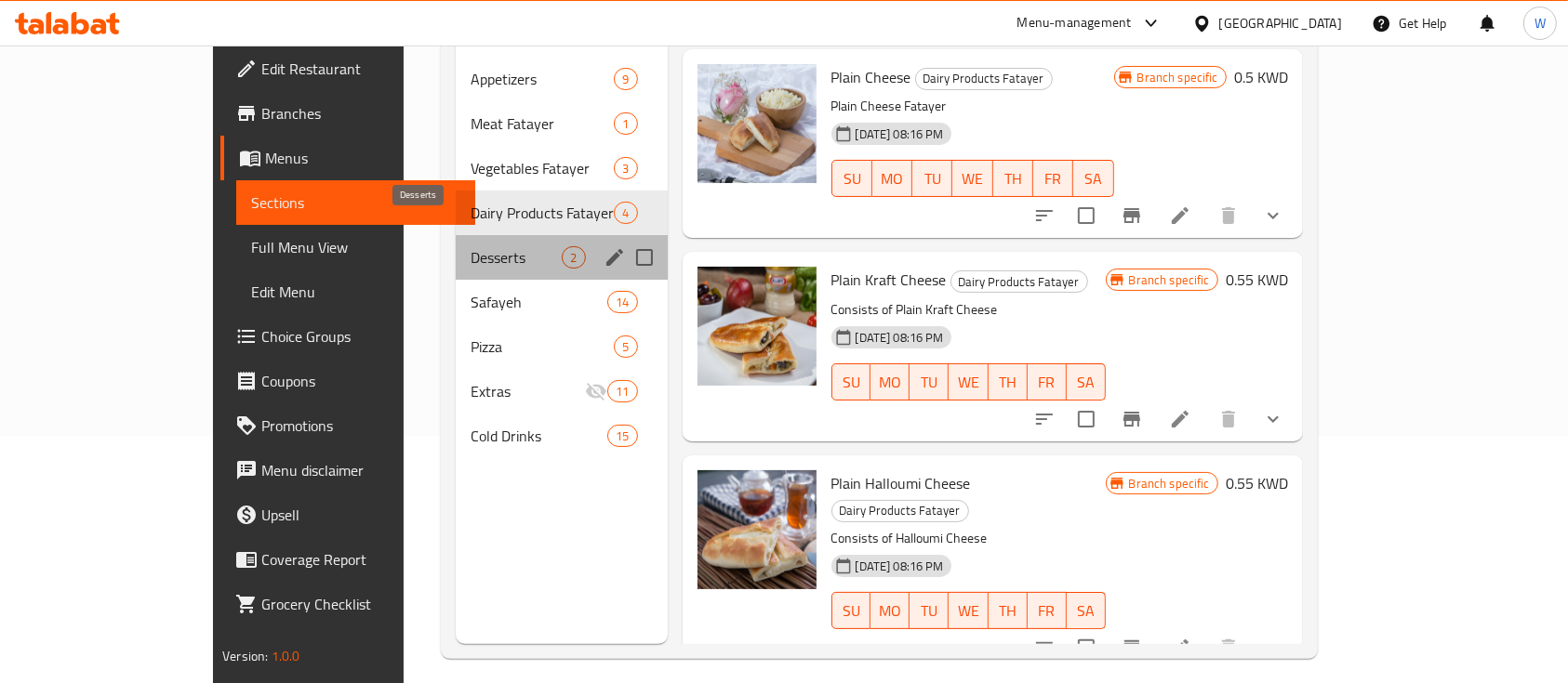
click at [480, 246] on span "Desserts" at bounding box center [517, 257] width 92 height 22
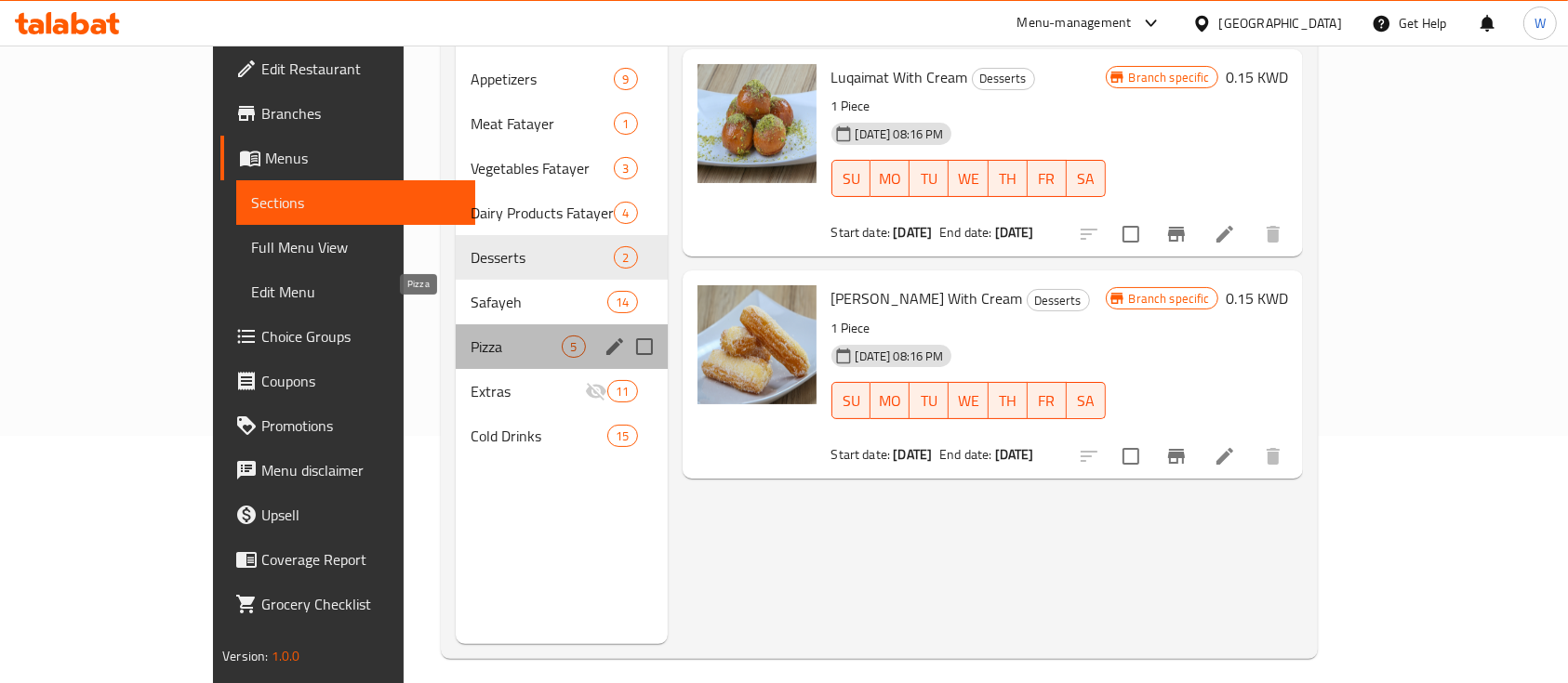
click at [471, 335] on span "Pizza" at bounding box center [517, 346] width 92 height 22
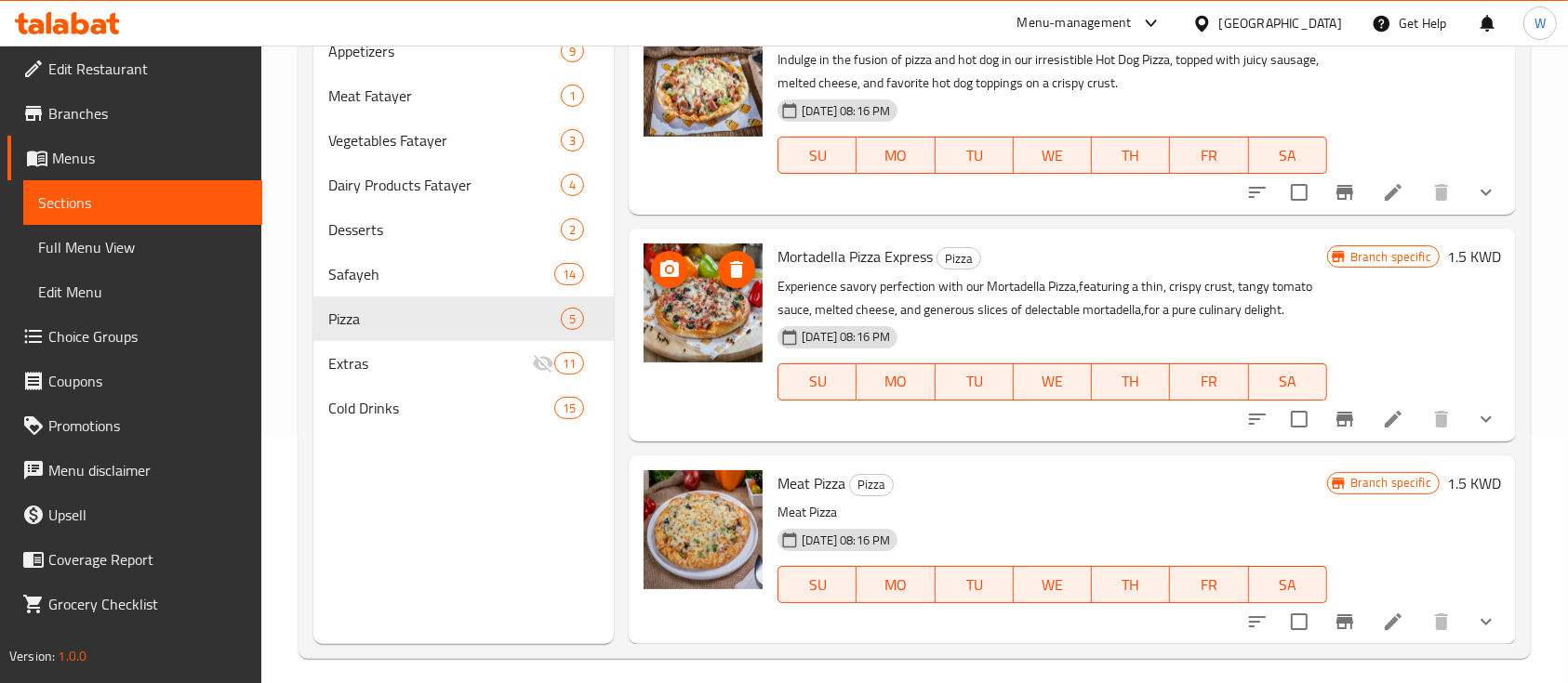
scroll to position [517, 0]
click at [409, 369] on span "Extras" at bounding box center [404, 363] width 152 height 22
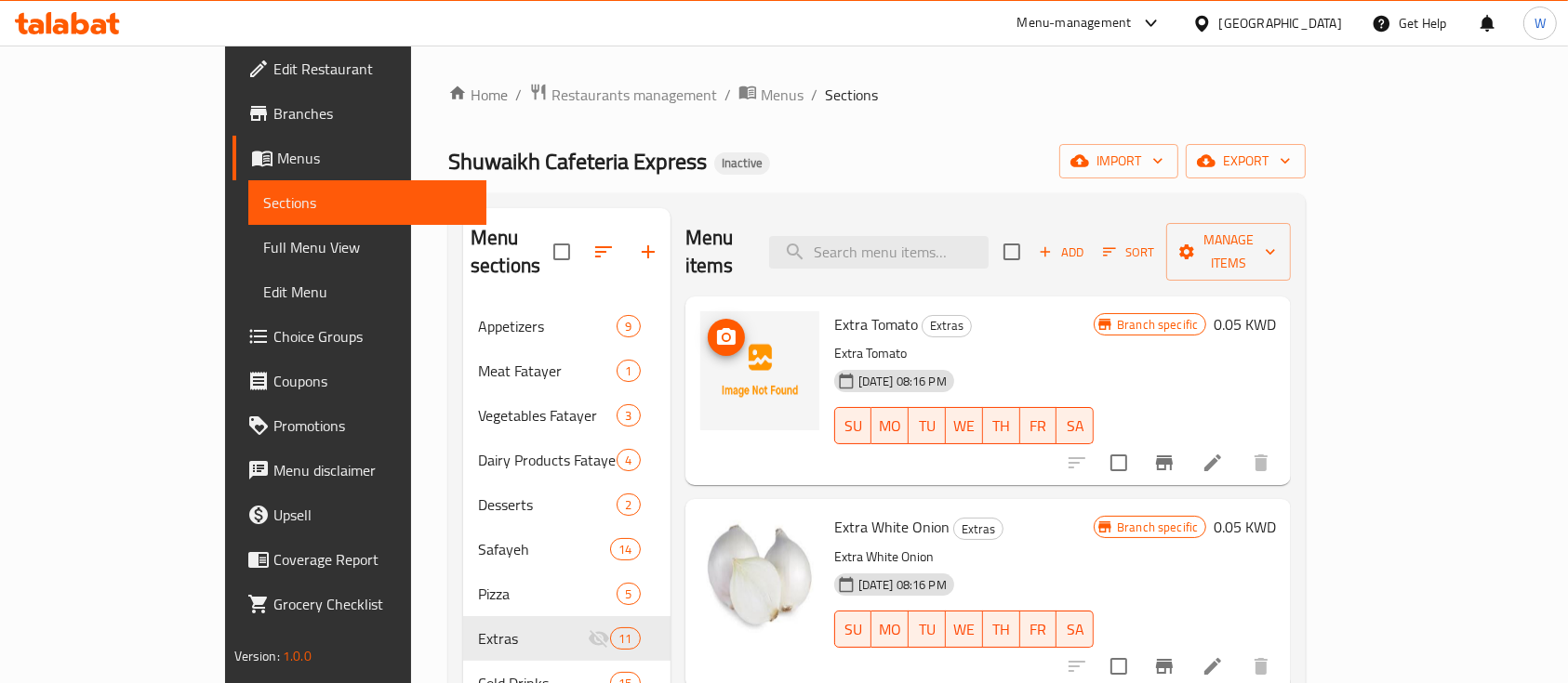
drag, startPoint x: 717, startPoint y: 332, endPoint x: 731, endPoint y: 333, distance: 14.0
click at [718, 332] on img at bounding box center [759, 370] width 119 height 119
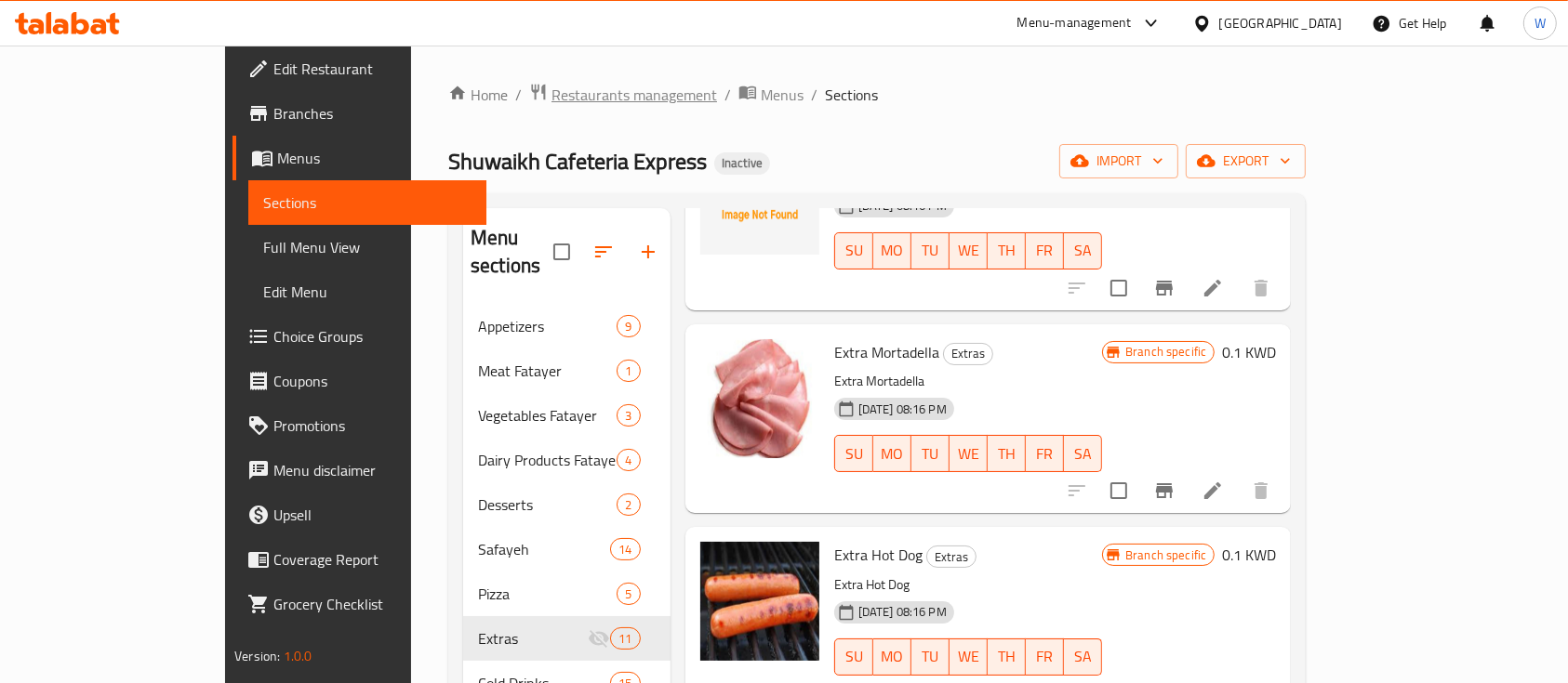
click at [552, 95] on span "Restaurants management" at bounding box center [634, 95] width 166 height 22
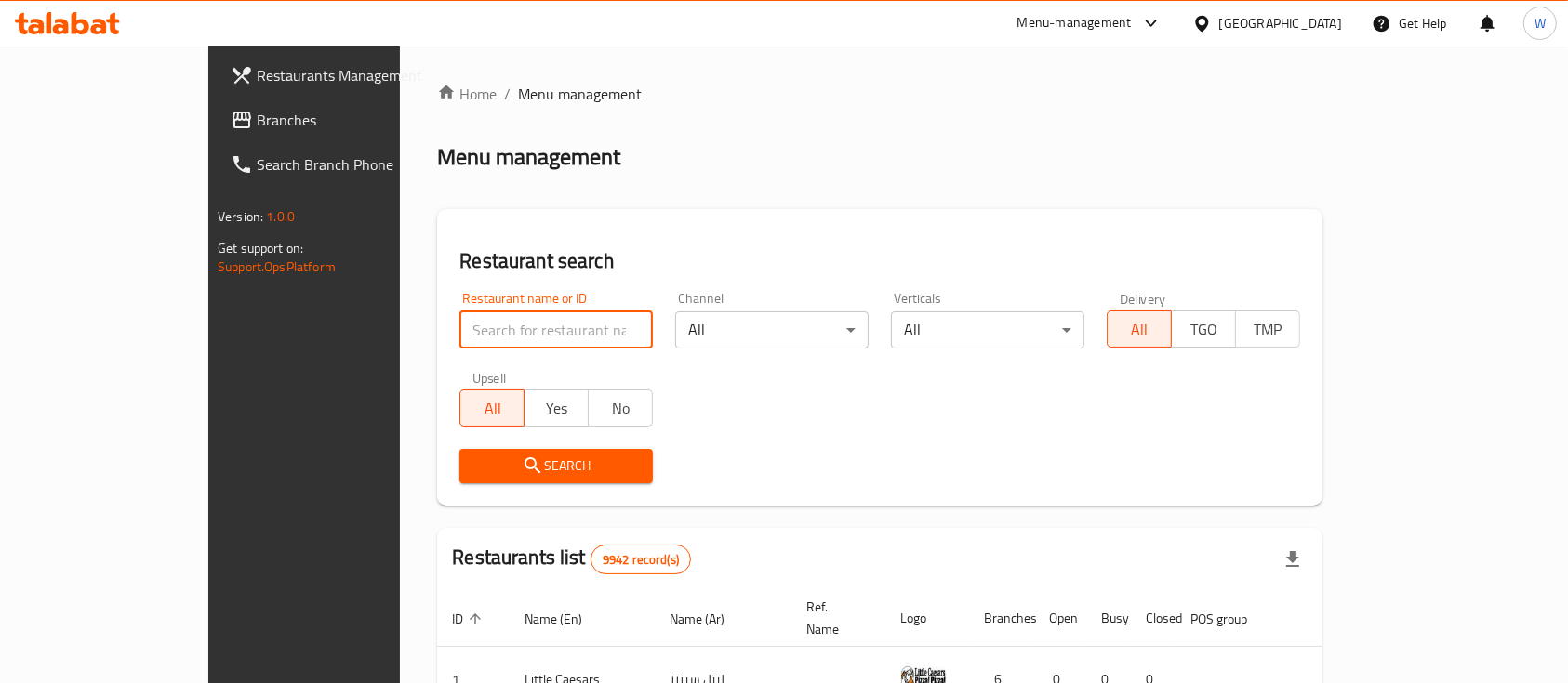
click at [459, 330] on input "search" at bounding box center [556, 329] width 194 height 37
type input "س"
type input "[PERSON_NAME]"
click button "Search" at bounding box center [556, 466] width 194 height 34
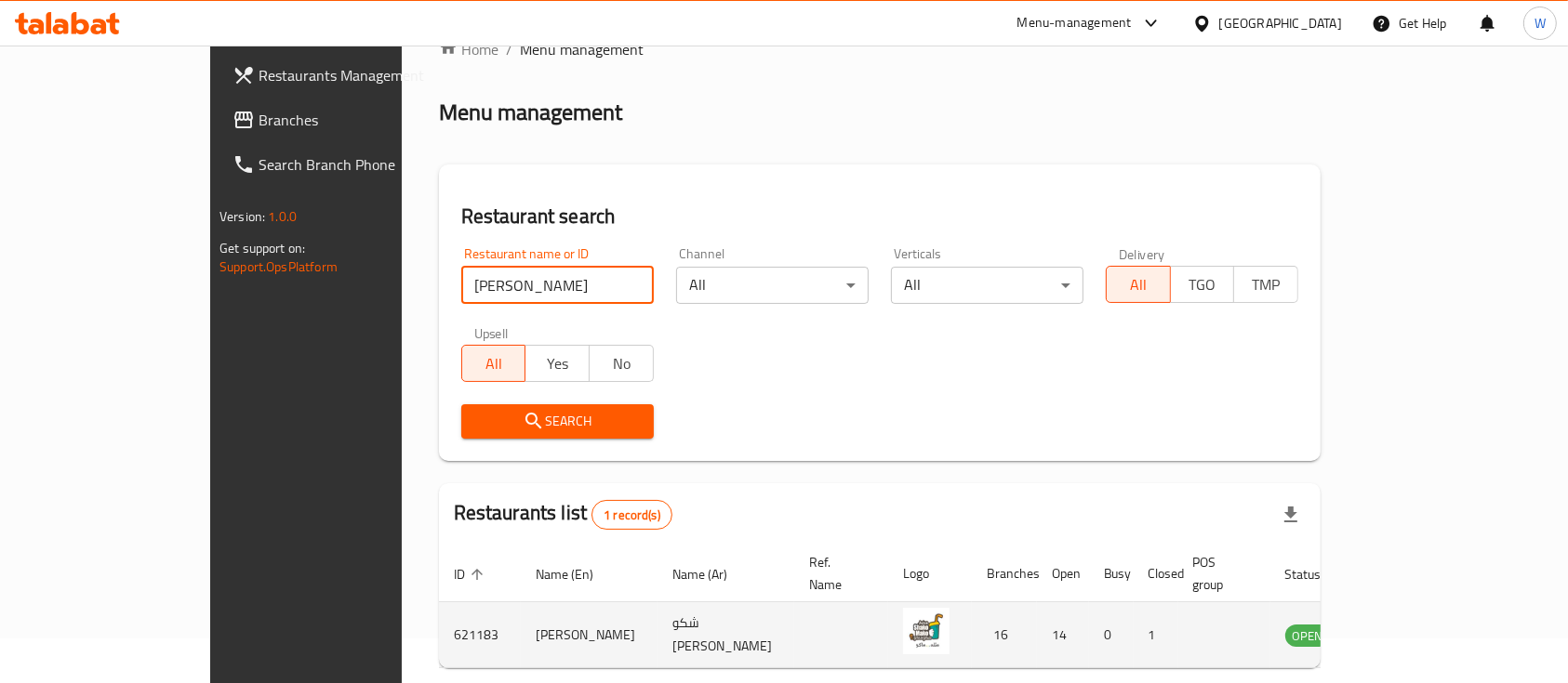
scroll to position [109, 0]
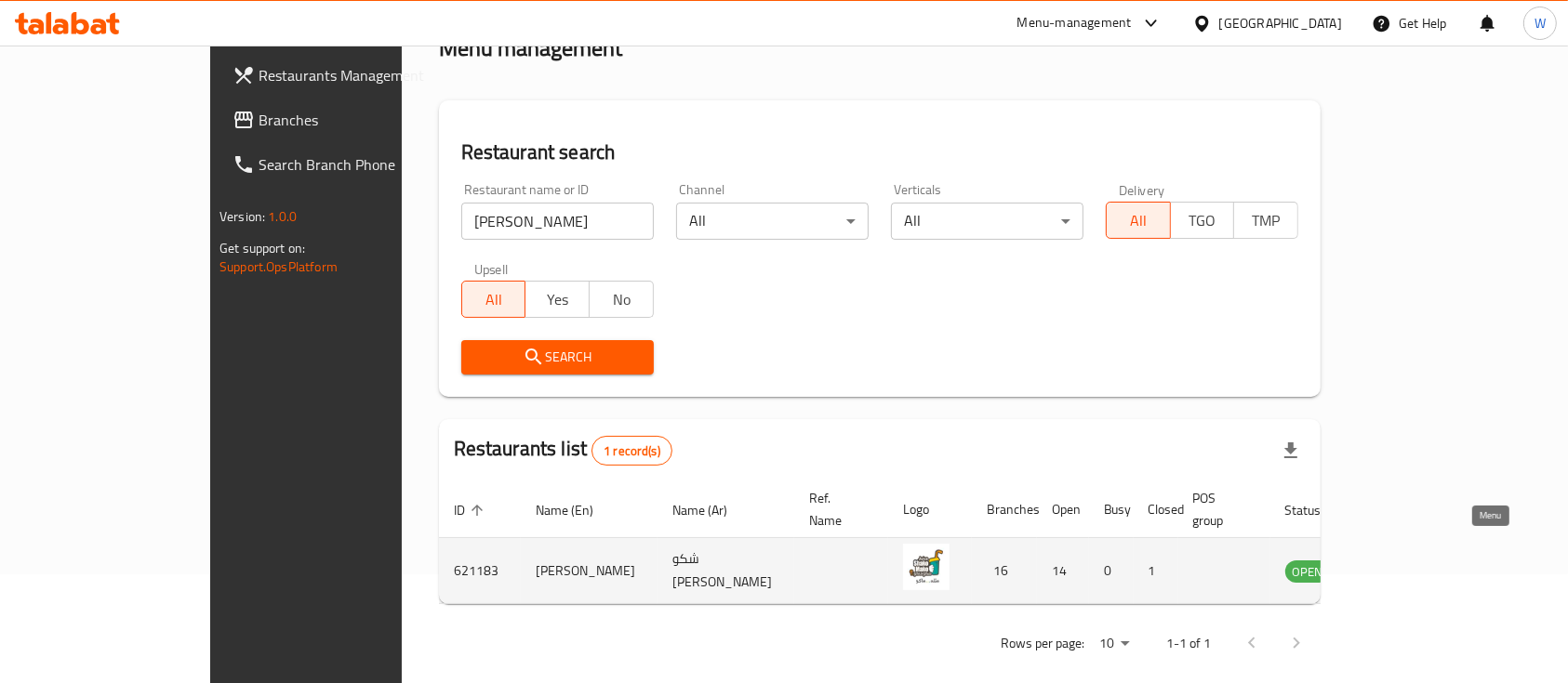
click at [1417, 559] on link "enhanced table" at bounding box center [1399, 570] width 34 height 22
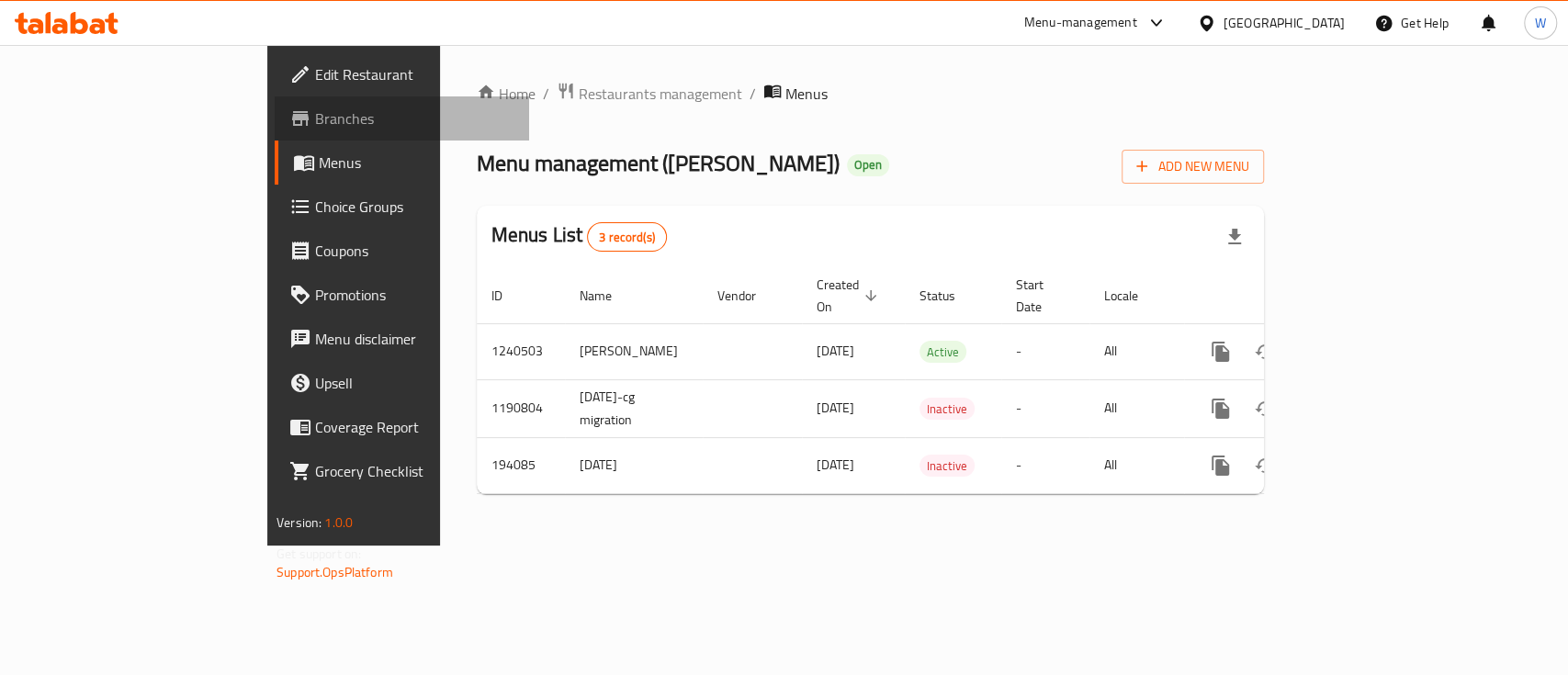
click at [315, 107] on span "Branches" at bounding box center [415, 118] width 199 height 22
